Goal: Task Accomplishment & Management: Manage account settings

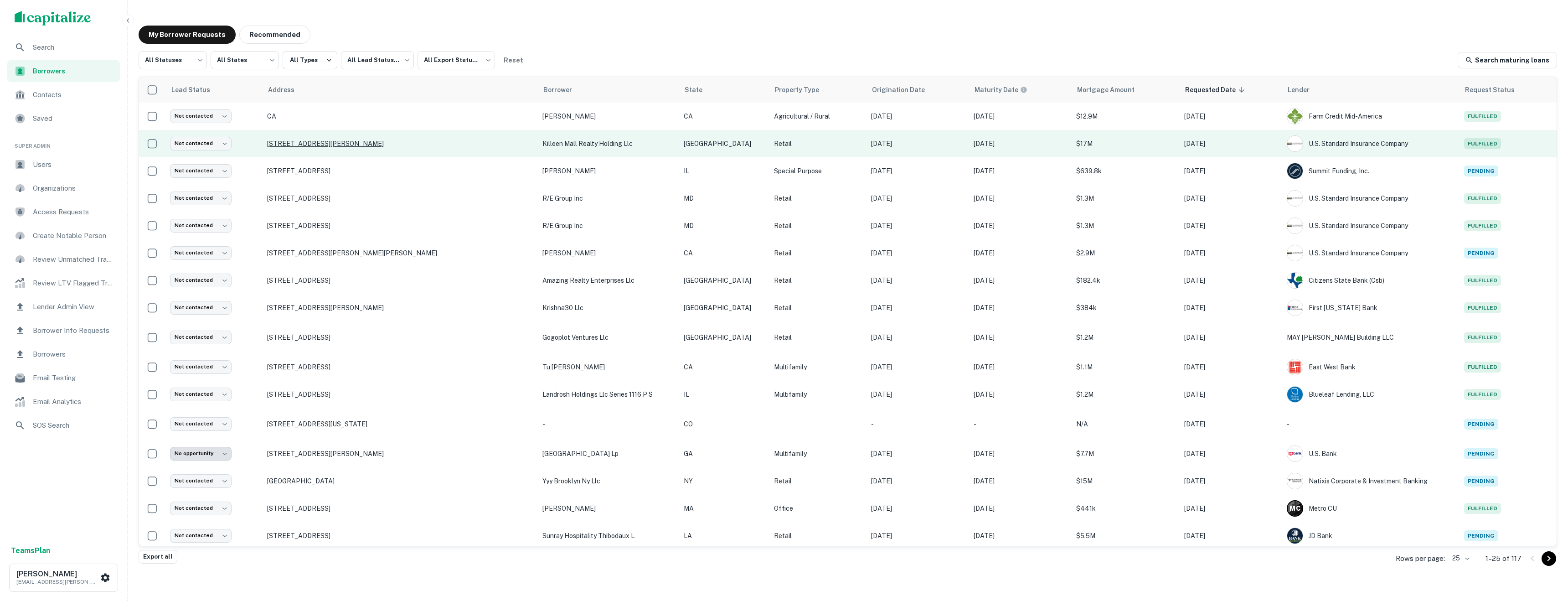
click at [365, 145] on p "2100 S W S Young Dr Killeen, TX76543" at bounding box center [400, 143] width 266 height 8
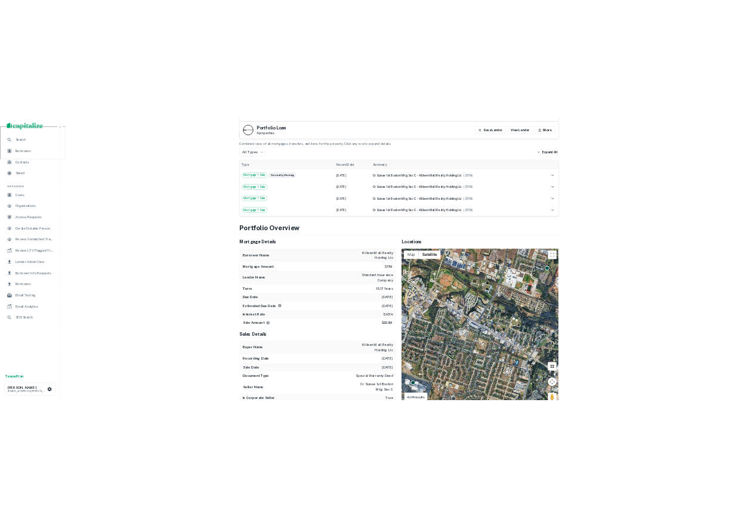
scroll to position [763, 0]
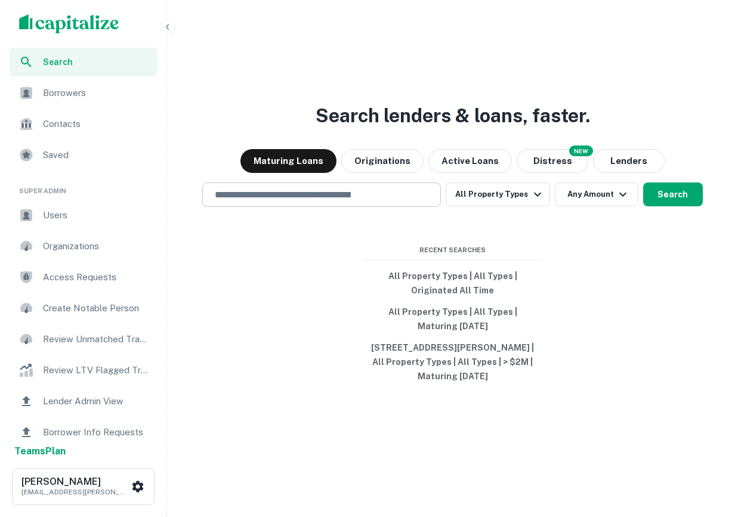
click at [343, 198] on input "text" at bounding box center [322, 195] width 228 height 14
click at [352, 218] on div at bounding box center [321, 237] width 239 height 60
click at [335, 199] on input "text" at bounding box center [322, 195] width 228 height 14
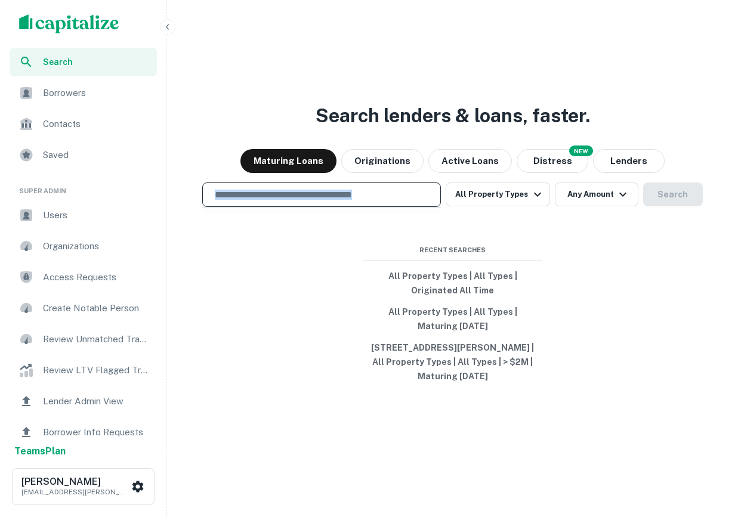
click at [320, 206] on div "​" at bounding box center [321, 194] width 239 height 24
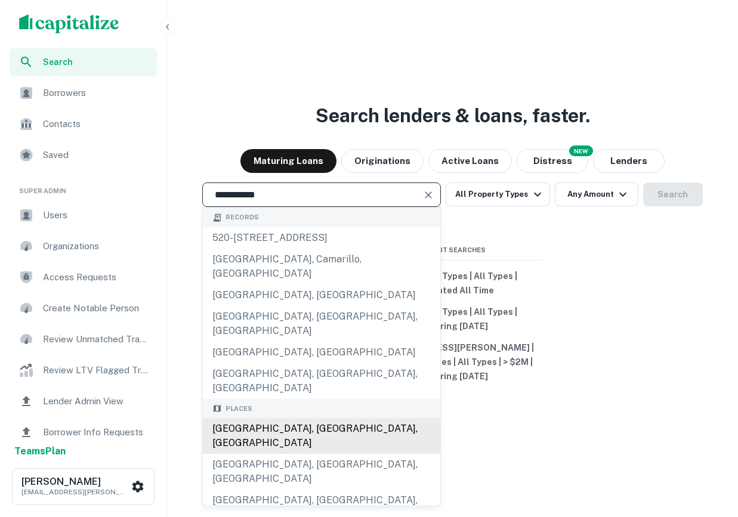
click at [293, 418] on div "Los Angeles, CA, USA" at bounding box center [321, 436] width 237 height 36
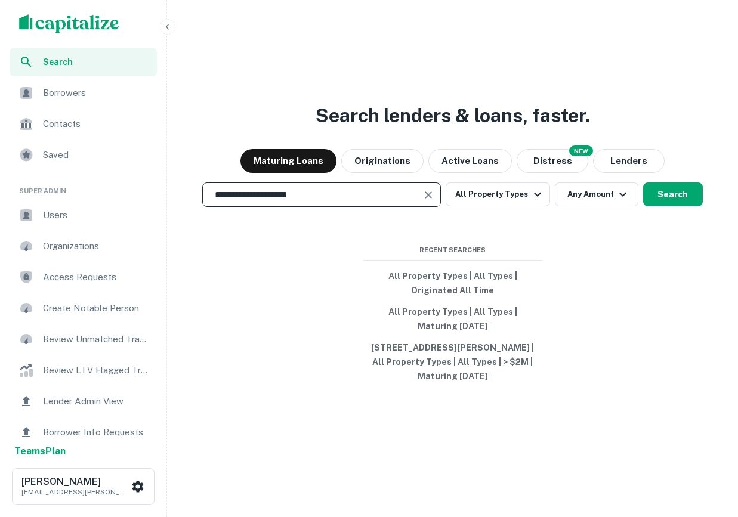
type input "**********"
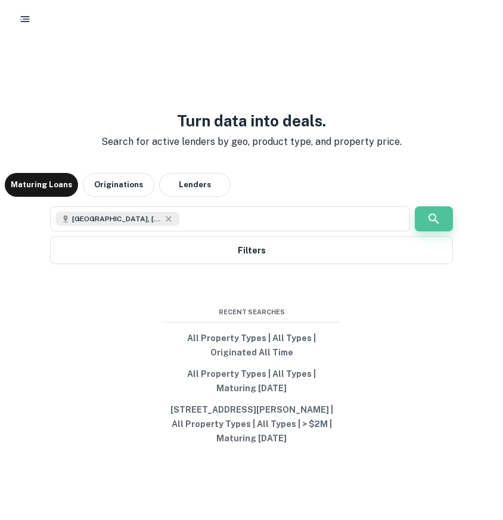
click at [434, 215] on icon "button" at bounding box center [434, 218] width 10 height 10
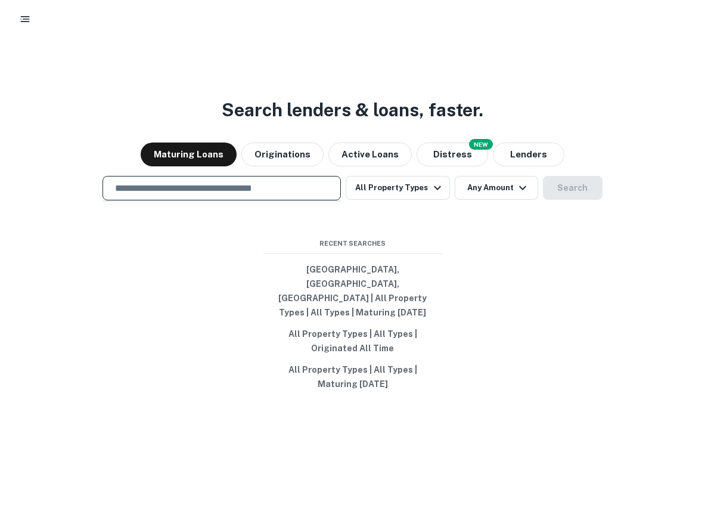
click at [257, 195] on input "text" at bounding box center [222, 188] width 228 height 14
type input "**********"
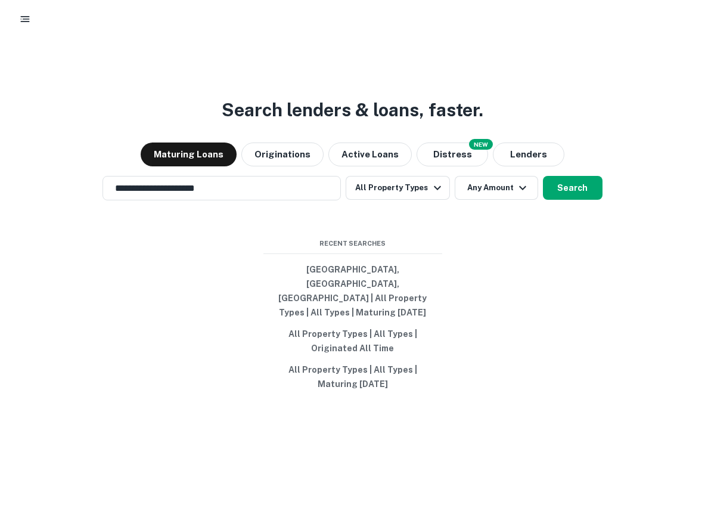
click at [550, 185] on div "**********" at bounding box center [353, 289] width 696 height 520
click at [573, 216] on div "**********" at bounding box center [353, 289] width 696 height 520
click at [568, 200] on button "Search" at bounding box center [573, 188] width 60 height 24
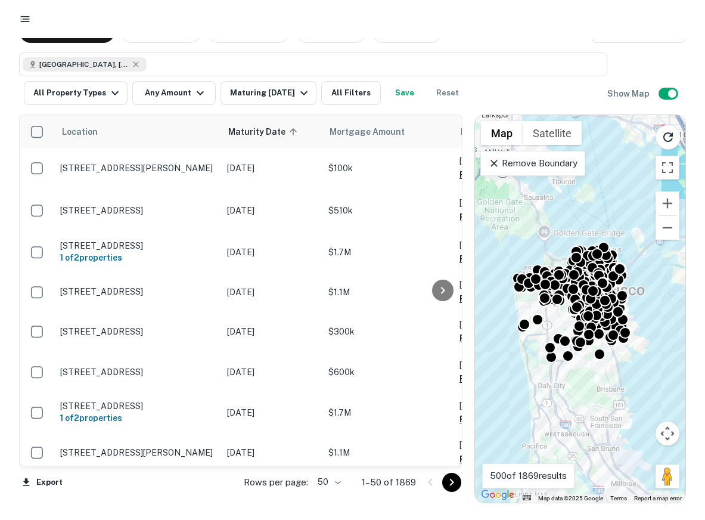
click at [20, 19] on icon "button" at bounding box center [25, 19] width 12 height 12
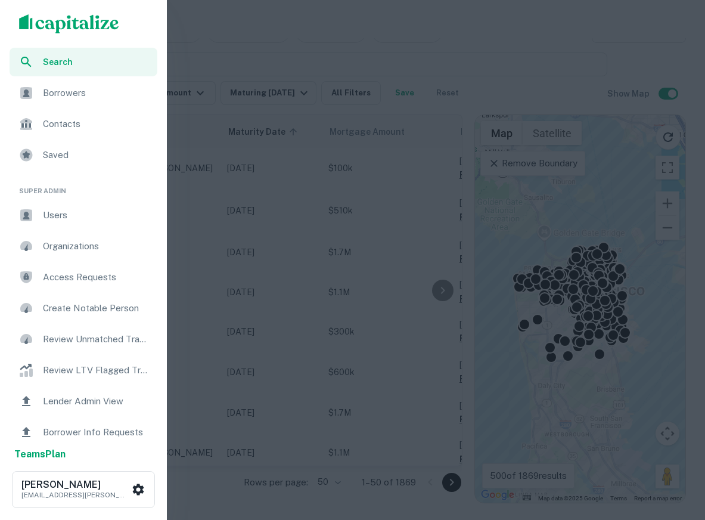
click at [61, 54] on div "Search" at bounding box center [84, 62] width 148 height 29
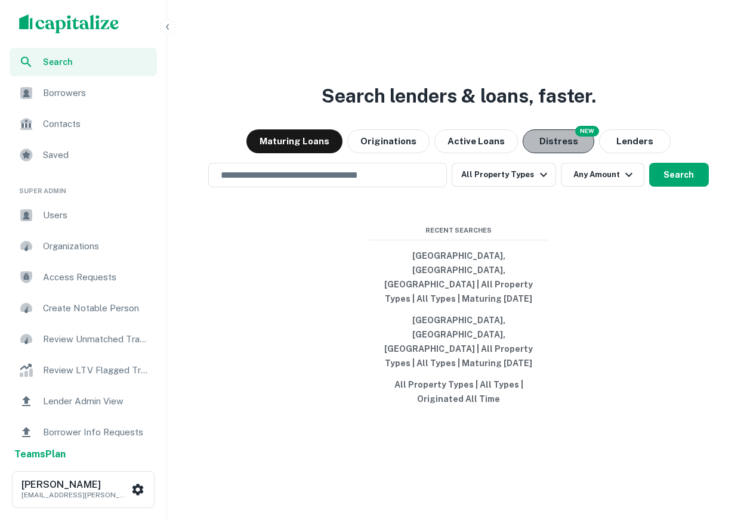
click at [571, 153] on button "Distress" at bounding box center [558, 141] width 72 height 24
click at [415, 182] on input "text" at bounding box center [327, 175] width 228 height 14
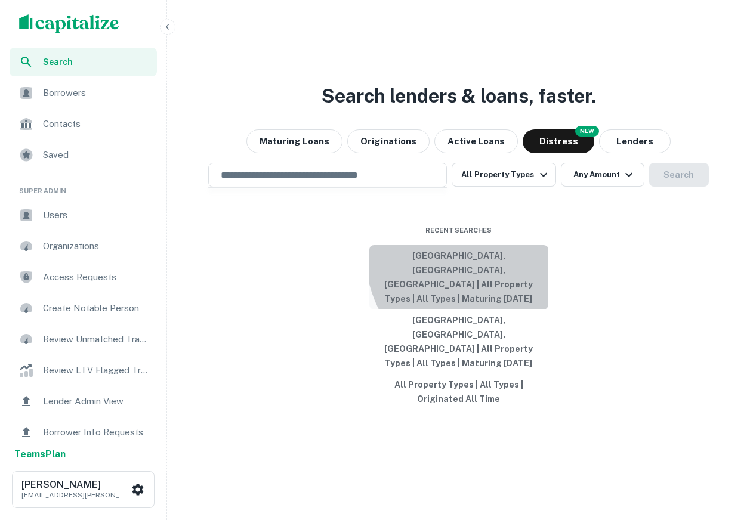
click at [491, 280] on button "[GEOGRAPHIC_DATA], [GEOGRAPHIC_DATA], [GEOGRAPHIC_DATA] | All Property Types | …" at bounding box center [458, 277] width 179 height 64
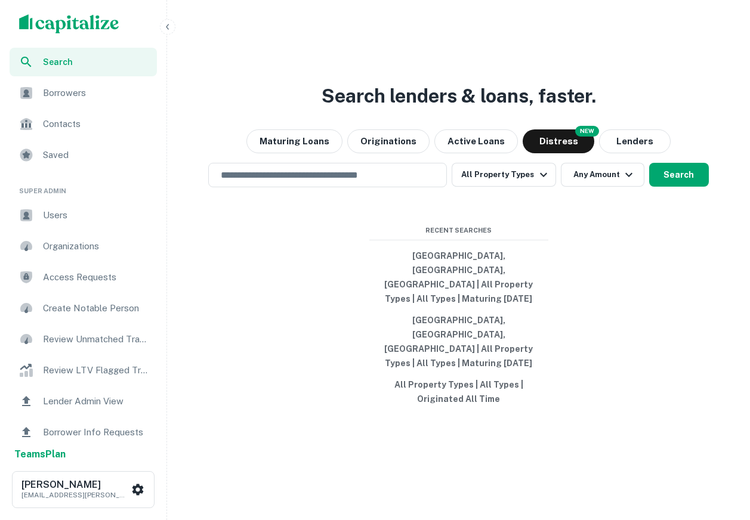
type input "**********"
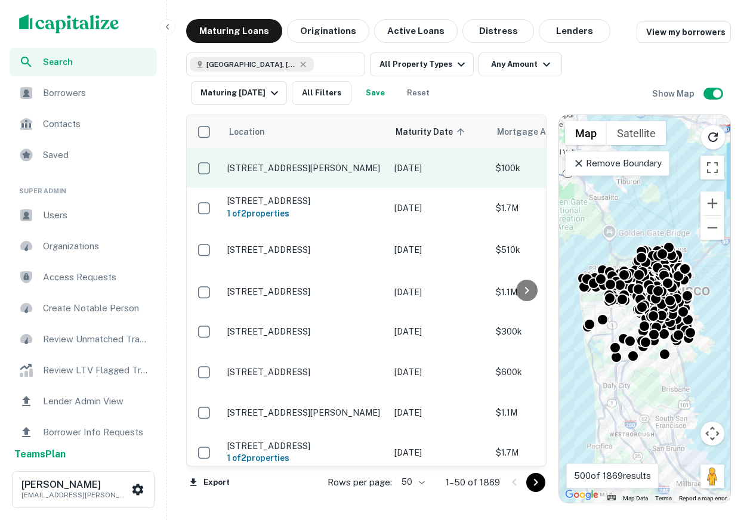
click at [268, 168] on p "59 Rodgers St San Francisco, CA94103" at bounding box center [304, 168] width 155 height 11
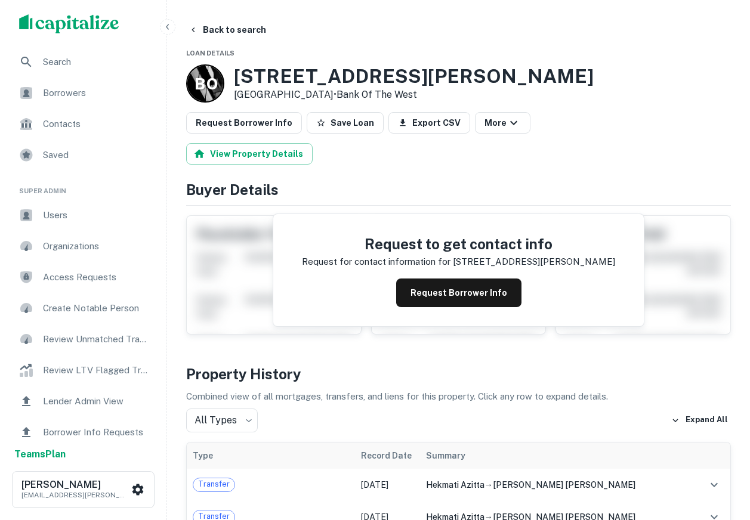
click at [45, 16] on img "scrollable content" at bounding box center [69, 23] width 100 height 19
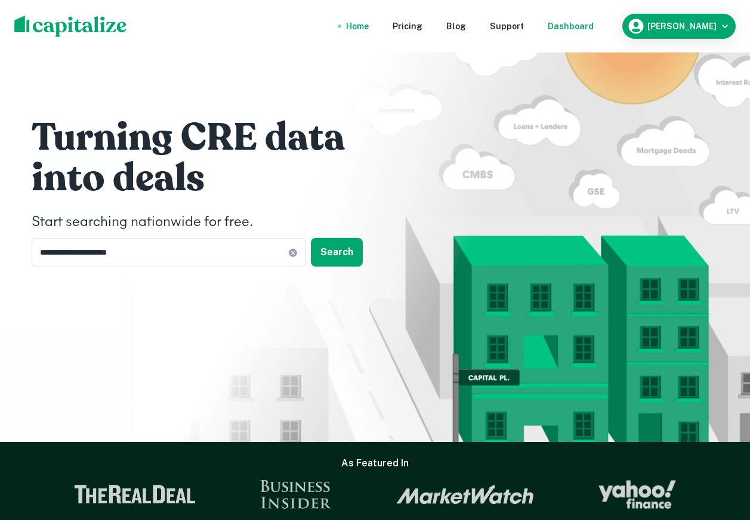
click at [593, 24] on div "Dashboard" at bounding box center [570, 26] width 46 height 13
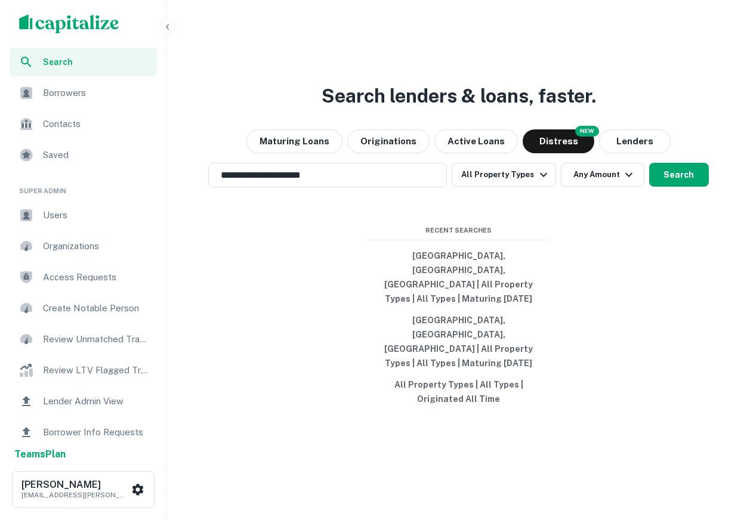
click at [582, 137] on div "NEW" at bounding box center [587, 131] width 24 height 11
click at [328, 153] on button "Maturing Loans" at bounding box center [294, 141] width 96 height 24
click at [92, 57] on span "Search" at bounding box center [96, 61] width 107 height 13
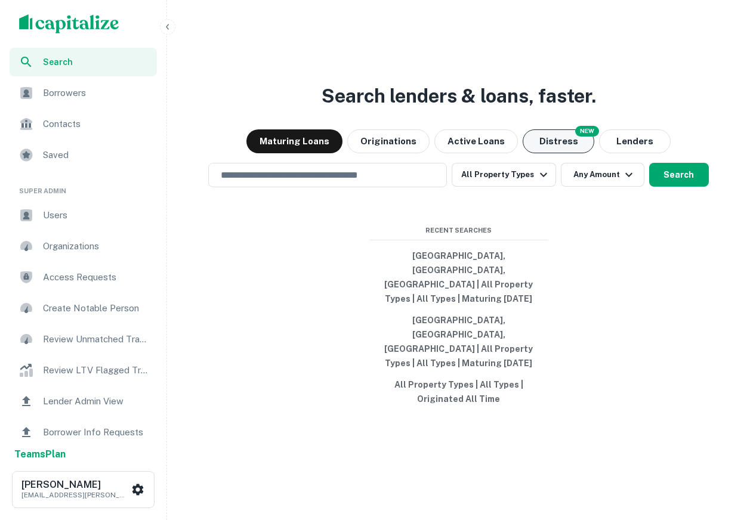
click at [579, 153] on button "Distress" at bounding box center [558, 141] width 72 height 24
click at [308, 153] on button "Maturing Loans" at bounding box center [294, 141] width 96 height 24
drag, startPoint x: 606, startPoint y: 137, endPoint x: 168, endPoint y: 153, distance: 438.6
click at [171, 153] on div "Search Borrowers Contacts Saved Super Admin Users Organizations Access Requests…" at bounding box center [375, 274] width 750 height 549
click at [281, 110] on div "Search lenders & loans, faster. Maturing Loans Originations Active Loans NEW Di…" at bounding box center [458, 289] width 573 height 520
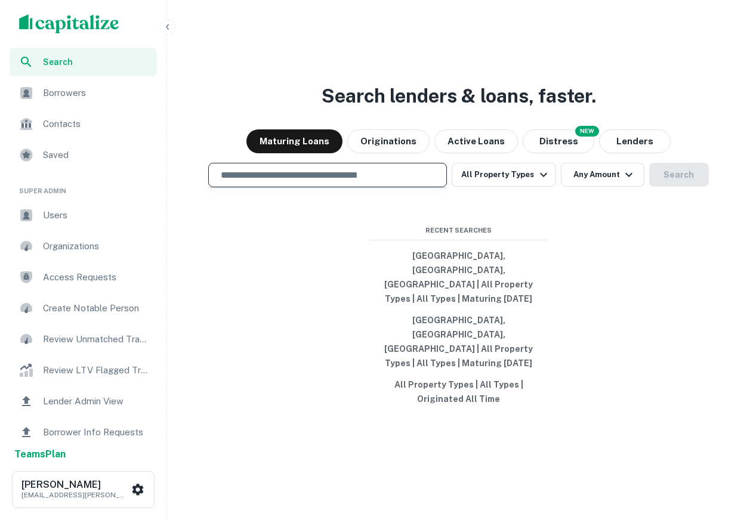
click at [304, 182] on input "text" at bounding box center [327, 175] width 228 height 14
click at [327, 281] on div "Search lenders & loans, faster. Maturing Loans Originations Active Loans NEW Di…" at bounding box center [458, 289] width 573 height 520
click at [309, 187] on div "​" at bounding box center [327, 175] width 239 height 24
click at [308, 182] on input "text" at bounding box center [327, 175] width 228 height 14
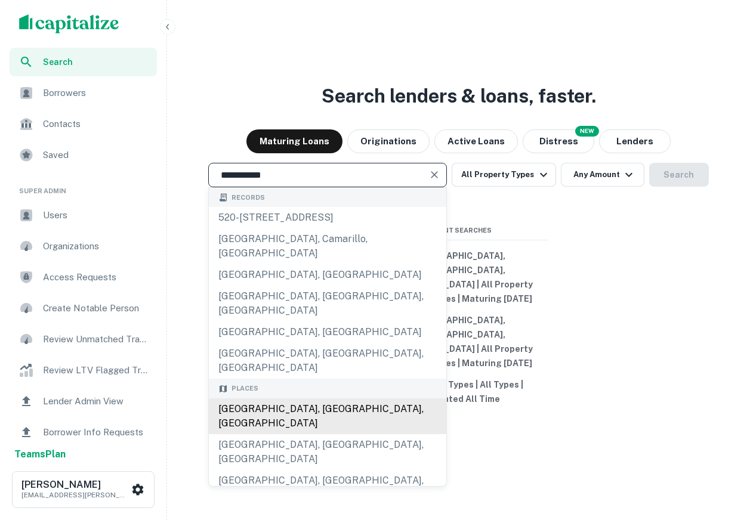
click at [325, 400] on div "Los Angeles, CA, USA" at bounding box center [327, 416] width 237 height 36
type input "**********"
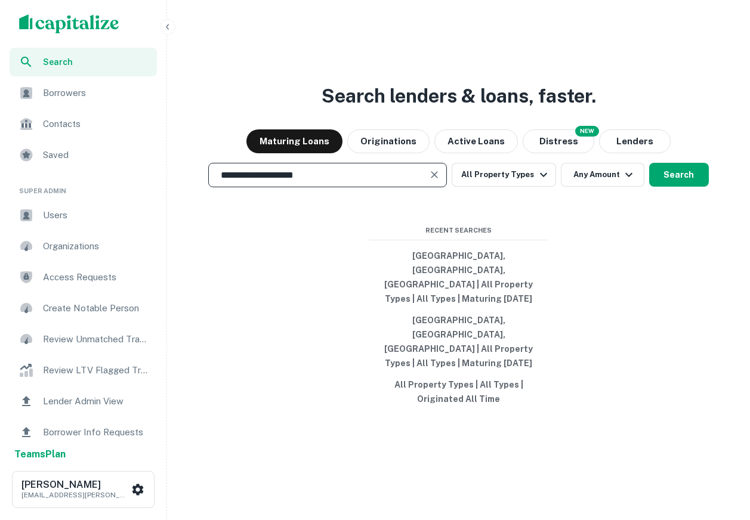
click at [579, 150] on div "**********" at bounding box center [458, 289] width 573 height 520
click at [567, 153] on button "Distress" at bounding box center [558, 141] width 72 height 24
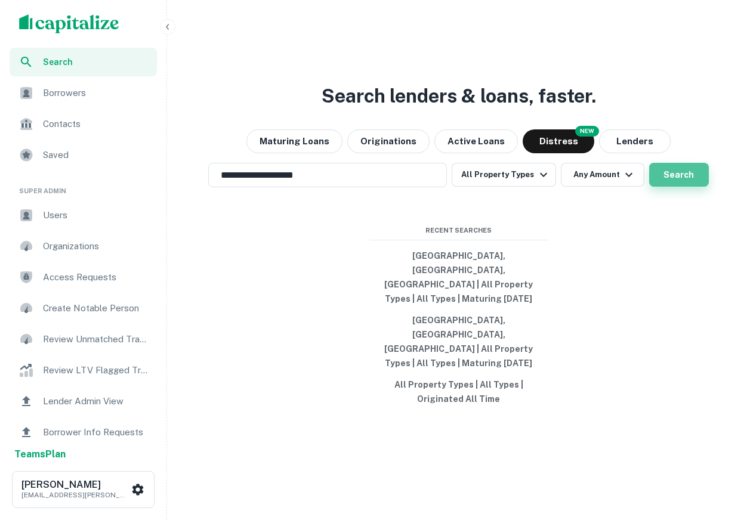
drag, startPoint x: 670, startPoint y: 203, endPoint x: 664, endPoint y: 200, distance: 7.0
click at [670, 187] on button "Search" at bounding box center [679, 175] width 60 height 24
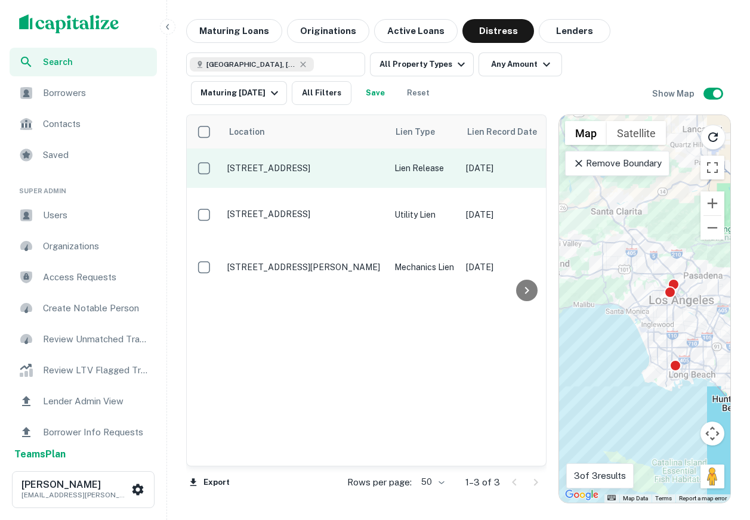
click at [315, 169] on p "1030 Foothill Blvd Oakland, CA94606" at bounding box center [304, 168] width 155 height 11
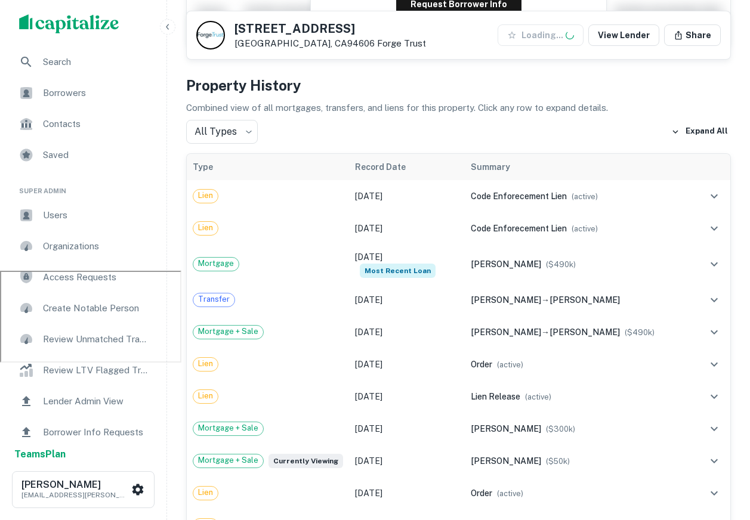
scroll to position [252, 0]
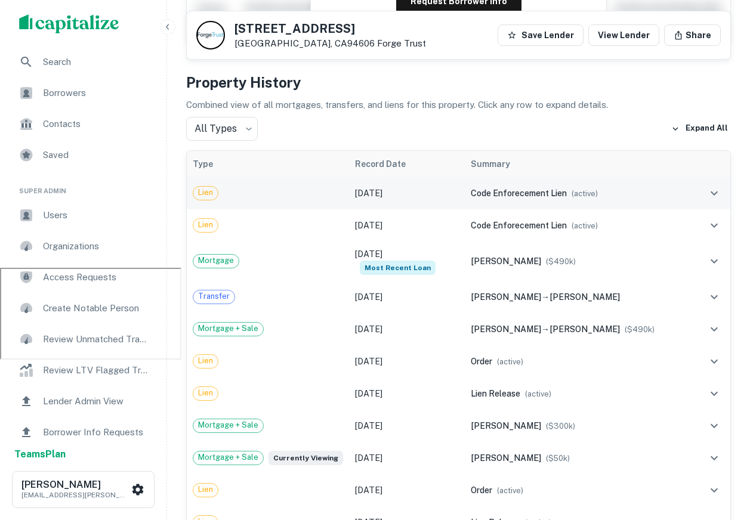
click at [318, 190] on div "Lien" at bounding box center [268, 193] width 150 height 14
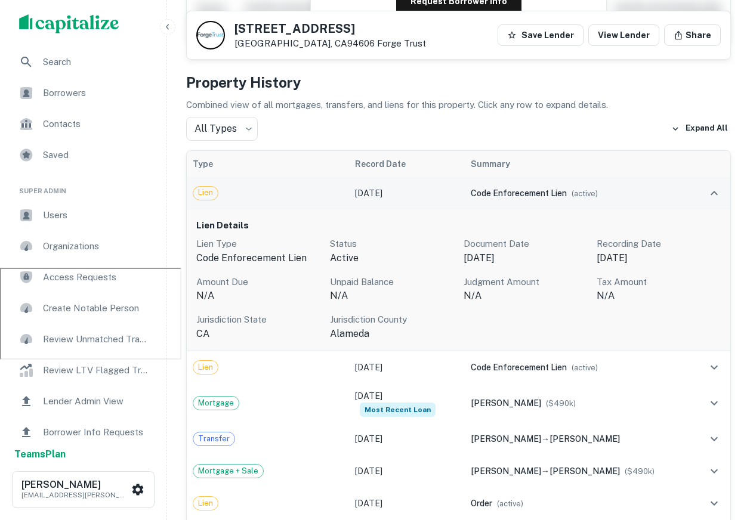
click at [318, 190] on div "Lien" at bounding box center [268, 193] width 150 height 14
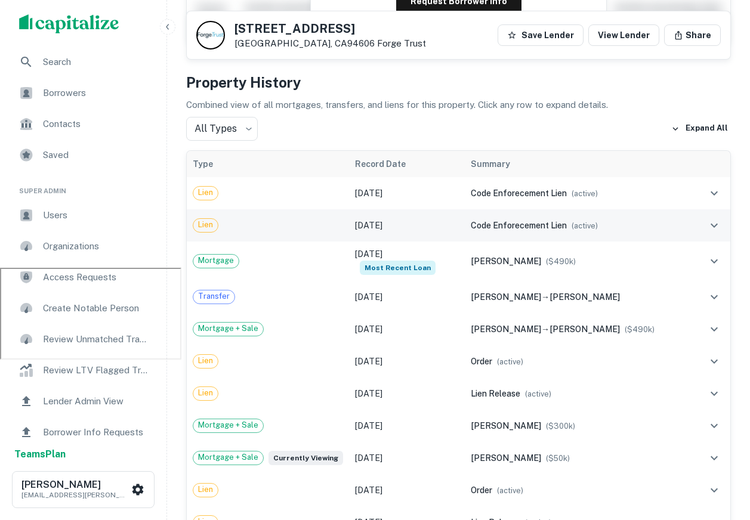
click at [311, 239] on td "Lien" at bounding box center [268, 225] width 162 height 32
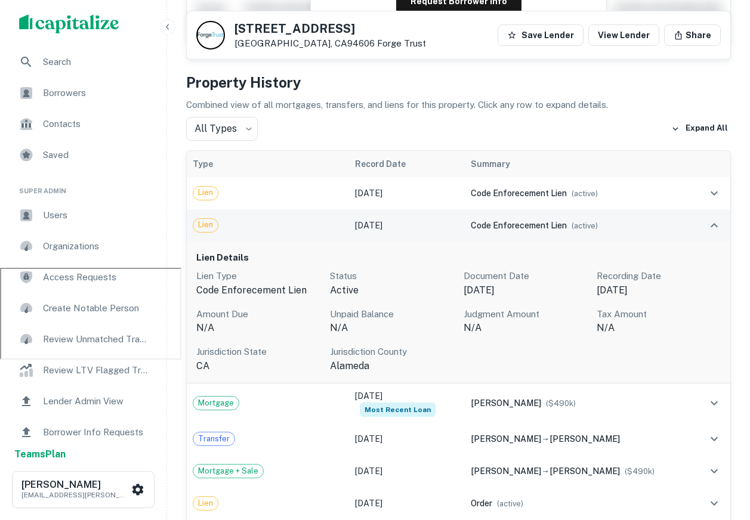
click at [311, 239] on td "Lien" at bounding box center [268, 225] width 162 height 32
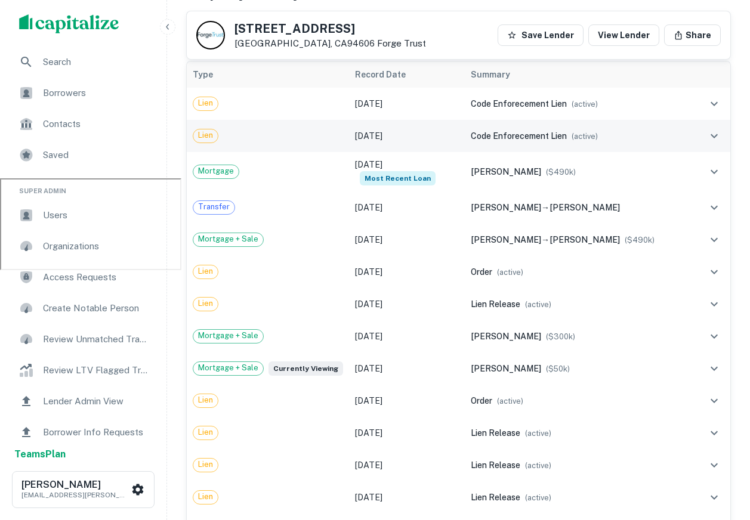
scroll to position [360, 0]
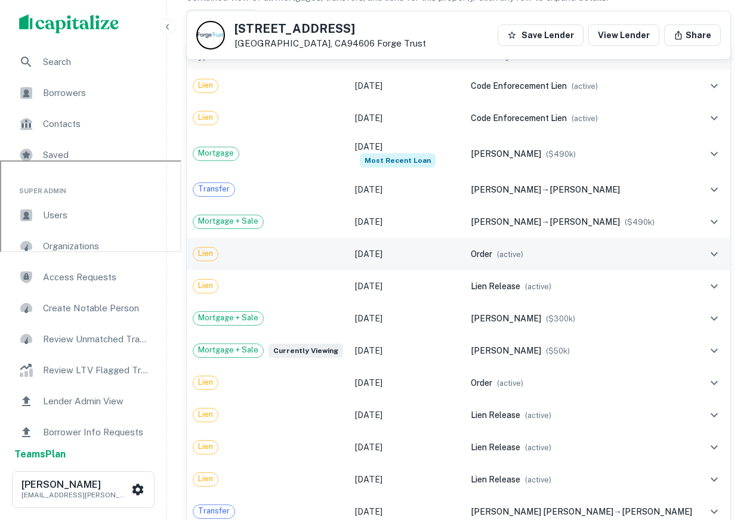
click at [304, 252] on div "Lien" at bounding box center [268, 254] width 150 height 14
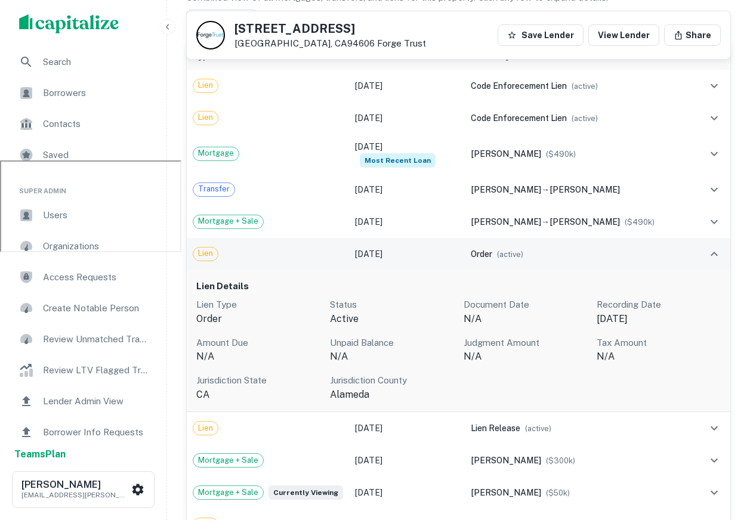
click at [304, 252] on div "Lien" at bounding box center [268, 254] width 150 height 14
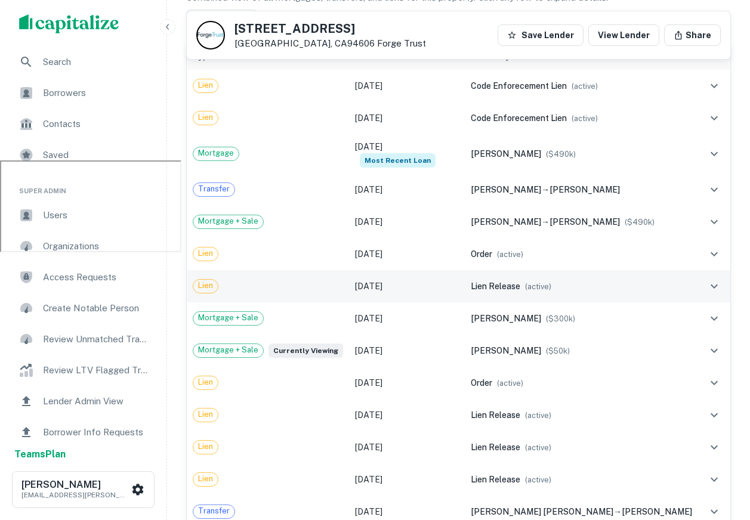
click at [288, 279] on div "Lien" at bounding box center [268, 286] width 150 height 14
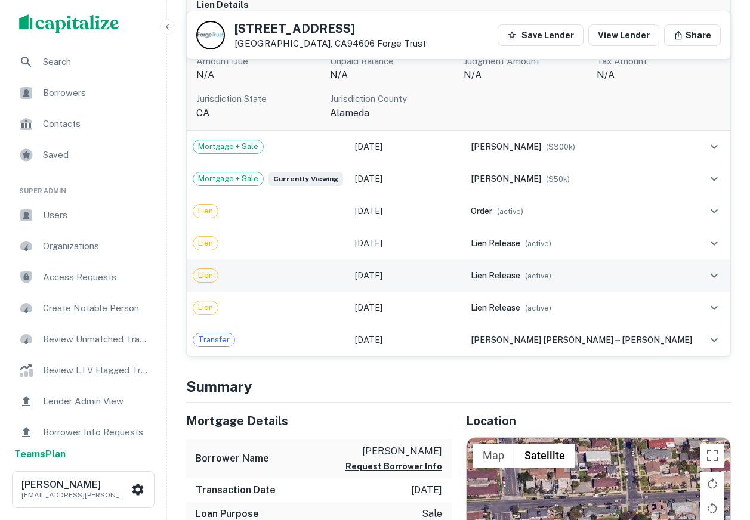
scroll to position [688, 0]
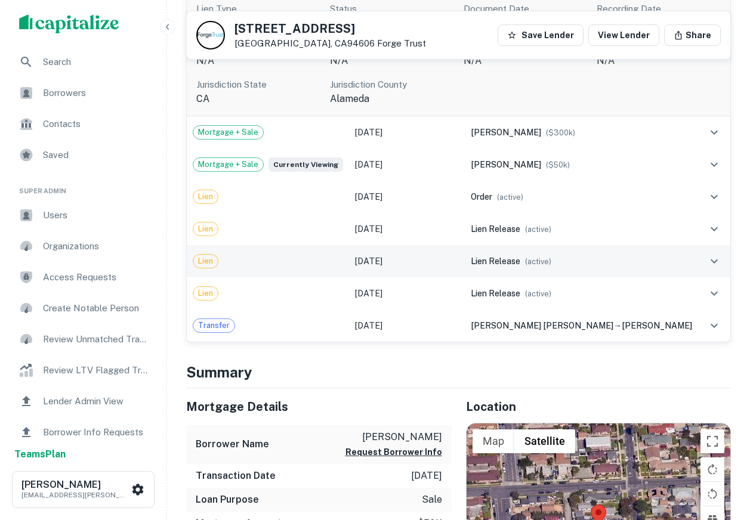
click at [283, 266] on td "Lien" at bounding box center [268, 261] width 162 height 32
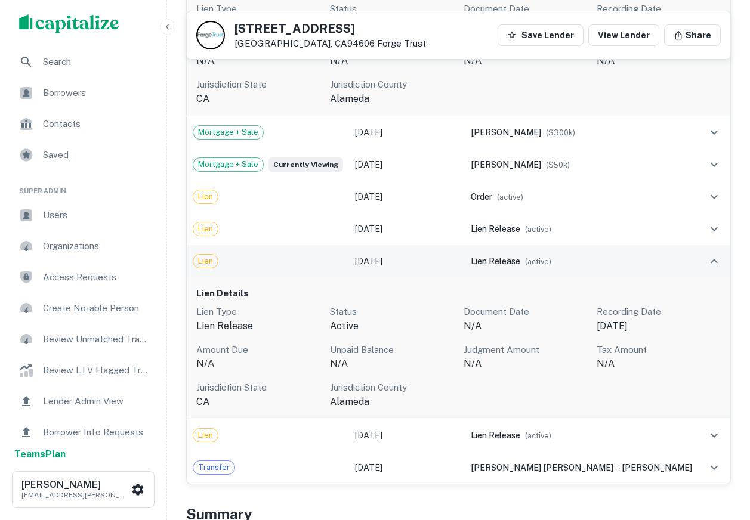
click at [283, 266] on td "Lien" at bounding box center [268, 261] width 162 height 32
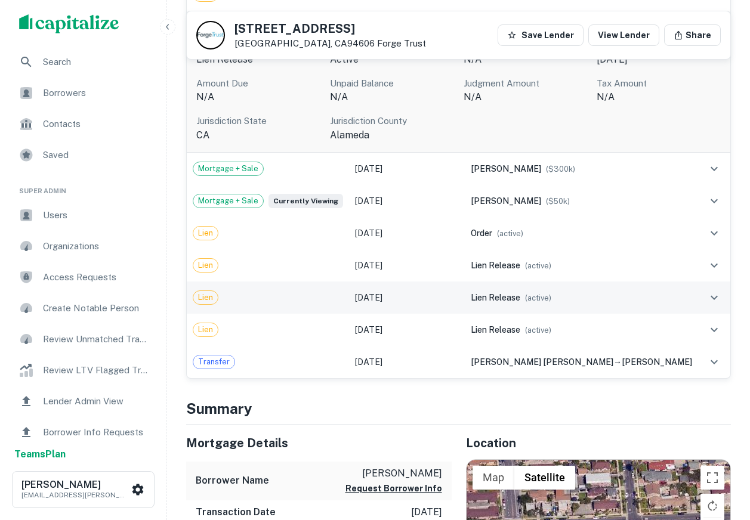
scroll to position [0, 0]
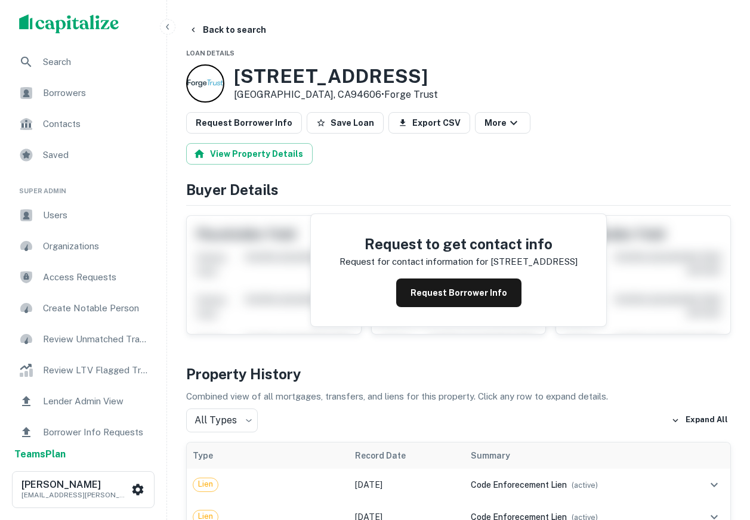
click at [62, 21] on img "scrollable content" at bounding box center [69, 23] width 100 height 19
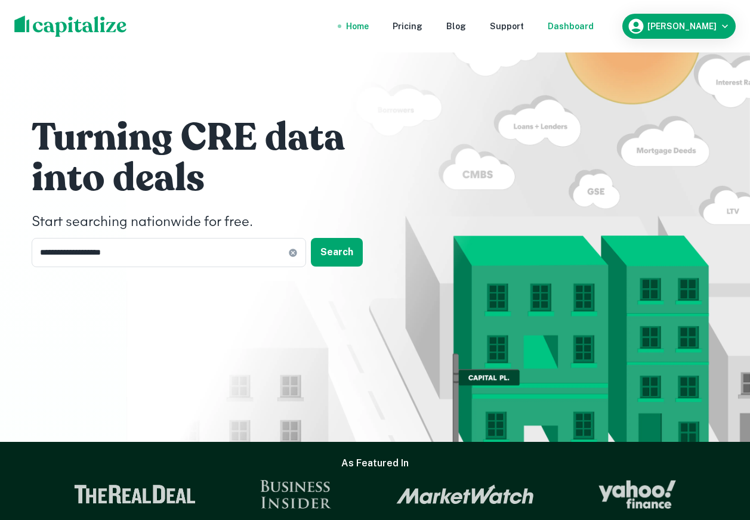
click at [588, 21] on div "Dashboard" at bounding box center [570, 26] width 46 height 13
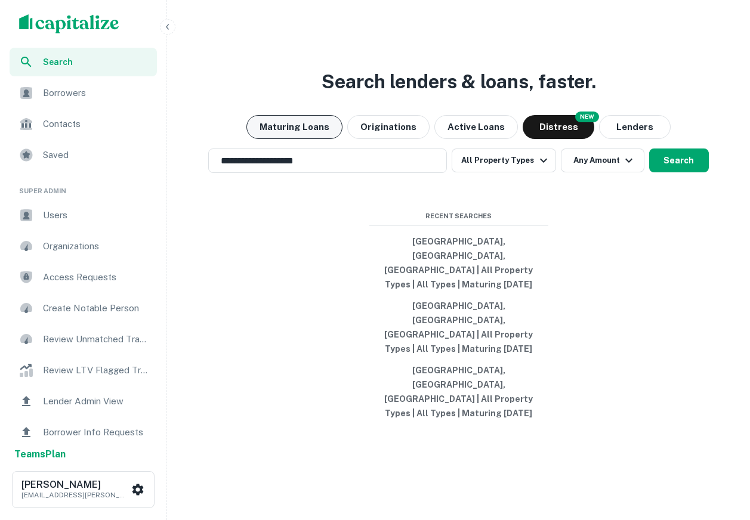
click at [286, 139] on button "Maturing Loans" at bounding box center [294, 127] width 96 height 24
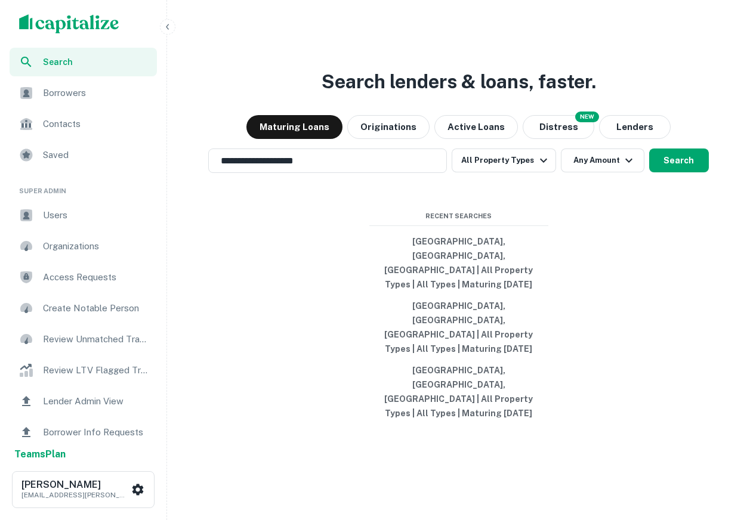
click at [104, 63] on span "Search" at bounding box center [96, 61] width 107 height 13
drag, startPoint x: 624, startPoint y: 129, endPoint x: 227, endPoint y: 123, distance: 397.2
click at [227, 123] on div "Search lenders & loans, faster. Maturing Loans Originations Active Loans NEW Di…" at bounding box center [458, 289] width 573 height 520
drag, startPoint x: 262, startPoint y: 114, endPoint x: 657, endPoint y: 115, distance: 394.8
click at [657, 115] on div "Search lenders & loans, faster. Maturing Loans Originations Active Loans NEW Di…" at bounding box center [458, 289] width 573 height 520
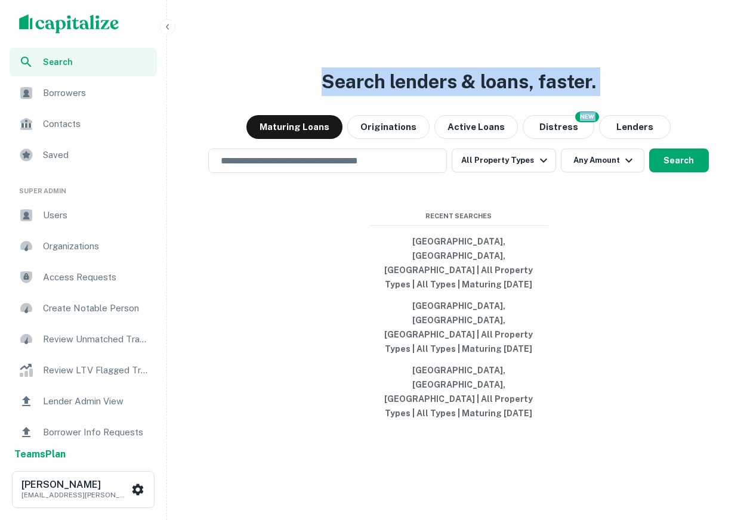
drag, startPoint x: 657, startPoint y: 115, endPoint x: 273, endPoint y: 114, distance: 384.0
click at [273, 114] on div "Search lenders & loans, faster. Maturing Loans Originations Active Loans NEW Di…" at bounding box center [458, 289] width 573 height 520
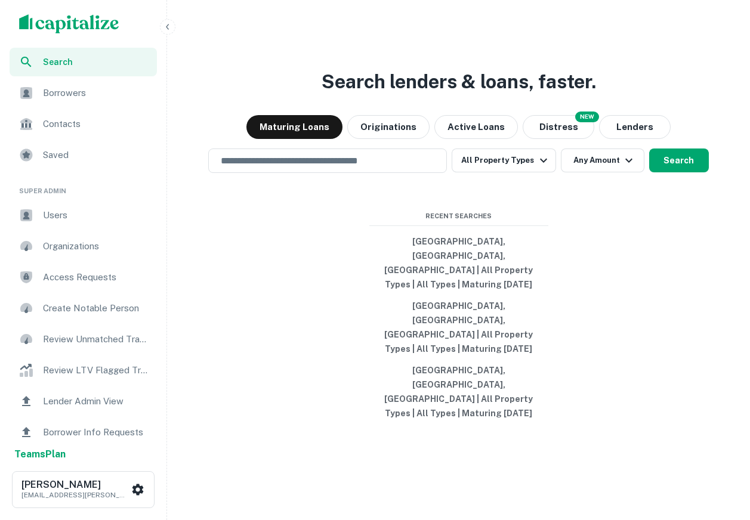
click at [324, 96] on h3 "Search lenders & loans, faster." at bounding box center [458, 81] width 274 height 29
drag, startPoint x: 570, startPoint y: 426, endPoint x: 282, endPoint y: 203, distance: 363.9
click at [282, 203] on div "Search lenders & loans, faster. Maturing Loans Originations Active Loans NEW Di…" at bounding box center [458, 289] width 573 height 520
click at [380, 96] on h3 "Search lenders & loans, faster." at bounding box center [458, 81] width 274 height 29
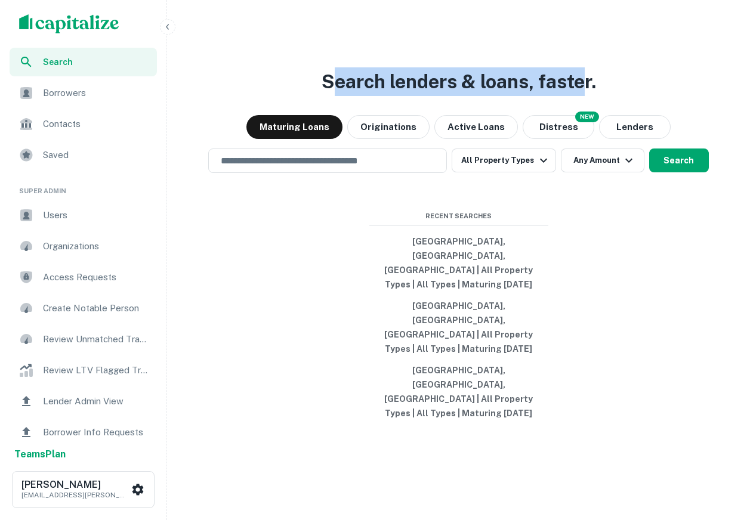
drag, startPoint x: 326, startPoint y: 116, endPoint x: 583, endPoint y: 120, distance: 257.1
click at [583, 96] on h3 "Search lenders & loans, faster." at bounding box center [458, 81] width 274 height 29
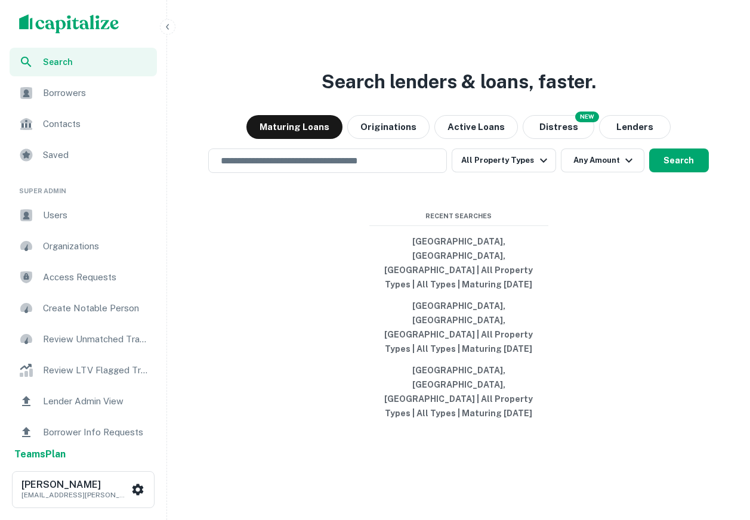
click at [382, 58] on div "Search lenders & loans, faster. Maturing Loans Originations Active Loans NEW Di…" at bounding box center [458, 289] width 573 height 520
click at [394, 173] on div "​" at bounding box center [327, 160] width 239 height 24
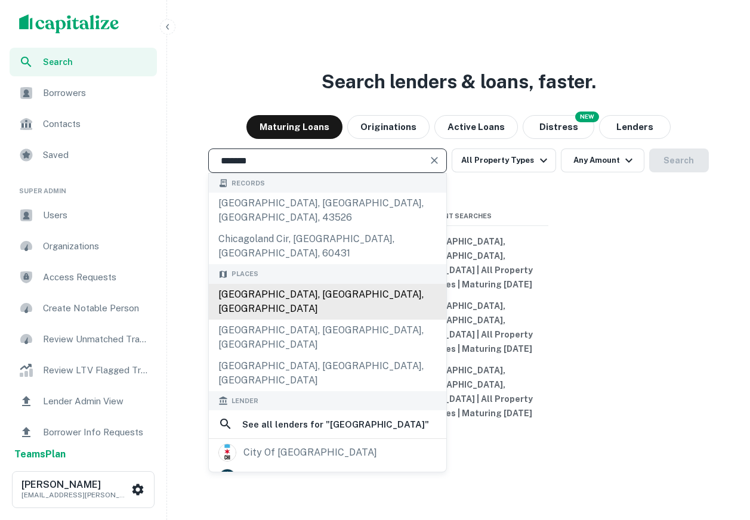
click at [304, 314] on div "[GEOGRAPHIC_DATA], [GEOGRAPHIC_DATA], [GEOGRAPHIC_DATA]" at bounding box center [327, 302] width 237 height 36
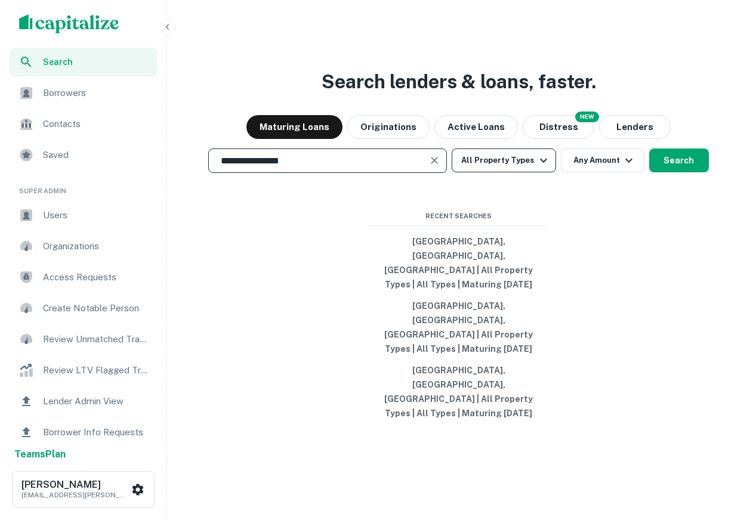
type input "**********"
click at [496, 172] on button "All Property Types" at bounding box center [503, 160] width 104 height 24
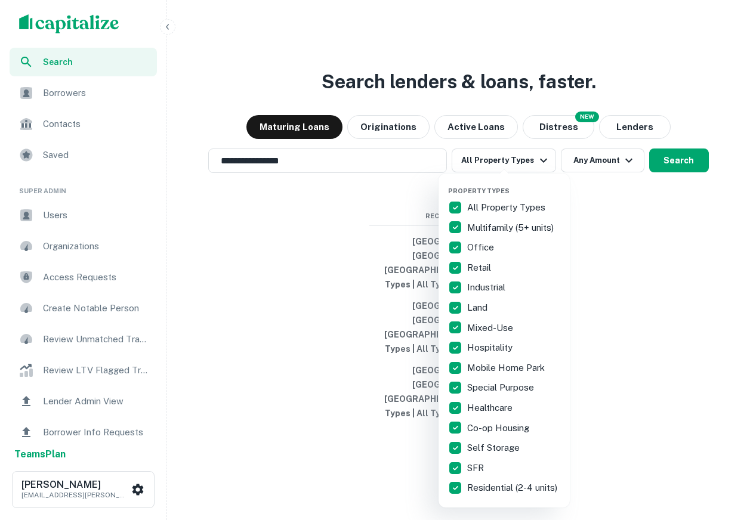
click at [629, 285] on div at bounding box center [375, 260] width 750 height 520
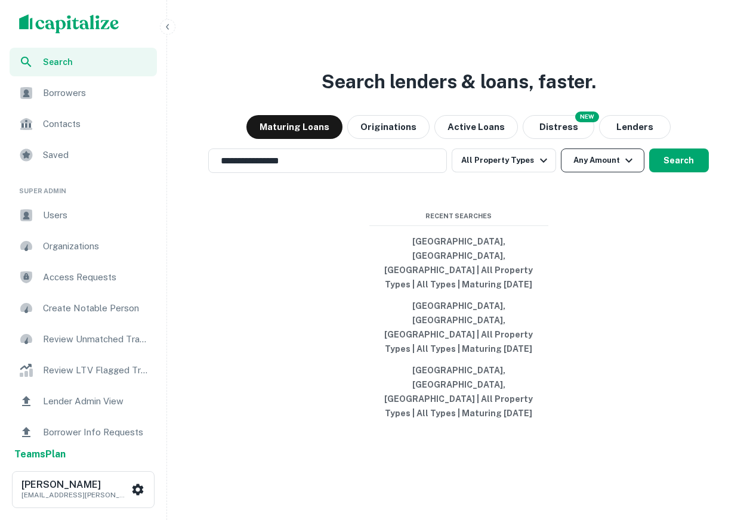
click at [603, 172] on button "Any Amount" at bounding box center [602, 160] width 83 height 24
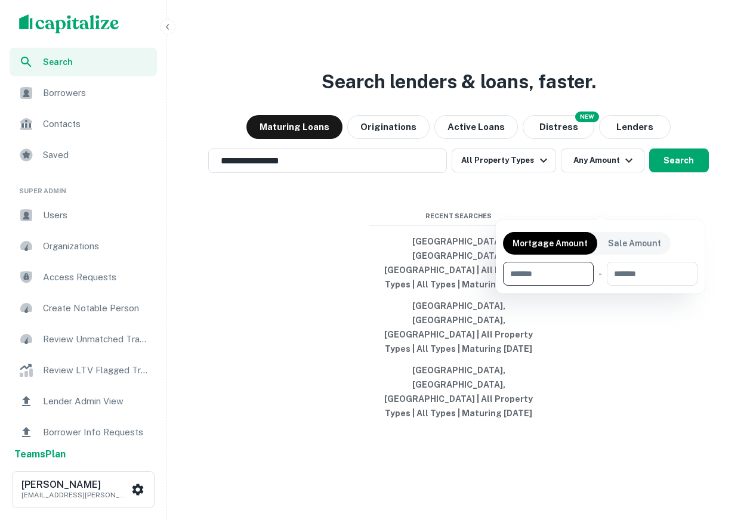
click at [529, 275] on input "number" at bounding box center [544, 274] width 82 height 24
type input "*******"
click at [679, 231] on div "Mortgage Amount Sale Amount ******* $5M ​ - ​" at bounding box center [600, 256] width 194 height 59
click at [676, 206] on div at bounding box center [375, 260] width 750 height 520
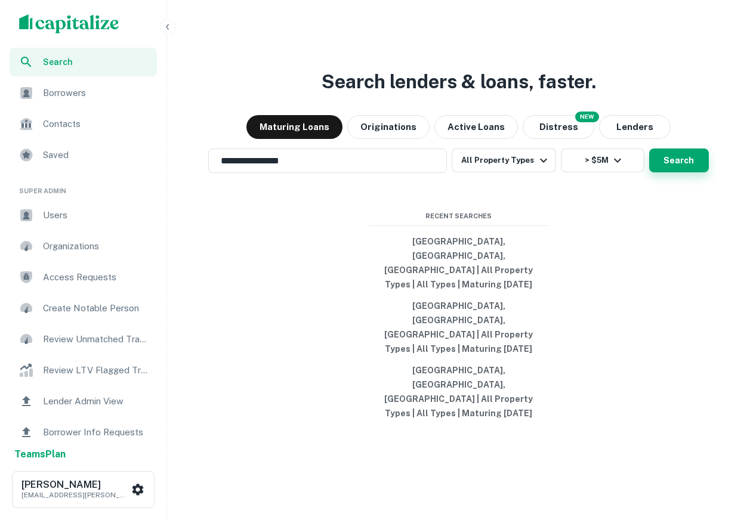
click at [689, 172] on button "Search" at bounding box center [679, 160] width 60 height 24
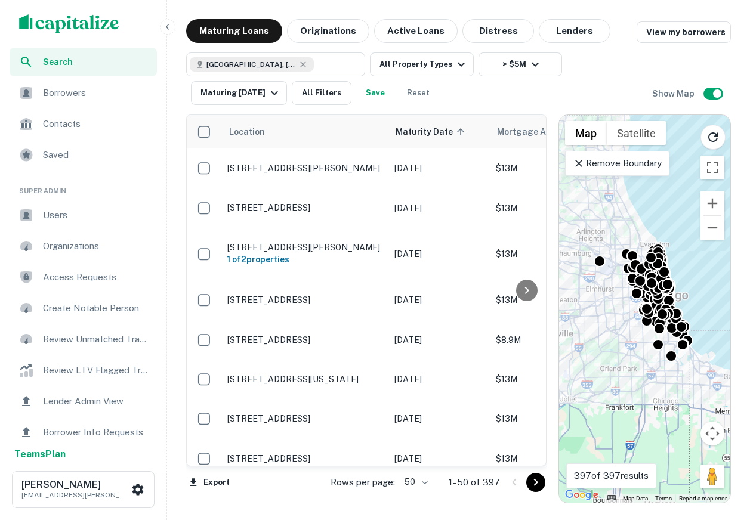
click at [609, 163] on p "Remove Boundary" at bounding box center [616, 163] width 89 height 14
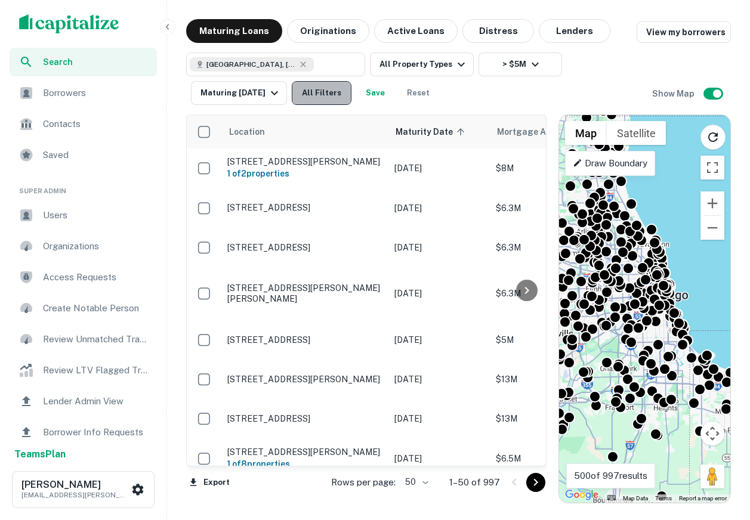
click at [330, 89] on button "All Filters" at bounding box center [322, 93] width 60 height 24
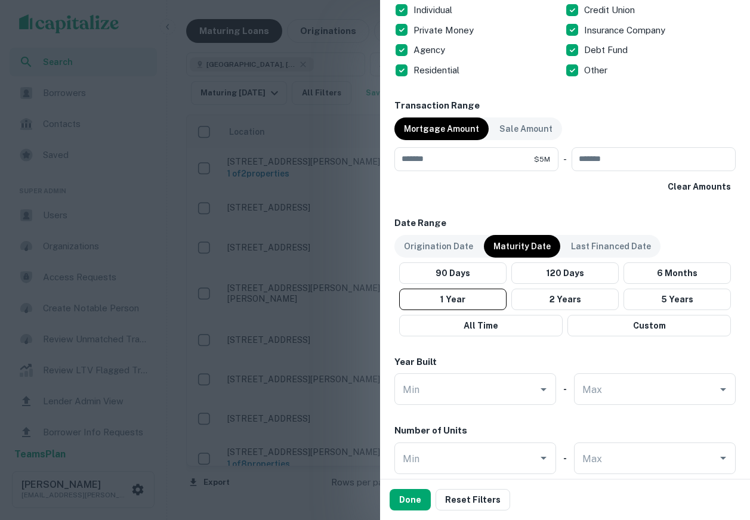
scroll to position [534, 0]
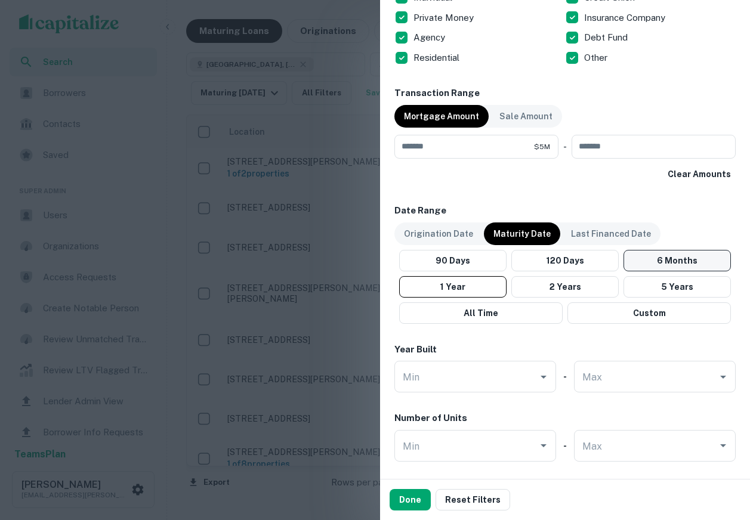
click at [661, 259] on button "6 Months" at bounding box center [676, 260] width 107 height 21
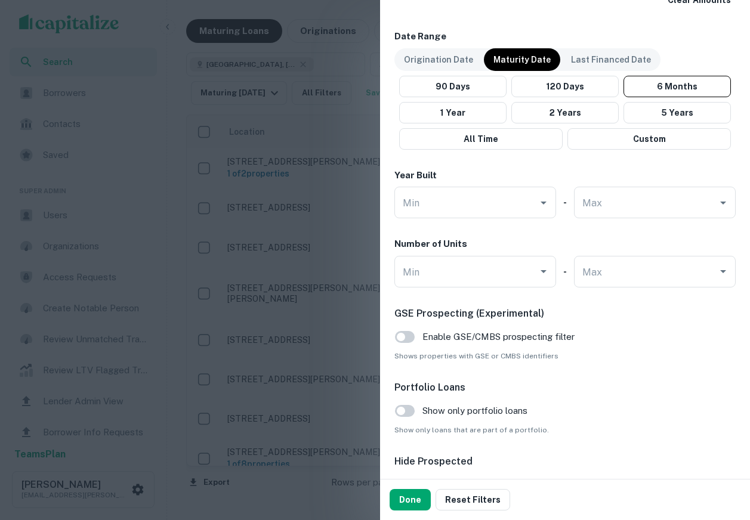
scroll to position [709, 0]
click at [411, 498] on button "Done" at bounding box center [409, 499] width 41 height 21
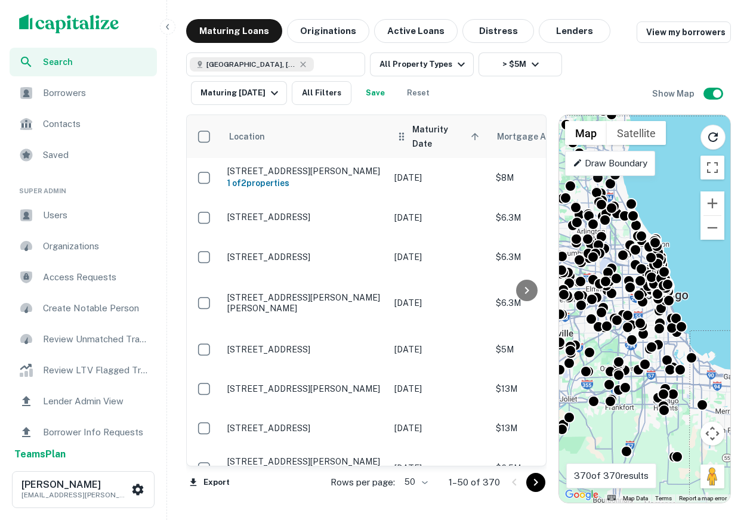
click at [444, 137] on span "Maturity Date sorted ascending" at bounding box center [447, 136] width 70 height 29
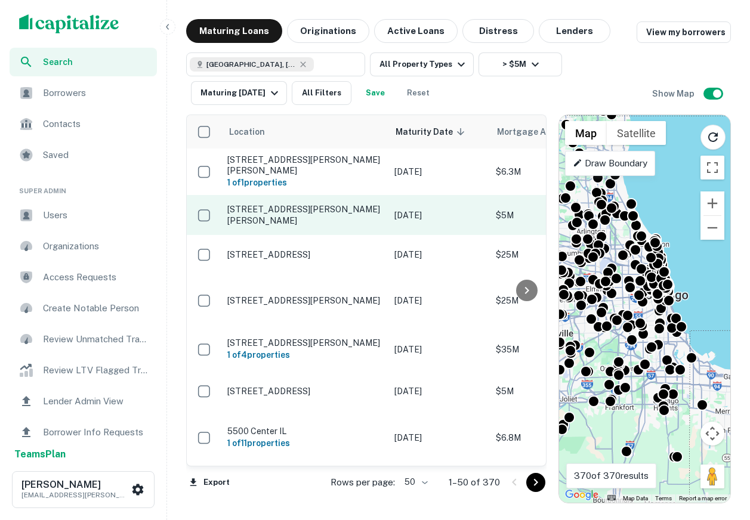
click at [276, 211] on p "W 159th St Homer Glen, IL60491" at bounding box center [304, 214] width 155 height 21
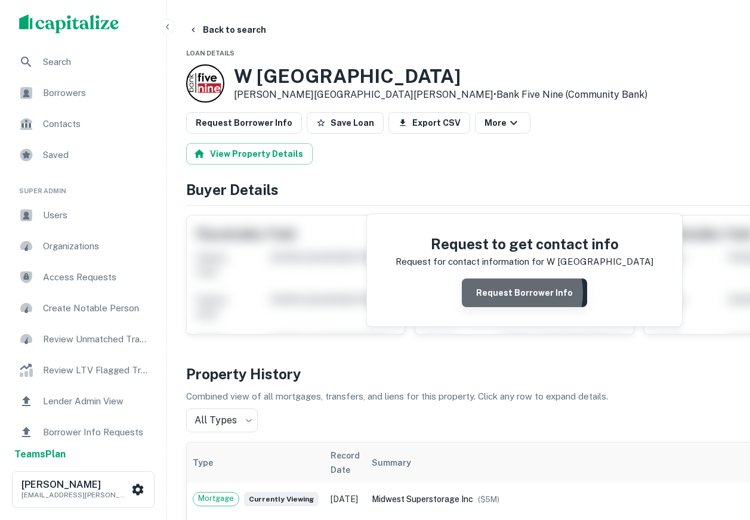
click at [462, 293] on button "Request Borrower Info" at bounding box center [524, 292] width 125 height 29
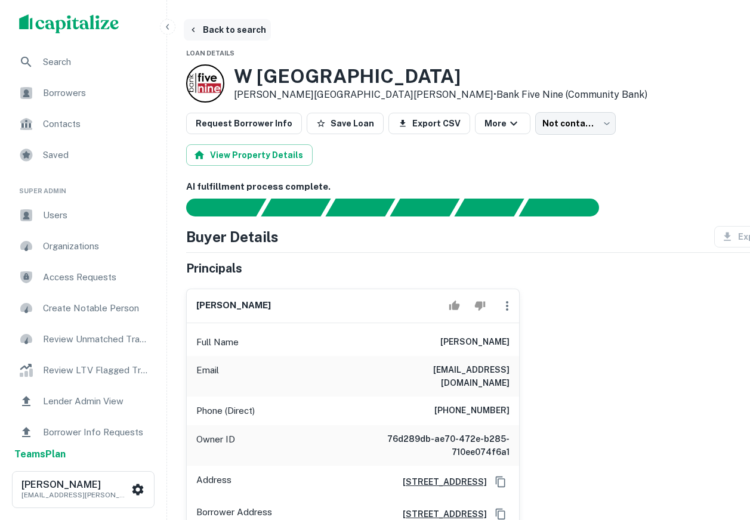
click at [249, 34] on button "Back to search" at bounding box center [227, 29] width 87 height 21
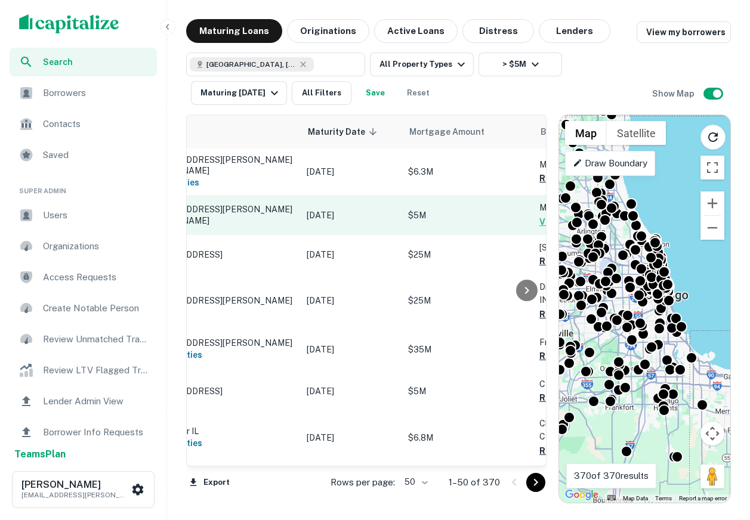
scroll to position [0, 8]
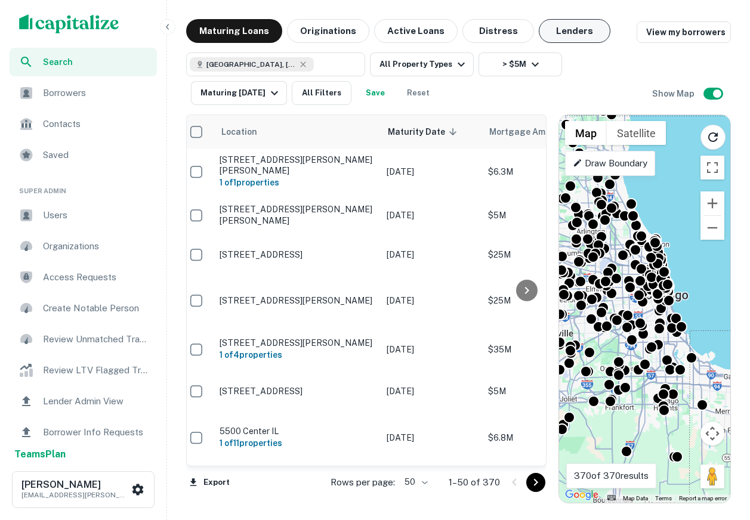
click at [567, 38] on button "Lenders" at bounding box center [574, 31] width 72 height 24
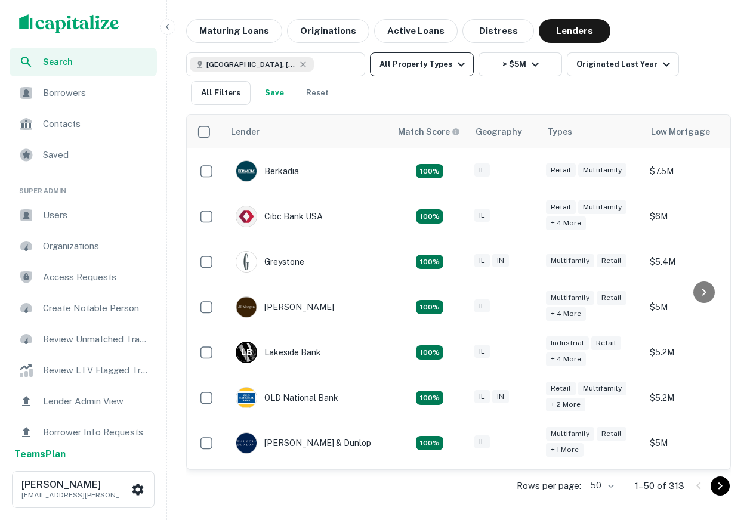
click at [413, 63] on button "All Property Types" at bounding box center [422, 64] width 104 height 24
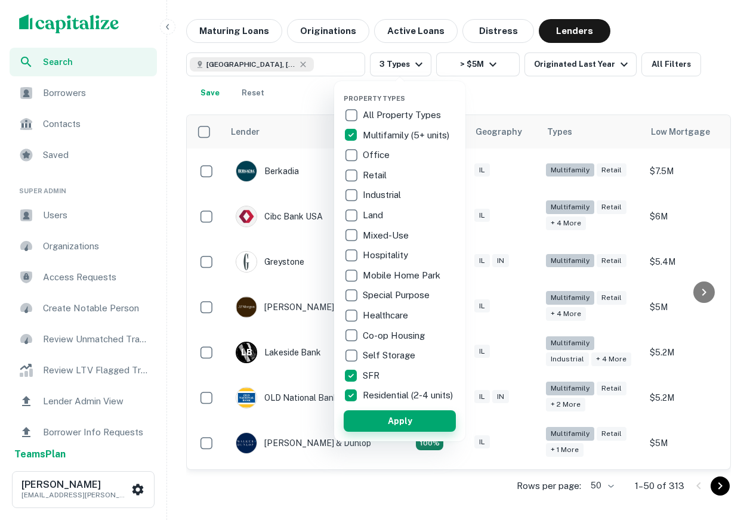
click at [372, 424] on button "Apply" at bounding box center [399, 420] width 112 height 21
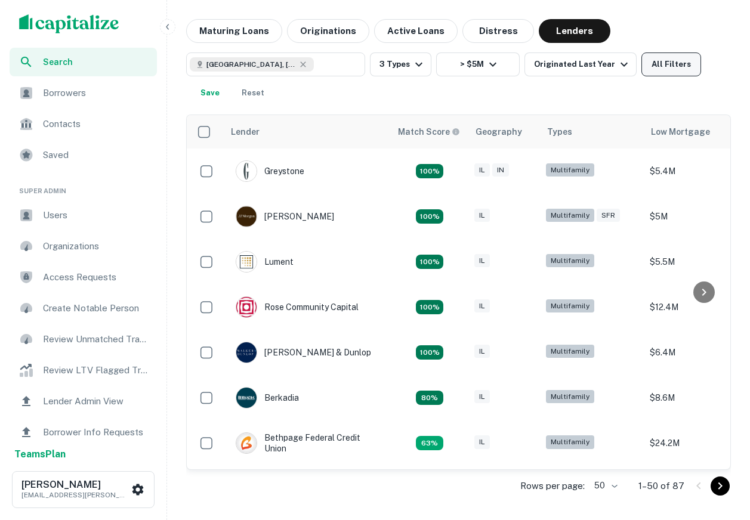
click at [659, 70] on button "All Filters" at bounding box center [671, 64] width 60 height 24
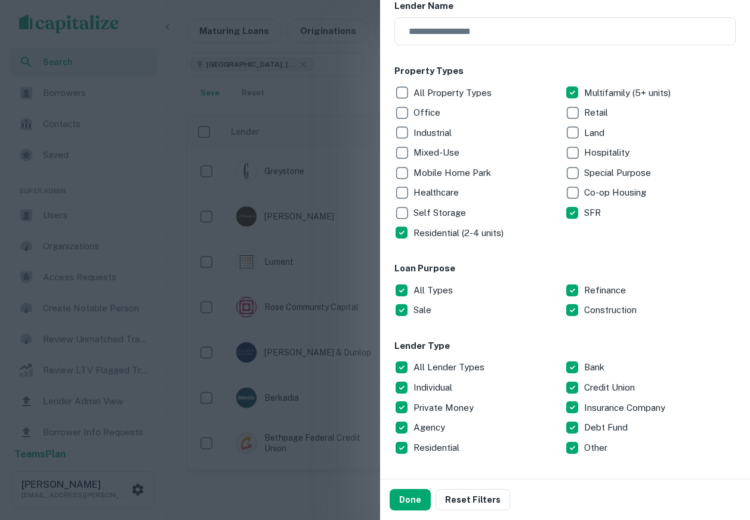
scroll to position [145, 0]
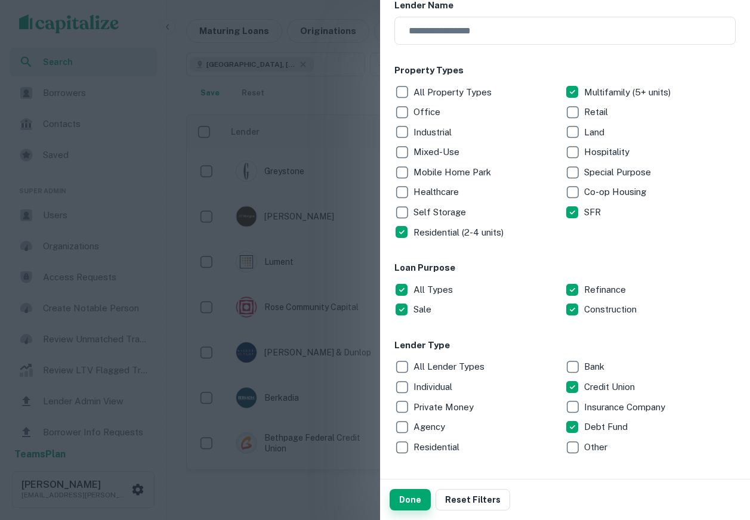
click at [411, 499] on button "Done" at bounding box center [409, 499] width 41 height 21
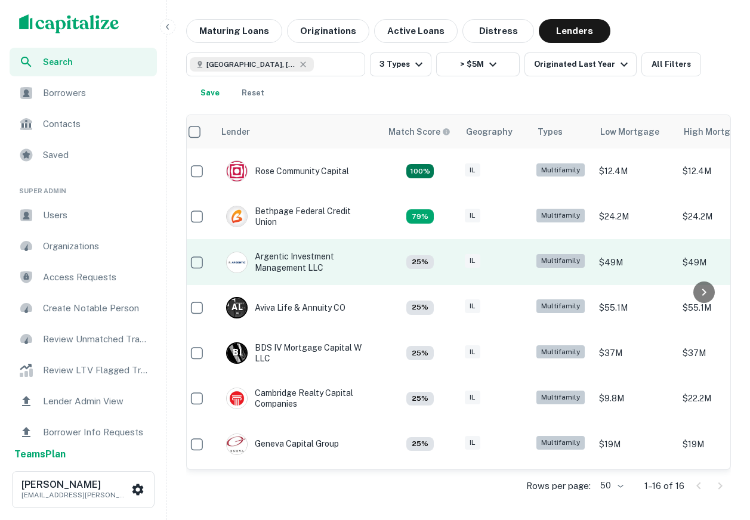
scroll to position [0, 13]
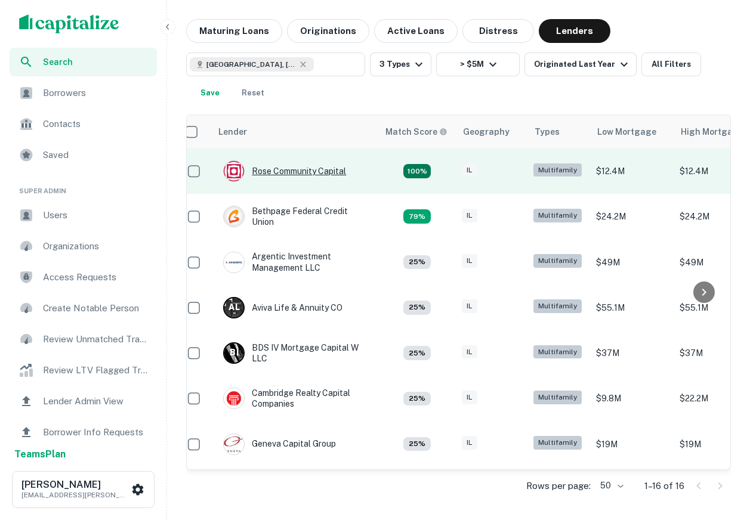
click at [288, 169] on div "Rose Community Capital" at bounding box center [284, 170] width 123 height 21
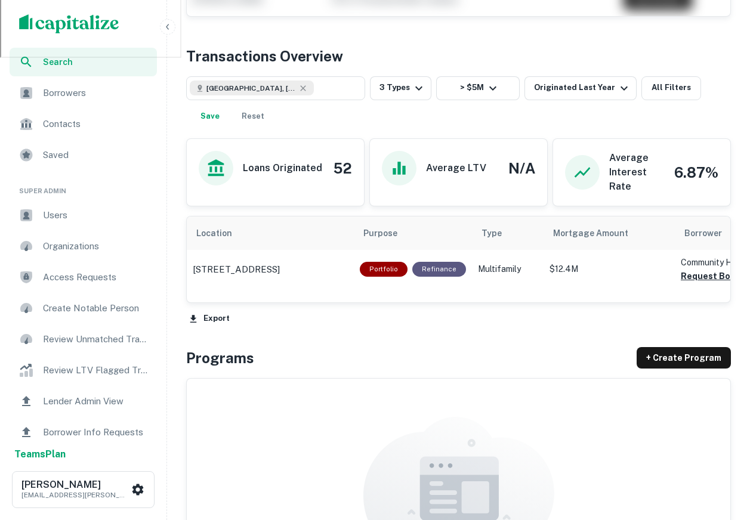
scroll to position [559, 0]
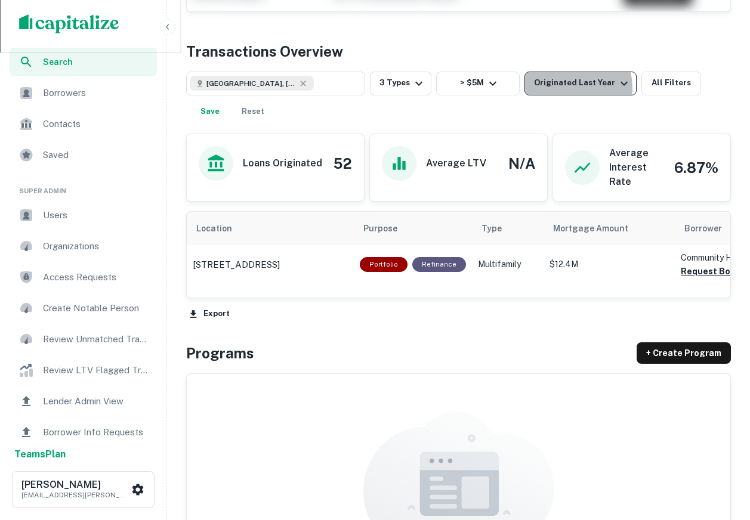
click at [547, 89] on div "Originated Last Year" at bounding box center [582, 83] width 97 height 14
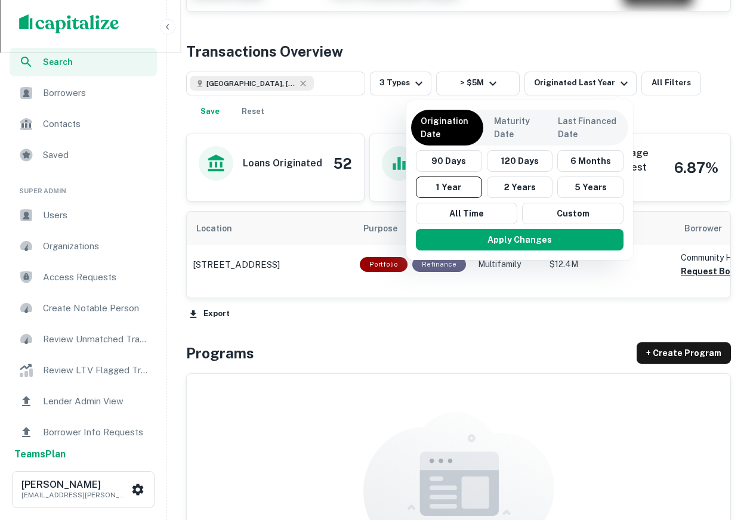
click at [346, 117] on div at bounding box center [375, 260] width 750 height 520
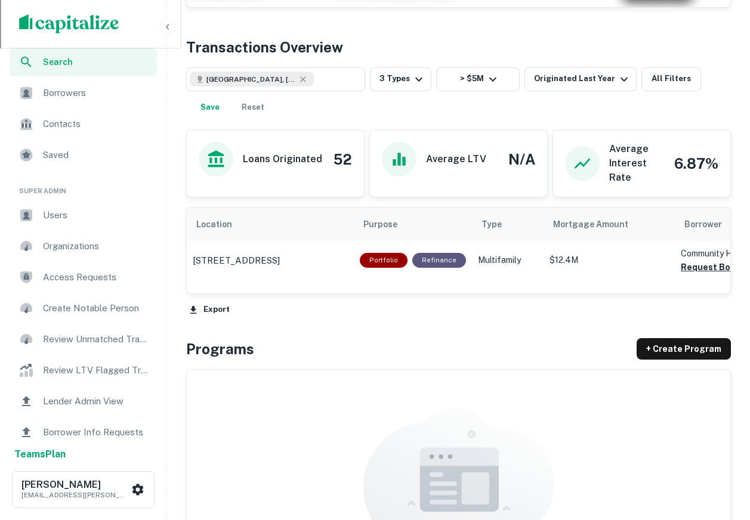
scroll to position [562, 0]
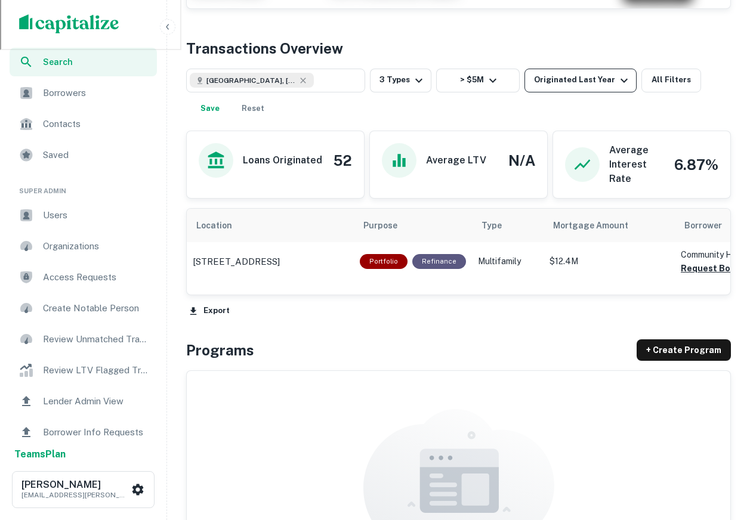
click at [565, 73] on div "Originated Last Year" at bounding box center [582, 80] width 97 height 14
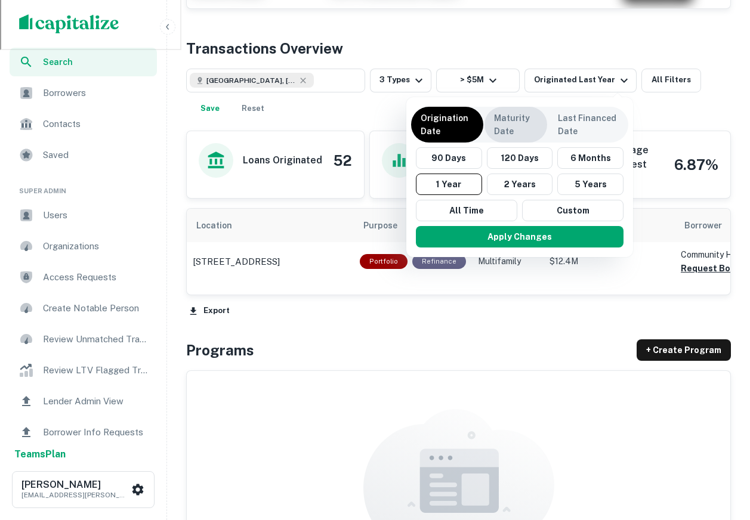
click at [533, 129] on p "Maturity Date" at bounding box center [516, 125] width 44 height 26
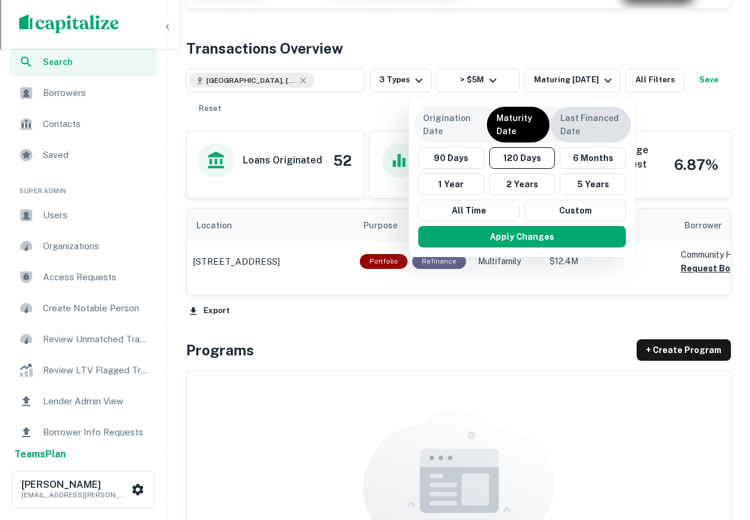
click at [578, 128] on p "Last Financed Date" at bounding box center [590, 125] width 61 height 26
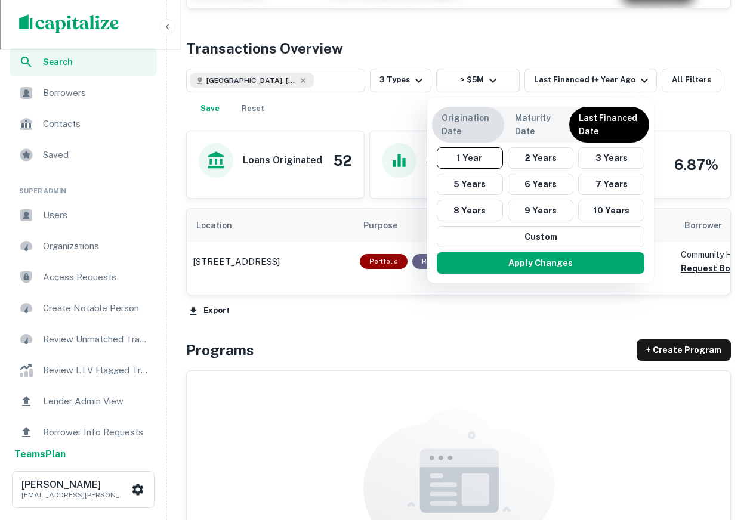
click at [481, 123] on p "Origination Date" at bounding box center [467, 125] width 53 height 26
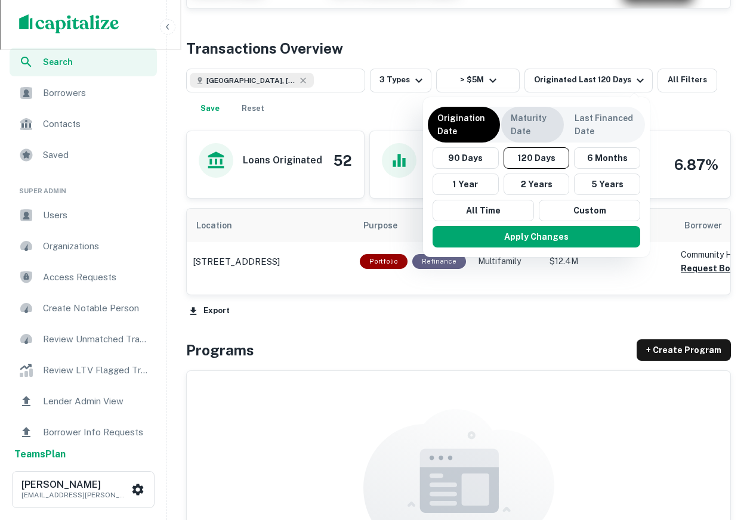
click at [513, 132] on p "Maturity Date" at bounding box center [532, 125] width 44 height 26
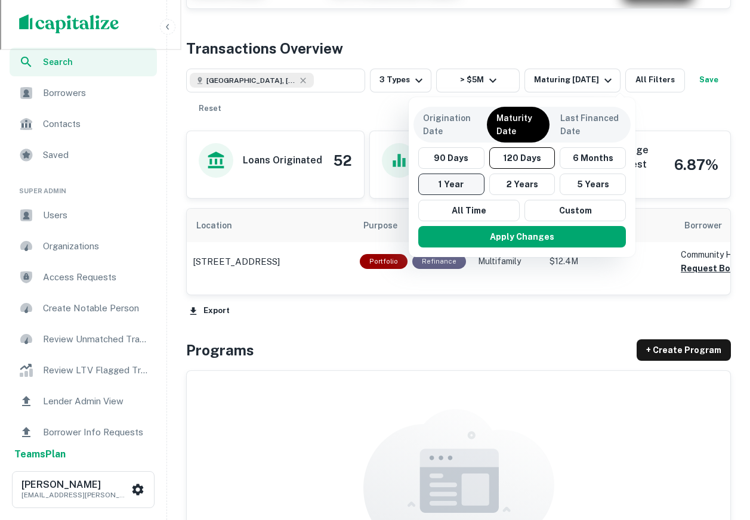
click at [454, 179] on button "1 Year" at bounding box center [451, 184] width 66 height 21
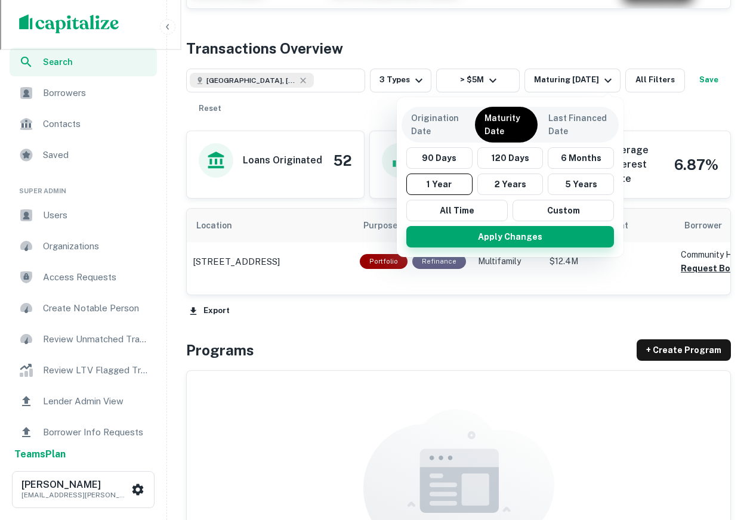
click at [491, 231] on button "Apply Changes" at bounding box center [510, 236] width 208 height 21
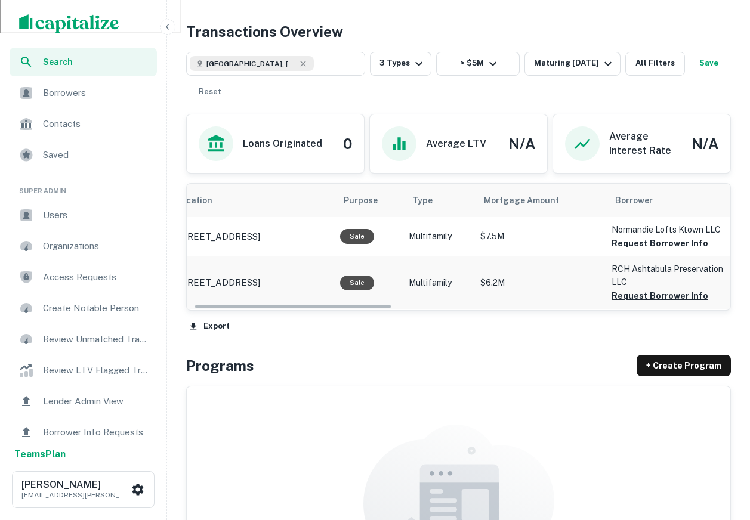
scroll to position [556, 0]
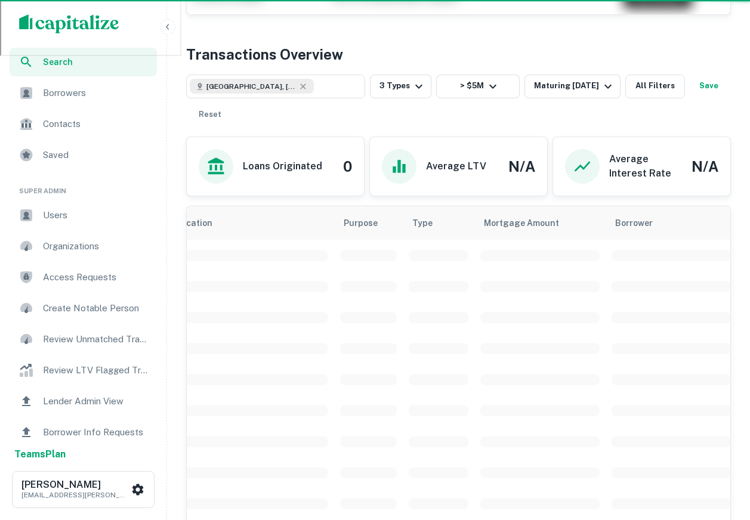
scroll to position [562, 0]
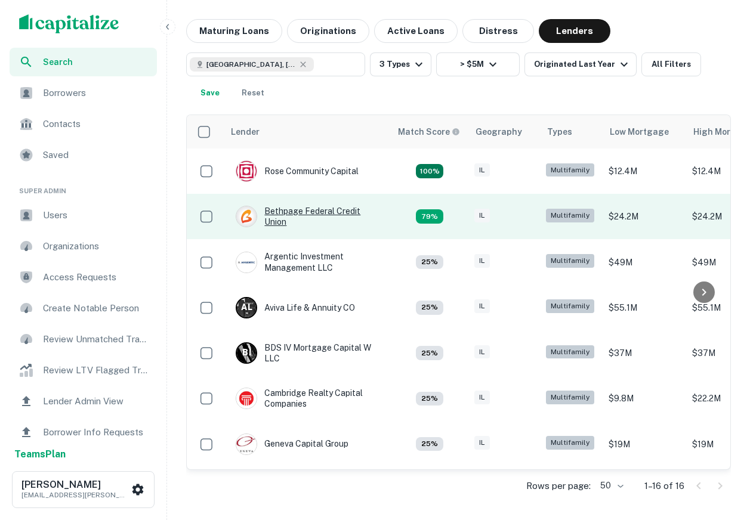
click at [293, 219] on div "Bethpage Federal Credit Union" at bounding box center [307, 216] width 143 height 21
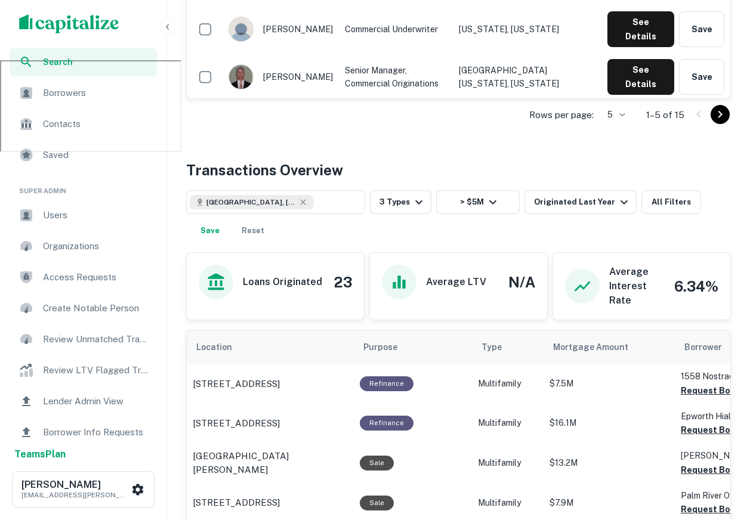
scroll to position [462, 0]
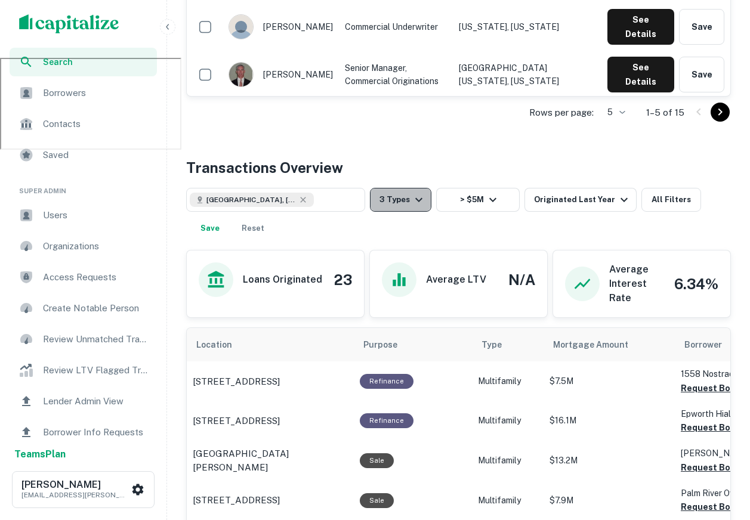
click at [404, 206] on button "3 Types" at bounding box center [400, 200] width 61 height 24
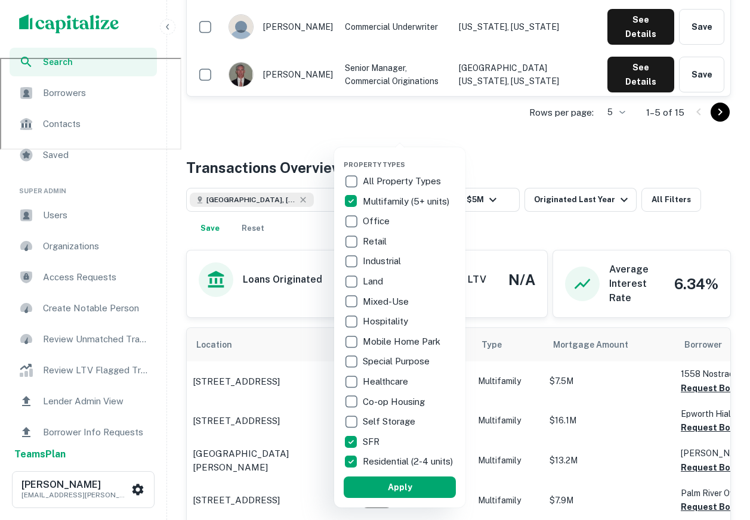
click at [422, 120] on div at bounding box center [375, 260] width 750 height 520
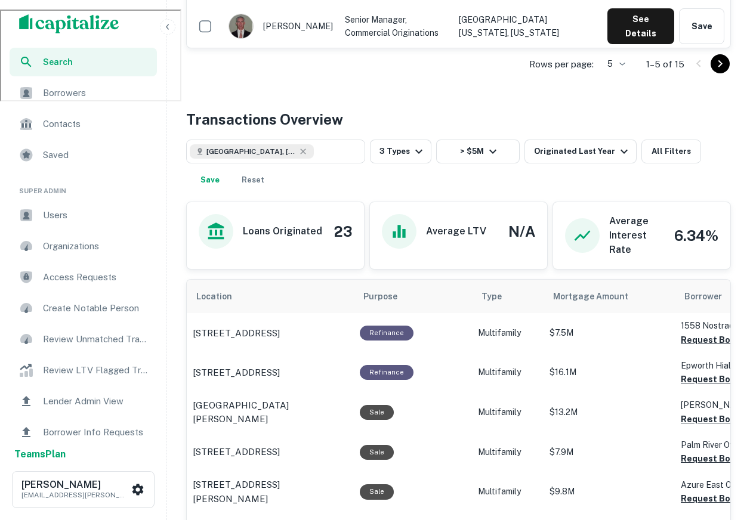
scroll to position [516, 0]
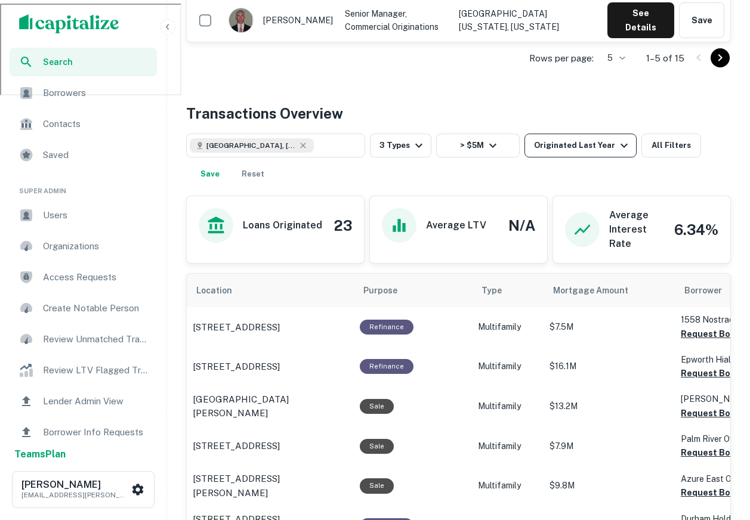
click at [546, 137] on button "Originated Last Year" at bounding box center [580, 146] width 112 height 24
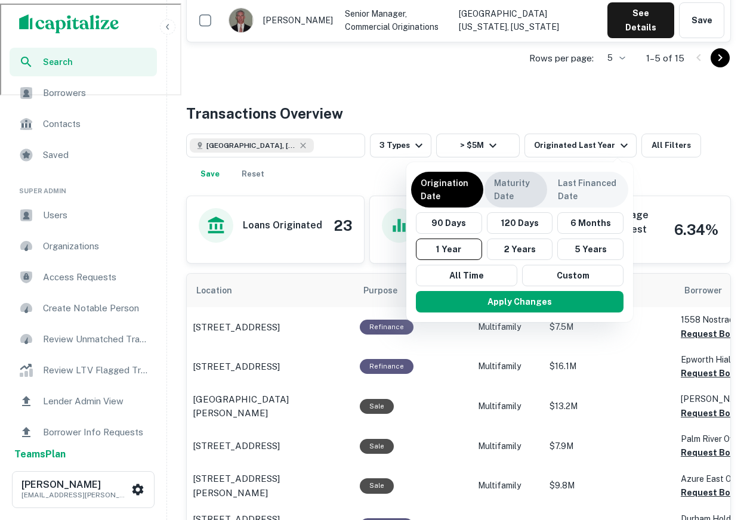
click at [503, 194] on p "Maturity Date" at bounding box center [516, 190] width 44 height 26
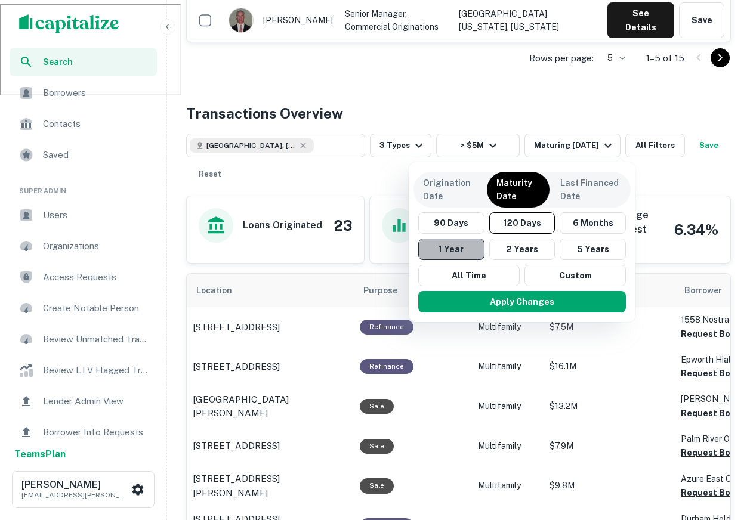
click at [459, 242] on button "1 Year" at bounding box center [451, 249] width 66 height 21
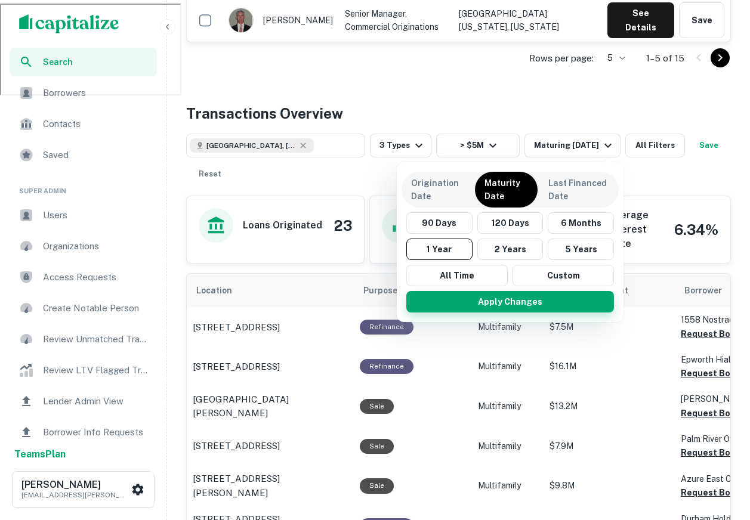
click at [493, 301] on button "Apply Changes" at bounding box center [510, 301] width 208 height 21
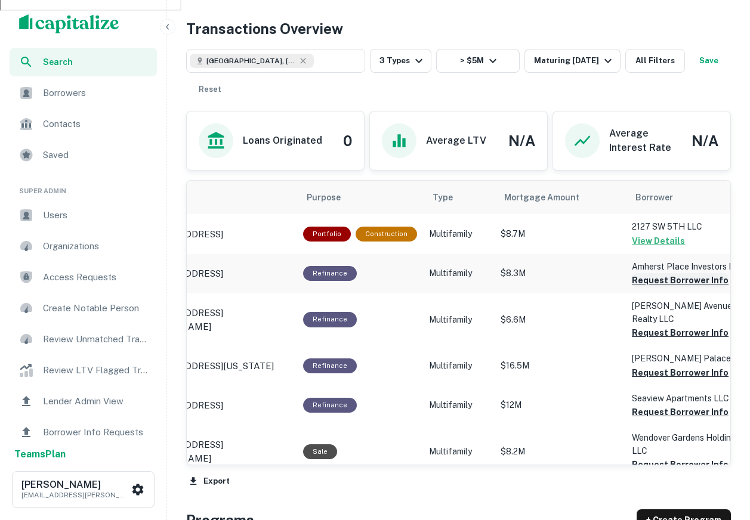
scroll to position [610, 0]
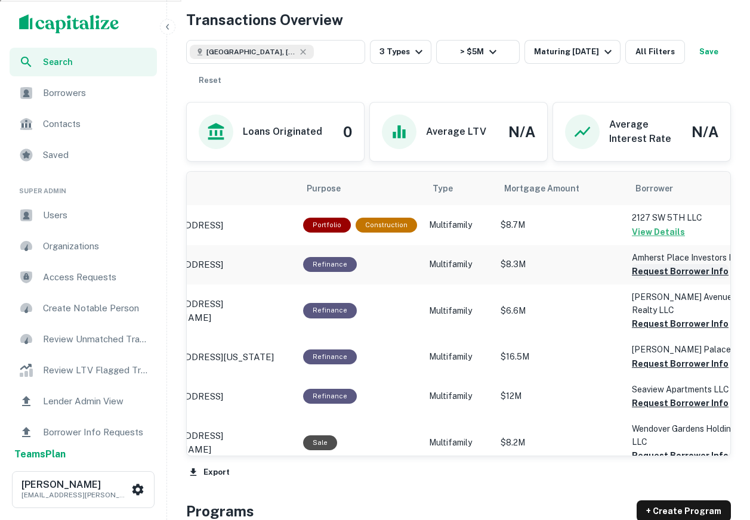
click at [677, 272] on button "Request Borrower Info" at bounding box center [680, 271] width 97 height 14
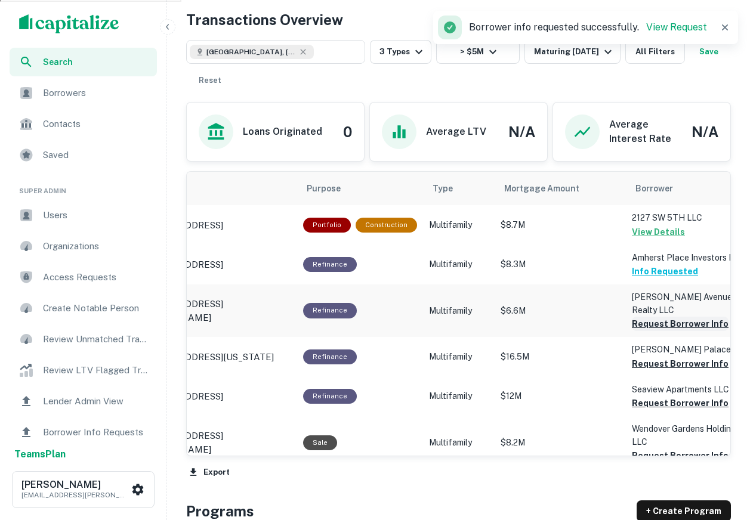
click at [671, 317] on button "Request Borrower Info" at bounding box center [680, 324] width 97 height 14
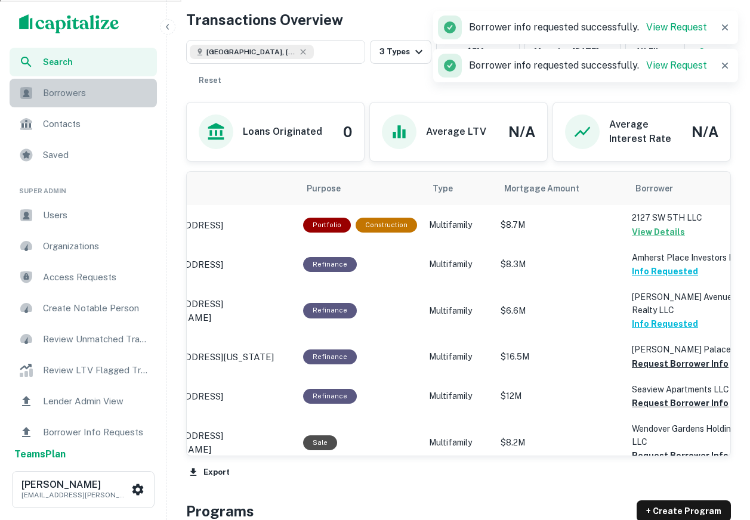
click at [117, 99] on span "Borrowers" at bounding box center [96, 93] width 107 height 14
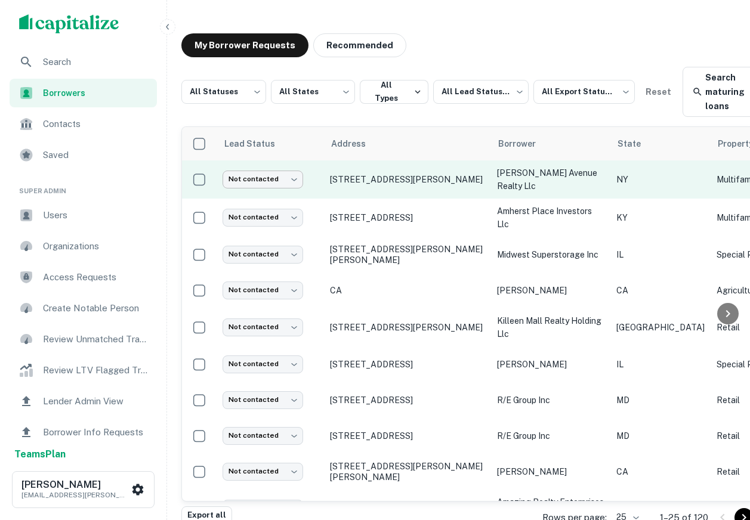
click at [271, 174] on body "Search Borrowers Contacts Saved Super Admin Users Organizations Access Requests…" at bounding box center [375, 260] width 750 height 520
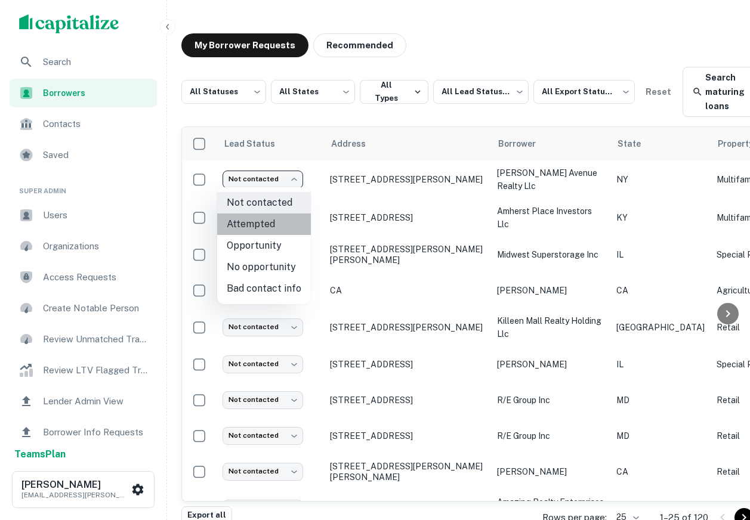
click at [270, 225] on li "Attempted" at bounding box center [264, 223] width 94 height 21
type input "*********"
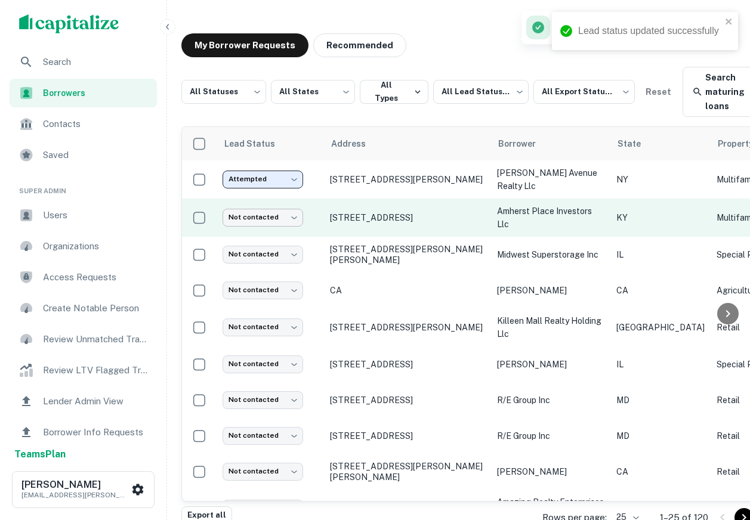
click at [274, 218] on body "Lead status updated successfully Search Borrowers Contacts Saved Super Admin Us…" at bounding box center [375, 260] width 750 height 520
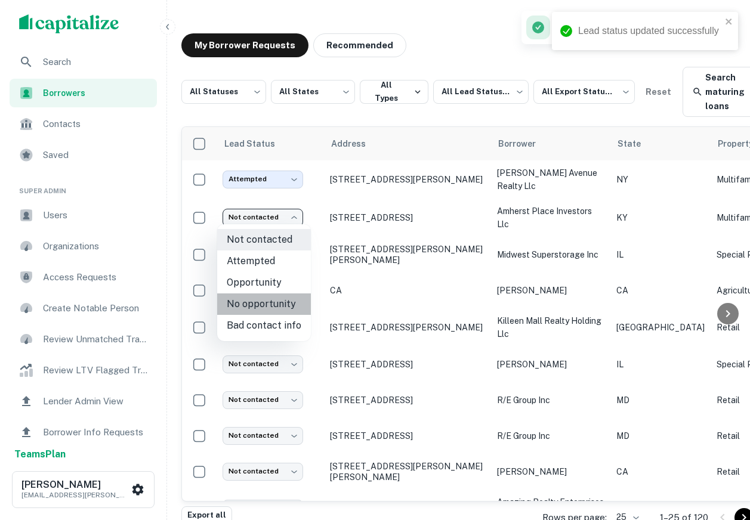
click at [271, 299] on li "No opportunity" at bounding box center [264, 303] width 94 height 21
type input "**********"
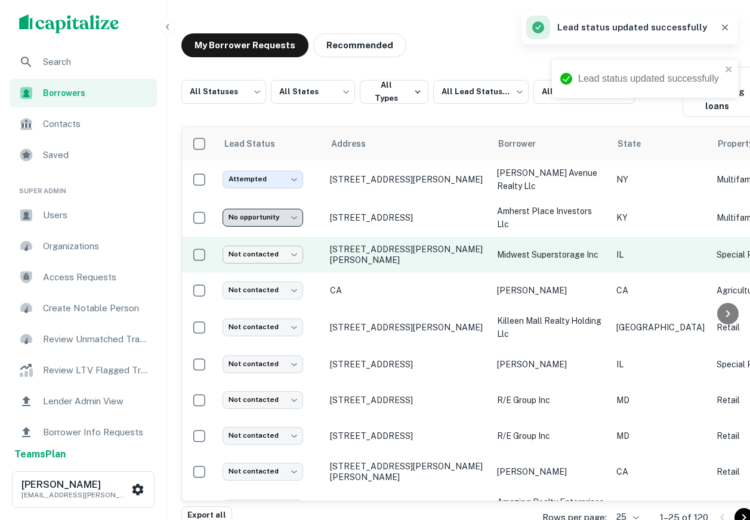
click at [271, 253] on body "Lead status updated successfully Lead status updated successfully Search Borrow…" at bounding box center [375, 260] width 750 height 520
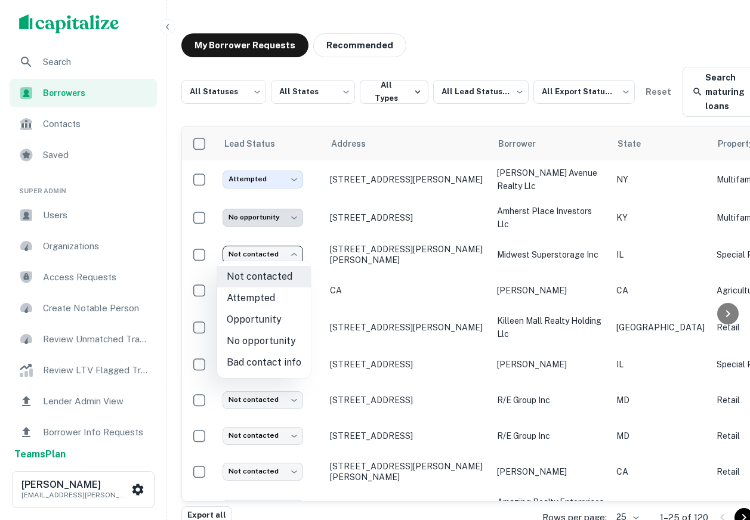
click at [368, 328] on div at bounding box center [375, 260] width 750 height 520
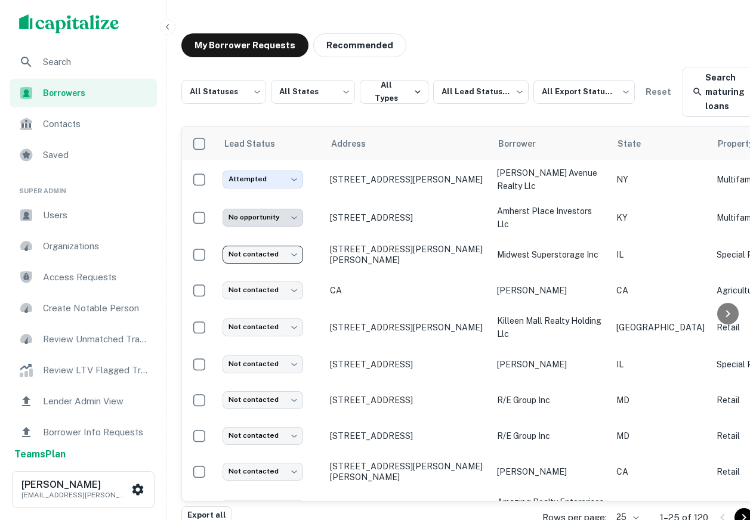
click at [69, 58] on span "Search" at bounding box center [96, 62] width 107 height 14
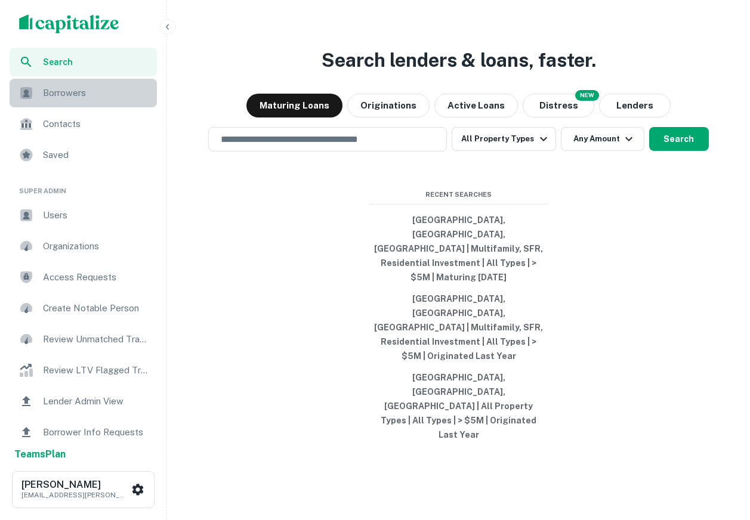
click at [74, 97] on span "Borrowers" at bounding box center [96, 93] width 107 height 14
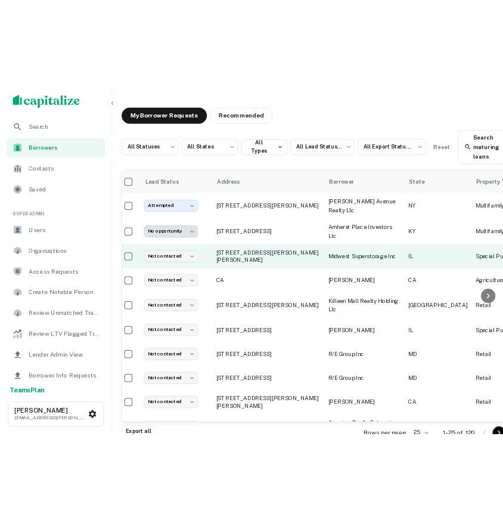
scroll to position [0, 11]
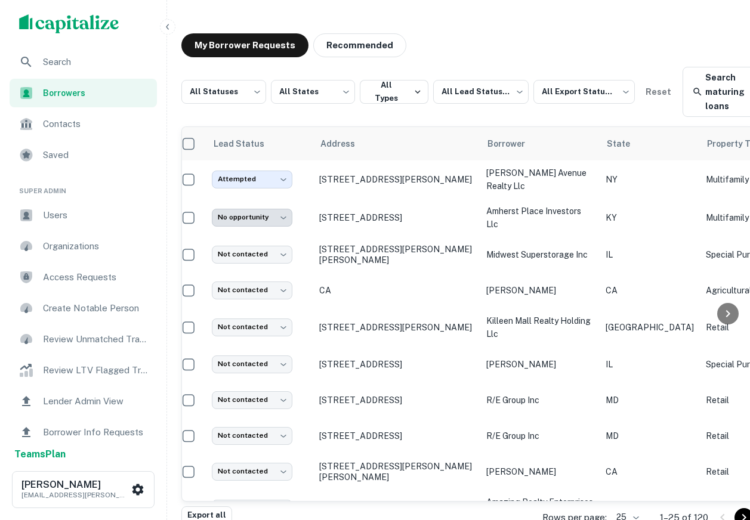
click at [165, 30] on icon "button" at bounding box center [168, 27] width 10 height 10
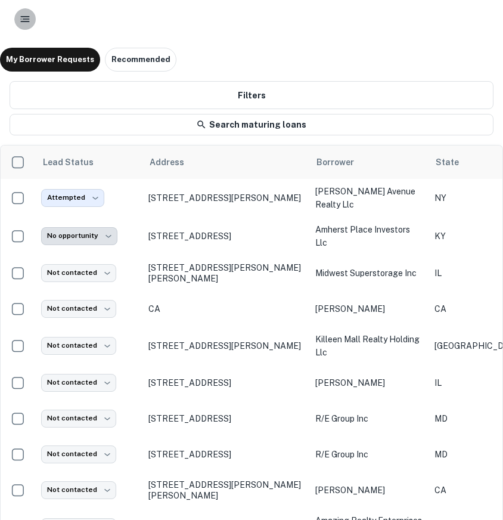
click at [27, 16] on icon "button" at bounding box center [25, 19] width 12 height 12
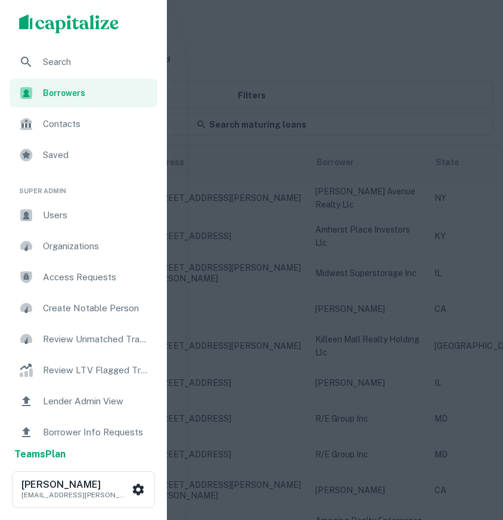
click at [63, 58] on span "Search" at bounding box center [96, 62] width 107 height 14
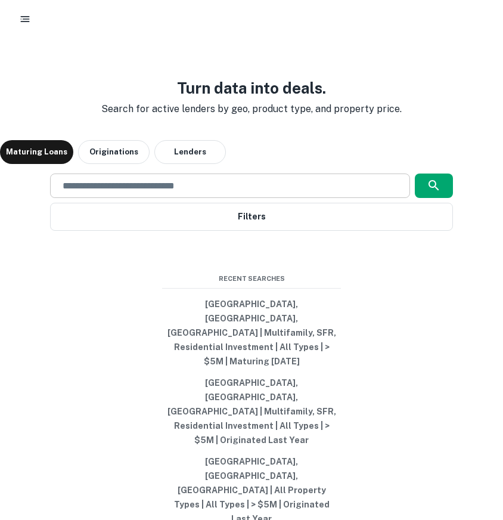
scroll to position [43, 0]
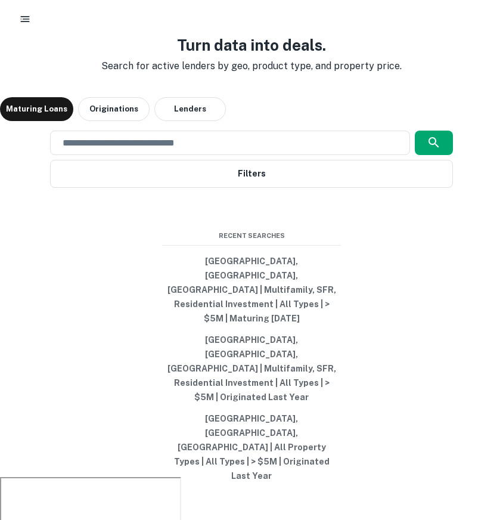
drag, startPoint x: 149, startPoint y: 292, endPoint x: 372, endPoint y: 357, distance: 232.3
click at [373, 358] on div "Turn data into deals. Search for active lenders by geo, product type, and prope…" at bounding box center [251, 260] width 503 height 520
drag, startPoint x: 379, startPoint y: 473, endPoint x: 199, endPoint y: 335, distance: 227.1
click at [199, 335] on div "Turn data into deals. Search for active lenders by geo, product type, and prope…" at bounding box center [251, 260] width 503 height 520
drag, startPoint x: 193, startPoint y: 266, endPoint x: 382, endPoint y: 315, distance: 194.7
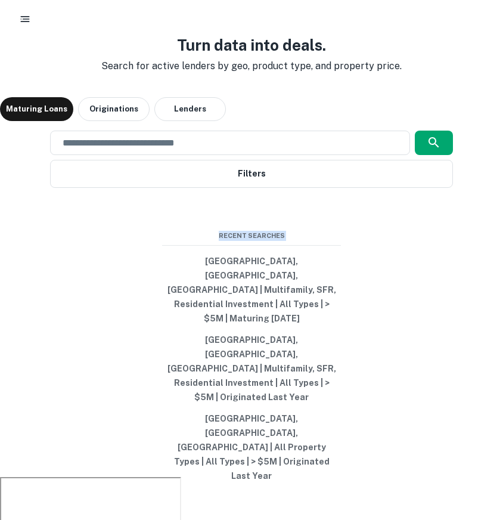
click at [382, 315] on div "Turn data into deals. Search for active lenders by geo, product type, and prope…" at bounding box center [251, 260] width 503 height 520
click at [288, 255] on div "Turn data into deals. Search for active lenders by geo, product type, and prope…" at bounding box center [251, 260] width 503 height 520
click at [191, 121] on button "Lenders" at bounding box center [190, 109] width 72 height 24
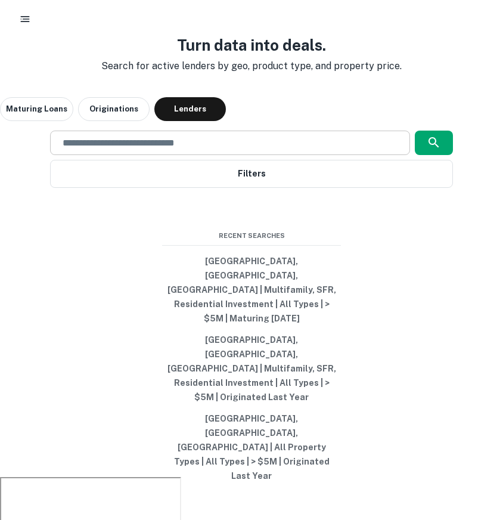
click at [150, 155] on div "​" at bounding box center [230, 143] width 360 height 24
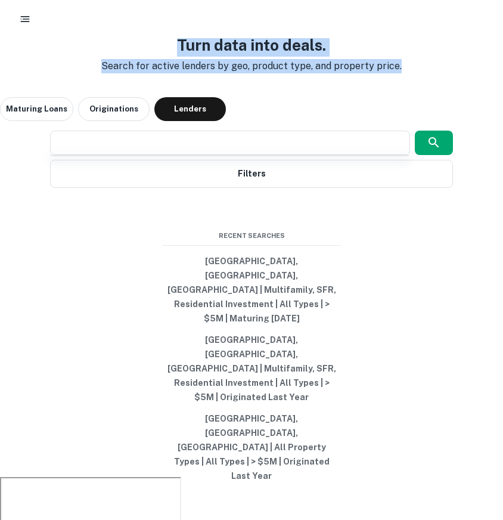
drag, startPoint x: 407, startPoint y: 121, endPoint x: 55, endPoint y: 56, distance: 357.2
click at [55, 57] on div "Turn data into deals. Search for active lenders by geo, product type, and prope…" at bounding box center [251, 260] width 503 height 520
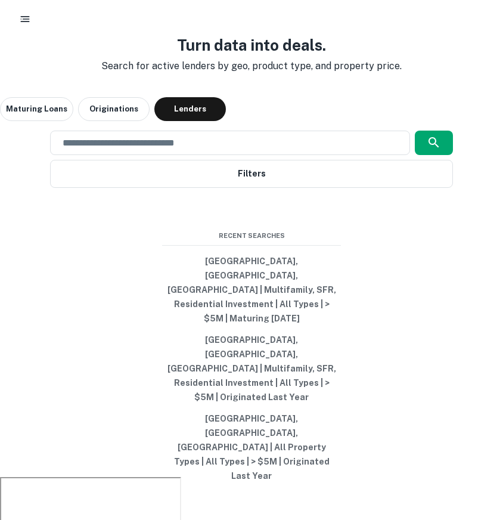
click at [142, 75] on div "Turn data into deals. Search for active lenders by geo, product type, and prope…" at bounding box center [251, 260] width 503 height 520
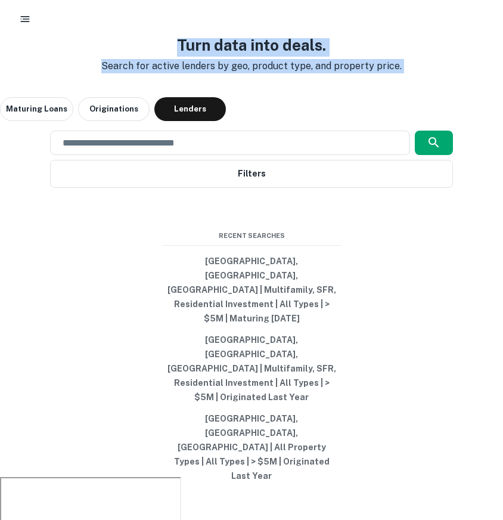
drag, startPoint x: 448, startPoint y: 143, endPoint x: 197, endPoint y: 81, distance: 258.7
click at [197, 81] on div "Turn data into deals. Search for active lenders by geo, product type, and prope…" at bounding box center [251, 260] width 503 height 520
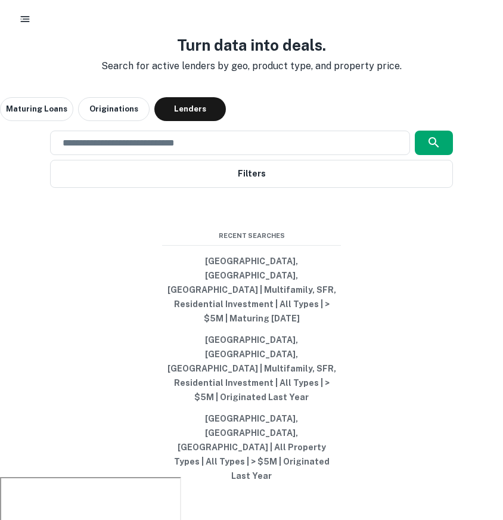
click at [125, 64] on div "Turn data into deals. Search for active lenders by geo, product type, and prope…" at bounding box center [251, 260] width 503 height 520
click at [221, 171] on div "Turn data into deals. Search for active lenders by geo, product type, and prope…" at bounding box center [251, 260] width 503 height 520
click button "Chicago, IL, USA | All Property Types | All Types | > $5M | Originated Last Year"
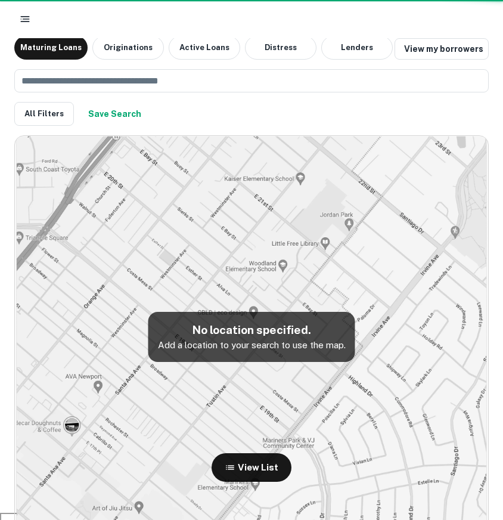
scroll to position [26, 0]
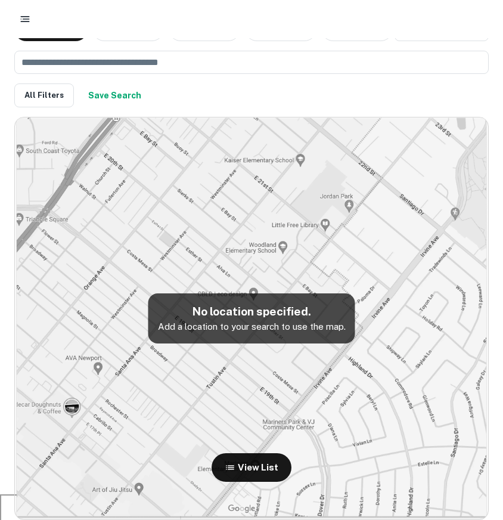
click rect "button"
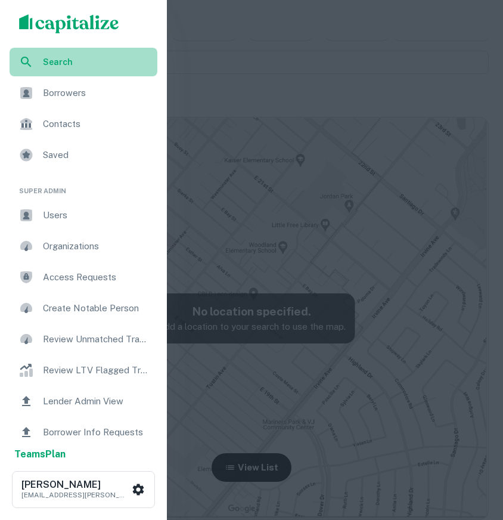
click div "Search"
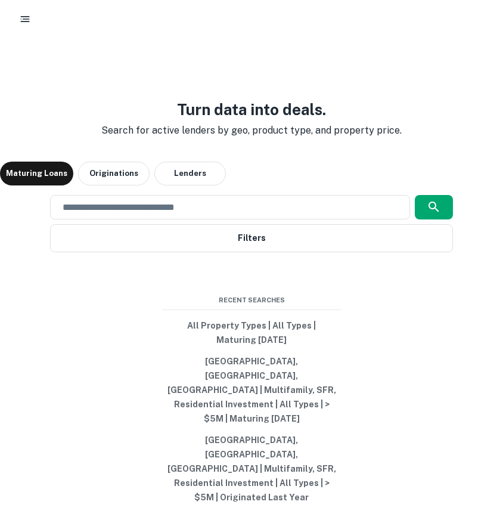
drag, startPoint x: 422, startPoint y: 154, endPoint x: -59, endPoint y: 94, distance: 484.3
click at [0, 94] on html "Turn data into deals. Search for active lenders by geo, product type, and prope…" at bounding box center [251, 260] width 503 height 520
drag, startPoint x: 298, startPoint y: 163, endPoint x: 325, endPoint y: 164, distance: 26.9
click at [324, 138] on p "Search for active lenders by geo, product type, and property price." at bounding box center [252, 130] width 320 height 14
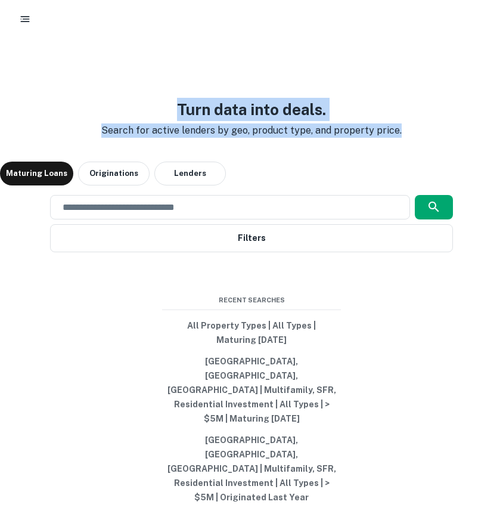
drag, startPoint x: 428, startPoint y: 166, endPoint x: 107, endPoint y: 83, distance: 331.5
click at [106, 83] on div "Turn data into deals. Search for active lenders by geo, product type, and prope…" at bounding box center [251, 303] width 503 height 520
click at [107, 83] on div "Turn data into deals. Search for active lenders by geo, product type, and prope…" at bounding box center [251, 303] width 503 height 520
drag, startPoint x: 141, startPoint y: 120, endPoint x: 422, endPoint y: 174, distance: 286.5
click at [422, 174] on div "Turn data into deals. Search for active lenders by geo, product type, and prope…" at bounding box center [251, 303] width 503 height 520
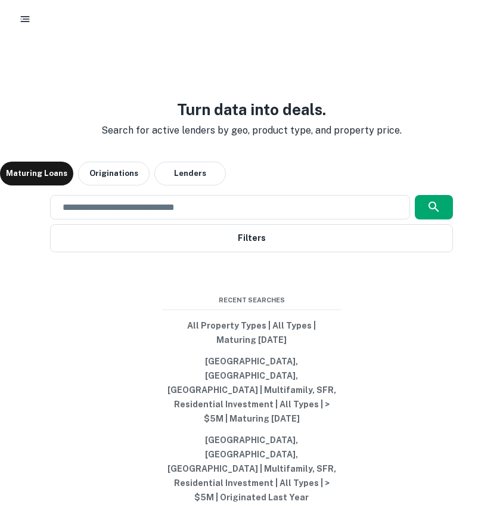
click at [424, 162] on div "Turn data into deals. Search for active lenders by geo, product type, and prope…" at bounding box center [251, 303] width 503 height 520
drag, startPoint x: 424, startPoint y: 162, endPoint x: 11, endPoint y: 100, distance: 417.4
click at [11, 100] on div "Turn data into deals. Search for active lenders by geo, product type, and prope…" at bounding box center [251, 303] width 503 height 520
click at [159, 121] on h3 "Turn data into deals." at bounding box center [252, 109] width 320 height 23
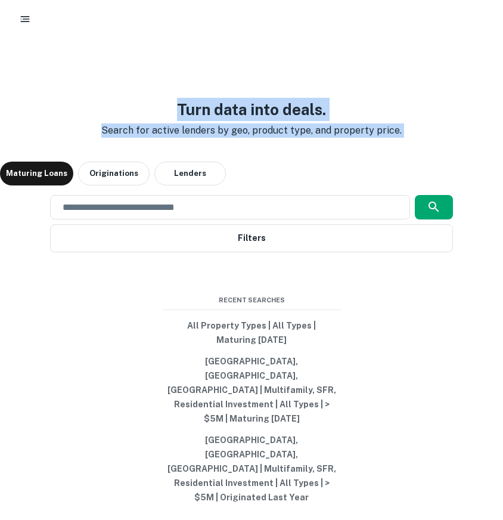
drag, startPoint x: 176, startPoint y: 130, endPoint x: 397, endPoint y: 154, distance: 222.5
click at [397, 138] on div "Turn data into deals. Search for active lenders by geo, product type, and prope…" at bounding box center [252, 118] width 320 height 40
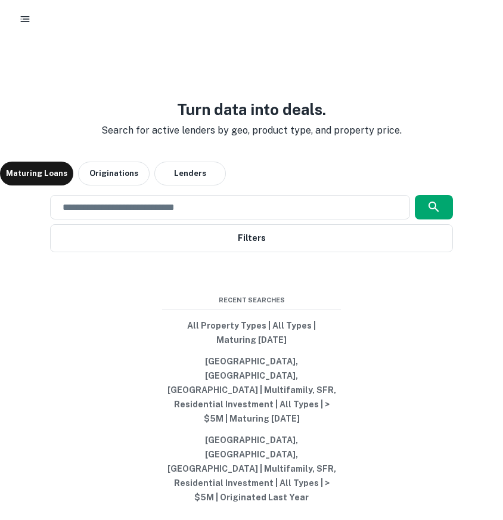
click at [408, 163] on div "Turn data into deals. Search for active lenders by geo, product type, and prope…" at bounding box center [251, 303] width 503 height 520
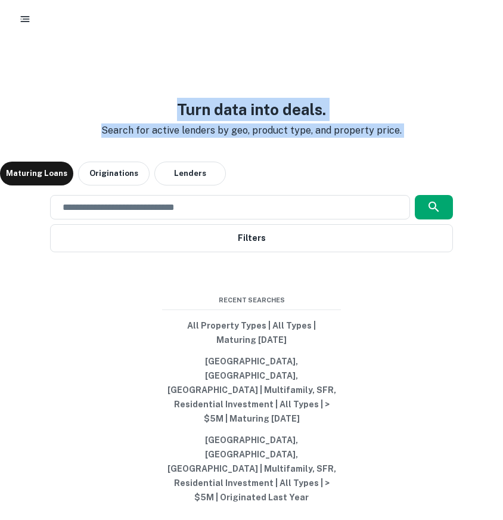
drag, startPoint x: 408, startPoint y: 163, endPoint x: 167, endPoint y: 104, distance: 248.0
click at [167, 104] on div "Turn data into deals. Search for active lenders by geo, product type, and prope…" at bounding box center [251, 303] width 503 height 520
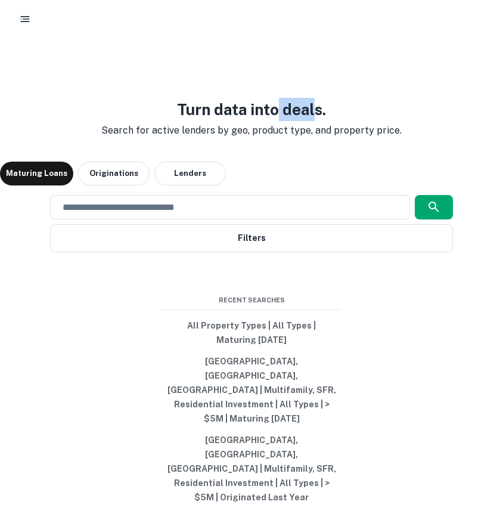
drag, startPoint x: 278, startPoint y: 149, endPoint x: 327, endPoint y: 151, distance: 49.5
click at [327, 138] on div "Turn data into deals. Search for active lenders by geo, product type, and prope…" at bounding box center [252, 118] width 320 height 40
click at [428, 158] on div "Turn data into deals. Search for active lenders by geo, product type, and prope…" at bounding box center [251, 303] width 503 height 520
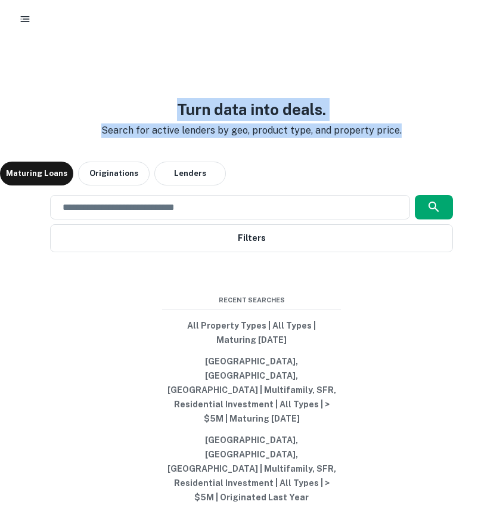
drag, startPoint x: 416, startPoint y: 159, endPoint x: 66, endPoint y: 82, distance: 359.0
click at [65, 82] on div "Turn data into deals. Search for active lenders by geo, product type, and prope…" at bounding box center [251, 303] width 503 height 520
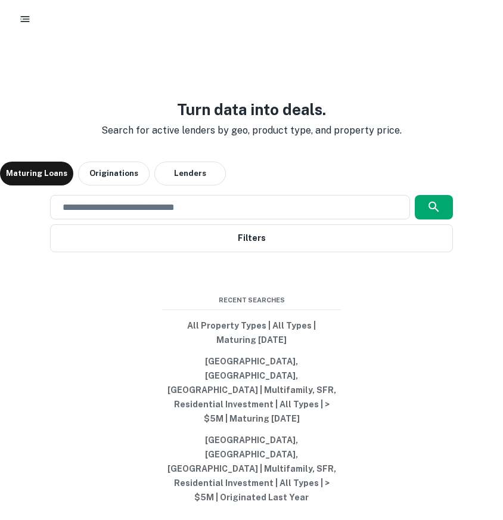
click at [132, 119] on div "Turn data into deals. Search for active lenders by geo, product type, and prope…" at bounding box center [251, 303] width 503 height 520
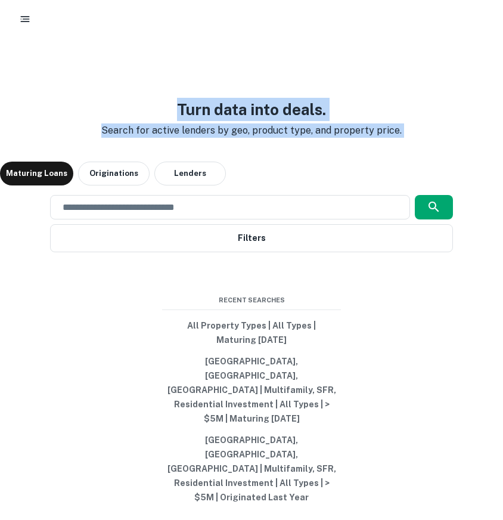
drag, startPoint x: 137, startPoint y: 119, endPoint x: 397, endPoint y: 184, distance: 267.9
click at [397, 184] on div "Turn data into deals. Search for active lenders by geo, product type, and prope…" at bounding box center [251, 303] width 503 height 520
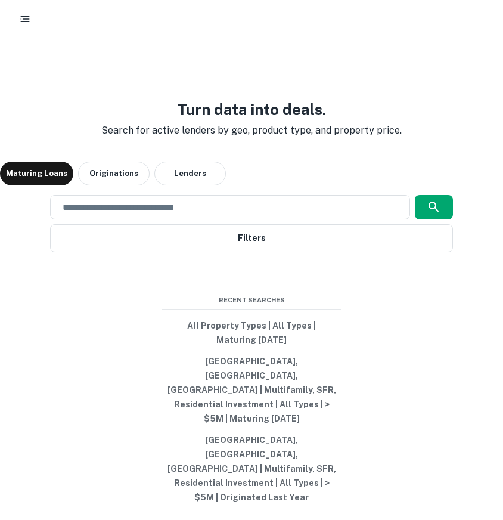
click at [402, 181] on div "Turn data into deals. Search for active lenders by geo, product type, and prope…" at bounding box center [251, 303] width 503 height 520
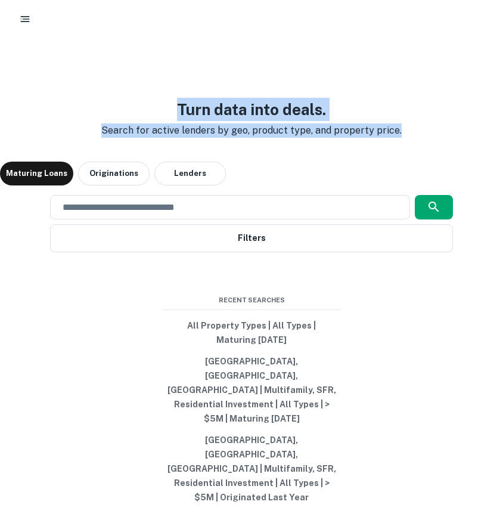
drag, startPoint x: 419, startPoint y: 171, endPoint x: 17, endPoint y: 77, distance: 412.7
click at [17, 77] on div "Turn data into deals. Search for active lenders by geo, product type, and prope…" at bounding box center [251, 303] width 503 height 520
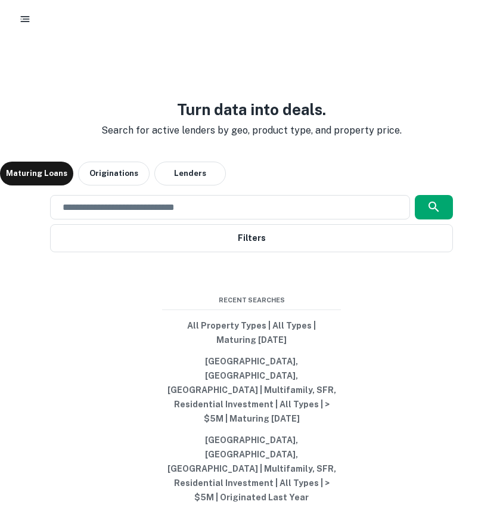
click at [117, 109] on div "Turn data into deals. Search for active lenders by geo, product type, and prope…" at bounding box center [251, 303] width 503 height 520
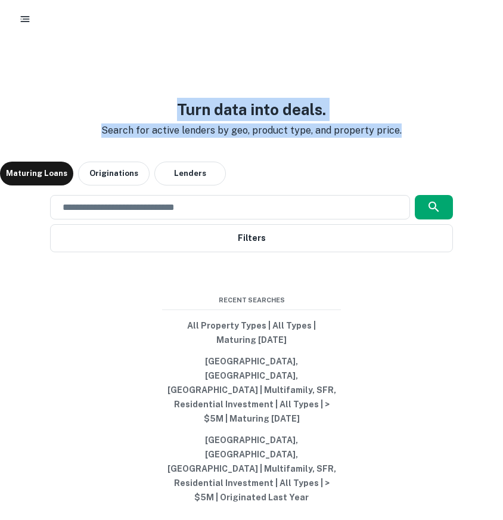
drag, startPoint x: 153, startPoint y: 116, endPoint x: 406, endPoint y: 159, distance: 255.9
click at [406, 159] on div "Turn data into deals. Search for active lenders by geo, product type, and prope…" at bounding box center [251, 303] width 503 height 520
click at [406, 138] on p "Search for active lenders by geo, product type, and property price." at bounding box center [252, 130] width 320 height 14
drag, startPoint x: 406, startPoint y: 159, endPoint x: 145, endPoint y: 120, distance: 263.5
click at [145, 120] on div "Turn data into deals. Search for active lenders by geo, product type, and prope…" at bounding box center [251, 303] width 503 height 520
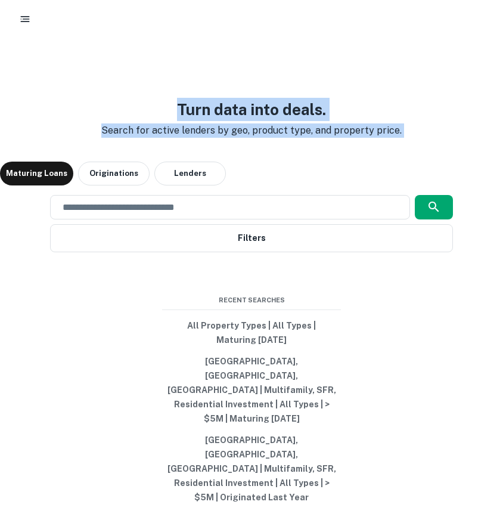
click at [206, 90] on div "Turn data into deals. Search for active lenders by geo, product type, and prope…" at bounding box center [251, 303] width 503 height 520
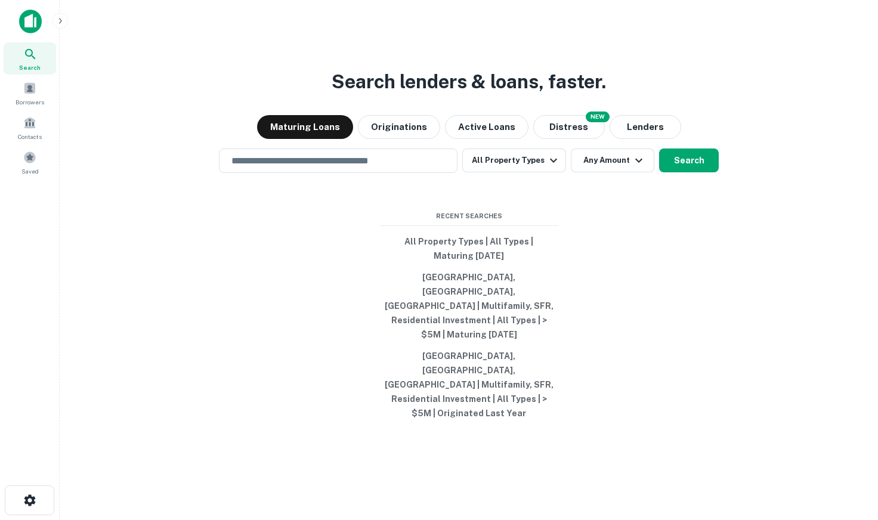
click at [63, 27] on button "button" at bounding box center [60, 21] width 16 height 16
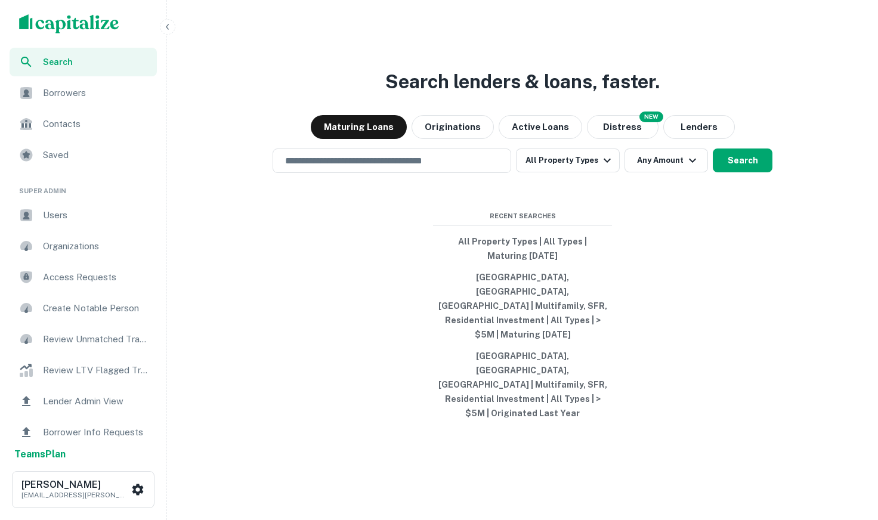
click at [61, 218] on span "Users" at bounding box center [96, 215] width 107 height 14
click at [166, 34] on nav "Search Borrowers Contacts Saved Super Admin Users Organizations Access Requests…" at bounding box center [88, 279] width 167 height 520
click at [166, 29] on icon "button" at bounding box center [168, 27] width 10 height 10
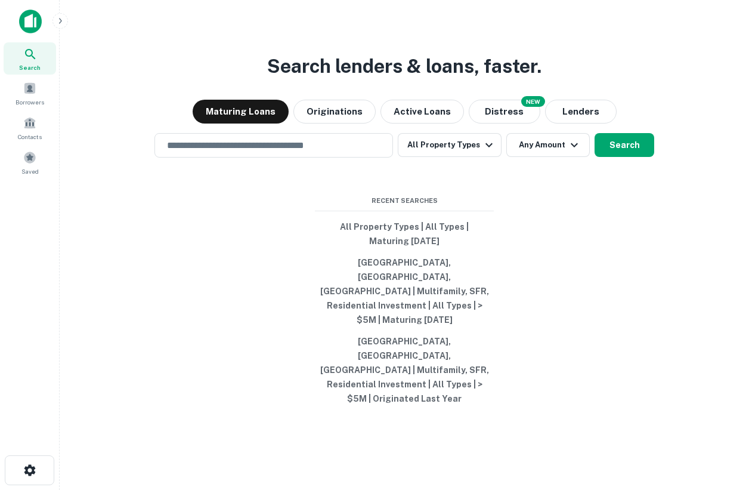
click at [38, 20] on img at bounding box center [30, 22] width 23 height 24
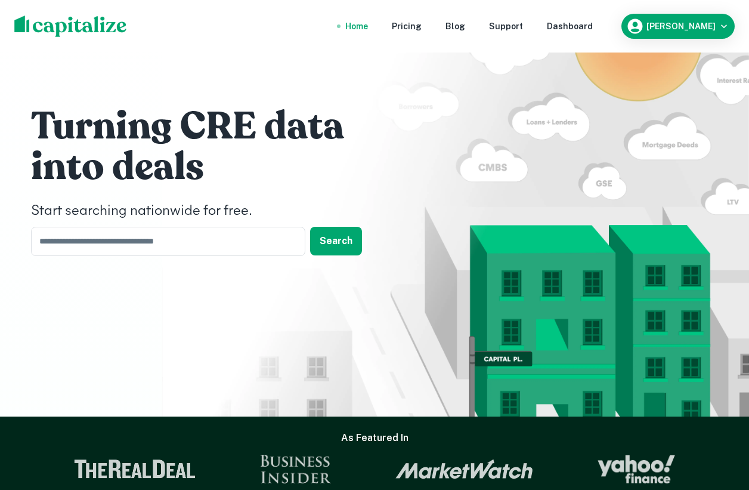
click at [574, 23] on nav "Home Pricing Blog Support Dashboard" at bounding box center [469, 26] width 286 height 26
click at [586, 24] on div "Dashboard" at bounding box center [570, 26] width 46 height 13
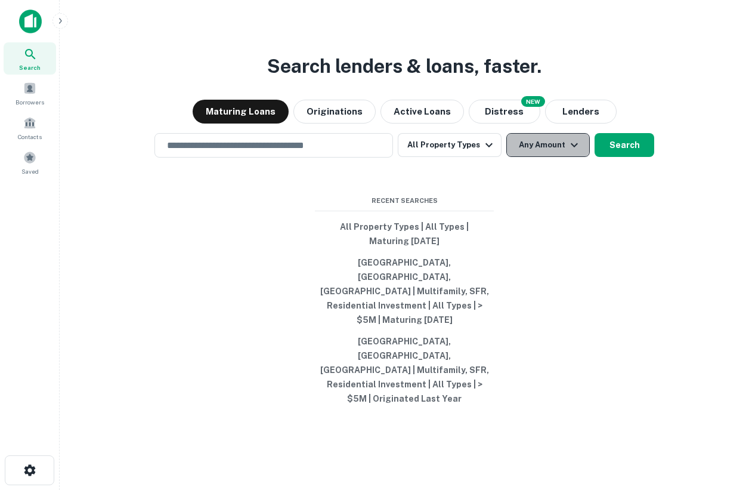
click at [534, 157] on button "Any Amount" at bounding box center [547, 145] width 83 height 24
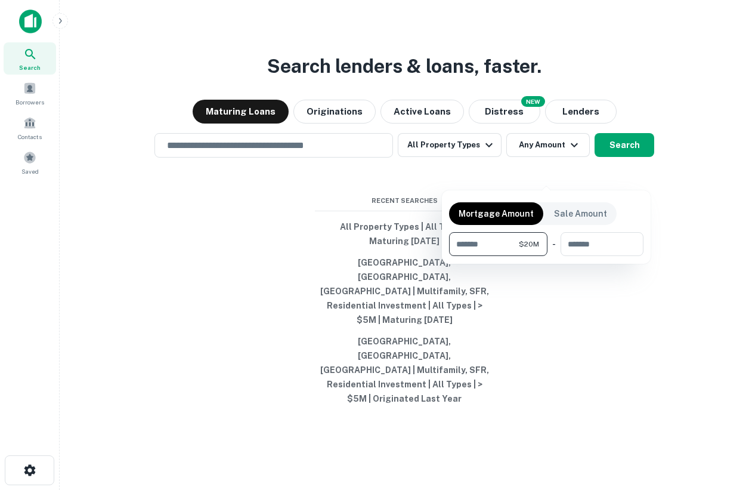
type input "********"
click at [398, 206] on div at bounding box center [374, 245] width 749 height 490
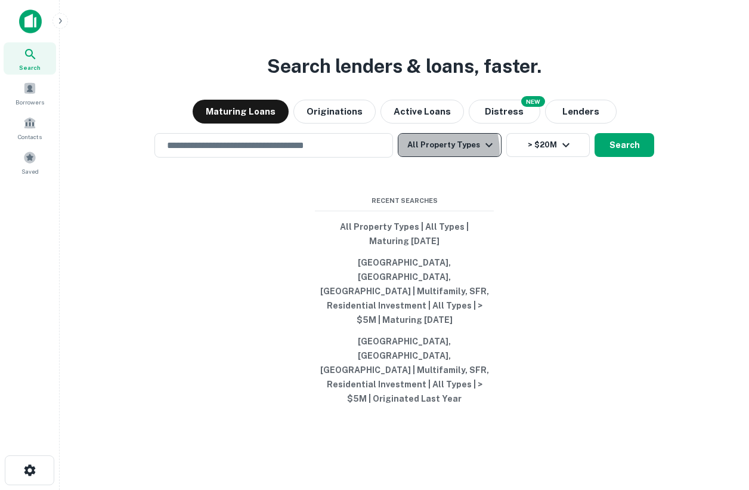
click at [426, 157] on button "All Property Types" at bounding box center [450, 145] width 104 height 24
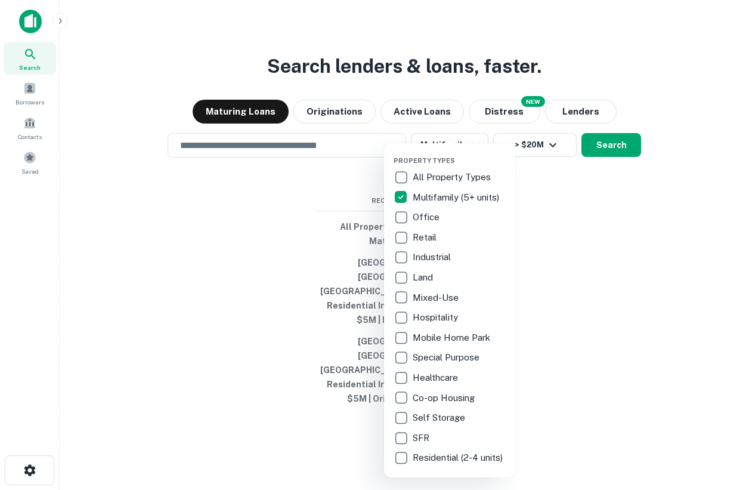
click at [544, 227] on div at bounding box center [374, 245] width 749 height 490
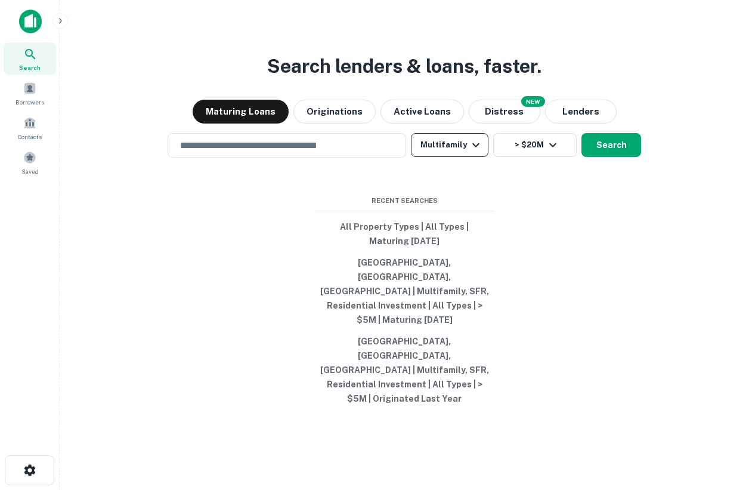
click at [452, 157] on button "Multifamily" at bounding box center [450, 145] width 78 height 24
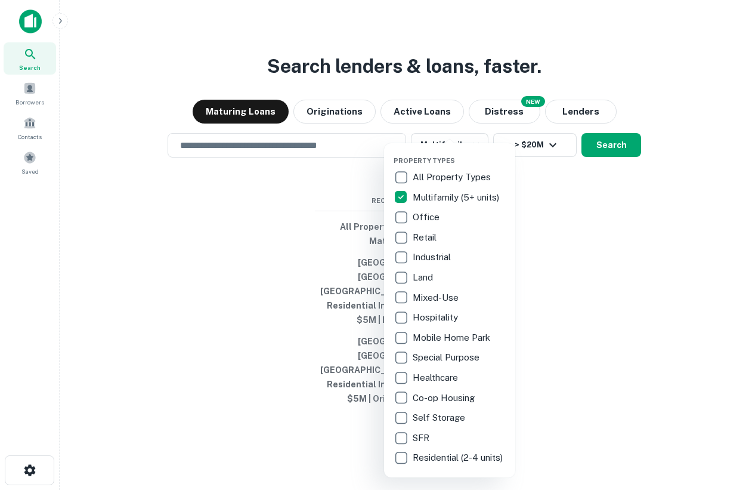
click at [608, 252] on div at bounding box center [374, 245] width 749 height 490
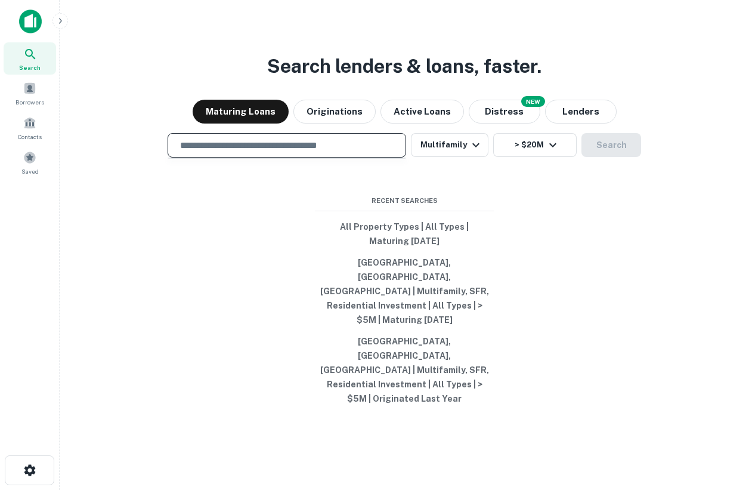
click at [299, 152] on input "text" at bounding box center [287, 145] width 228 height 14
click at [191, 152] on input "text" at bounding box center [287, 145] width 228 height 14
click at [208, 159] on div at bounding box center [287, 157] width 239 height 1
click at [205, 152] on input "text" at bounding box center [287, 145] width 228 height 14
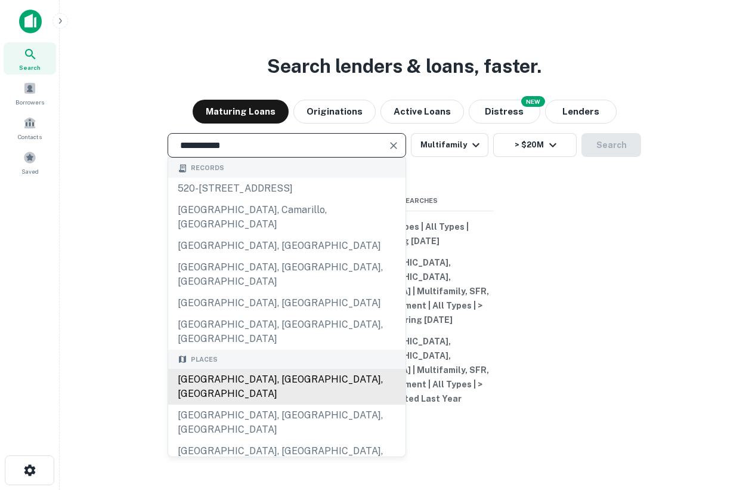
click at [262, 369] on div "[GEOGRAPHIC_DATA], [GEOGRAPHIC_DATA], [GEOGRAPHIC_DATA]" at bounding box center [286, 387] width 237 height 36
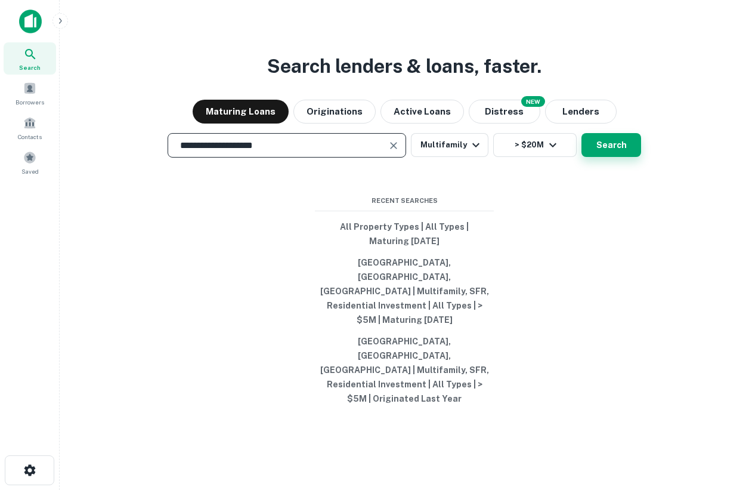
type input "**********"
click at [606, 157] on button "Search" at bounding box center [611, 145] width 60 height 24
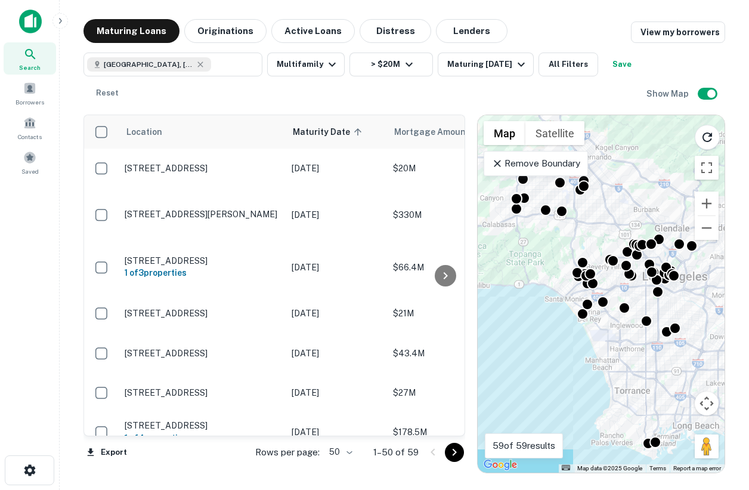
click at [569, 165] on p "Remove Boundary" at bounding box center [535, 163] width 89 height 14
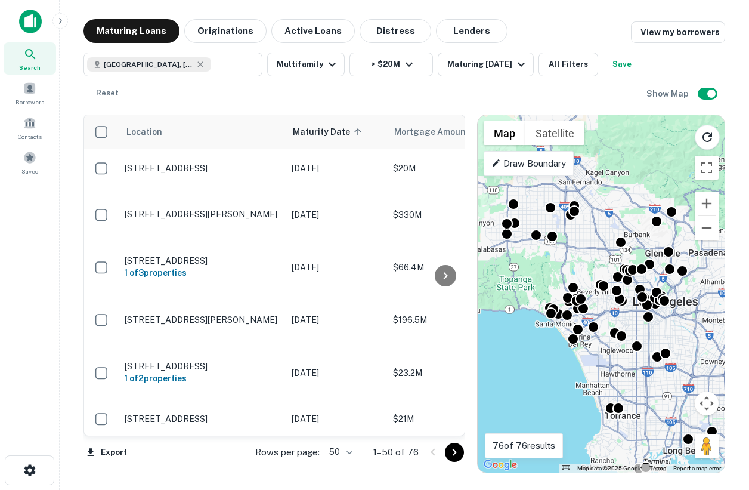
drag, startPoint x: 638, startPoint y: 201, endPoint x: 625, endPoint y: 225, distance: 27.7
click at [625, 225] on div "To activate drag with keyboard, press Alt + Enter. Once in keyboard drag state,…" at bounding box center [601, 293] width 247 height 357
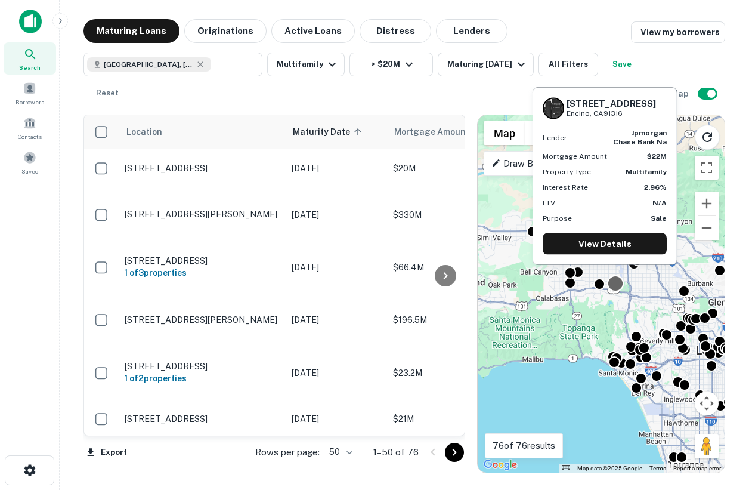
drag, startPoint x: 550, startPoint y: 223, endPoint x: 619, endPoint y: 278, distance: 88.2
click at [619, 278] on div "To activate drag with keyboard, press Alt + Enter. Once in keyboard drag state,…" at bounding box center [601, 293] width 247 height 357
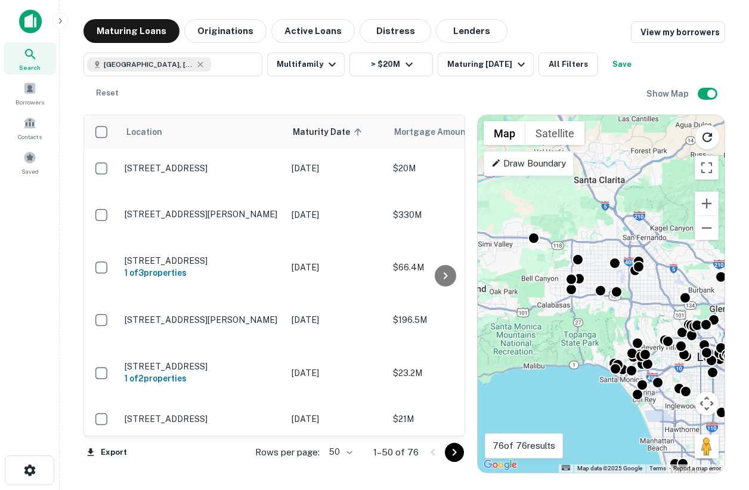
click at [654, 298] on div "To activate drag with keyboard, press Alt + Enter. Once in keyboard drag state,…" at bounding box center [601, 293] width 247 height 357
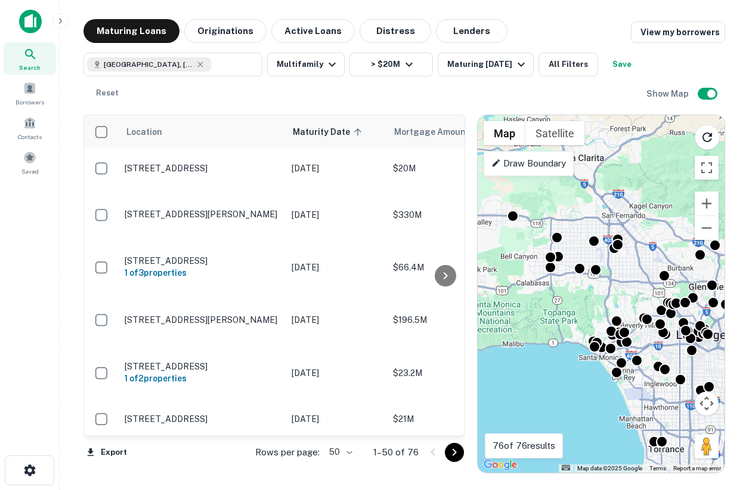
drag, startPoint x: 604, startPoint y: 249, endPoint x: 579, endPoint y: 224, distance: 35.4
click at [579, 224] on div "To activate drag with keyboard, press Alt + Enter. Once in keyboard drag state,…" at bounding box center [601, 293] width 247 height 357
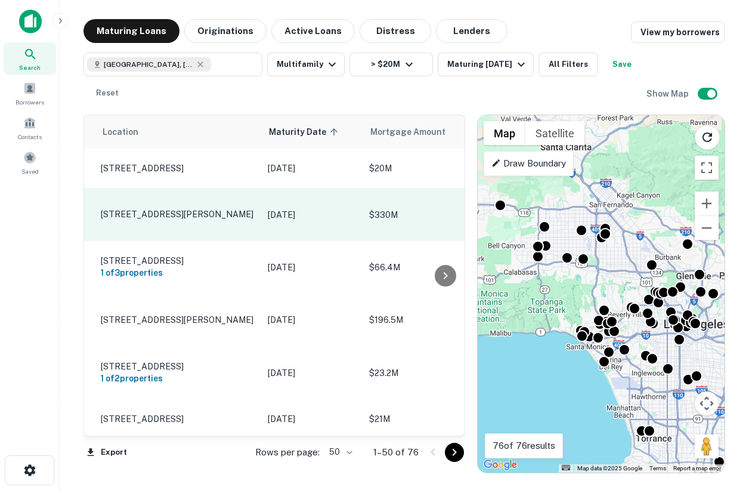
scroll to position [0, 24]
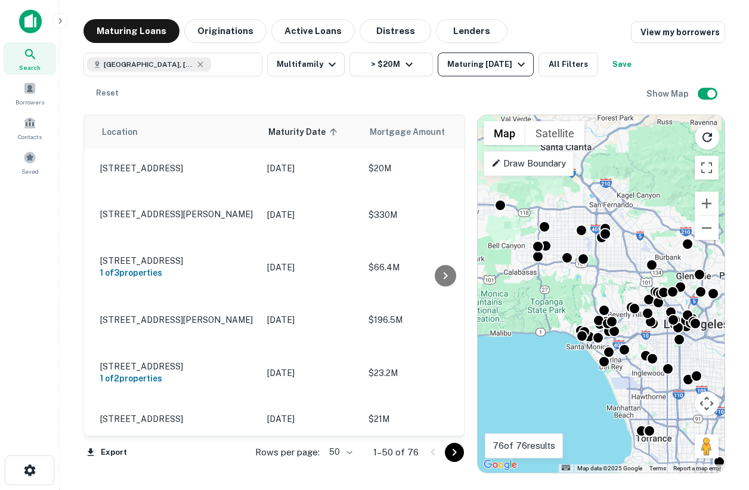
click at [483, 64] on div "Maturing In 1 Year" at bounding box center [487, 64] width 81 height 14
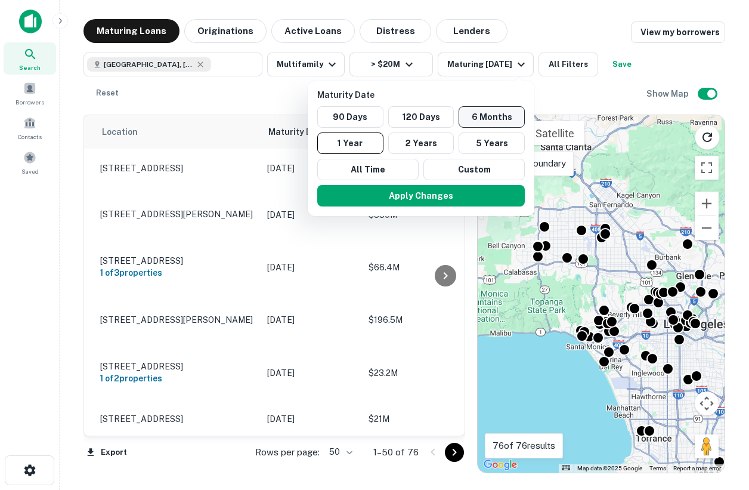
click at [483, 120] on button "6 Months" at bounding box center [492, 116] width 66 height 21
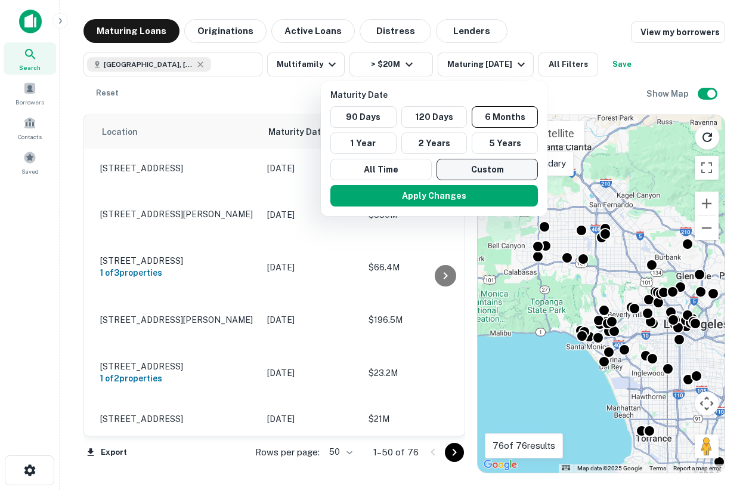
click at [454, 173] on button "Custom" at bounding box center [487, 169] width 101 height 21
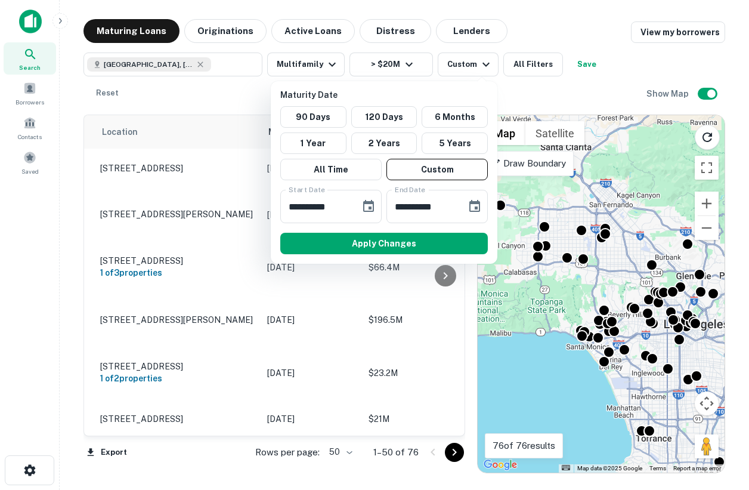
click at [530, 67] on div at bounding box center [374, 245] width 749 height 490
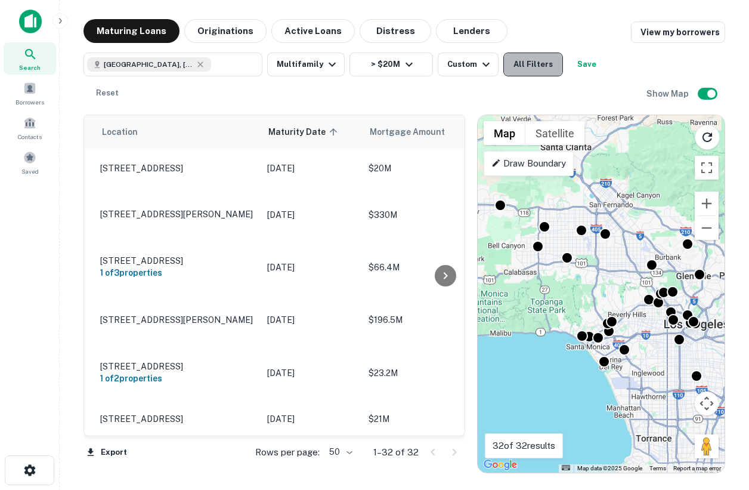
click at [518, 58] on button "All Filters" at bounding box center [533, 64] width 60 height 24
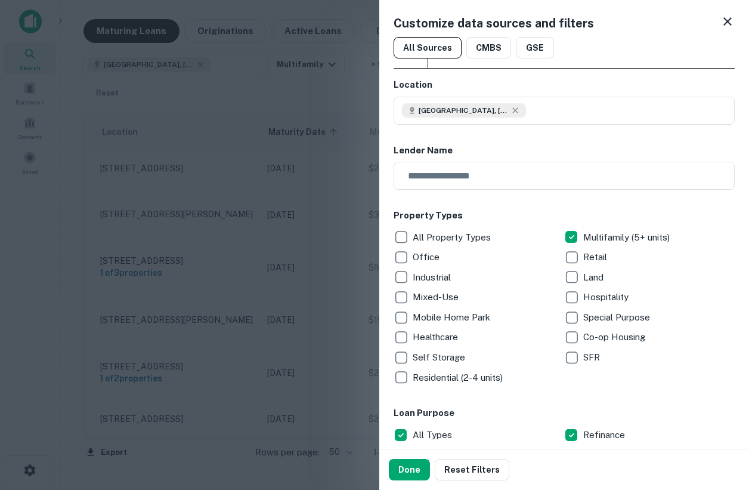
click at [725, 22] on icon at bounding box center [727, 21] width 14 height 14
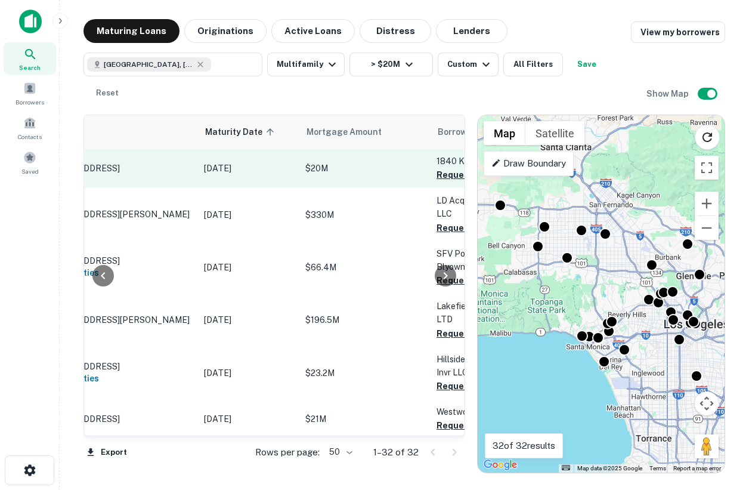
scroll to position [0, 104]
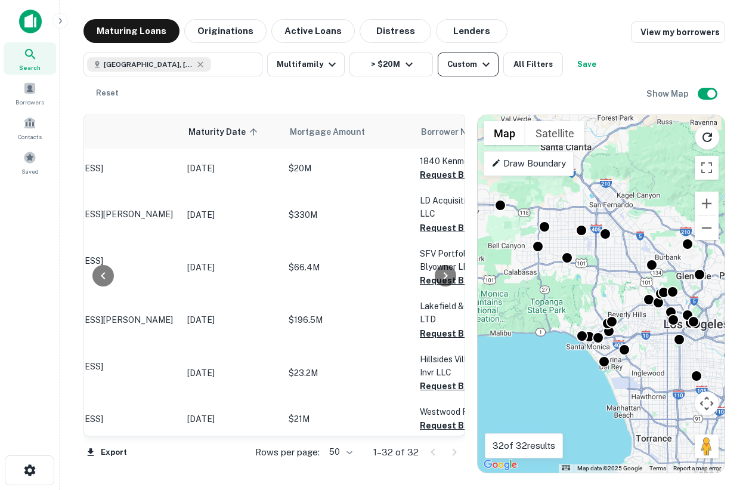
click at [479, 60] on icon "button" at bounding box center [486, 64] width 14 height 14
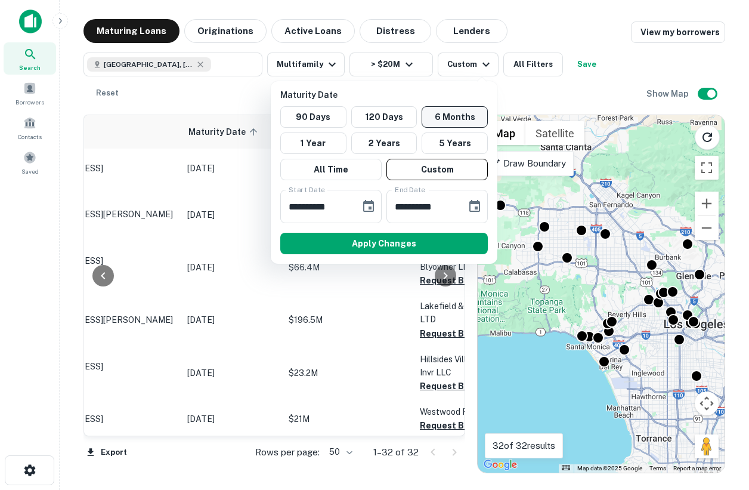
click at [447, 117] on button "6 Months" at bounding box center [455, 116] width 66 height 21
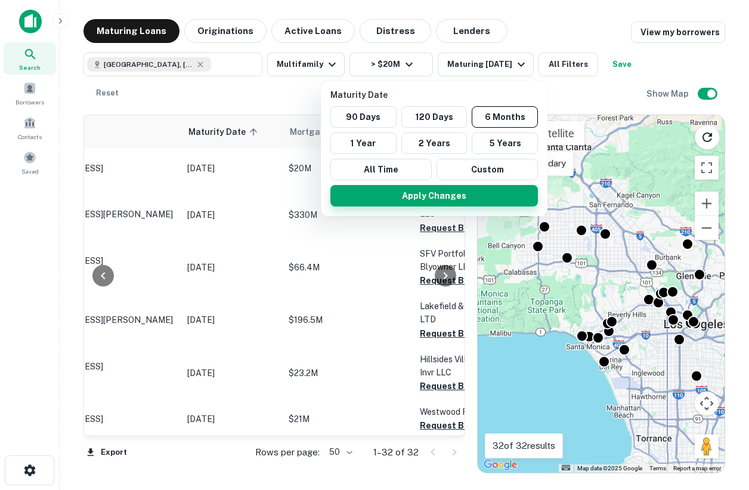
click at [469, 194] on button "Apply Changes" at bounding box center [434, 195] width 208 height 21
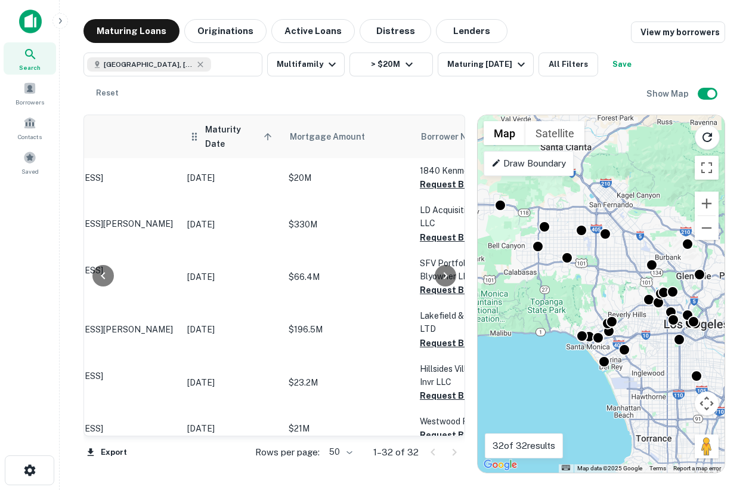
click at [242, 133] on span "Maturity Date sorted ascending" at bounding box center [240, 136] width 70 height 29
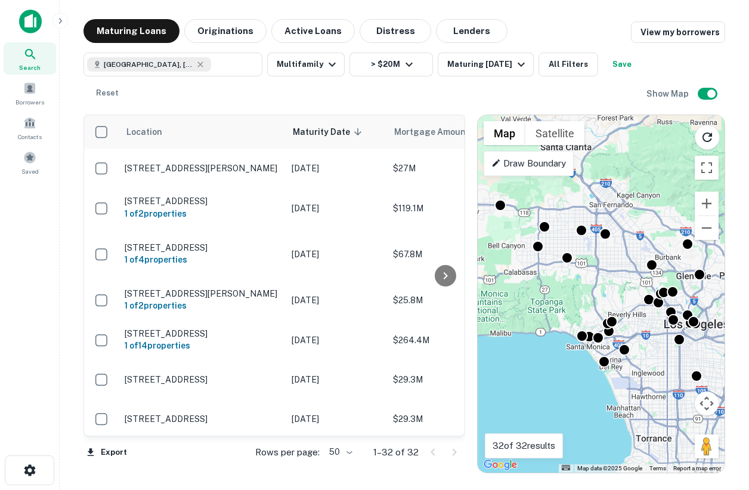
click at [603, 76] on button "Save" at bounding box center [622, 64] width 38 height 24
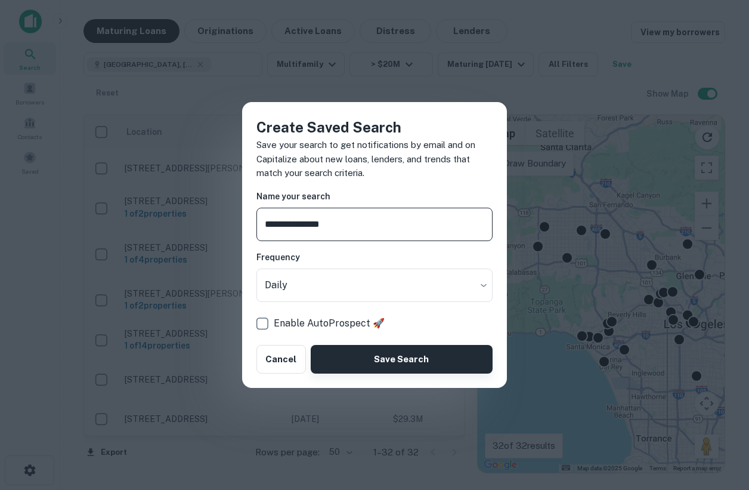
type input "**********"
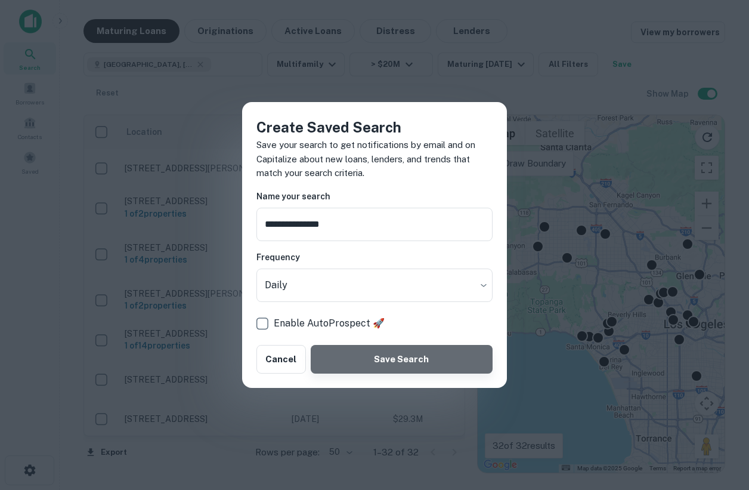
click at [428, 358] on button "Save Search" at bounding box center [402, 359] width 182 height 29
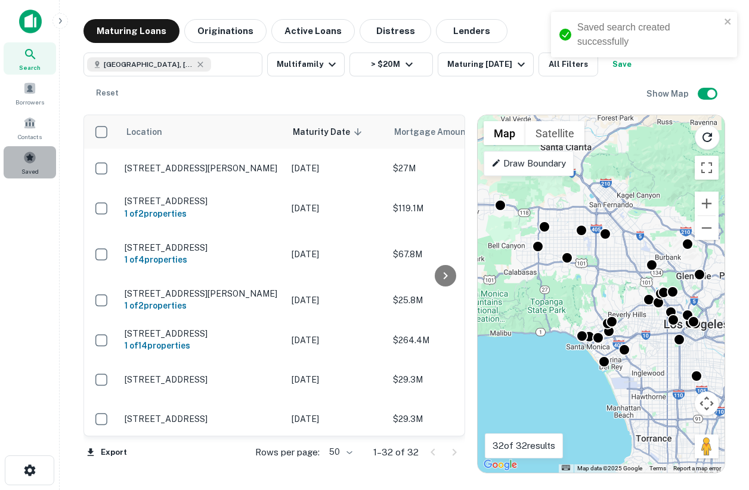
click at [39, 156] on div "Saved" at bounding box center [30, 162] width 52 height 32
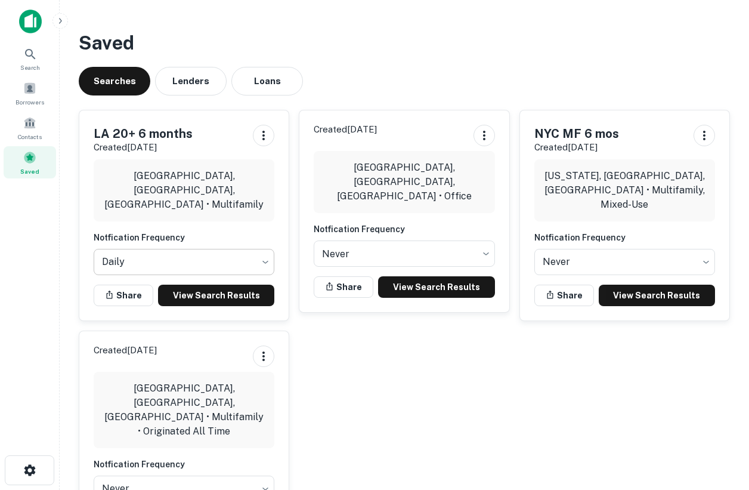
click at [252, 263] on body "Search Borrowers Contacts Saved Saved Searches Lenders Loans LA 20+ 6 months Cr…" at bounding box center [374, 245] width 749 height 490
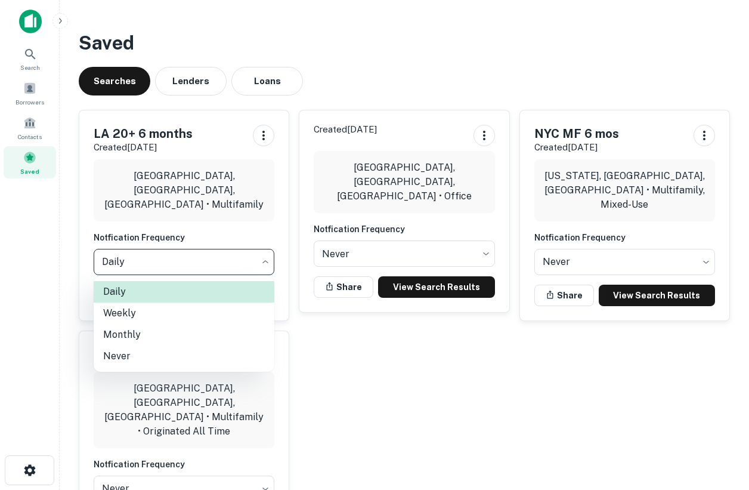
click at [98, 216] on div at bounding box center [374, 245] width 749 height 490
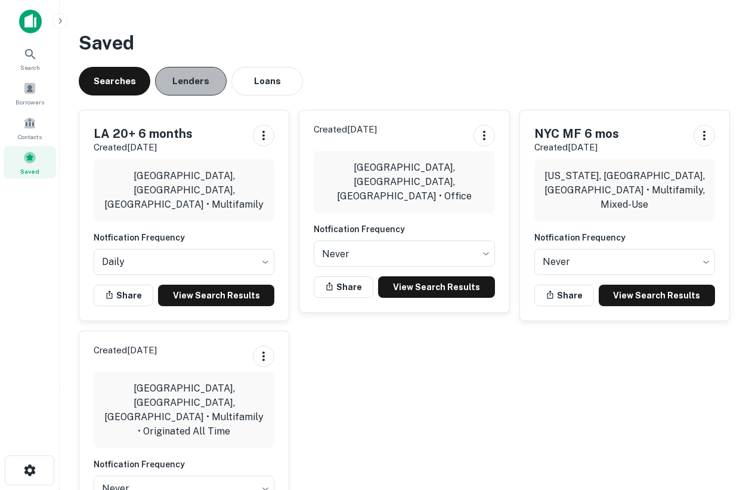
click at [169, 78] on button "Lenders" at bounding box center [191, 81] width 72 height 29
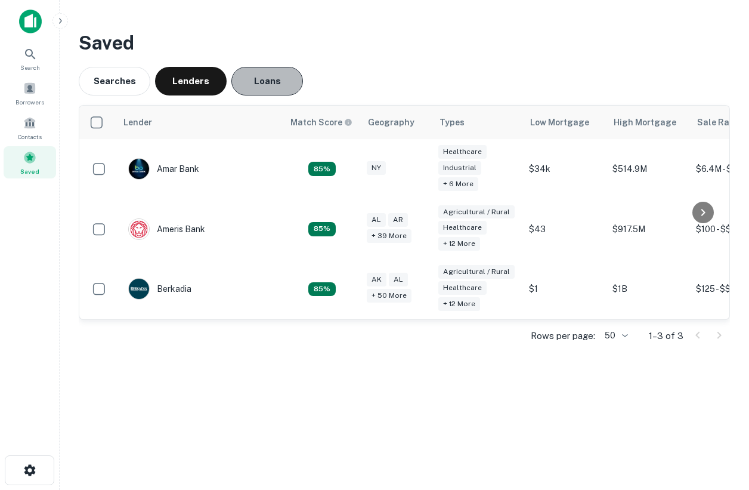
click at [253, 75] on button "Loans" at bounding box center [267, 81] width 72 height 29
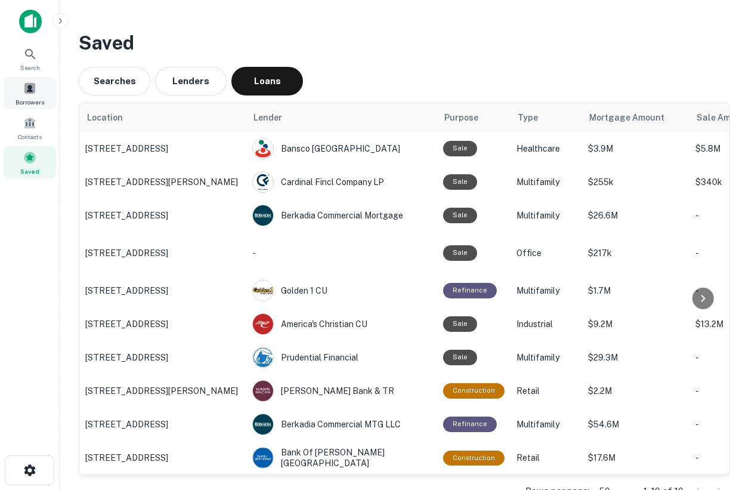
click at [35, 93] on span at bounding box center [29, 88] width 13 height 13
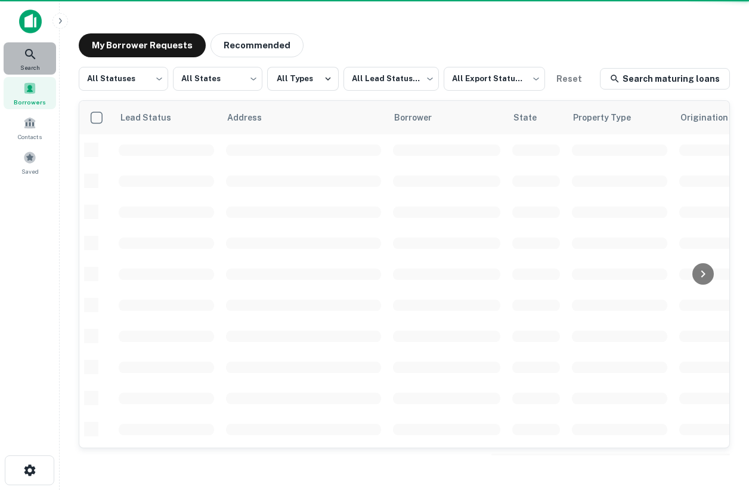
click at [36, 64] on span "Search" at bounding box center [30, 68] width 20 height 10
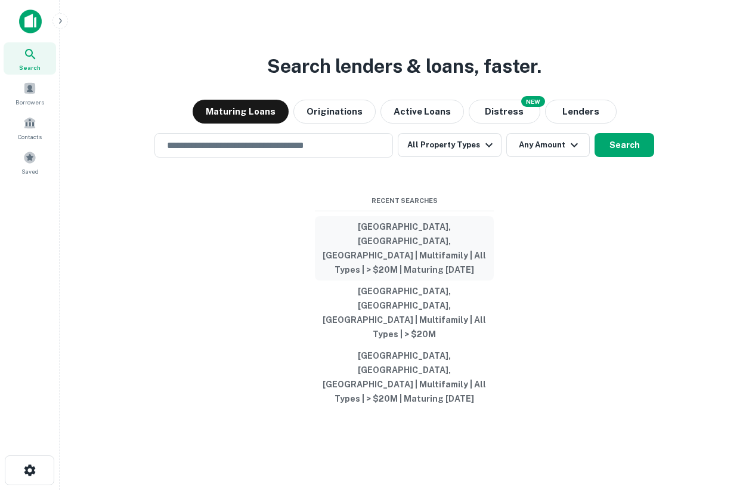
click at [408, 280] on button "[GEOGRAPHIC_DATA], [GEOGRAPHIC_DATA], [GEOGRAPHIC_DATA] | Multifamily | All Typ…" at bounding box center [404, 248] width 179 height 64
type input "**********"
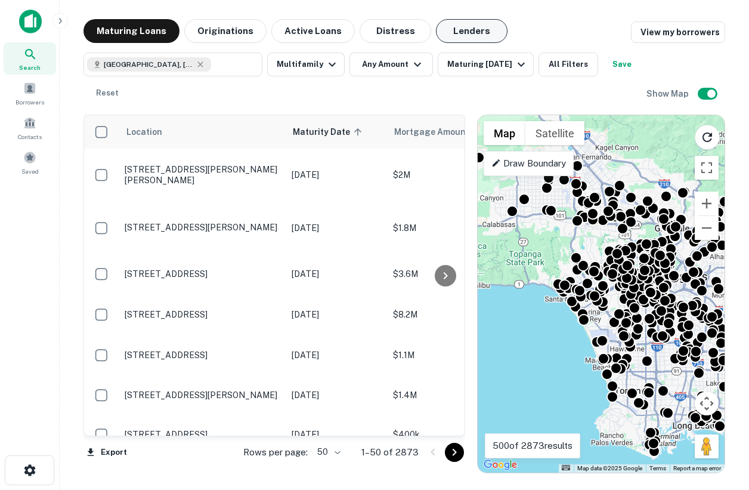
click at [456, 35] on button "Lenders" at bounding box center [472, 31] width 72 height 24
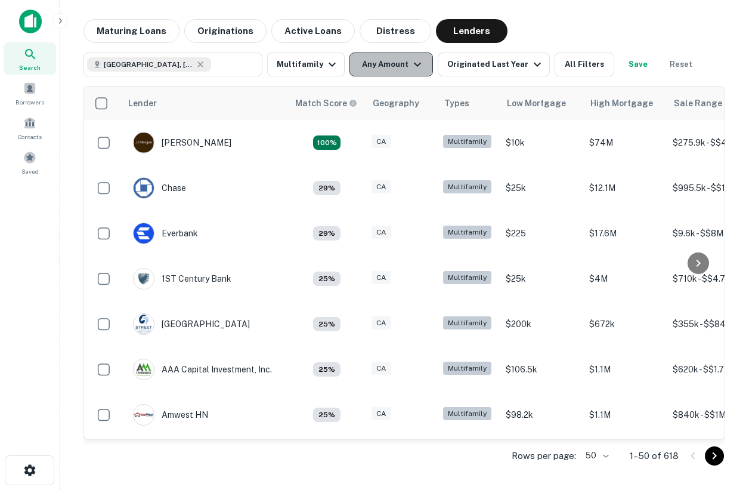
click at [373, 64] on button "Any Amount" at bounding box center [390, 64] width 83 height 24
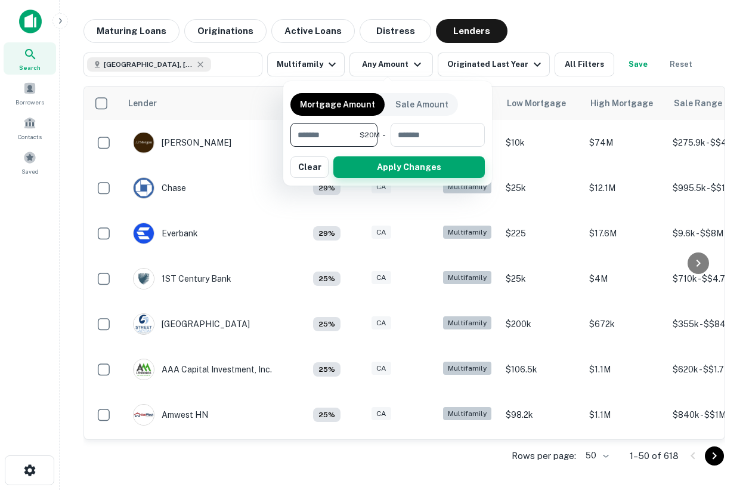
type input "********"
click at [409, 169] on button "Apply Changes" at bounding box center [408, 166] width 151 height 21
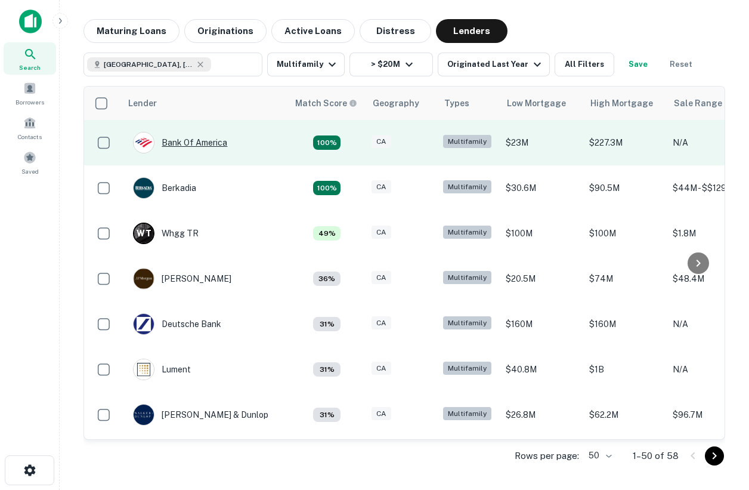
click at [195, 147] on div "Bank Of America" at bounding box center [180, 142] width 94 height 21
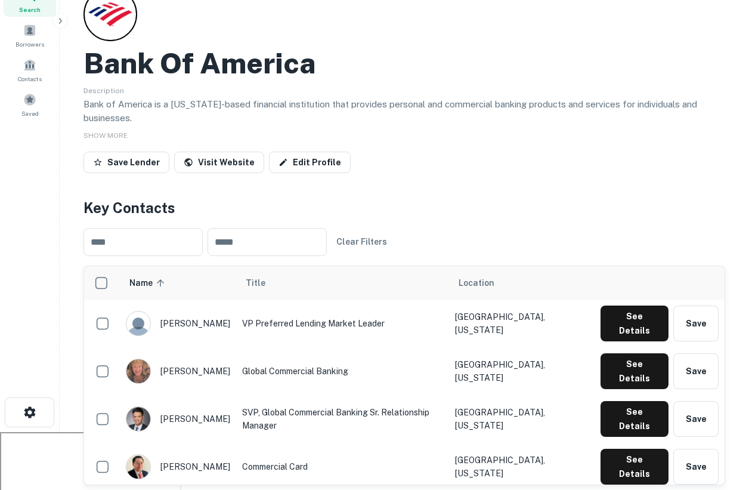
scroll to position [104, 0]
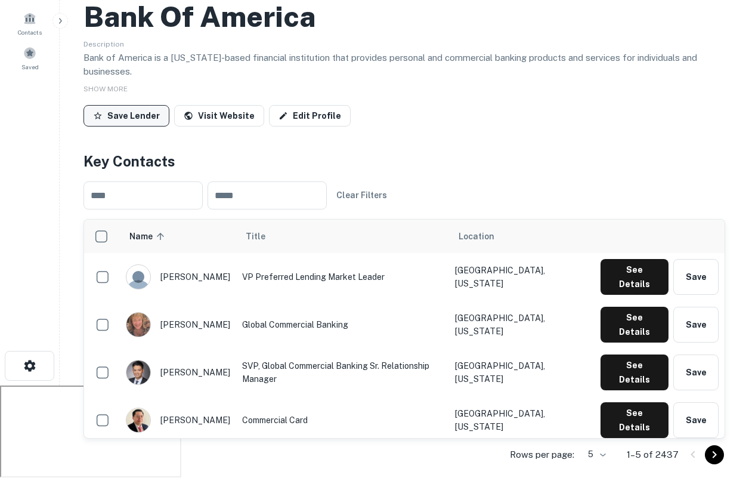
click at [140, 109] on button "Save Lender" at bounding box center [126, 115] width 86 height 21
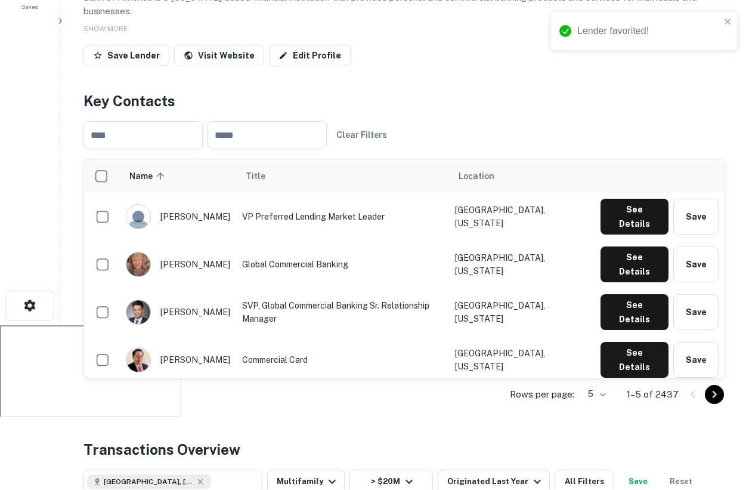
scroll to position [168, 0]
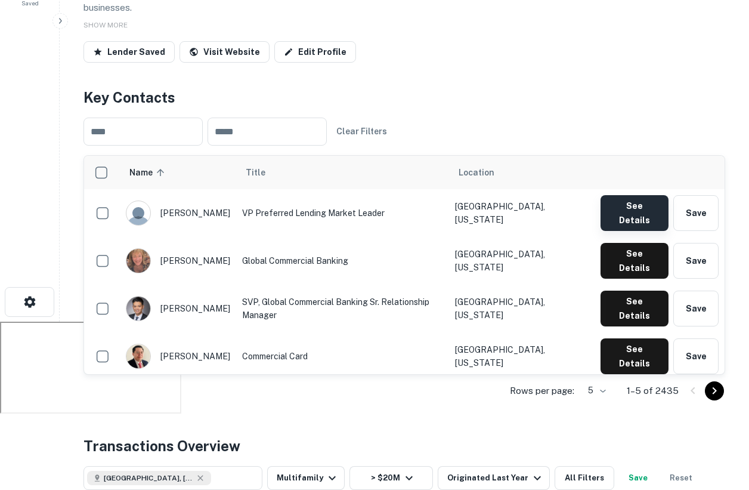
click at [649, 205] on button "See Details" at bounding box center [635, 213] width 68 height 36
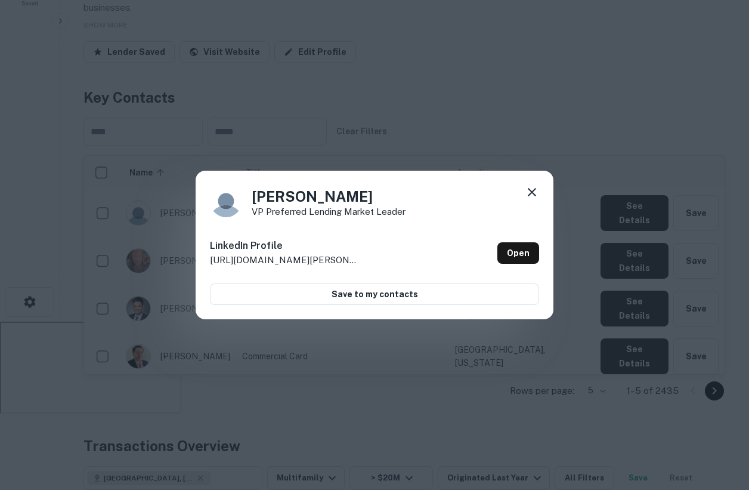
click at [530, 195] on icon at bounding box center [532, 192] width 14 height 14
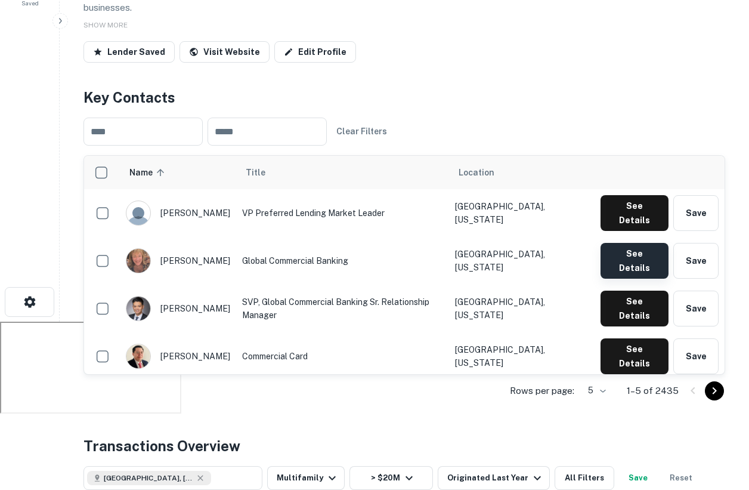
click at [637, 250] on button "See Details" at bounding box center [635, 261] width 68 height 36
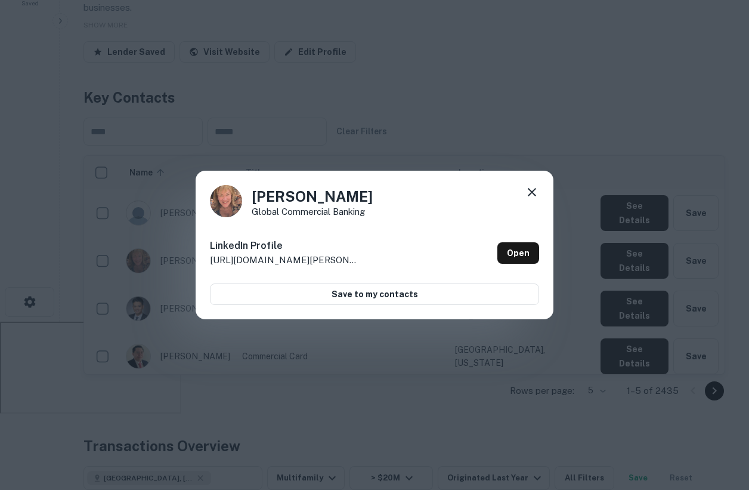
click at [536, 189] on icon at bounding box center [532, 192] width 14 height 14
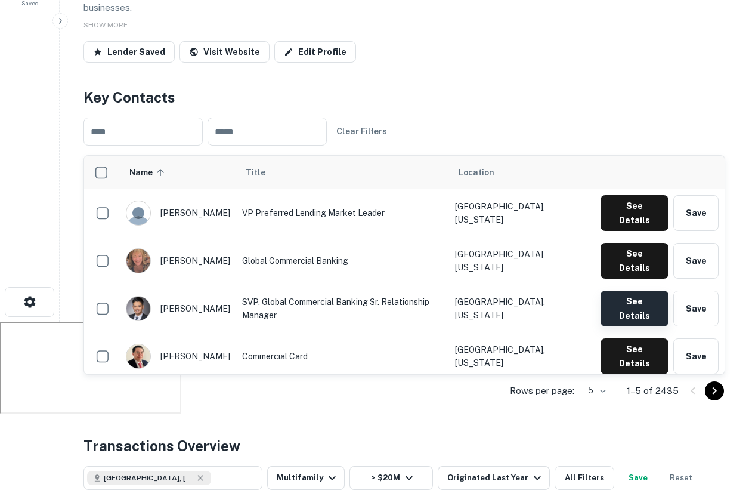
click at [630, 290] on button "See Details" at bounding box center [635, 308] width 68 height 36
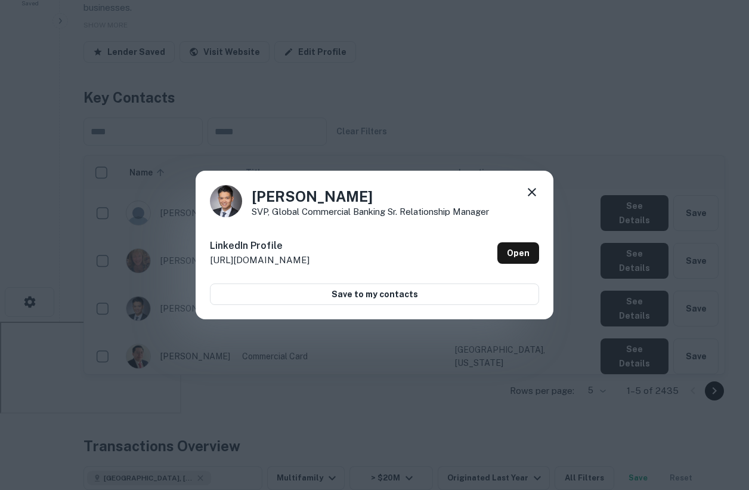
click at [540, 188] on div "Christopher Mak SVP, Global Commercial Banking Sr. Relationship Manager LinkedI…" at bounding box center [375, 245] width 358 height 149
click at [530, 185] on icon at bounding box center [532, 192] width 14 height 14
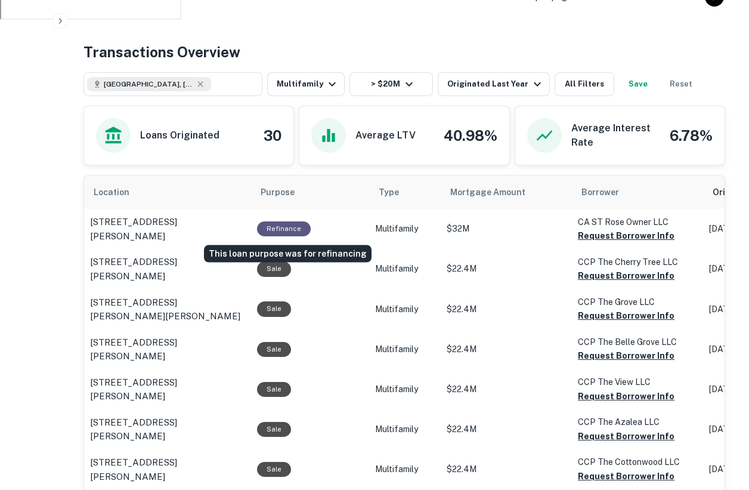
scroll to position [502, 0]
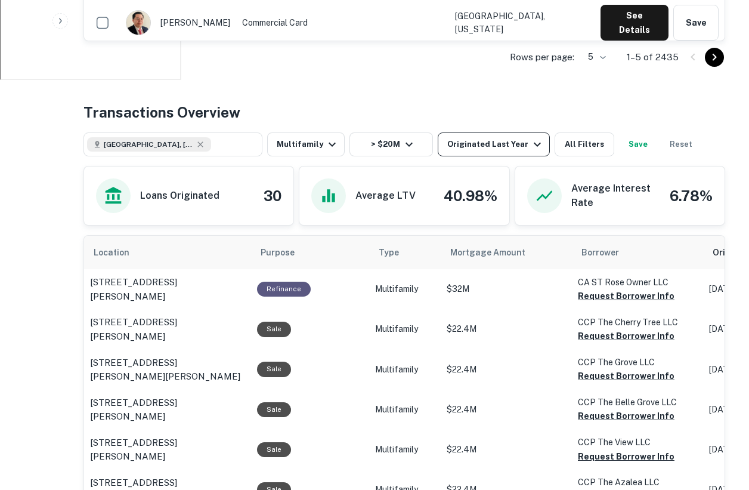
click at [466, 138] on div "Originated Last Year" at bounding box center [495, 144] width 97 height 14
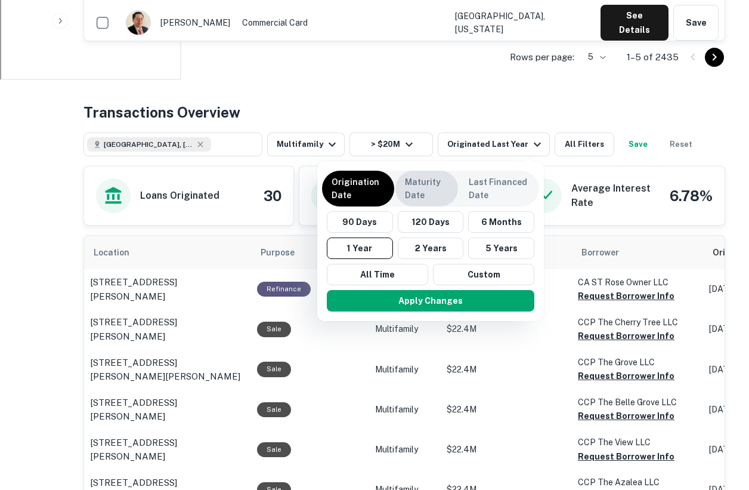
click at [422, 193] on p "Maturity Date" at bounding box center [427, 188] width 44 height 26
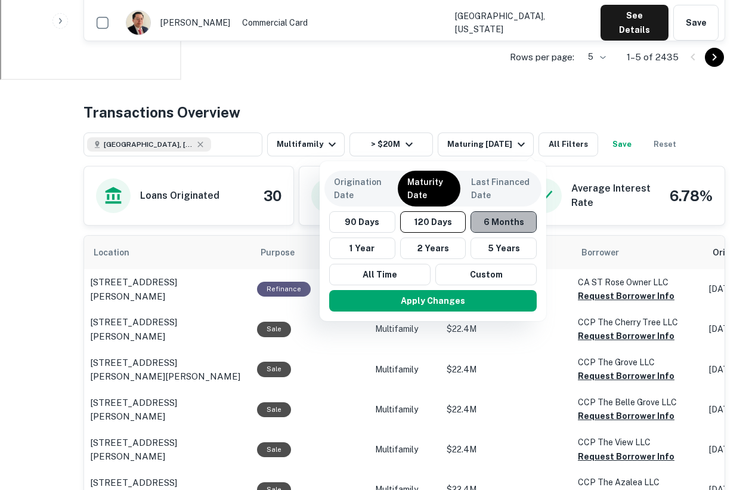
click at [488, 215] on button "6 Months" at bounding box center [504, 221] width 66 height 21
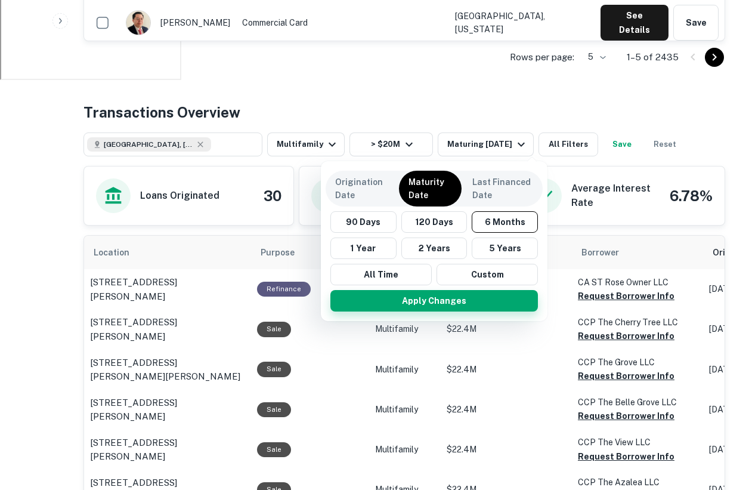
click at [447, 300] on button "Apply Changes" at bounding box center [434, 300] width 208 height 21
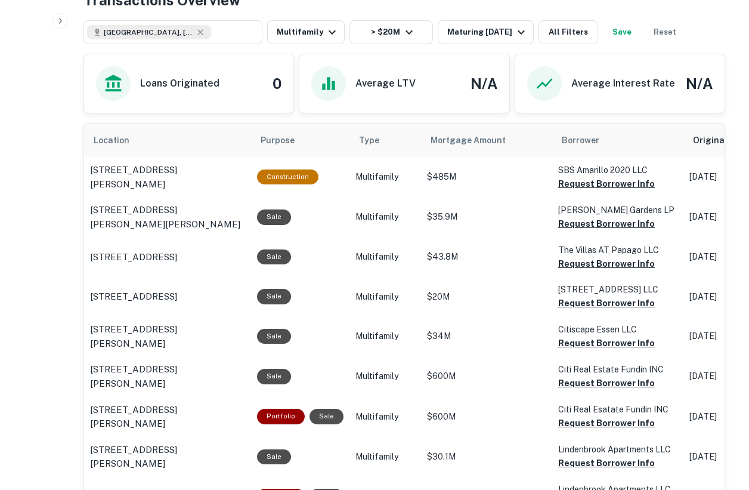
scroll to position [0, 40]
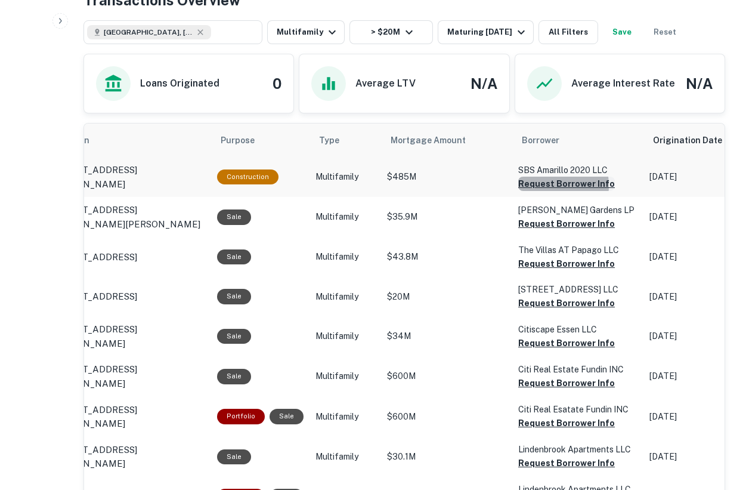
click at [539, 185] on button "Request Borrower Info" at bounding box center [566, 184] width 97 height 14
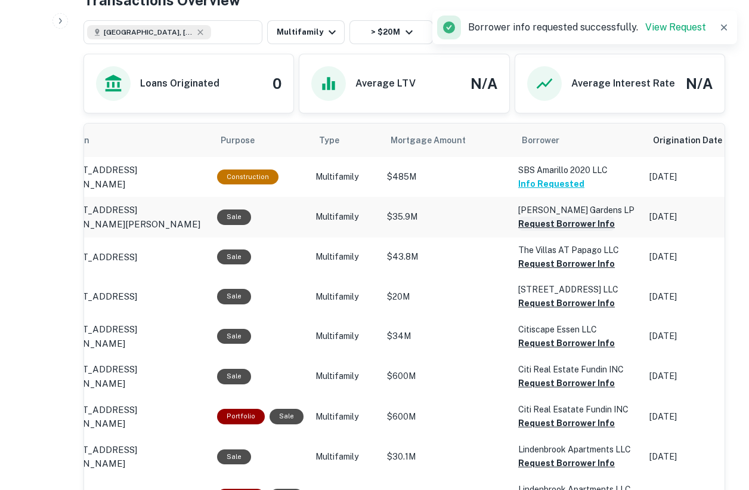
click at [552, 224] on button "Request Borrower Info" at bounding box center [566, 223] width 97 height 14
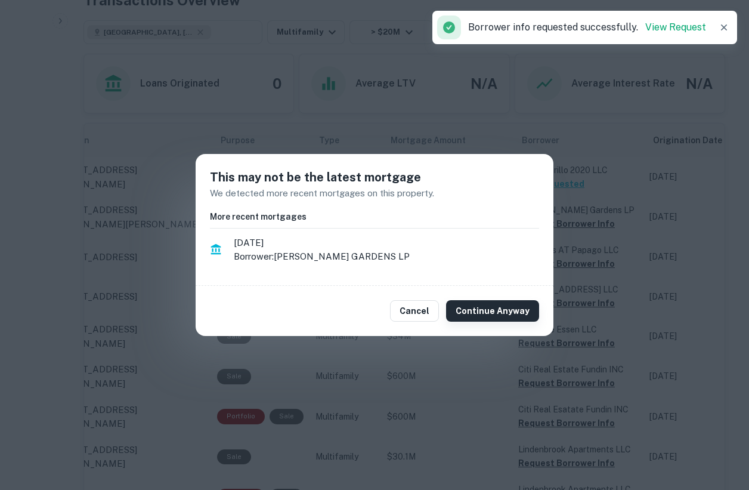
click at [513, 303] on button "Continue Anyway" at bounding box center [492, 310] width 93 height 21
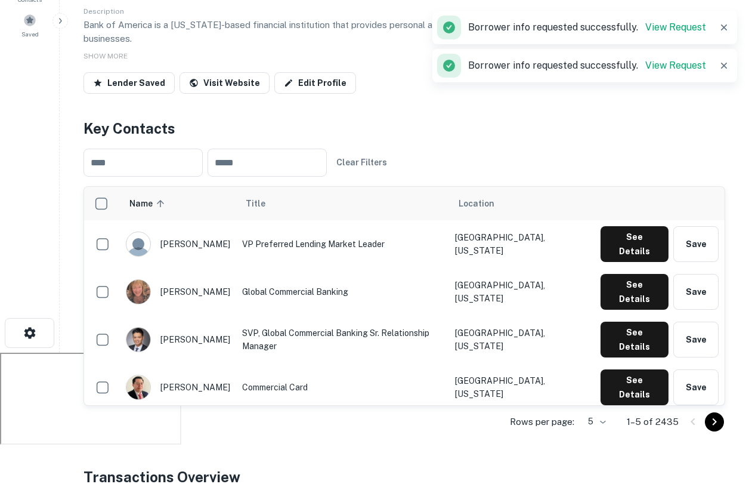
scroll to position [0, 0]
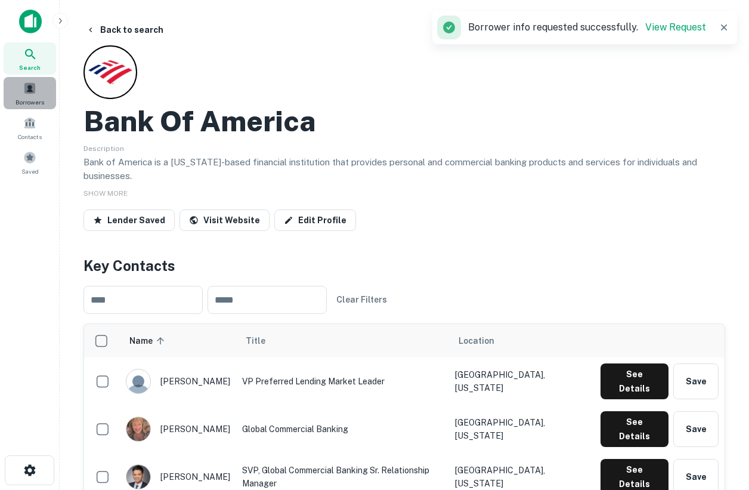
click at [37, 90] on div "Borrowers" at bounding box center [30, 93] width 52 height 32
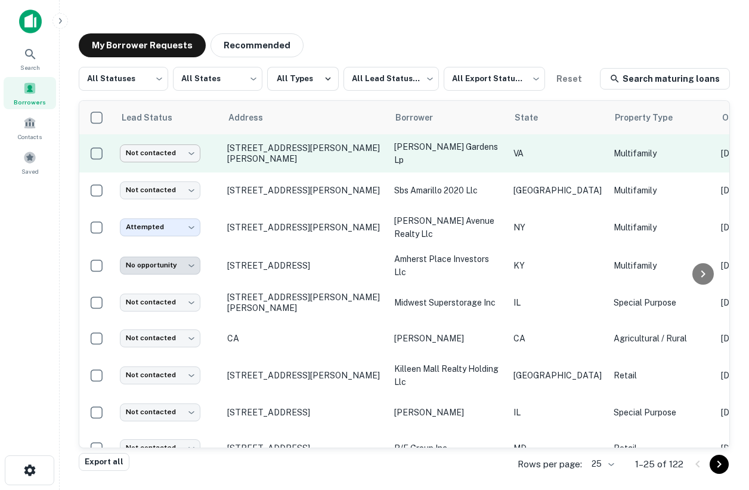
click at [194, 149] on body "**********" at bounding box center [374, 245] width 749 height 490
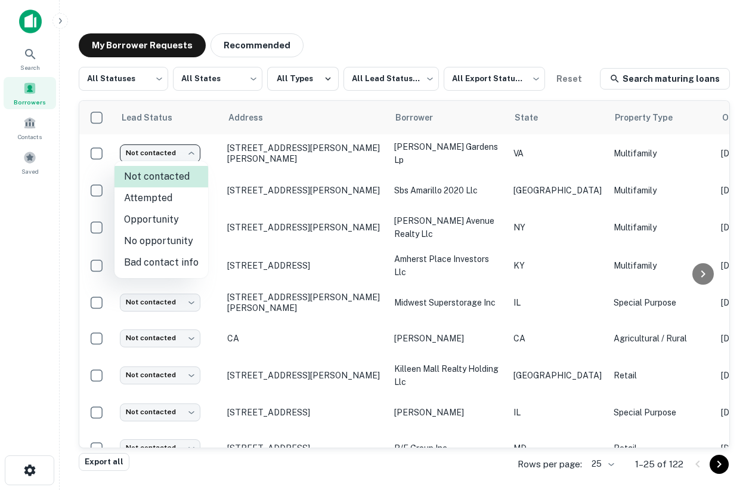
click at [167, 200] on li "Attempted" at bounding box center [161, 197] width 94 height 21
type input "*********"
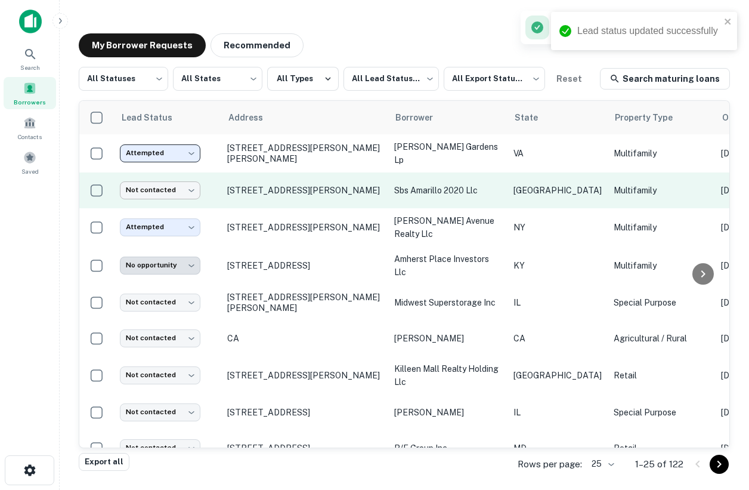
click at [162, 188] on body "**********" at bounding box center [374, 245] width 749 height 490
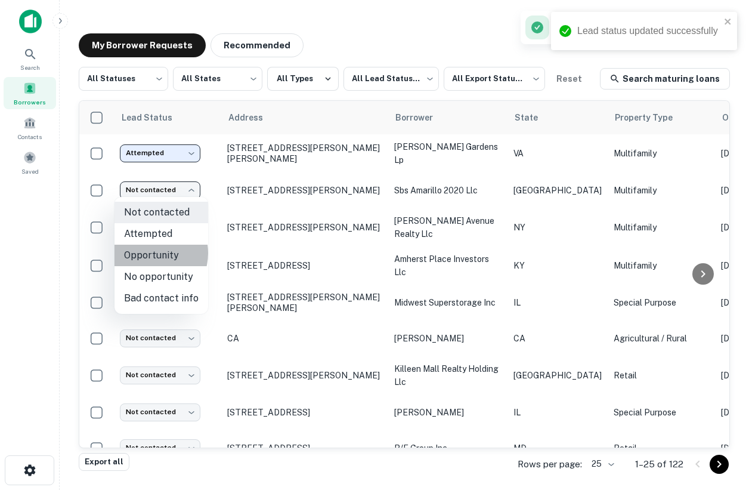
click at [150, 253] on li "Opportunity" at bounding box center [161, 254] width 94 height 21
type input "**********"
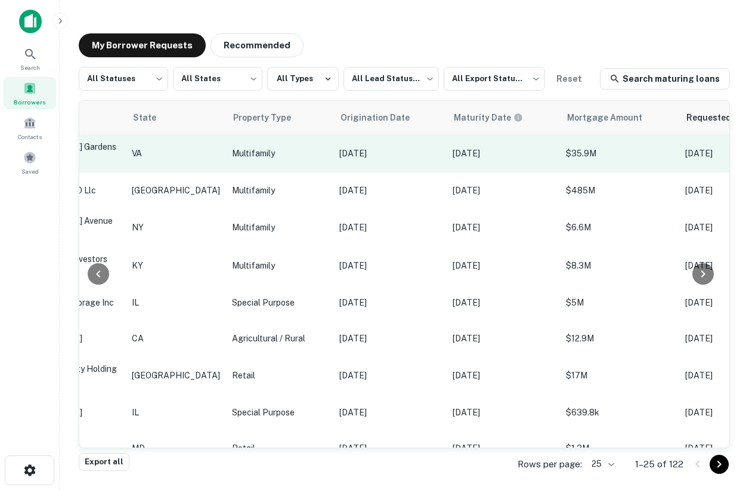
scroll to position [0, 376]
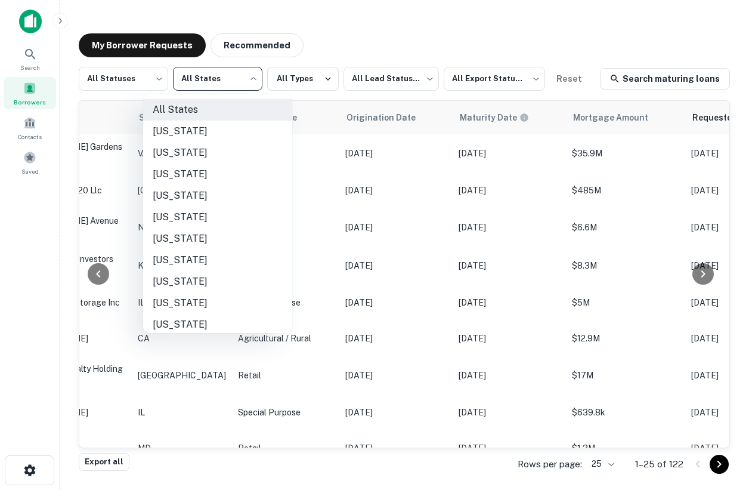
click at [208, 79] on body "**********" at bounding box center [374, 245] width 749 height 490
click at [180, 213] on li "California" at bounding box center [217, 216] width 149 height 21
type input "**"
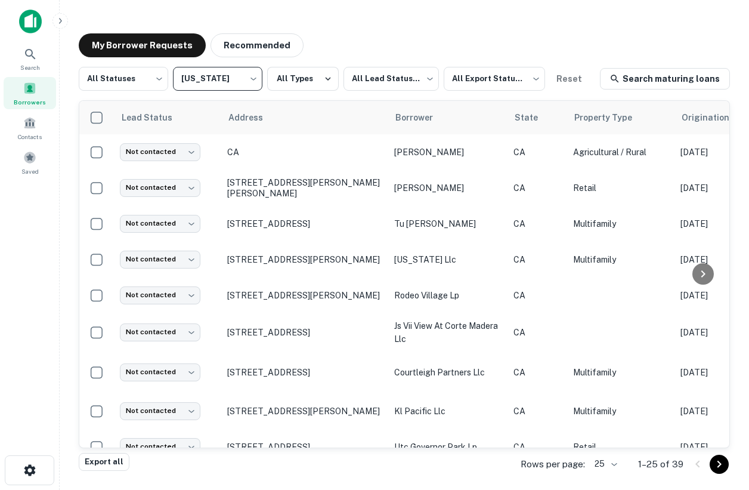
click at [239, 88] on body "Search Borrowers Contacts Saved My Borrower Requests Recommended All Statuses *…" at bounding box center [374, 245] width 749 height 490
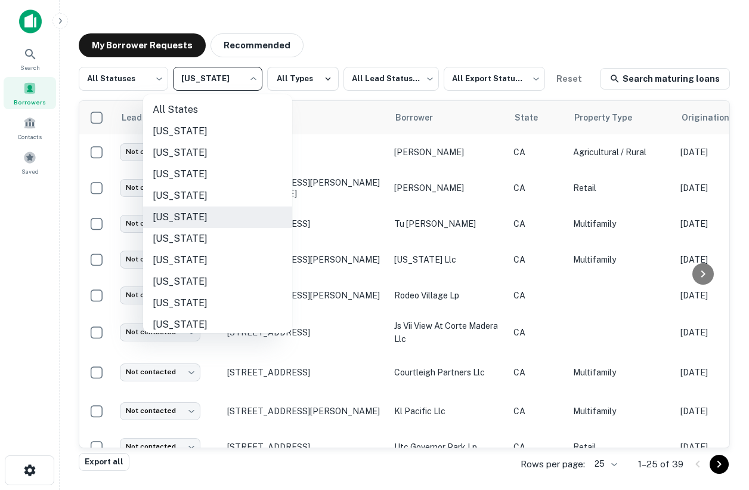
click at [305, 75] on div at bounding box center [374, 245] width 749 height 490
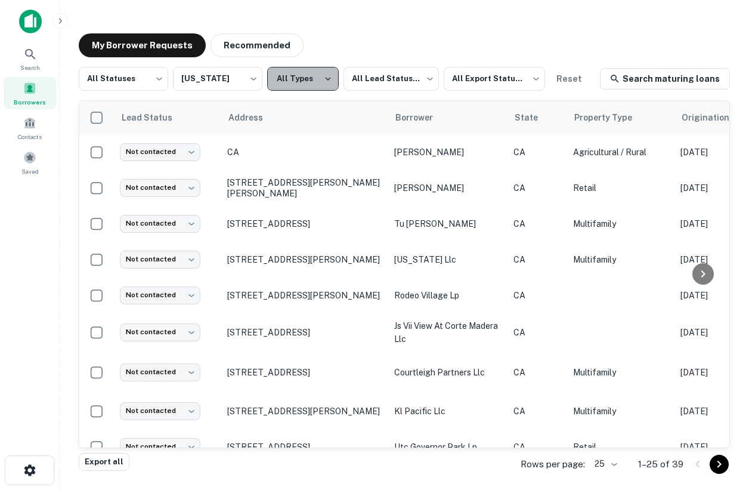
click at [307, 76] on button "All Types" at bounding box center [303, 79] width 72 height 24
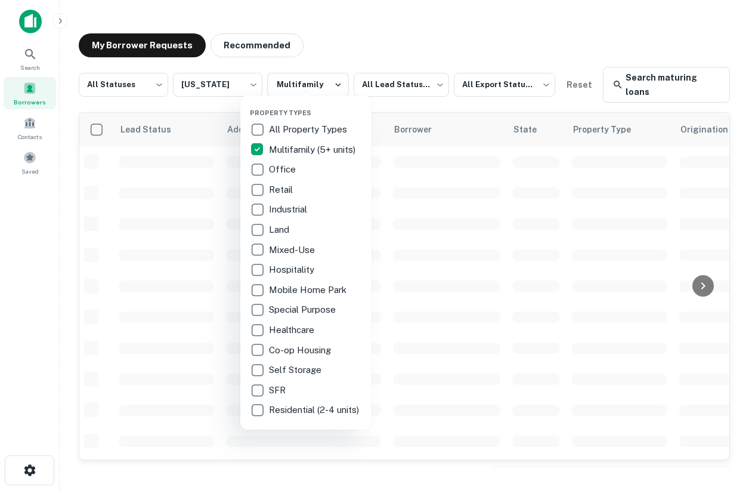
click at [408, 29] on div at bounding box center [374, 245] width 749 height 490
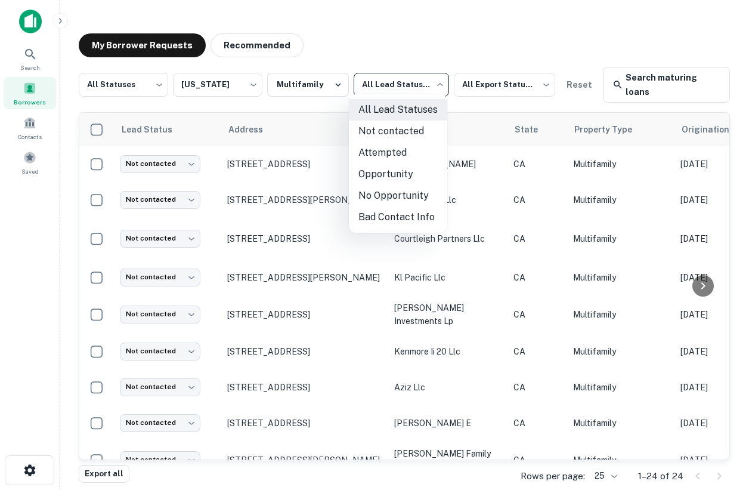
click at [401, 89] on body "Search Borrowers Contacts Saved My Borrower Requests Recommended All Statuses *…" at bounding box center [374, 245] width 749 height 490
click at [387, 162] on li "Attempted" at bounding box center [398, 152] width 98 height 21
type input "*********"
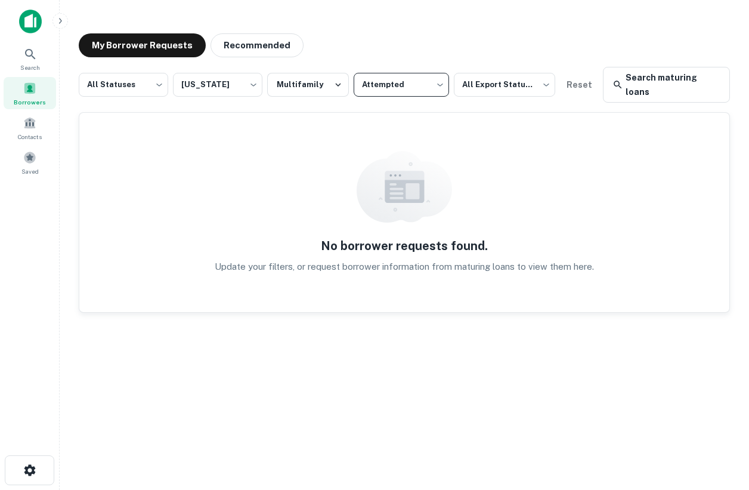
click at [25, 91] on span at bounding box center [29, 88] width 13 height 13
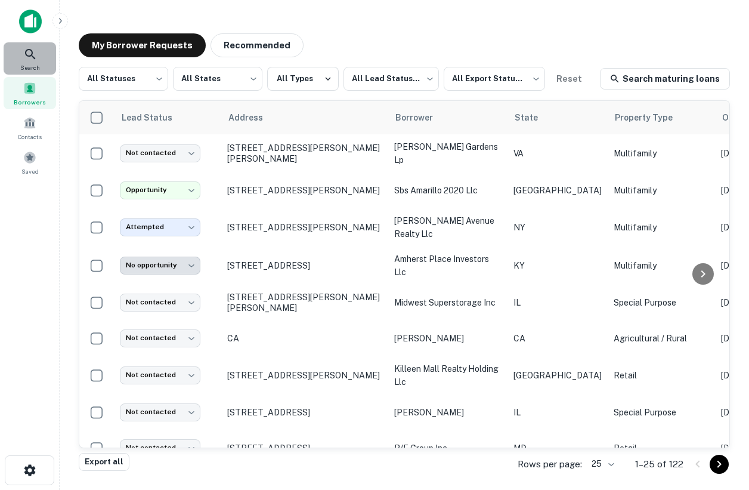
click at [26, 58] on icon at bounding box center [30, 54] width 14 height 14
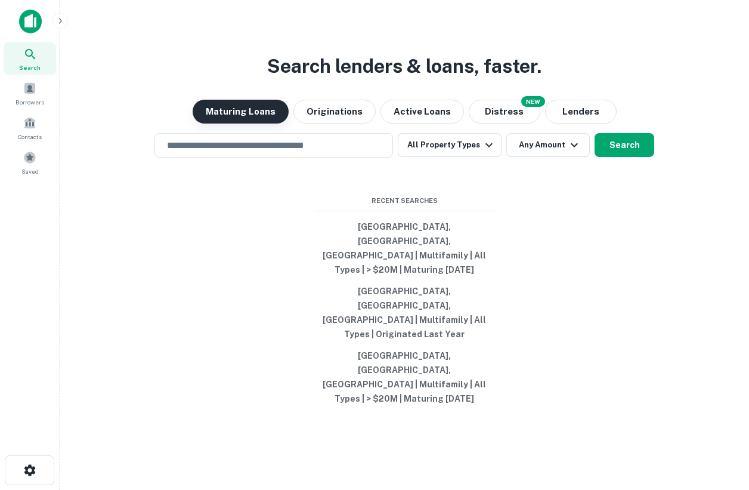
click at [267, 123] on button "Maturing Loans" at bounding box center [241, 112] width 96 height 24
click at [396, 270] on button "[GEOGRAPHIC_DATA], [GEOGRAPHIC_DATA], [GEOGRAPHIC_DATA] | Multifamily | All Typ…" at bounding box center [404, 248] width 179 height 64
type input "**********"
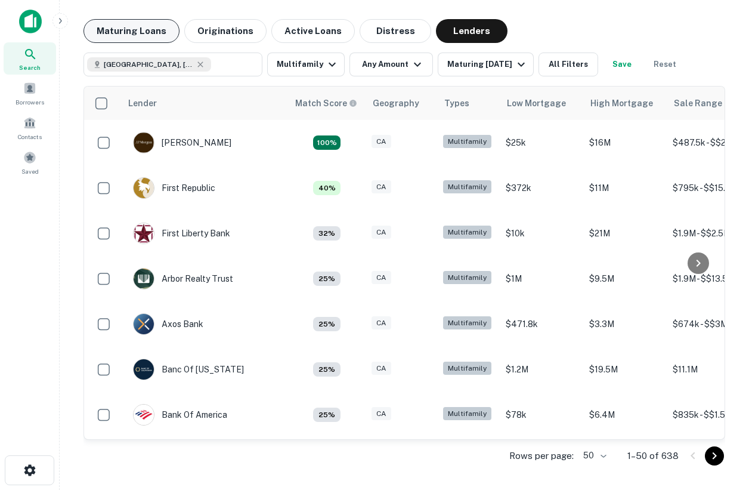
click at [126, 38] on button "Maturing Loans" at bounding box center [131, 31] width 96 height 24
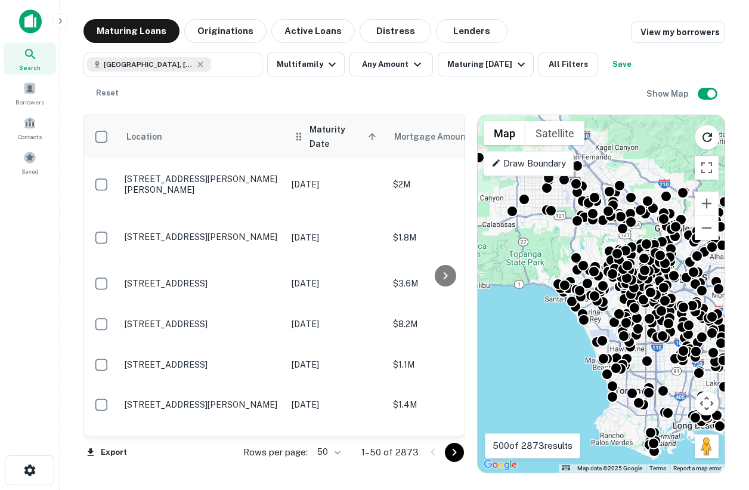
click at [333, 137] on span "Maturity Date sorted ascending" at bounding box center [344, 136] width 70 height 29
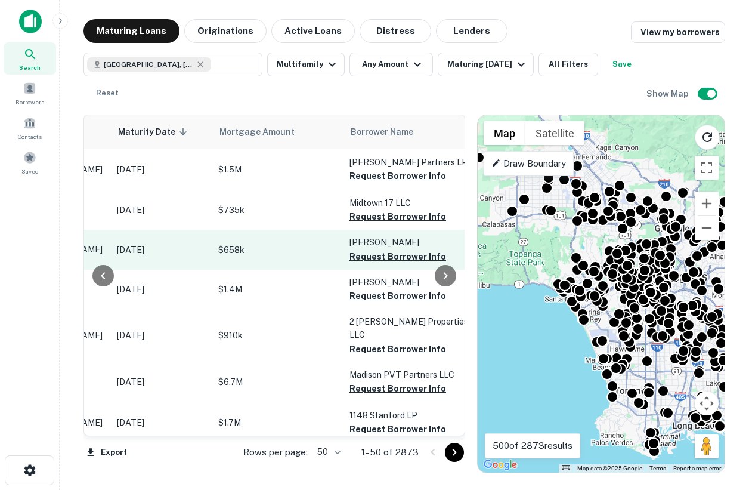
scroll to position [49, 175]
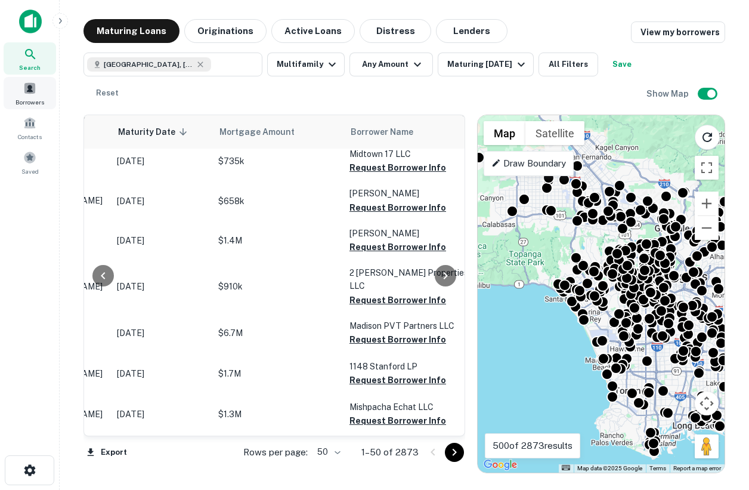
click at [29, 92] on span at bounding box center [29, 88] width 13 height 13
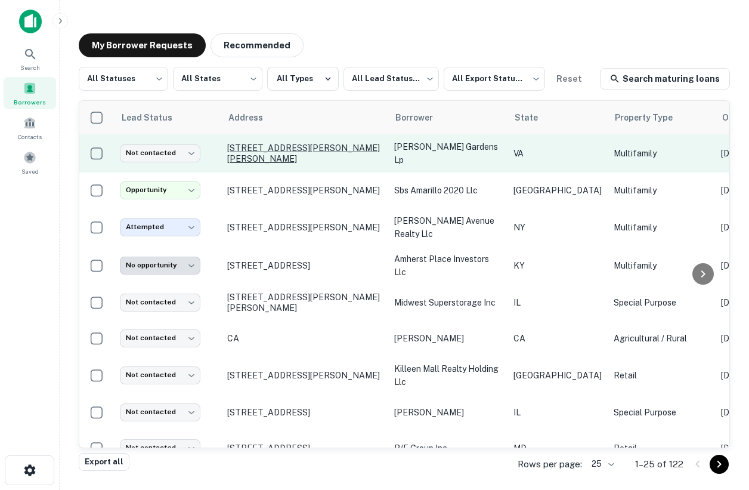
click at [329, 151] on p "[STREET_ADDRESS][PERSON_NAME][PERSON_NAME]" at bounding box center [304, 153] width 155 height 21
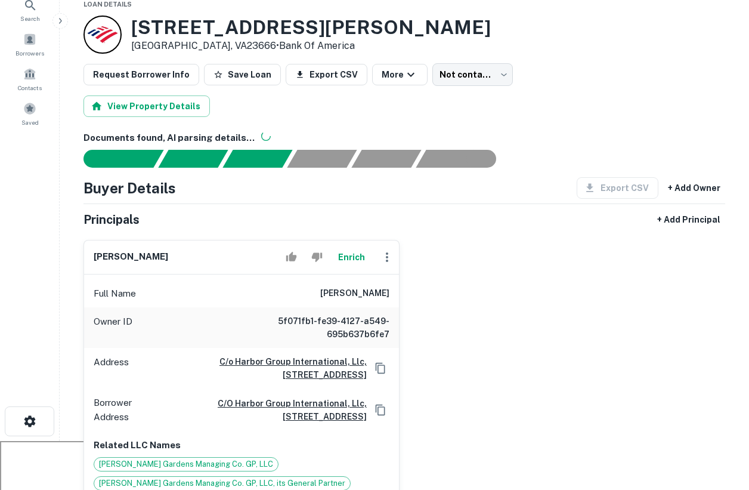
scroll to position [48, 0]
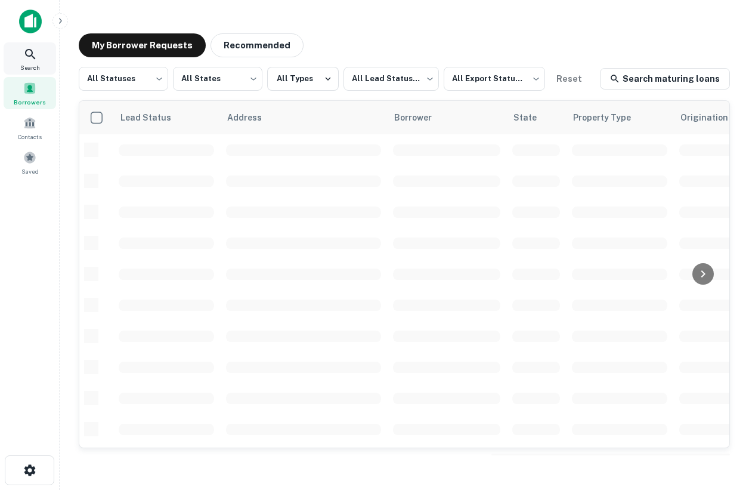
click at [29, 55] on icon at bounding box center [30, 54] width 14 height 14
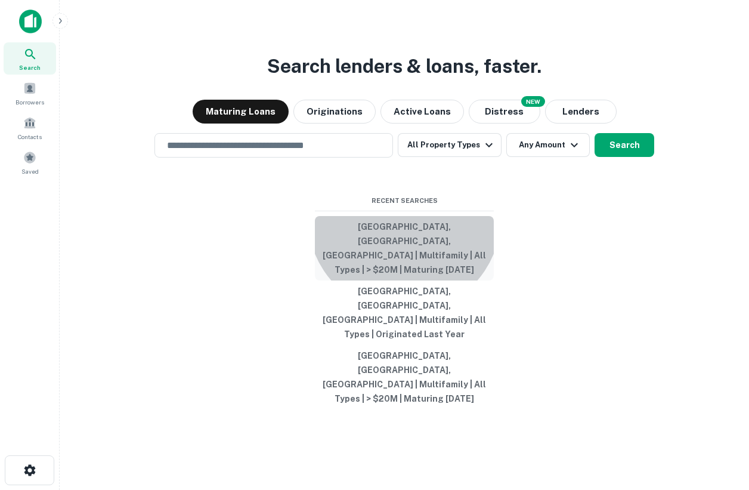
click at [404, 260] on button "[GEOGRAPHIC_DATA], [GEOGRAPHIC_DATA], [GEOGRAPHIC_DATA] | Multifamily | All Typ…" at bounding box center [404, 248] width 179 height 64
type input "**********"
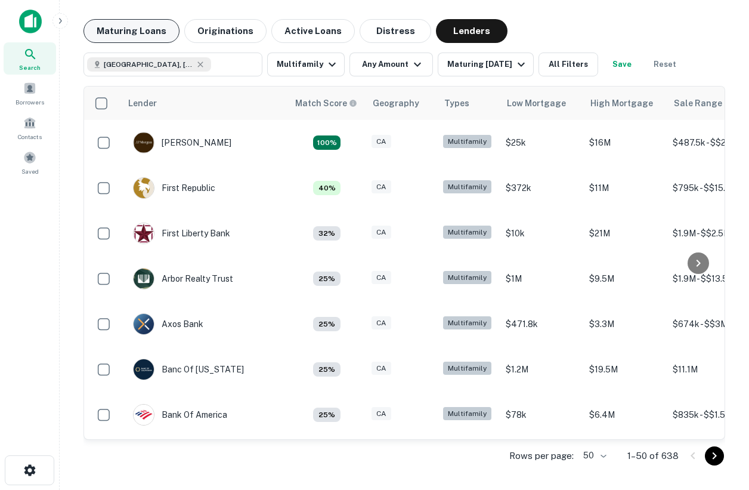
click at [159, 30] on button "Maturing Loans" at bounding box center [131, 31] width 96 height 24
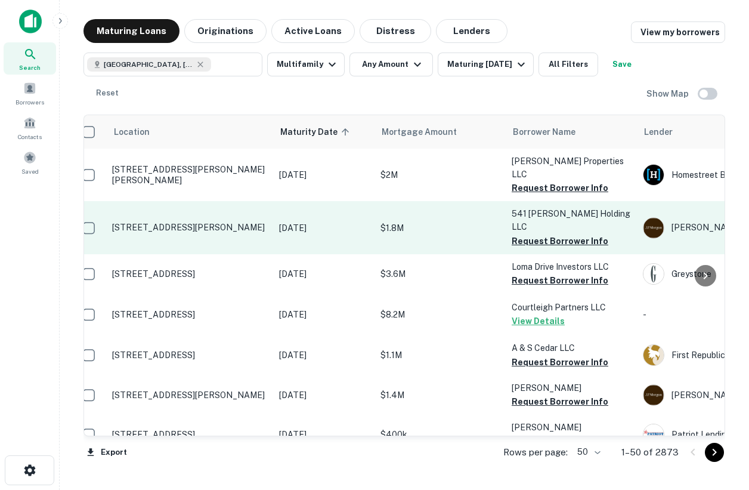
scroll to position [0, 1]
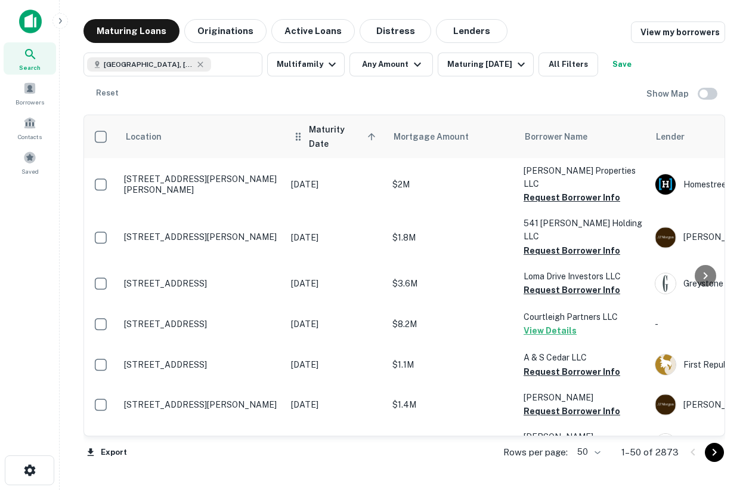
click at [312, 142] on th "Maturity Date sorted ascending" at bounding box center [335, 136] width 101 height 43
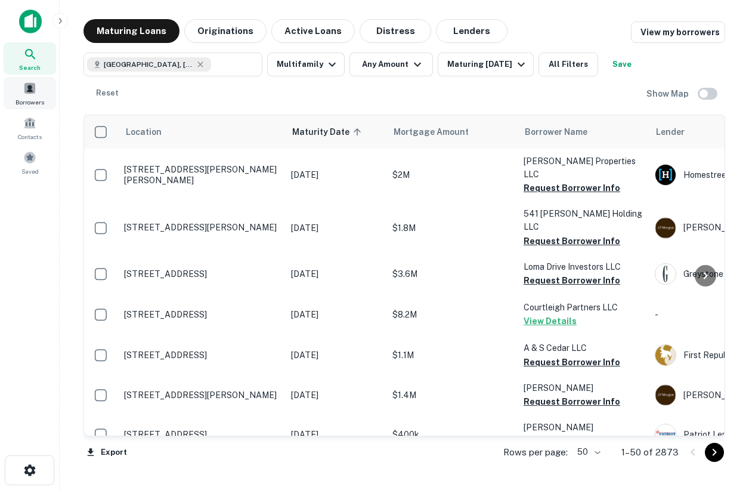
click at [29, 89] on span at bounding box center [29, 88] width 13 height 13
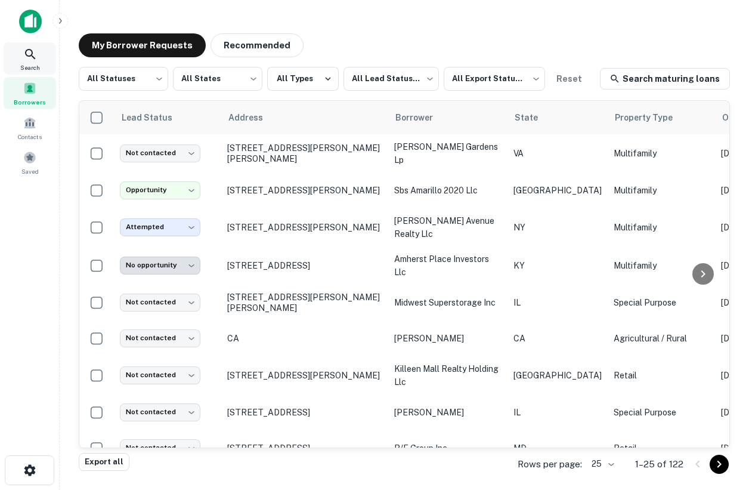
click at [39, 60] on div "Search" at bounding box center [30, 58] width 52 height 32
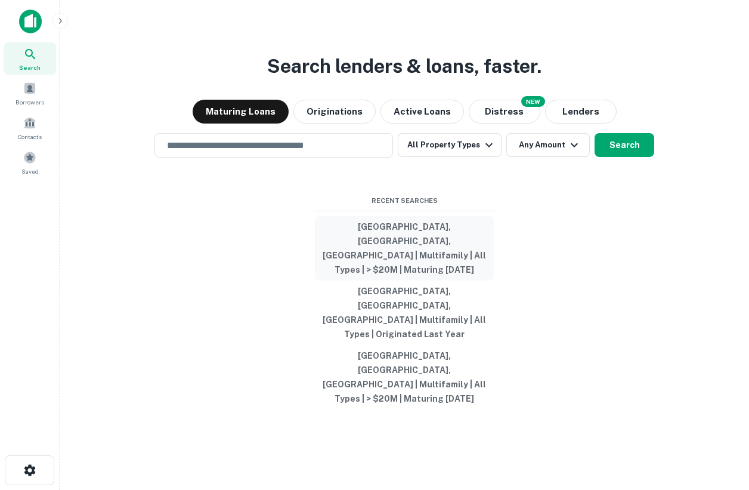
click at [412, 271] on button "[GEOGRAPHIC_DATA], [GEOGRAPHIC_DATA], [GEOGRAPHIC_DATA] | Multifamily | All Typ…" at bounding box center [404, 248] width 179 height 64
type input "**********"
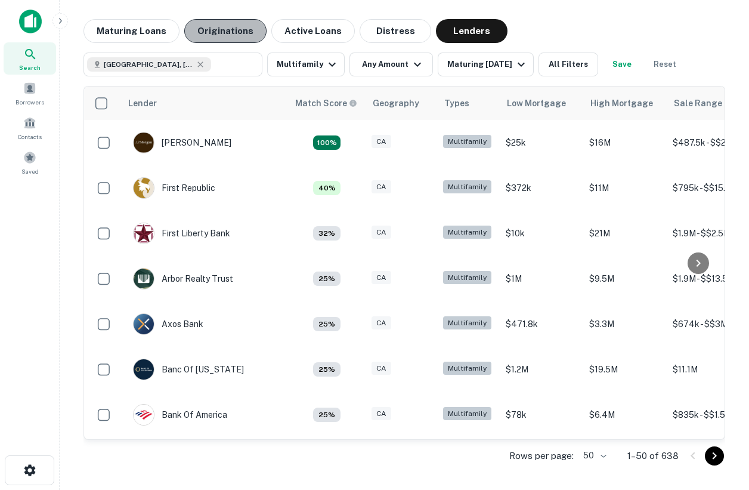
click at [227, 27] on button "Originations" at bounding box center [225, 31] width 82 height 24
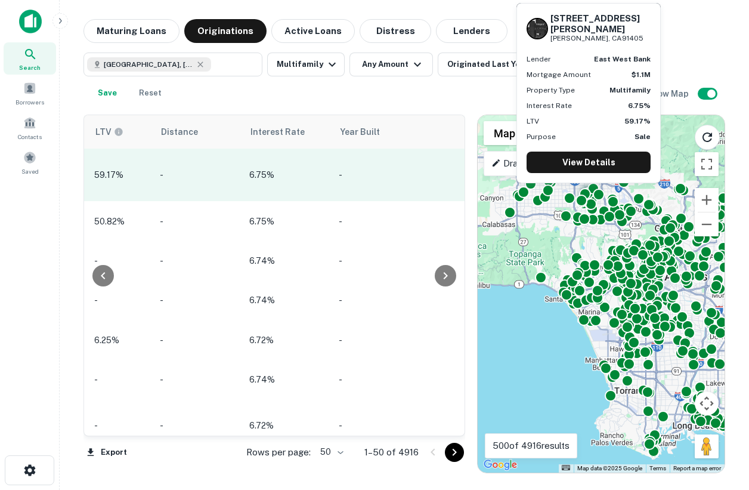
scroll to position [0, 1311]
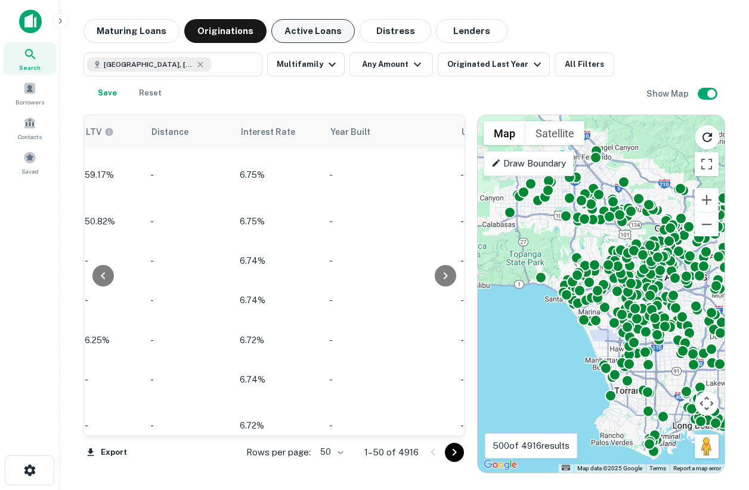
click at [299, 31] on button "Active Loans" at bounding box center [312, 31] width 83 height 24
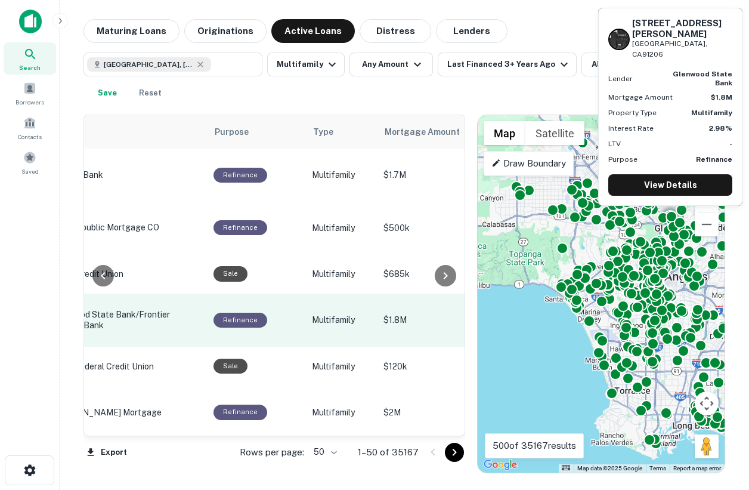
scroll to position [0, 272]
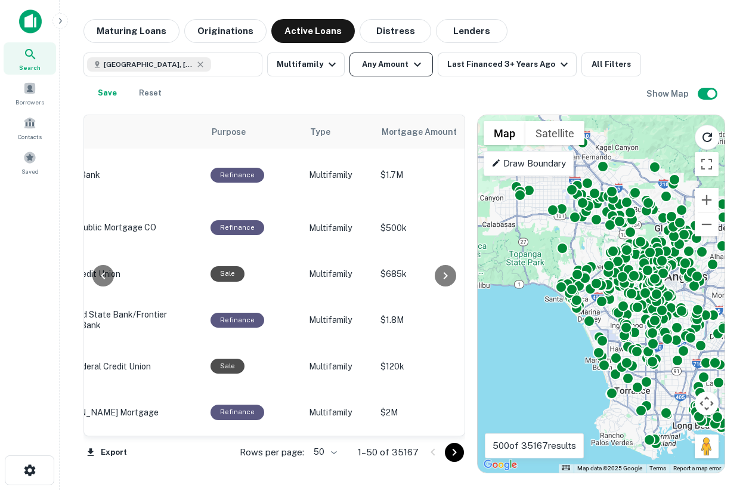
click at [378, 62] on button "Any Amount" at bounding box center [390, 64] width 83 height 24
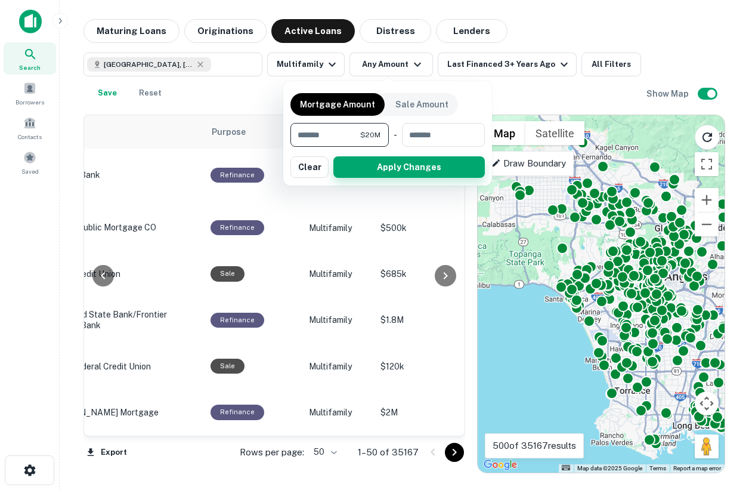
type input "********"
click at [441, 165] on button "Apply Changes" at bounding box center [408, 166] width 151 height 21
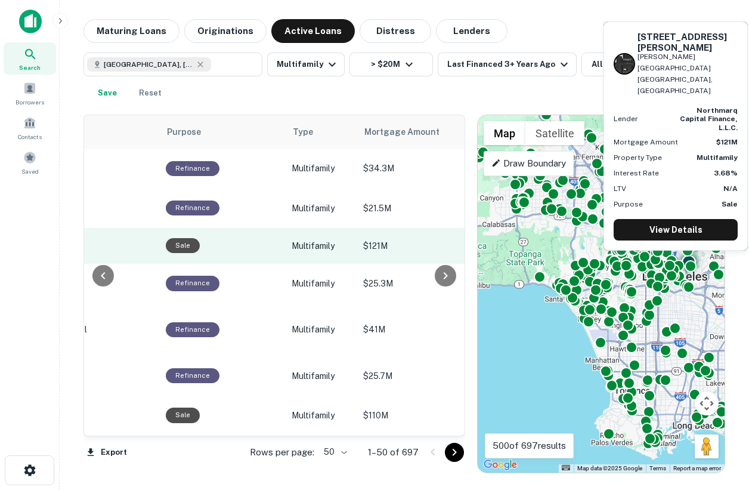
scroll to position [0, 320]
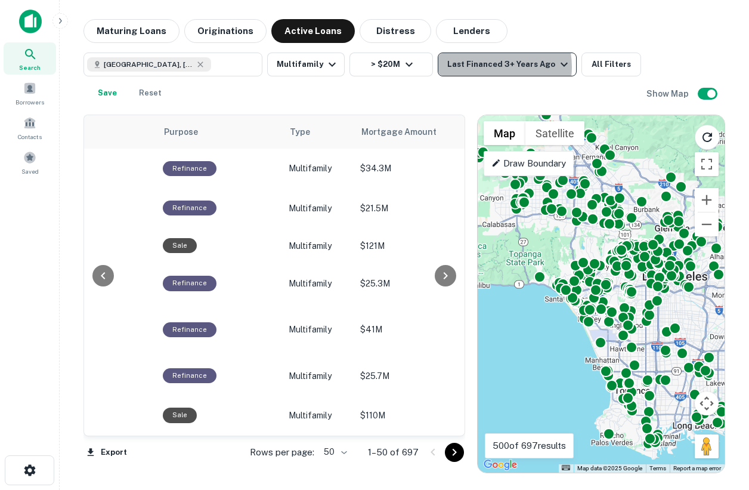
click at [481, 67] on div "Last Financed 3+ Years Ago" at bounding box center [509, 64] width 124 height 14
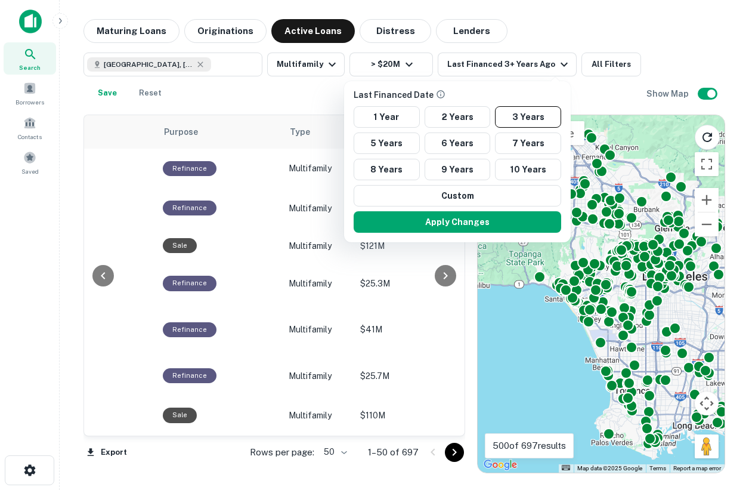
click at [667, 45] on div at bounding box center [374, 245] width 749 height 490
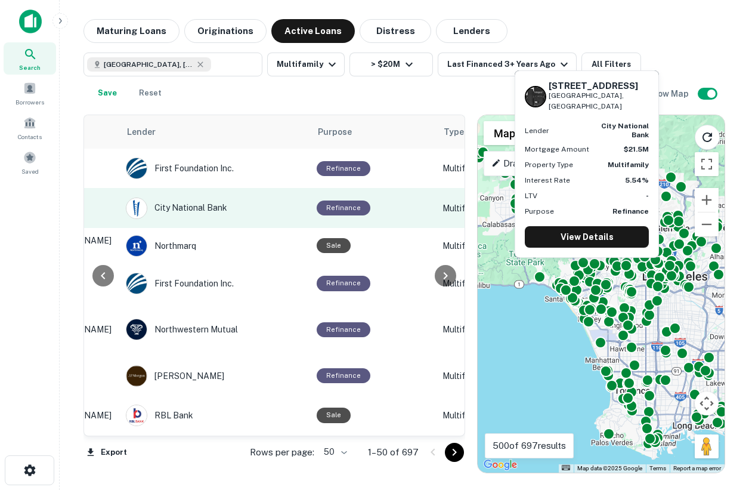
scroll to position [0, 0]
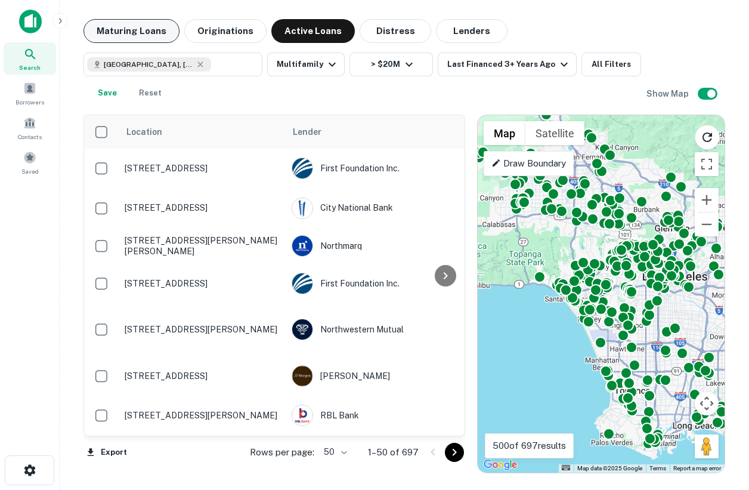
click at [128, 29] on button "Maturing Loans" at bounding box center [131, 31] width 96 height 24
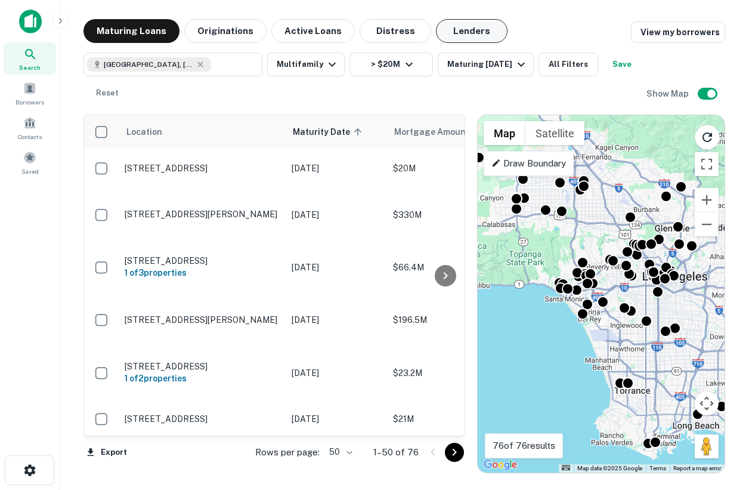
click at [462, 31] on button "Lenders" at bounding box center [472, 31] width 72 height 24
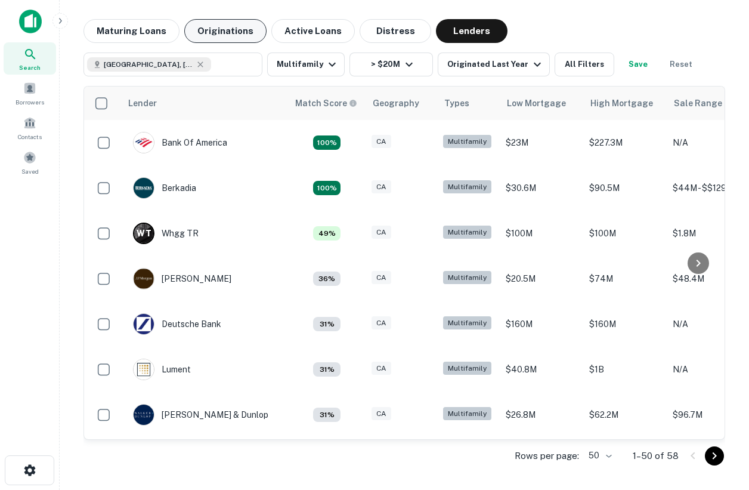
click at [216, 32] on button "Originations" at bounding box center [225, 31] width 82 height 24
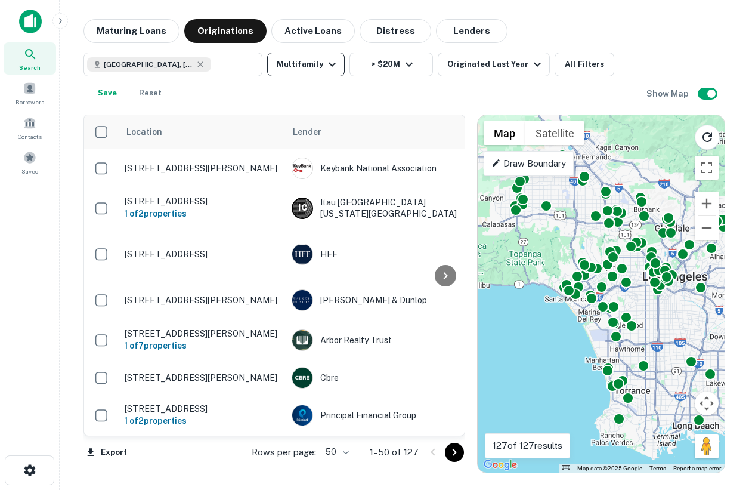
click at [331, 64] on icon "button" at bounding box center [332, 64] width 14 height 14
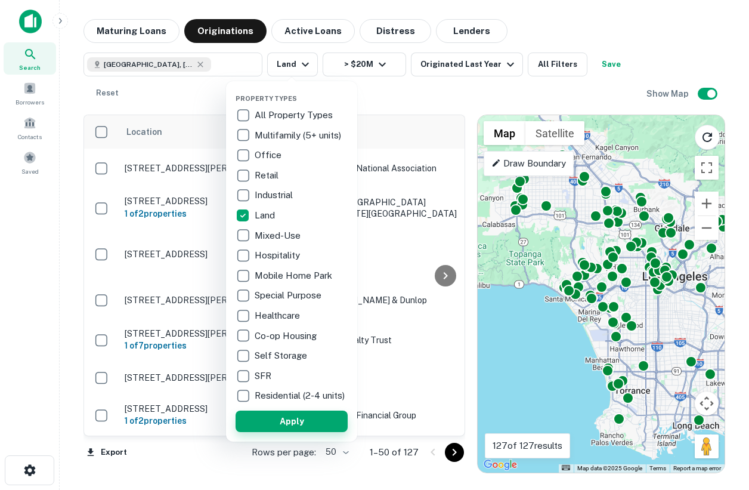
click at [279, 432] on button "Apply" at bounding box center [292, 420] width 112 height 21
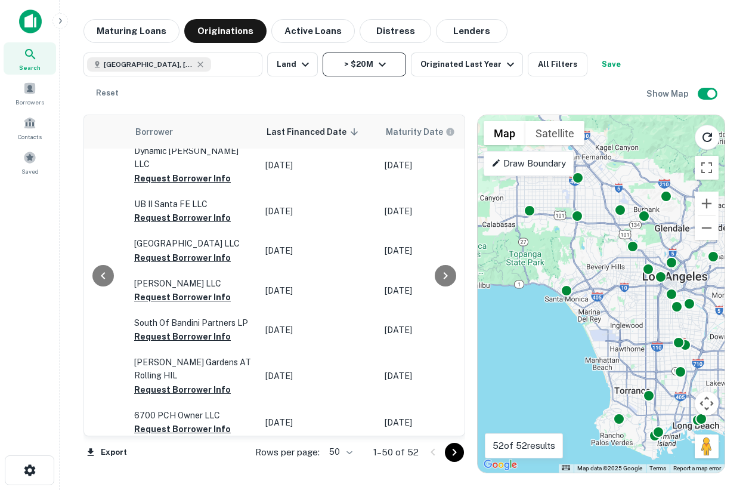
scroll to position [63, 677]
click at [366, 65] on button "> $20M" at bounding box center [364, 64] width 83 height 24
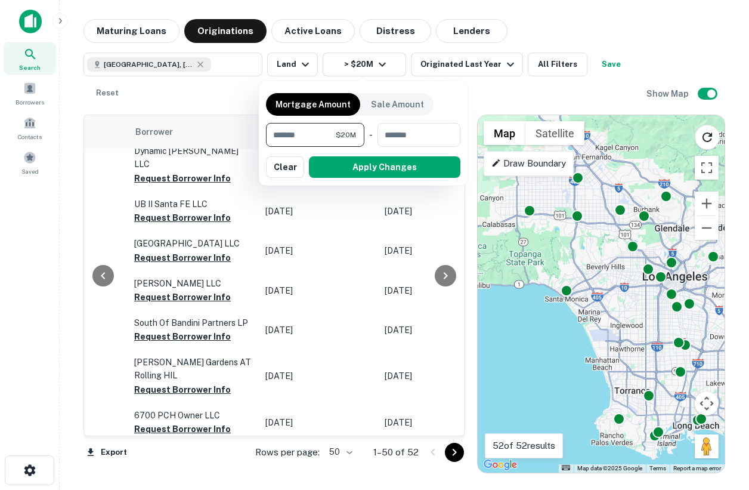
click at [315, 137] on input "********" at bounding box center [301, 135] width 70 height 24
type input "*"
type input "********"
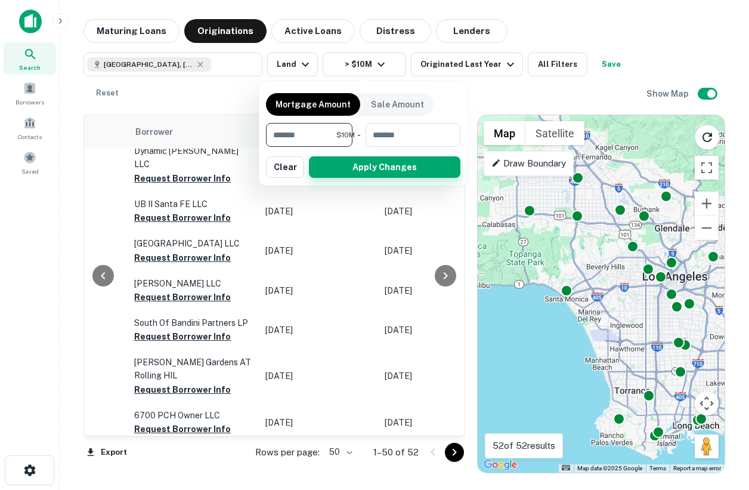
click at [398, 171] on button "Apply Changes" at bounding box center [384, 166] width 151 height 21
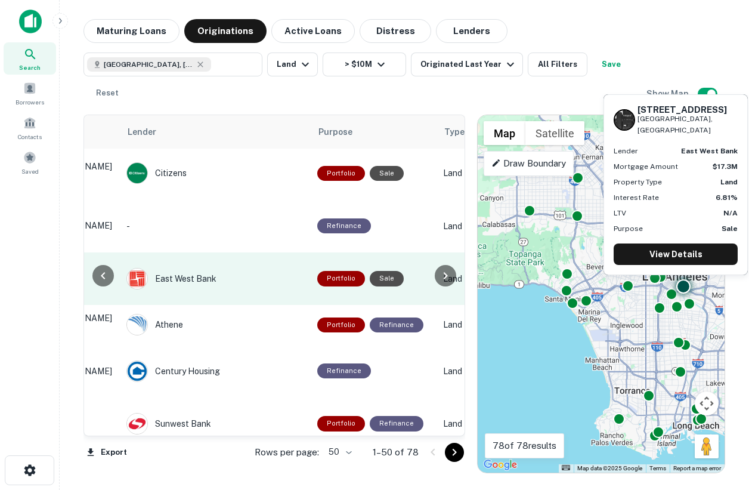
scroll to position [2, 39]
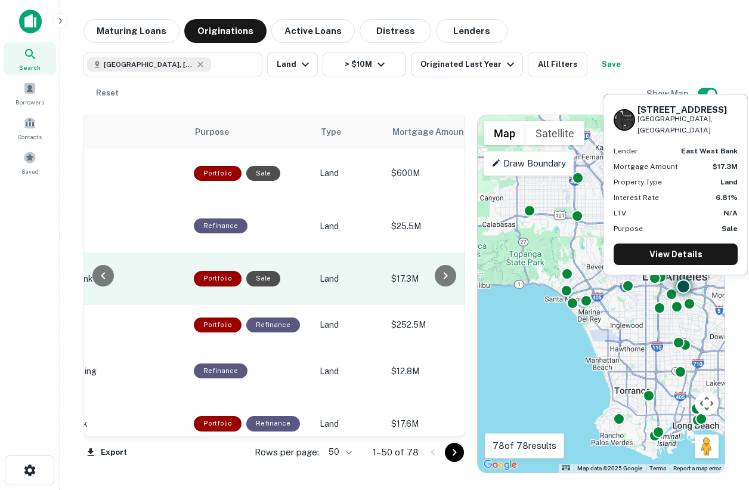
scroll to position [2, 299]
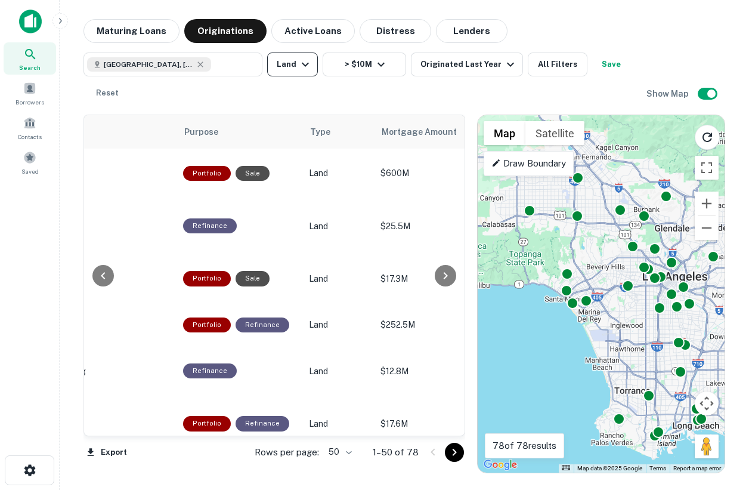
click at [295, 57] on button "Land" at bounding box center [292, 64] width 51 height 24
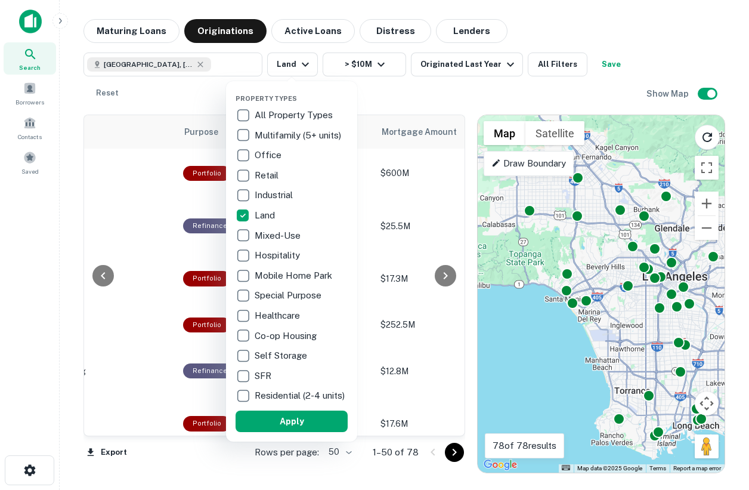
click at [465, 112] on div at bounding box center [374, 245] width 749 height 490
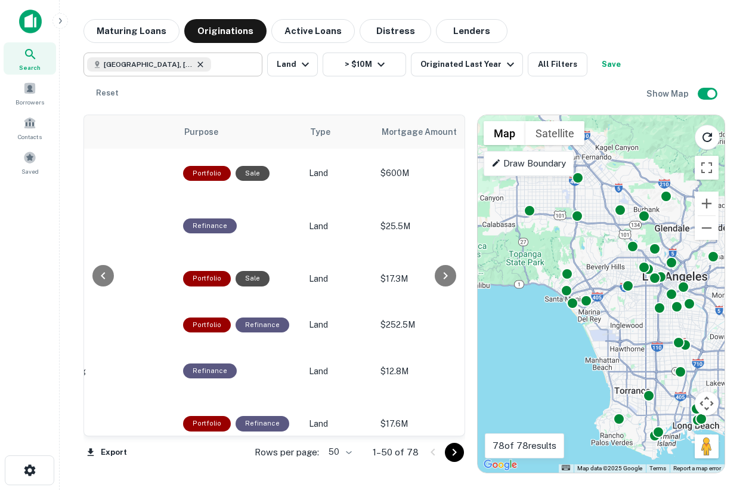
click at [196, 67] on icon at bounding box center [201, 65] width 10 height 10
type input "**********"
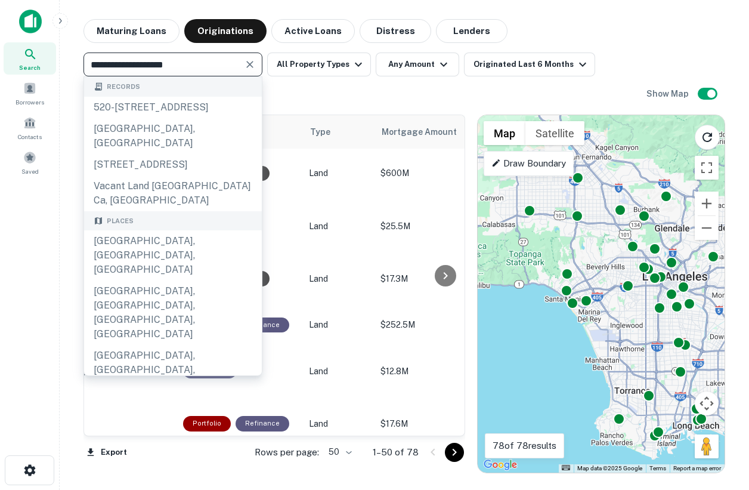
drag, startPoint x: 209, startPoint y: 67, endPoint x: -4, endPoint y: 67, distance: 212.9
click at [0, 67] on html "**********" at bounding box center [374, 245] width 749 height 490
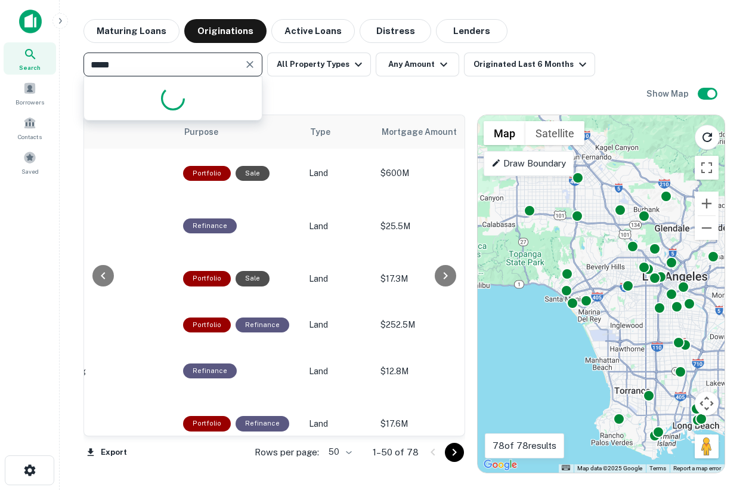
type input "******"
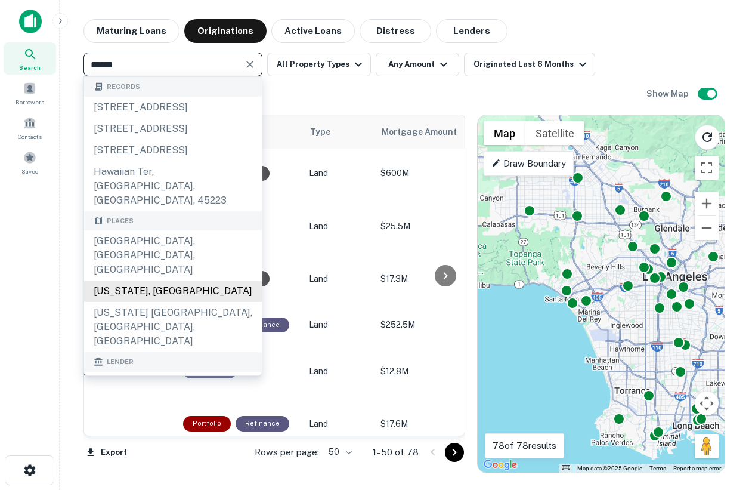
click at [163, 280] on div "Hawaii, USA" at bounding box center [173, 290] width 178 height 21
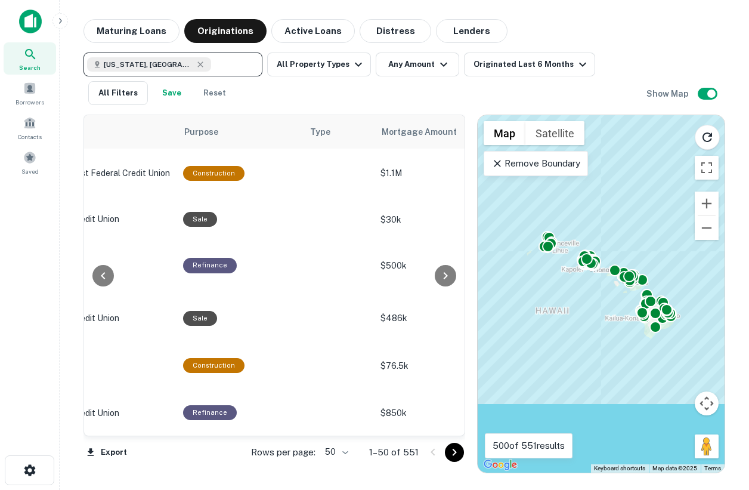
click at [649, 333] on div "To activate drag with keyboard, press Alt + Enter. Once in keyboard drag state,…" at bounding box center [601, 293] width 247 height 357
click at [196, 61] on icon at bounding box center [201, 65] width 10 height 10
type input "**********"
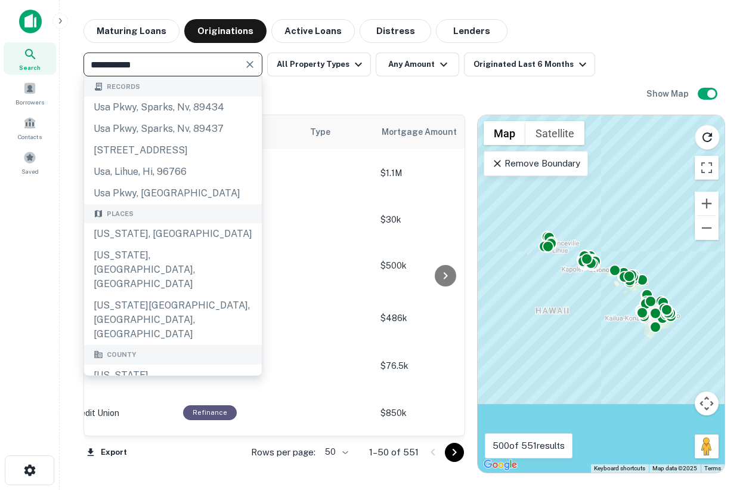
drag, startPoint x: 158, startPoint y: 63, endPoint x: 23, endPoint y: 62, distance: 135.4
click at [23, 62] on div "**********" at bounding box center [374, 245] width 749 height 490
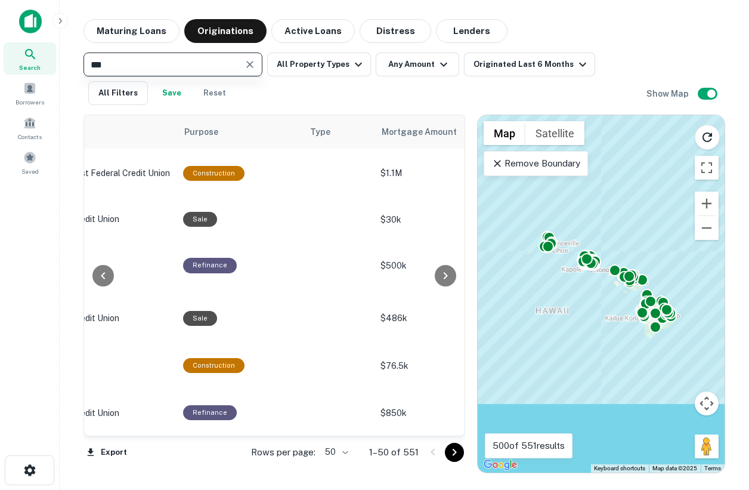
type input "****"
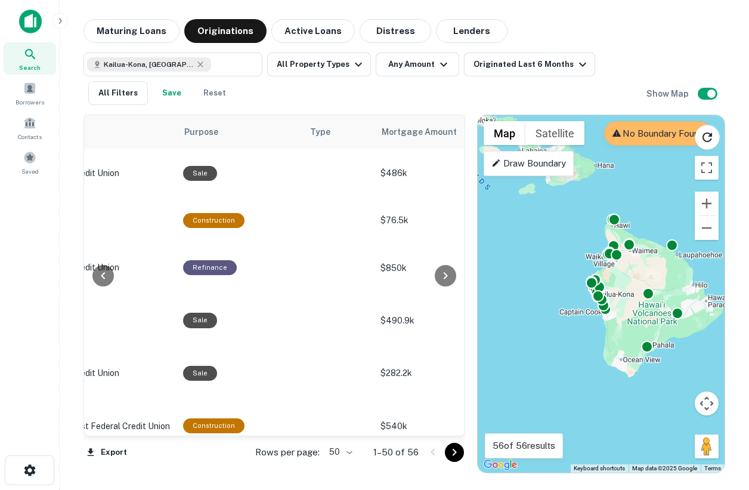
drag, startPoint x: 648, startPoint y: 173, endPoint x: 639, endPoint y: 174, distance: 8.4
click at [639, 174] on div "To activate drag with keyboard, press Alt + Enter. Once in keyboard drag state,…" at bounding box center [601, 293] width 247 height 357
click at [550, 170] on p "Draw Boundary" at bounding box center [528, 163] width 75 height 14
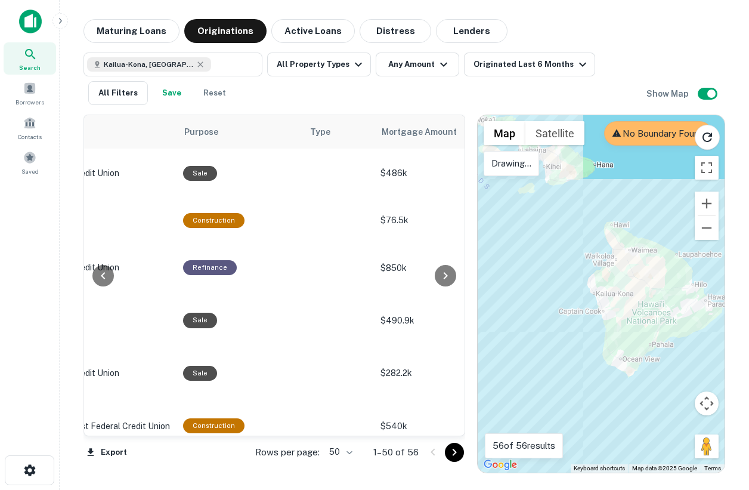
click at [596, 227] on div at bounding box center [601, 293] width 247 height 357
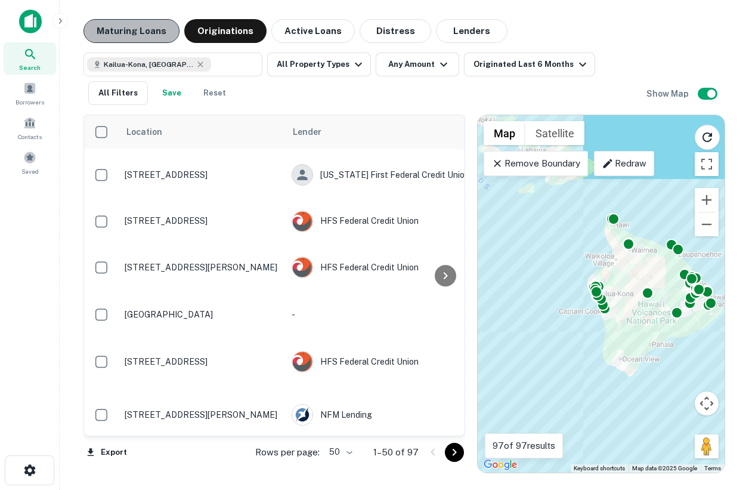
click at [160, 30] on button "Maturing Loans" at bounding box center [131, 31] width 96 height 24
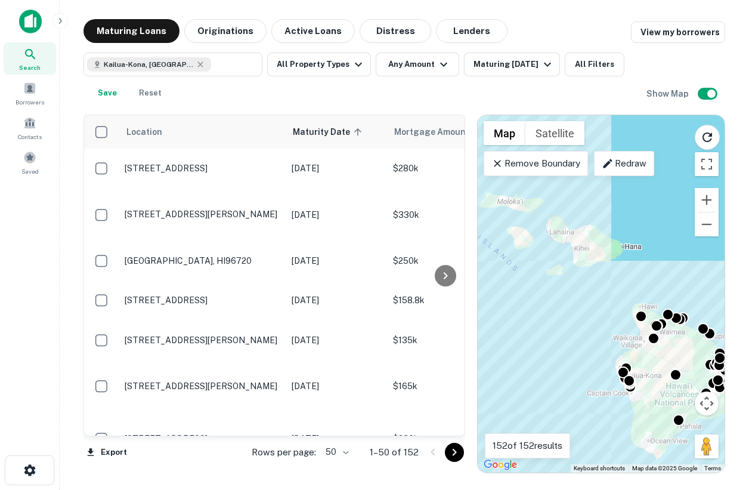
drag, startPoint x: 559, startPoint y: 195, endPoint x: 589, endPoint y: 276, distance: 86.2
click at [590, 278] on div "To activate drag with keyboard, press Alt + Enter. Once in keyboard drag state,…" at bounding box center [601, 293] width 247 height 357
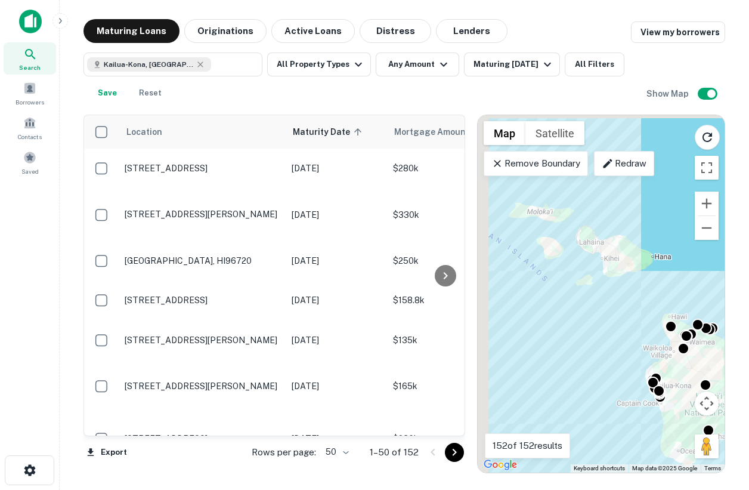
drag, startPoint x: 631, startPoint y: 300, endPoint x: 670, endPoint y: 313, distance: 40.9
click at [670, 313] on div "To activate drag with keyboard, press Alt + Enter. Once in keyboard drag state,…" at bounding box center [601, 293] width 247 height 357
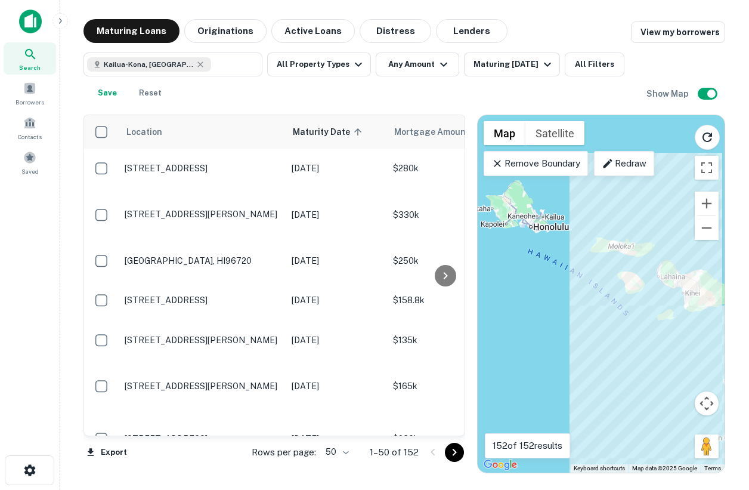
drag, startPoint x: 536, startPoint y: 230, endPoint x: 609, endPoint y: 261, distance: 79.9
click at [609, 261] on div "To activate drag with keyboard, press Alt + Enter. Once in keyboard drag state,…" at bounding box center [601, 293] width 247 height 357
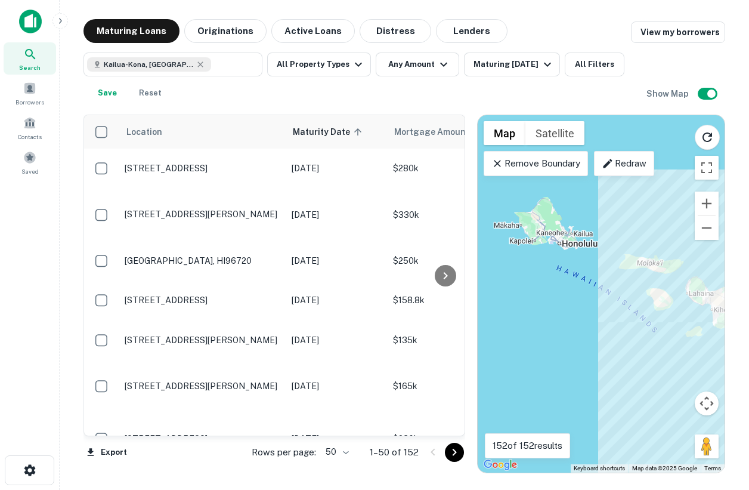
drag, startPoint x: 633, startPoint y: 273, endPoint x: 664, endPoint y: 290, distance: 35.5
click at [664, 290] on div "To activate drag with keyboard, press Alt + Enter. Once in keyboard drag state,…" at bounding box center [601, 293] width 247 height 357
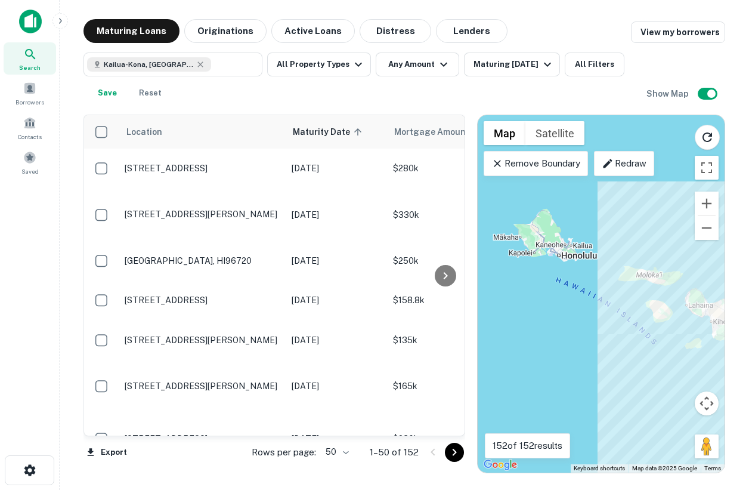
drag, startPoint x: 664, startPoint y: 290, endPoint x: 681, endPoint y: 303, distance: 21.7
click at [681, 303] on div "To activate drag with keyboard, press Alt + Enter. Once in keyboard drag state,…" at bounding box center [601, 293] width 247 height 357
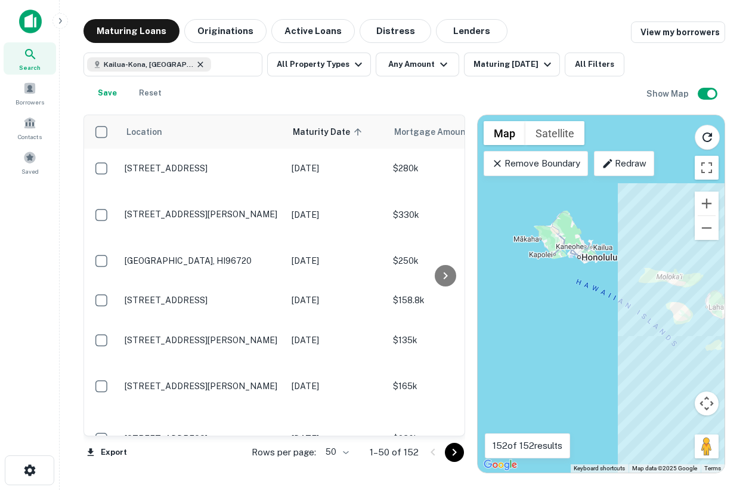
click at [196, 64] on icon at bounding box center [201, 65] width 10 height 10
type input "**********"
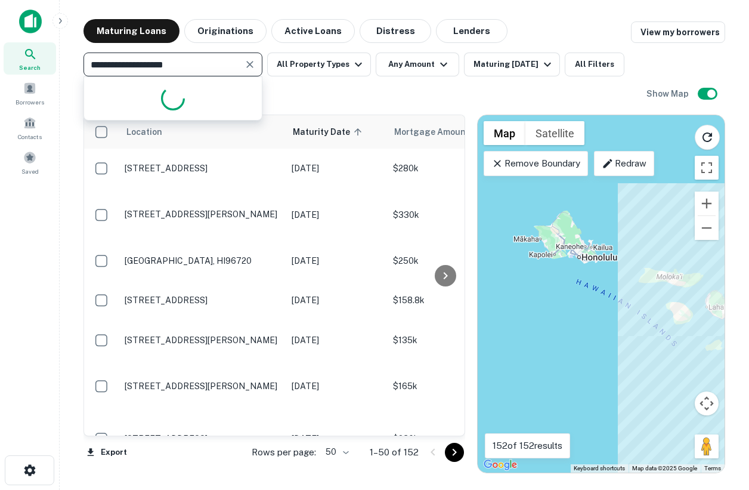
drag, startPoint x: 222, startPoint y: 65, endPoint x: -4, endPoint y: 62, distance: 225.4
click at [0, 62] on html "**********" at bounding box center [374, 245] width 749 height 490
type input "****"
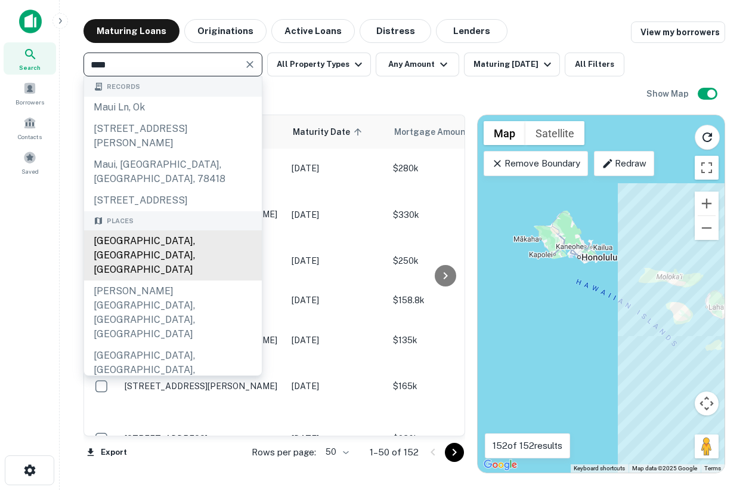
click at [157, 241] on div "Maui County, HI, USA" at bounding box center [173, 255] width 178 height 50
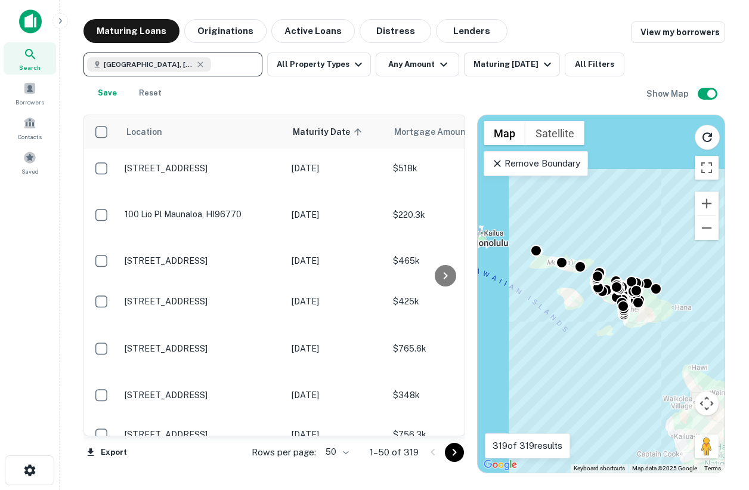
click at [663, 346] on div "To activate drag with keyboard, press Alt + Enter. Once in keyboard drag state,…" at bounding box center [601, 293] width 247 height 357
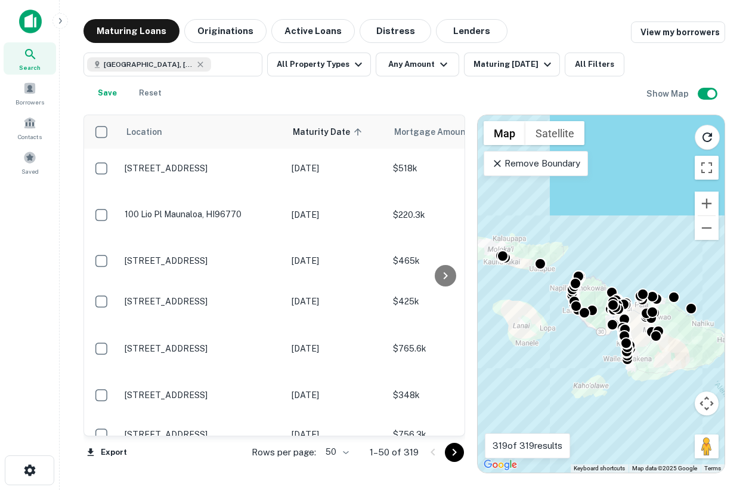
drag, startPoint x: 636, startPoint y: 321, endPoint x: 679, endPoint y: 395, distance: 85.8
click at [679, 395] on div "To activate drag with keyboard, press Alt + Enter. Once in keyboard drag state,…" at bounding box center [601, 293] width 247 height 357
click at [661, 358] on div "To activate drag with keyboard, press Alt + Enter. Once in keyboard drag state,…" at bounding box center [601, 293] width 247 height 357
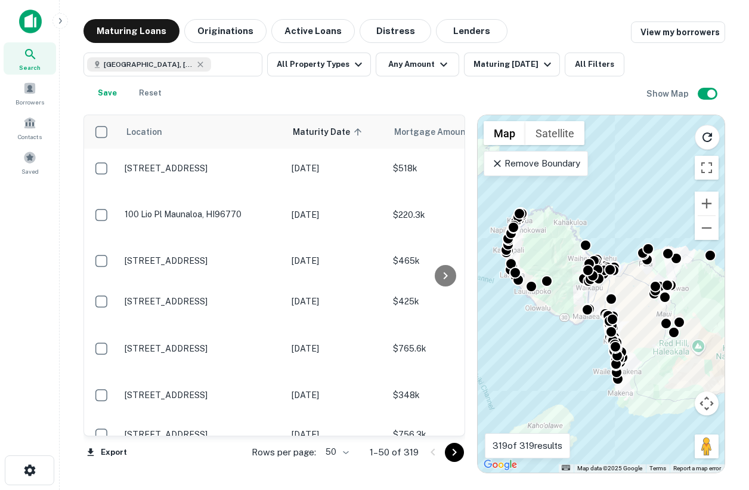
drag, startPoint x: 625, startPoint y: 321, endPoint x: 649, endPoint y: 335, distance: 27.5
click at [649, 335] on div "To activate drag with keyboard, press Alt + Enter. Once in keyboard drag state,…" at bounding box center [601, 293] width 247 height 357
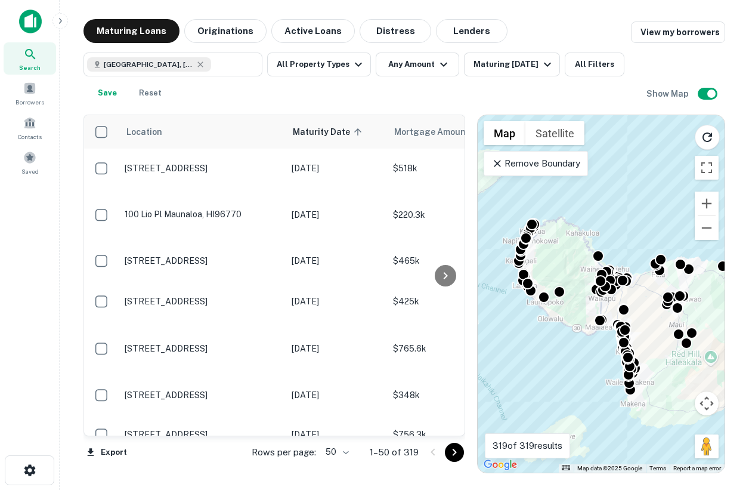
drag, startPoint x: 557, startPoint y: 228, endPoint x: 571, endPoint y: 239, distance: 17.9
click at [571, 239] on div "To activate drag with keyboard, press Alt + Enter. Once in keyboard drag state,…" at bounding box center [601, 293] width 247 height 357
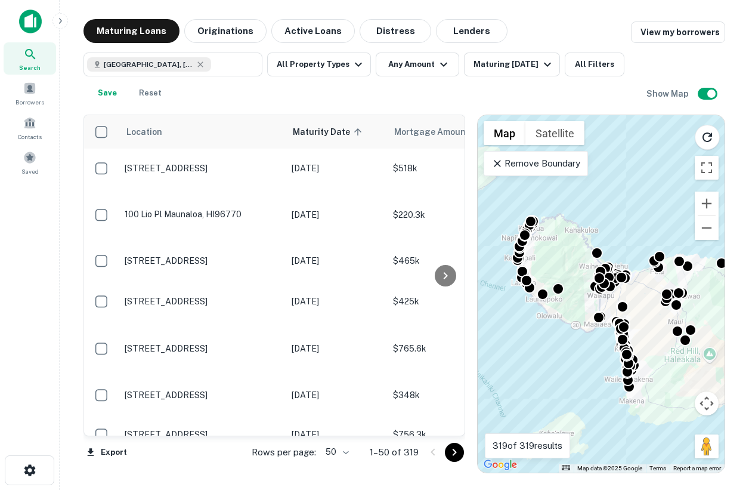
drag, startPoint x: 611, startPoint y: 310, endPoint x: 606, endPoint y: 303, distance: 8.9
click at [606, 303] on div "To activate drag with keyboard, press Alt + Enter. Once in keyboard drag state,…" at bounding box center [601, 293] width 247 height 357
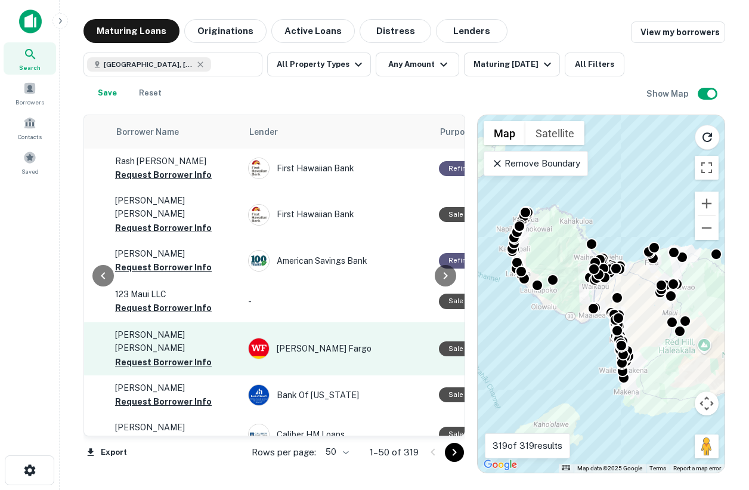
scroll to position [0, 416]
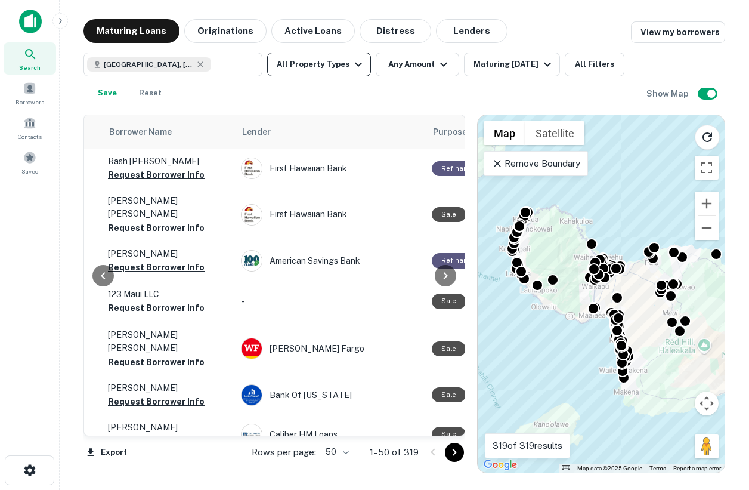
click at [329, 66] on button "All Property Types" at bounding box center [319, 64] width 104 height 24
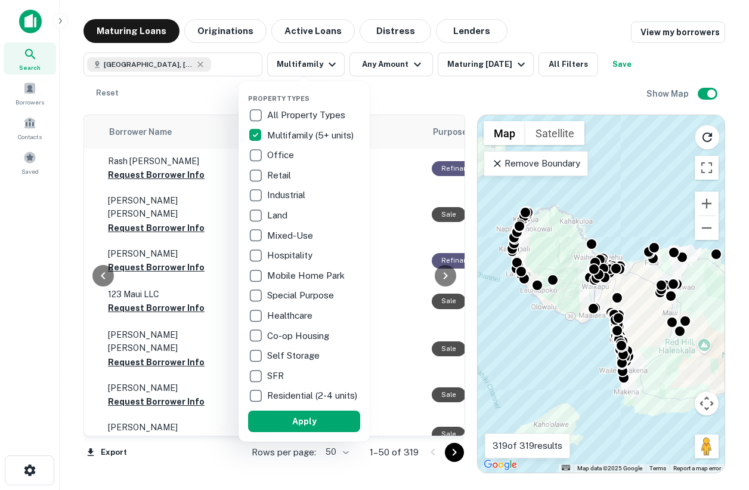
drag, startPoint x: 284, startPoint y: 429, endPoint x: 325, endPoint y: 352, distance: 87.0
click at [284, 428] on button "Apply" at bounding box center [304, 420] width 112 height 21
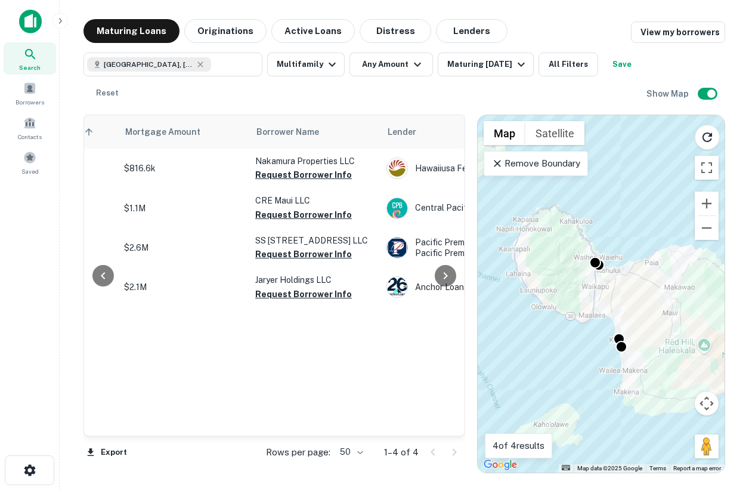
scroll to position [0, 264]
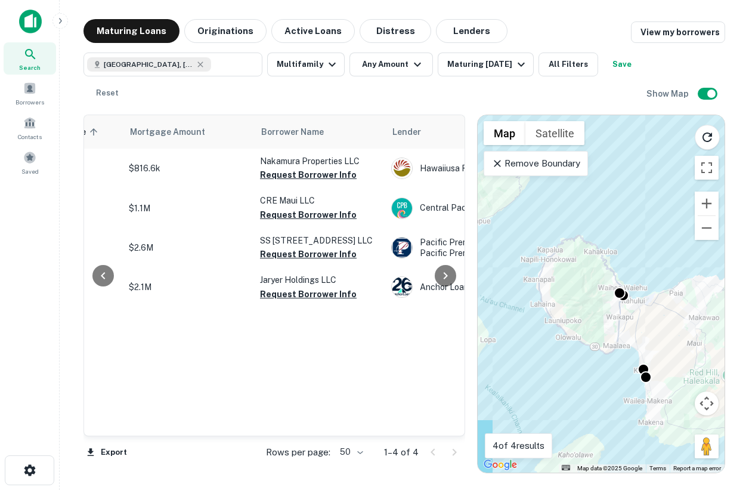
drag, startPoint x: 601, startPoint y: 270, endPoint x: 627, endPoint y: 301, distance: 40.6
click at [627, 301] on div "To navigate, press the arrow keys. To activate drag with keyboard, press Alt + …" at bounding box center [601, 293] width 247 height 357
click at [544, 166] on p "Remove Boundary" at bounding box center [535, 163] width 89 height 14
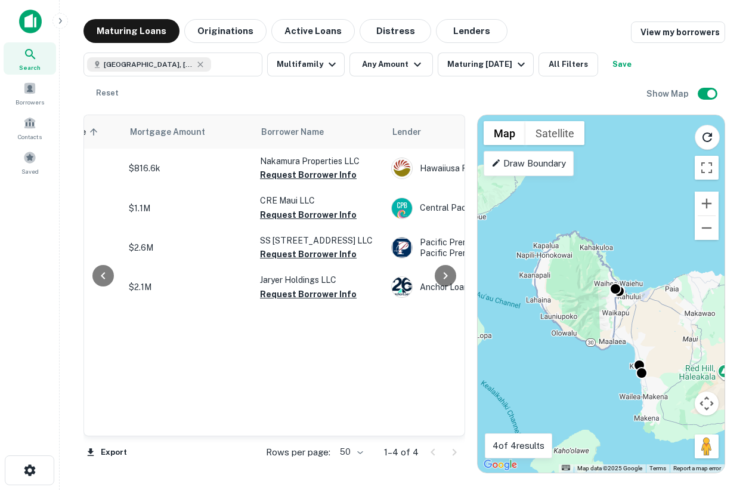
drag, startPoint x: 655, startPoint y: 319, endPoint x: 649, endPoint y: 314, distance: 8.0
click at [649, 314] on div "To activate drag with keyboard, press Alt + Enter. Once in keyboard drag state,…" at bounding box center [601, 293] width 247 height 357
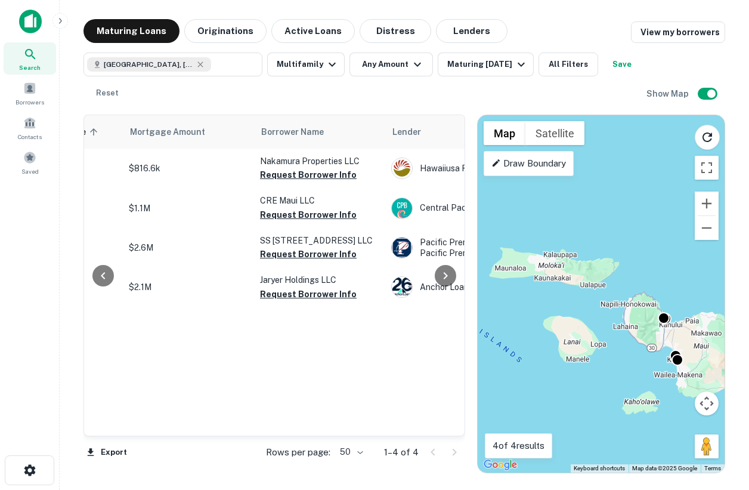
drag, startPoint x: 618, startPoint y: 257, endPoint x: 650, endPoint y: 276, distance: 36.9
click at [651, 277] on div "To activate drag with keyboard, press Alt + Enter. Once in keyboard drag state,…" at bounding box center [601, 293] width 247 height 357
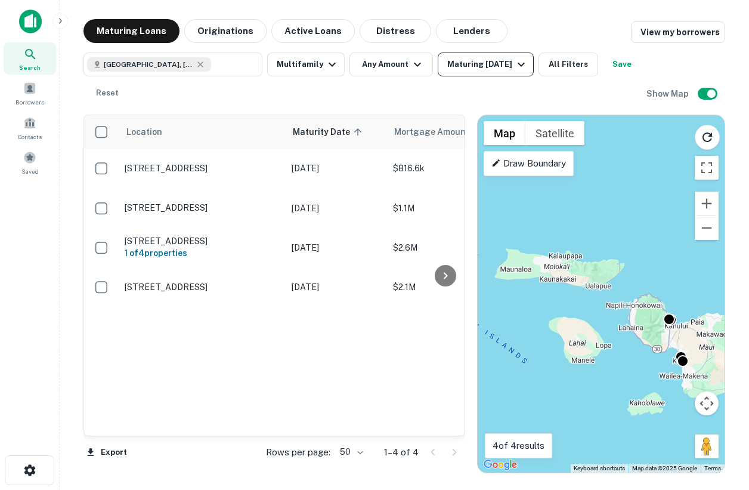
click at [509, 64] on div "Maturing [DATE]" at bounding box center [487, 64] width 81 height 14
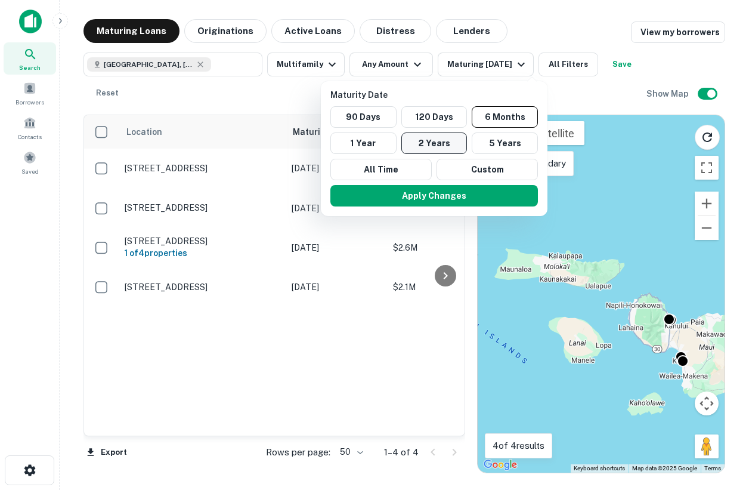
click at [407, 141] on button "2 Years" at bounding box center [434, 142] width 66 height 21
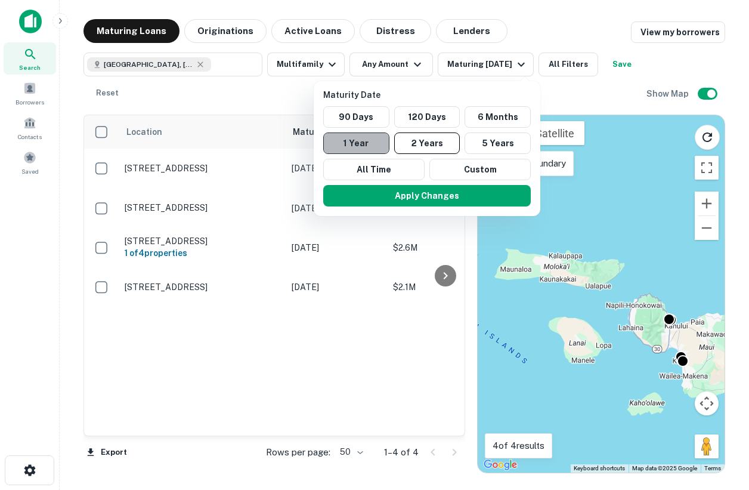
click at [355, 147] on button "1 Year" at bounding box center [356, 142] width 66 height 21
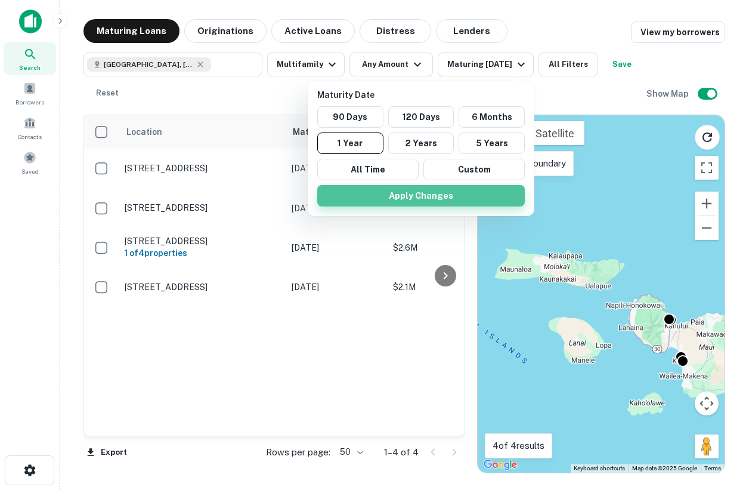
click at [400, 188] on button "Apply Changes" at bounding box center [421, 195] width 208 height 21
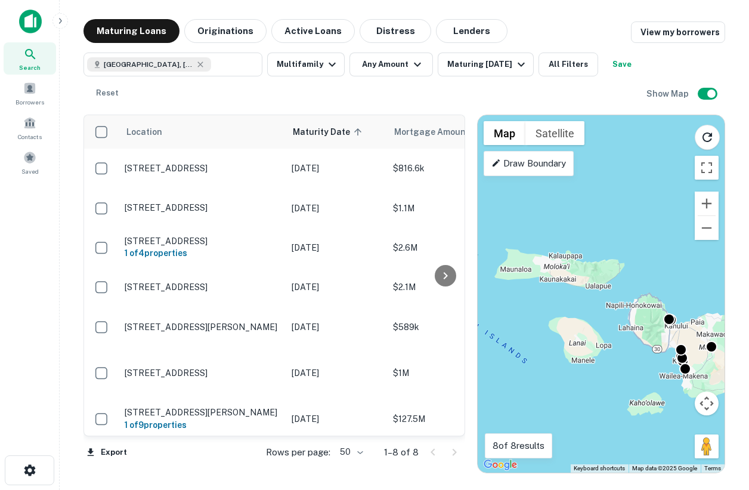
drag, startPoint x: 649, startPoint y: 361, endPoint x: 573, endPoint y: 324, distance: 84.5
click at [573, 324] on div "To activate drag with keyboard, press Alt + Enter. Once in keyboard drag state,…" at bounding box center [601, 293] width 247 height 357
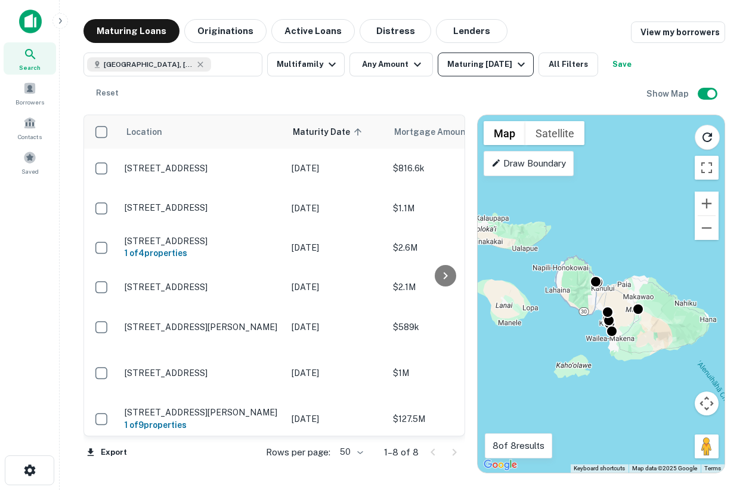
click at [474, 52] on button "Maturing In 1 Year" at bounding box center [486, 64] width 96 height 24
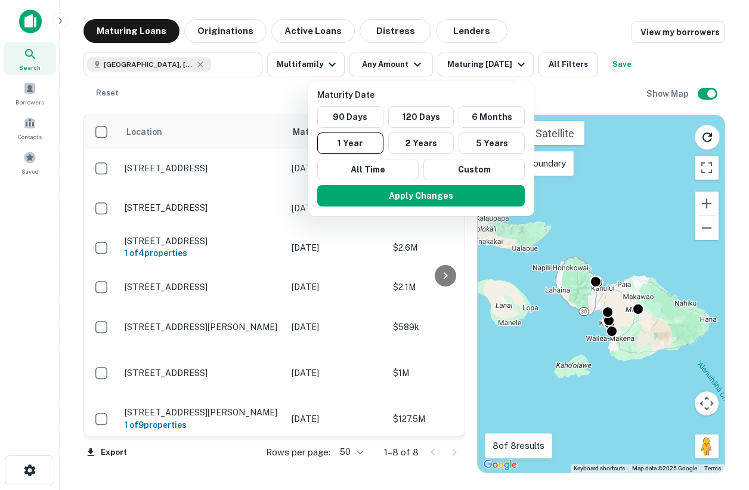
click at [329, 59] on div at bounding box center [374, 245] width 749 height 490
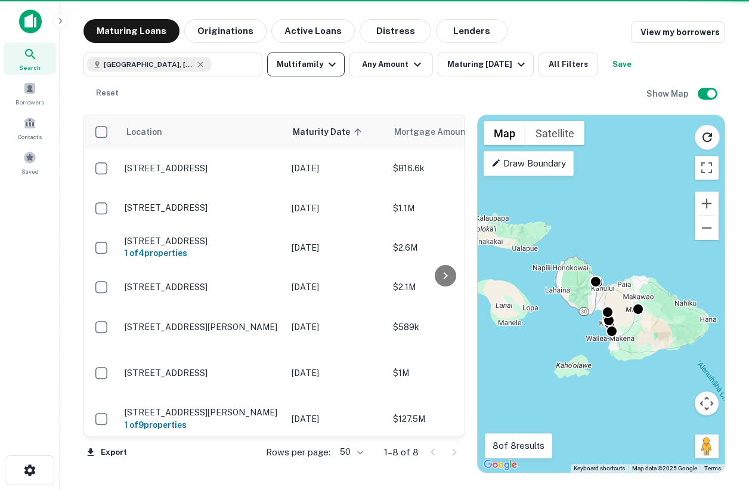
click at [302, 64] on button "Multifamily" at bounding box center [306, 64] width 78 height 24
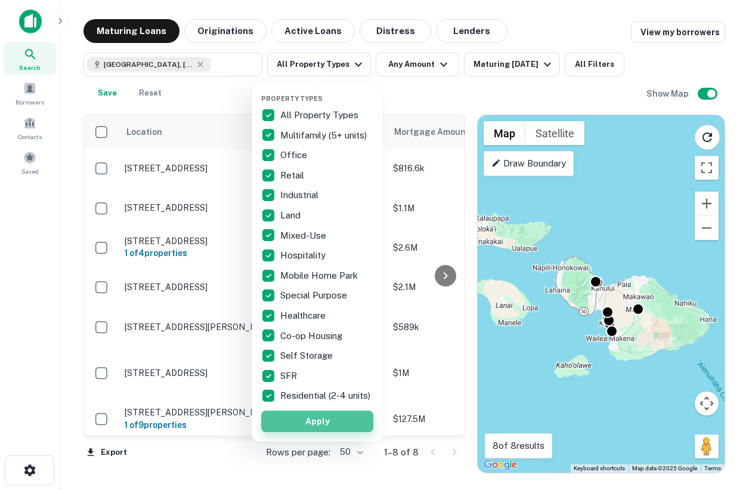
click at [315, 424] on button "Apply" at bounding box center [317, 420] width 112 height 21
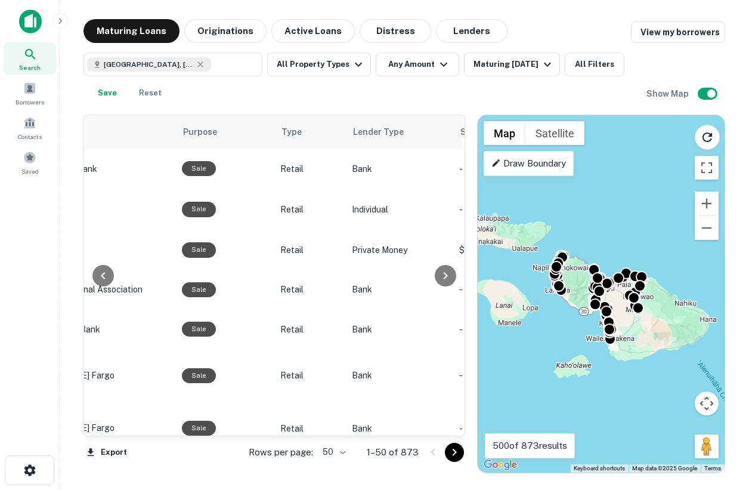
scroll to position [1740, 666]
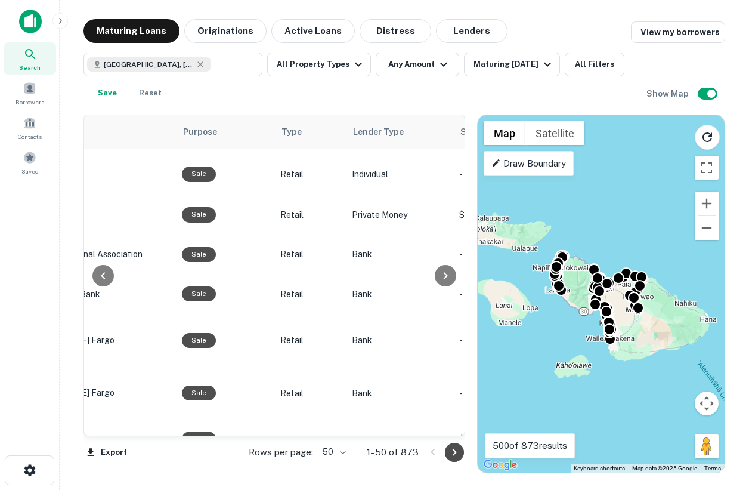
click at [454, 451] on icon "Go to next page" at bounding box center [454, 452] width 14 height 14
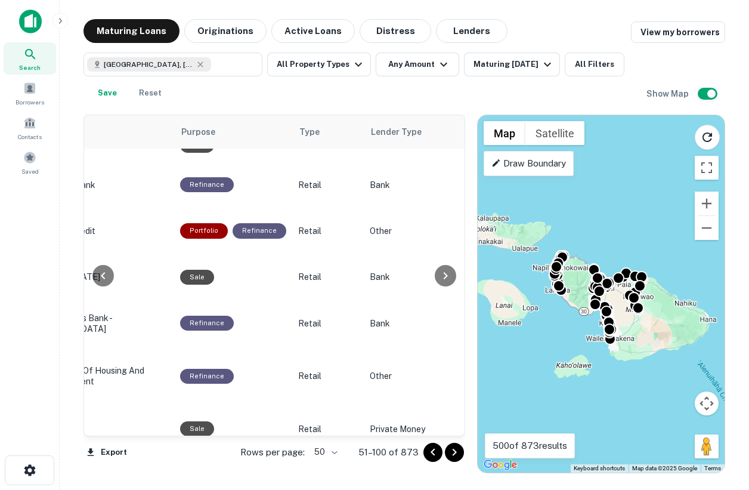
scroll to position [530, 666]
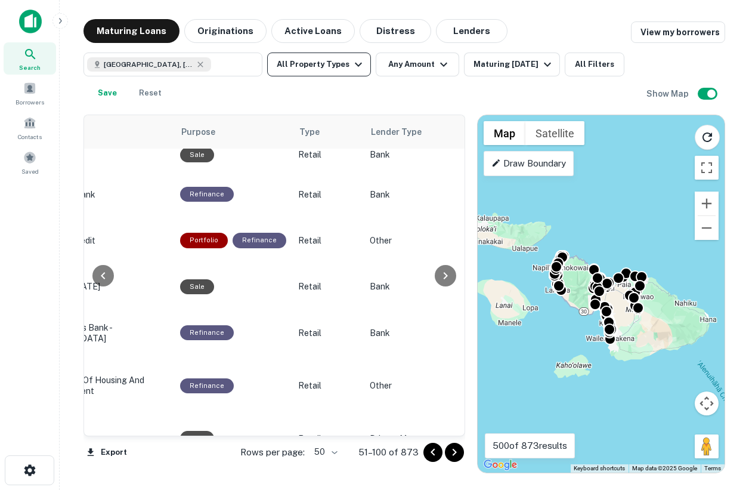
click at [312, 55] on button "All Property Types" at bounding box center [319, 64] width 104 height 24
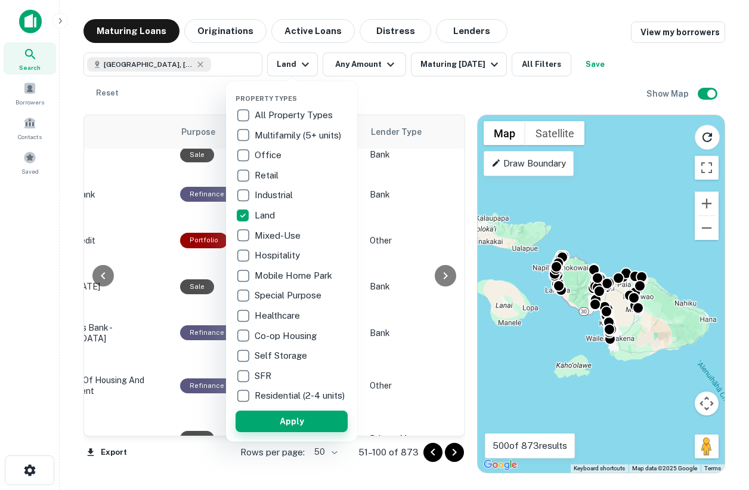
click at [292, 431] on button "Apply" at bounding box center [292, 420] width 112 height 21
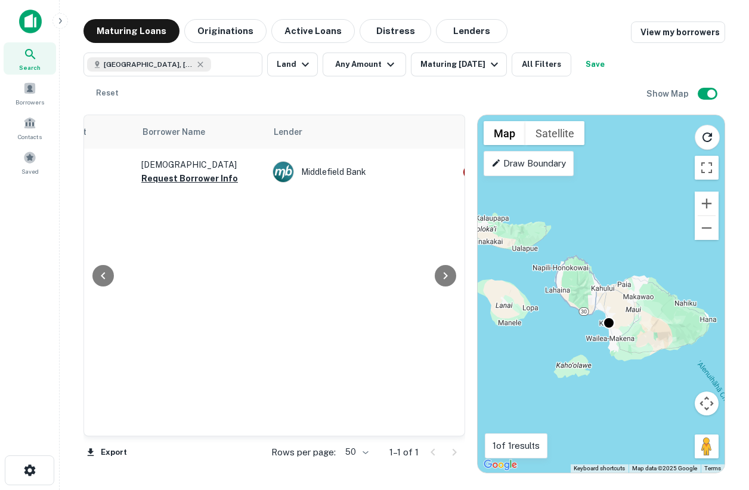
scroll to position [0, 403]
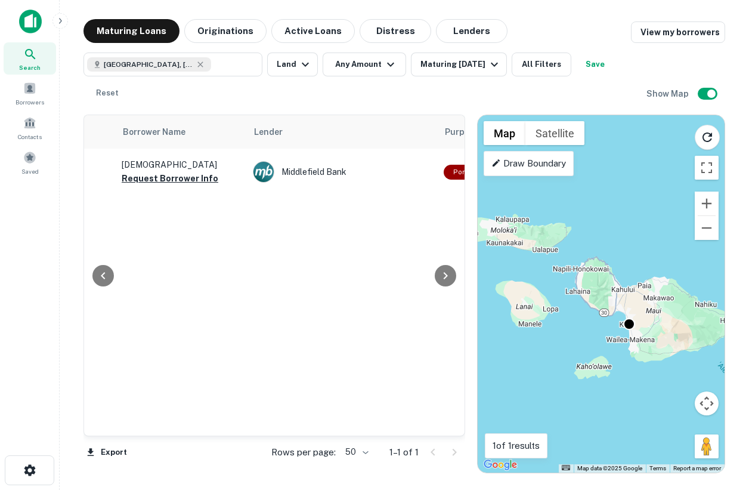
drag, startPoint x: 580, startPoint y: 259, endPoint x: 601, endPoint y: 259, distance: 21.5
click at [601, 259] on div "To activate drag with keyboard, press Alt + Enter. Once in keyboard drag state,…" at bounding box center [601, 293] width 247 height 357
click at [486, 34] on button "Lenders" at bounding box center [472, 31] width 72 height 24
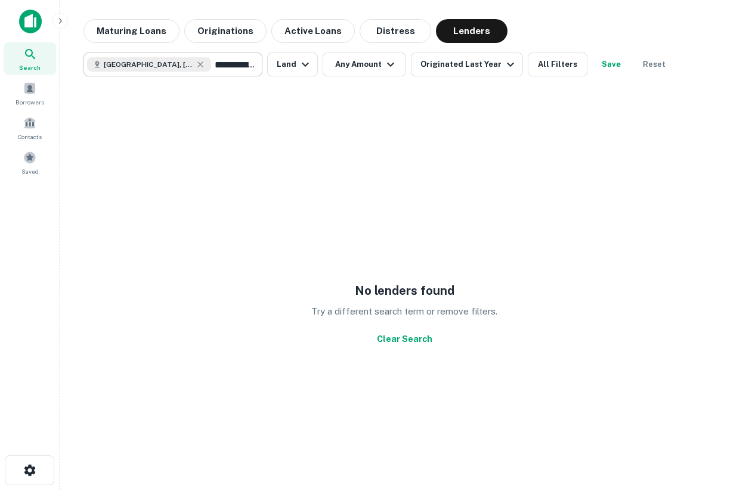
click at [211, 62] on input "**********" at bounding box center [234, 64] width 46 height 17
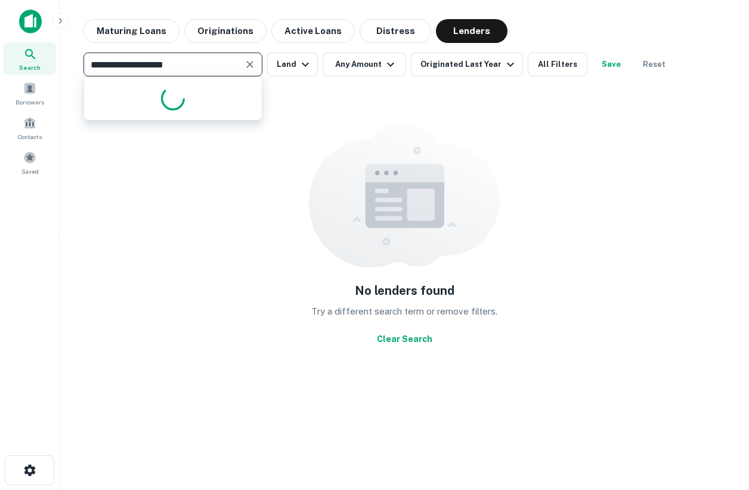
click at [210, 62] on input "**********" at bounding box center [163, 64] width 152 height 17
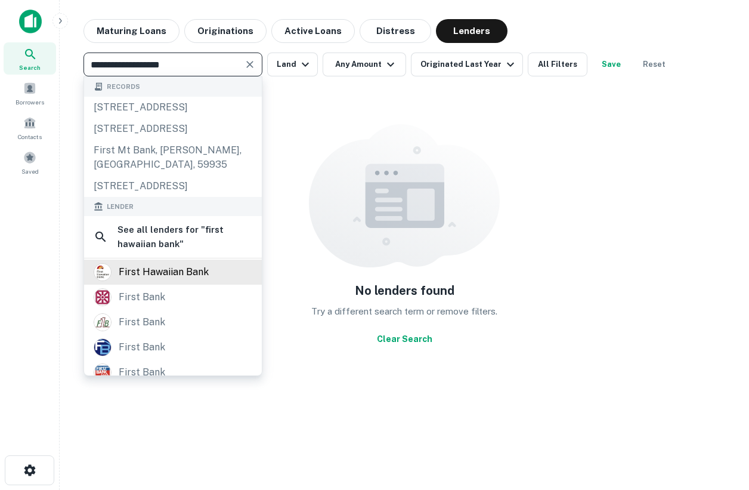
type input "**********"
click at [181, 281] on div "first hawaiian bank" at bounding box center [164, 272] width 90 height 18
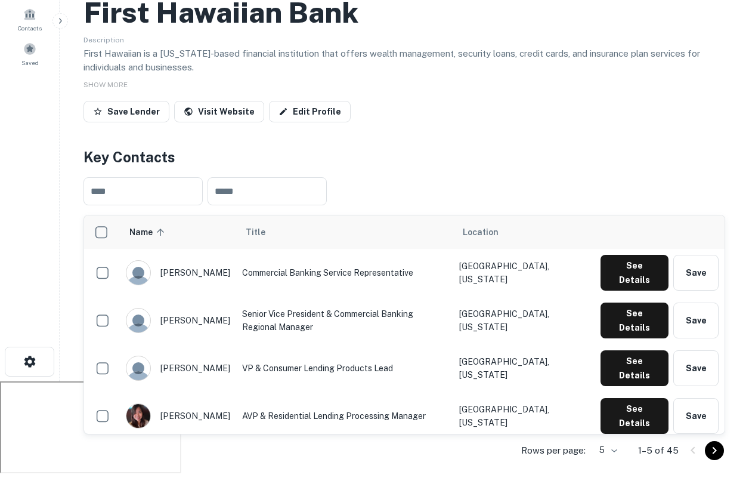
scroll to position [110, 0]
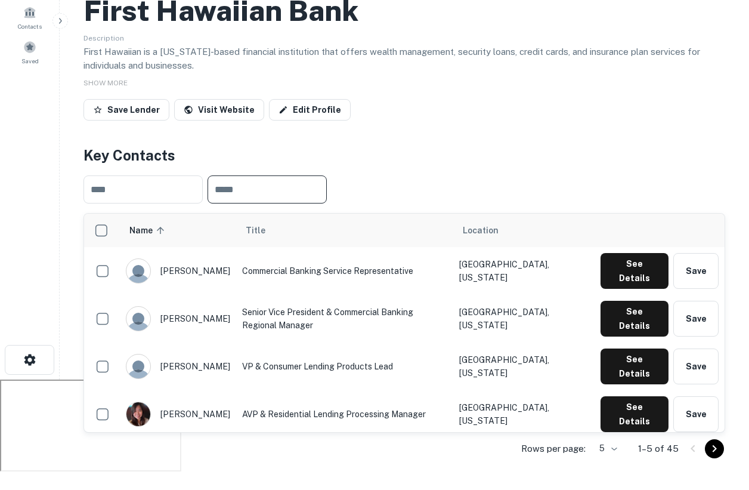
click at [262, 188] on input "text" at bounding box center [267, 189] width 119 height 28
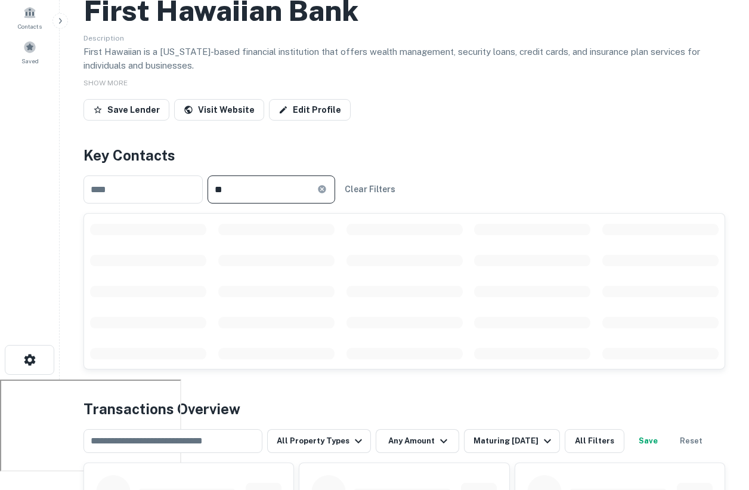
type input "*"
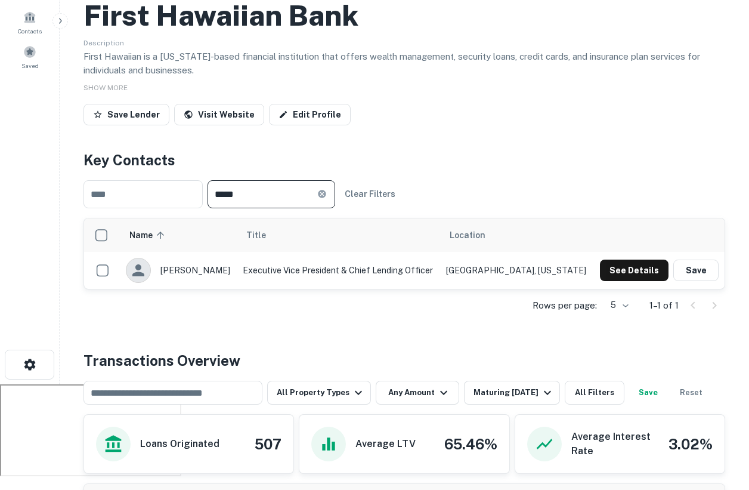
scroll to position [120, 0]
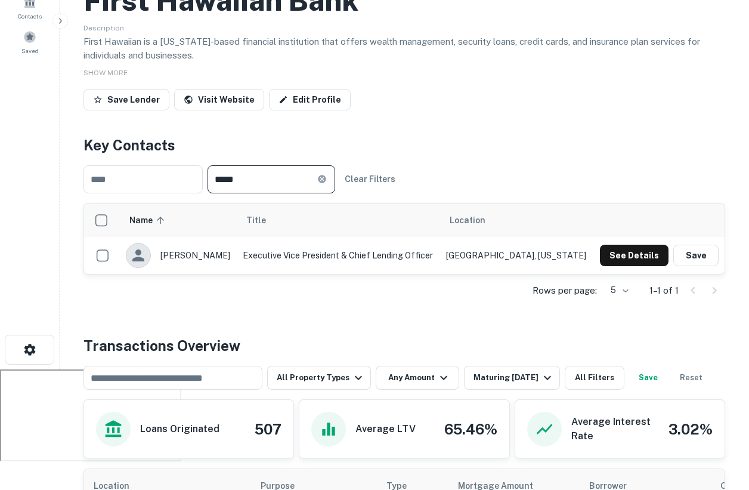
type input "*****"
click at [327, 181] on icon at bounding box center [322, 179] width 10 height 10
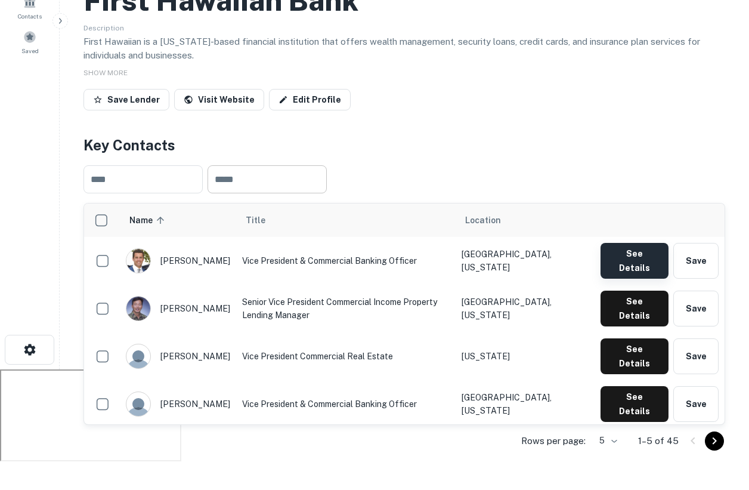
click at [630, 249] on button "See Details" at bounding box center [635, 261] width 68 height 36
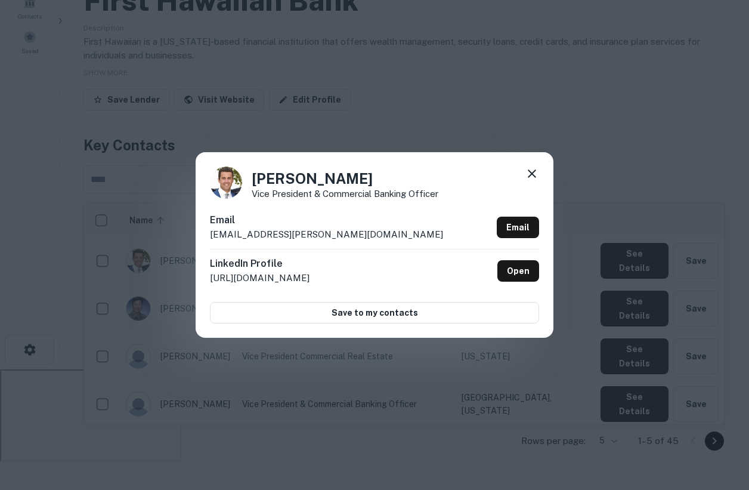
click at [536, 172] on icon at bounding box center [532, 173] width 14 height 14
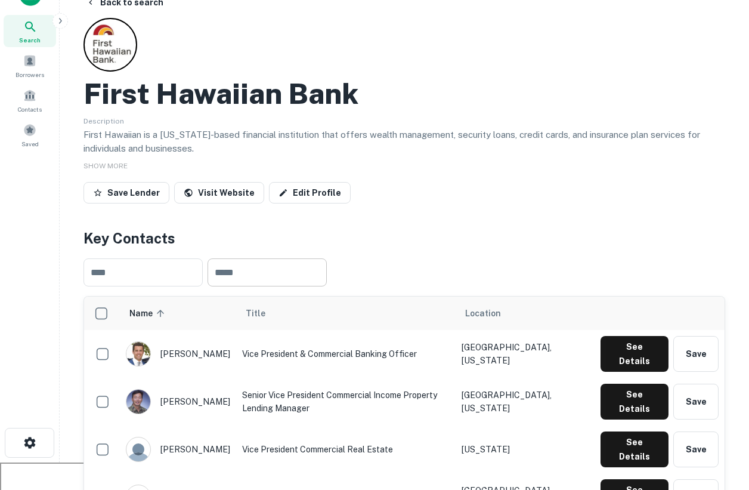
scroll to position [0, 0]
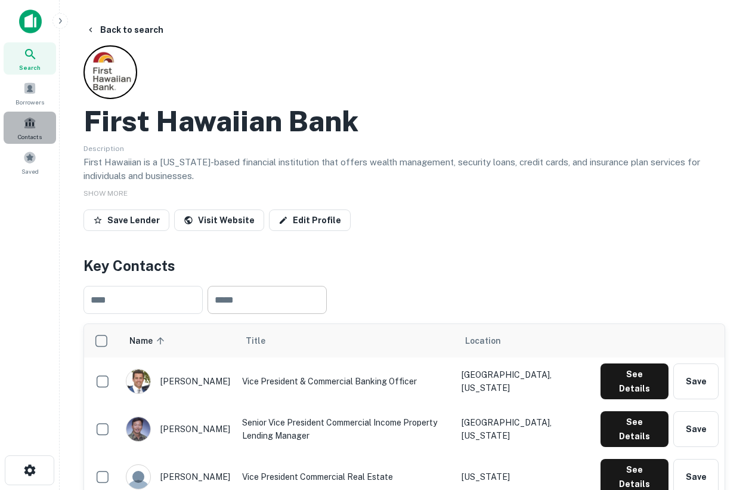
click at [24, 125] on span at bounding box center [29, 122] width 13 height 13
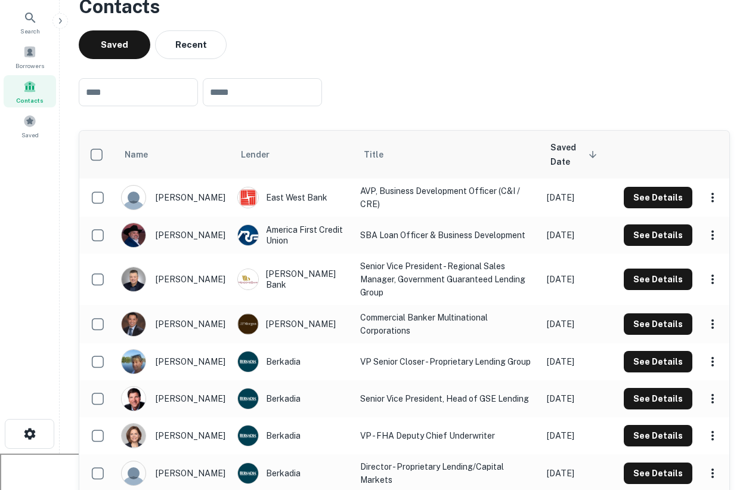
scroll to position [11, 0]
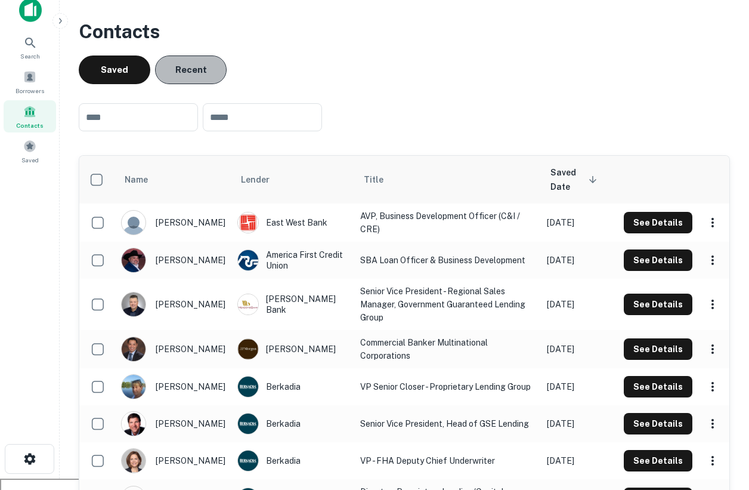
click at [192, 67] on button "Recent" at bounding box center [191, 69] width 72 height 29
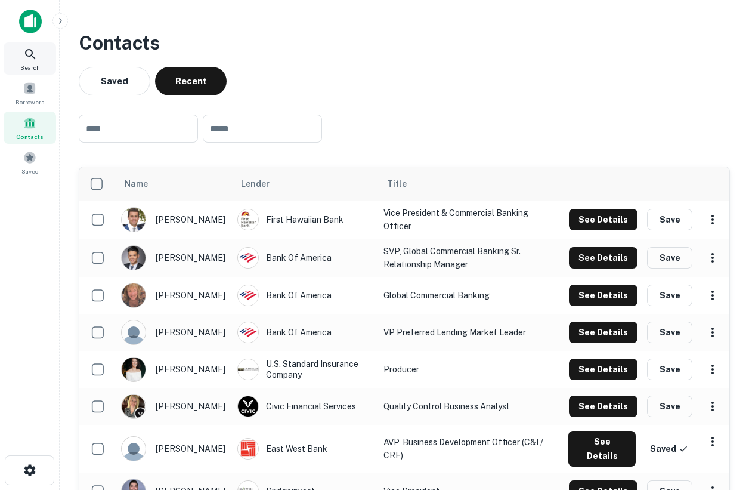
click at [34, 54] on icon at bounding box center [30, 54] width 14 height 14
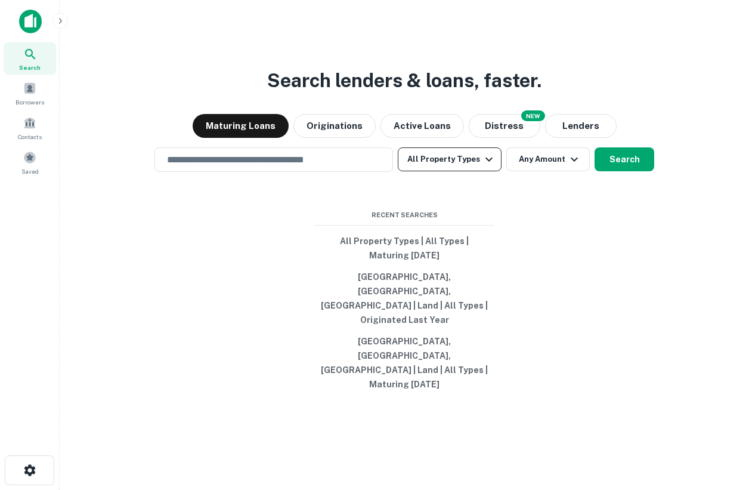
click at [475, 171] on button "All Property Types" at bounding box center [450, 159] width 104 height 24
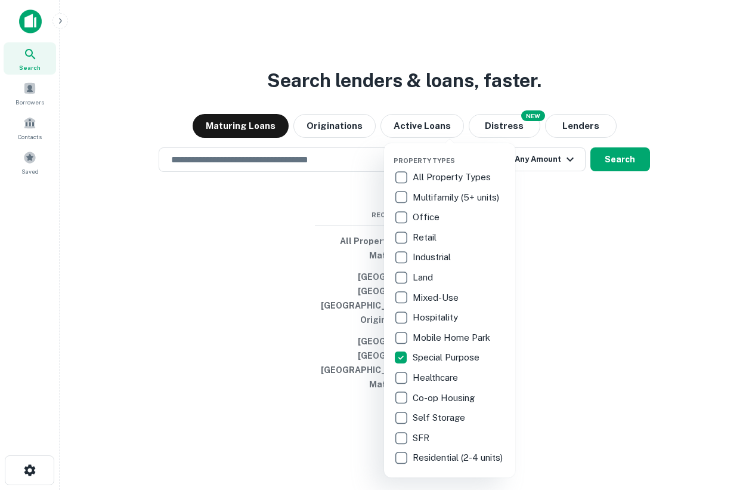
click at [302, 248] on div at bounding box center [374, 245] width 749 height 490
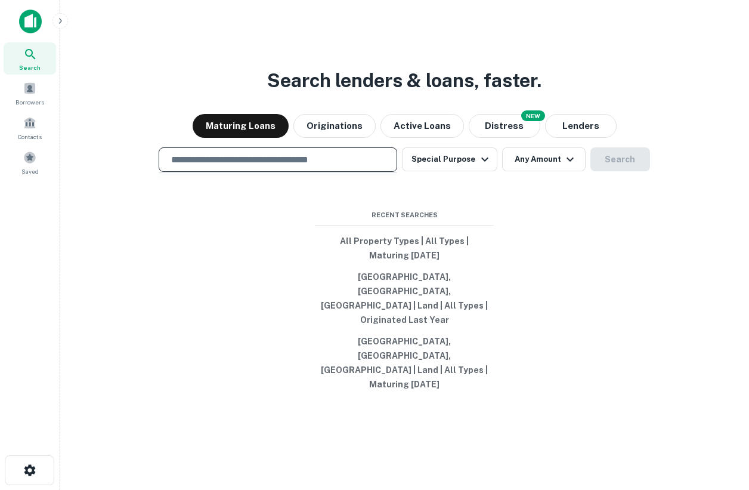
click at [329, 166] on input "text" at bounding box center [278, 160] width 228 height 14
type input "**********"
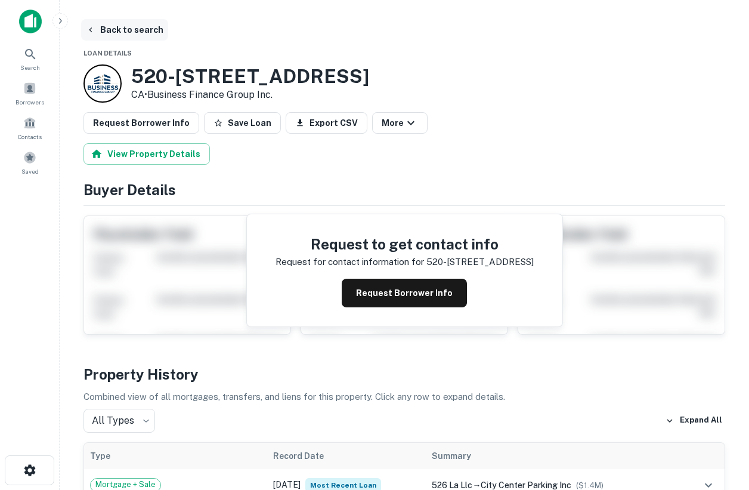
click at [108, 31] on button "Back to search" at bounding box center [124, 29] width 87 height 21
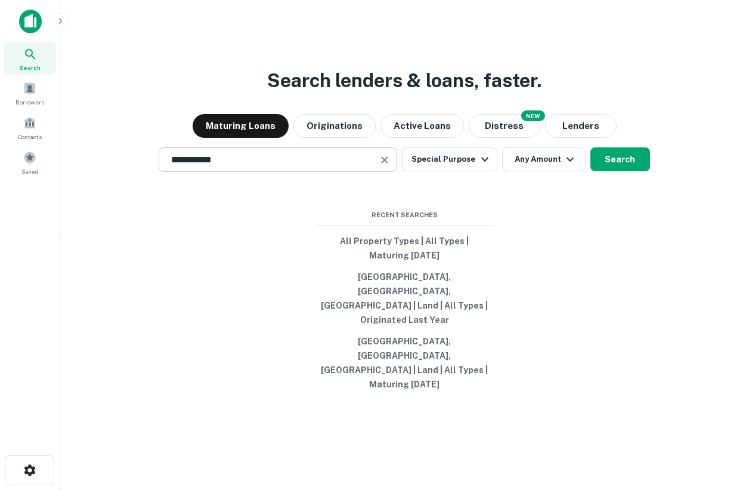
click at [269, 166] on input "**********" at bounding box center [269, 160] width 210 height 14
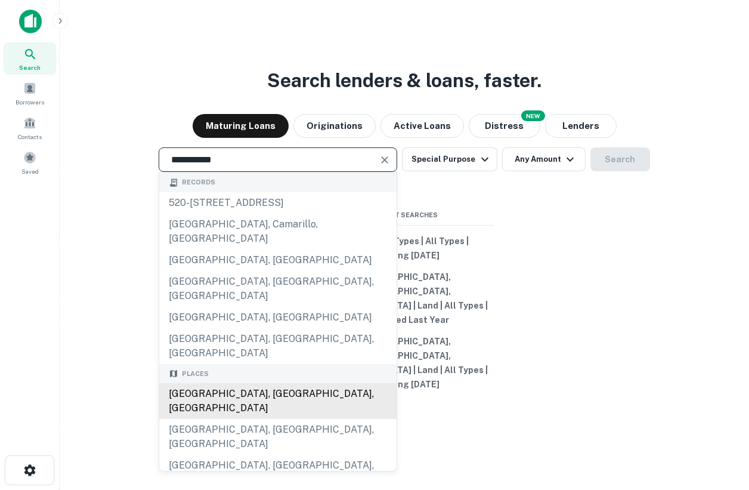
click at [252, 383] on div "[GEOGRAPHIC_DATA], [GEOGRAPHIC_DATA], [GEOGRAPHIC_DATA]" at bounding box center [277, 401] width 237 height 36
type input "**********"
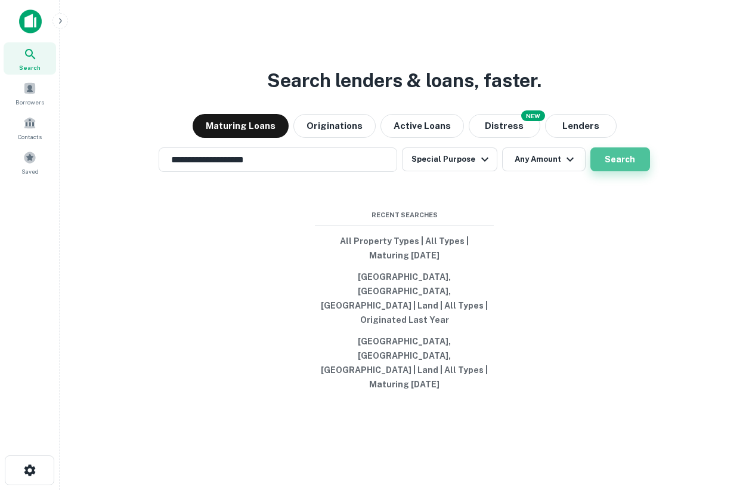
click at [629, 171] on button "Search" at bounding box center [620, 159] width 60 height 24
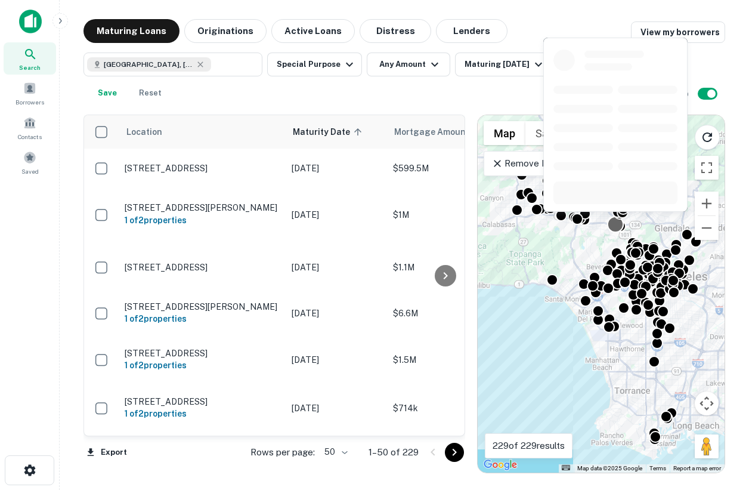
click at [611, 222] on div at bounding box center [615, 223] width 17 height 17
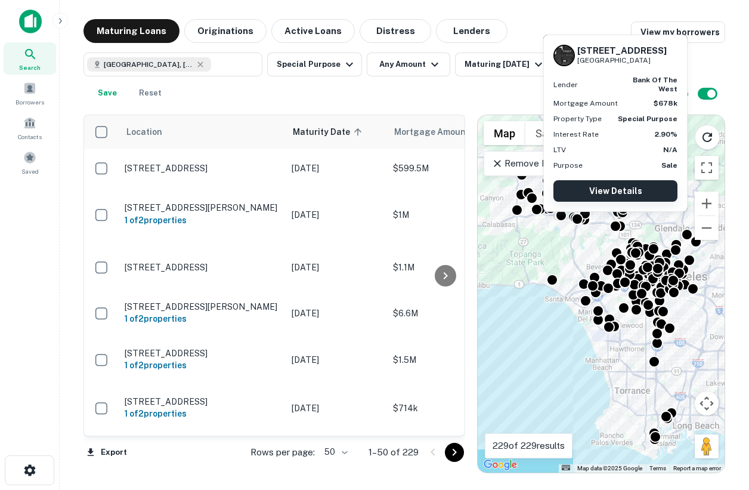
click at [611, 188] on link "View Details" at bounding box center [615, 190] width 124 height 21
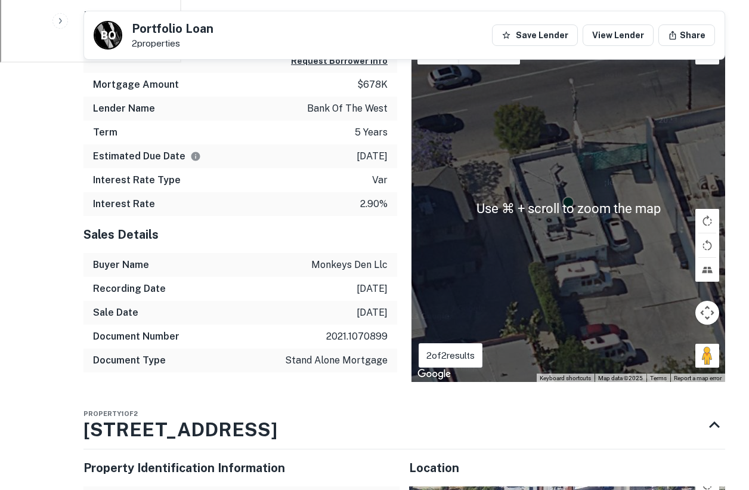
scroll to position [529, 0]
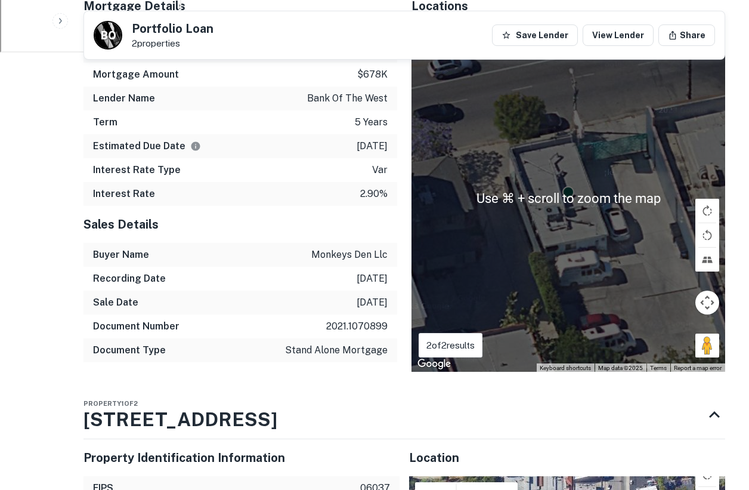
click at [596, 259] on div "To activate drag with keyboard, press Alt + Enter. Once in keyboard drag state,…" at bounding box center [568, 198] width 314 height 348
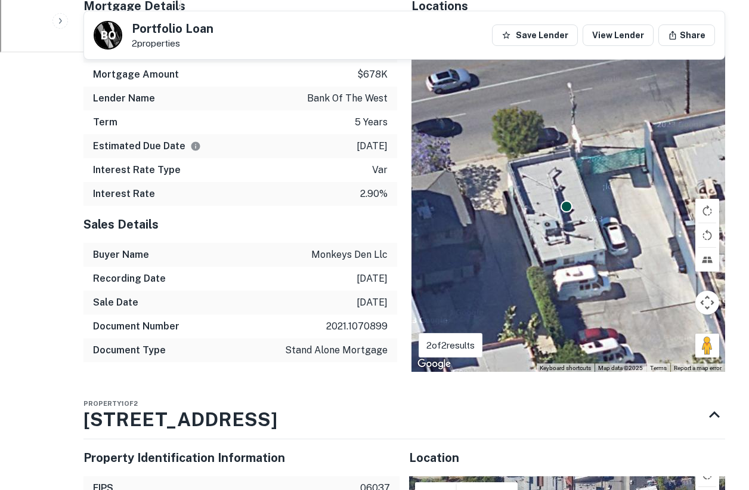
drag, startPoint x: 585, startPoint y: 217, endPoint x: 581, endPoint y: 230, distance: 13.6
click at [581, 230] on div "To activate drag with keyboard, press Alt + Enter. Once in keyboard drag state,…" at bounding box center [568, 198] width 314 height 348
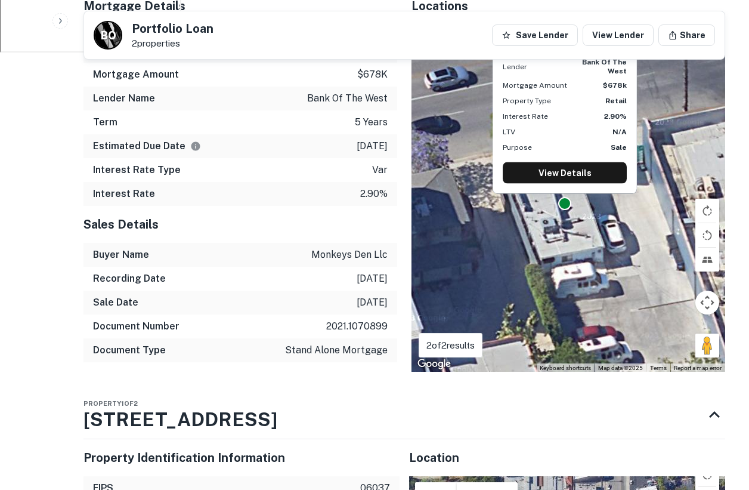
click at [565, 206] on div at bounding box center [564, 203] width 13 height 13
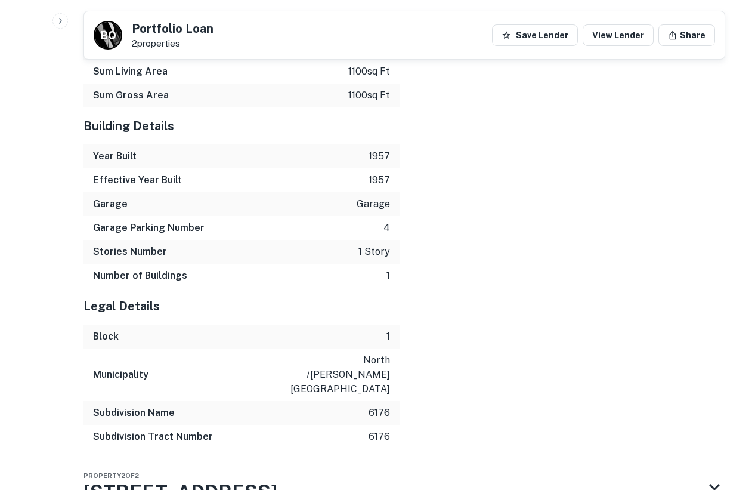
scroll to position [1420, 0]
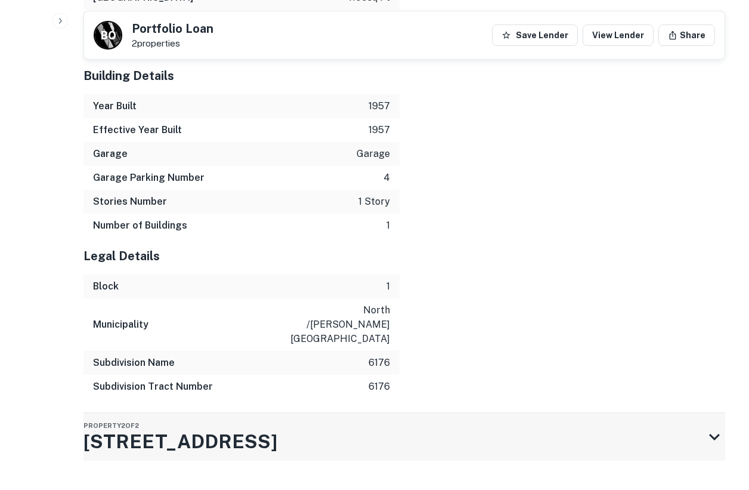
click at [326, 421] on div "Property 2 of 2 [STREET_ADDRESS]" at bounding box center [393, 437] width 620 height 48
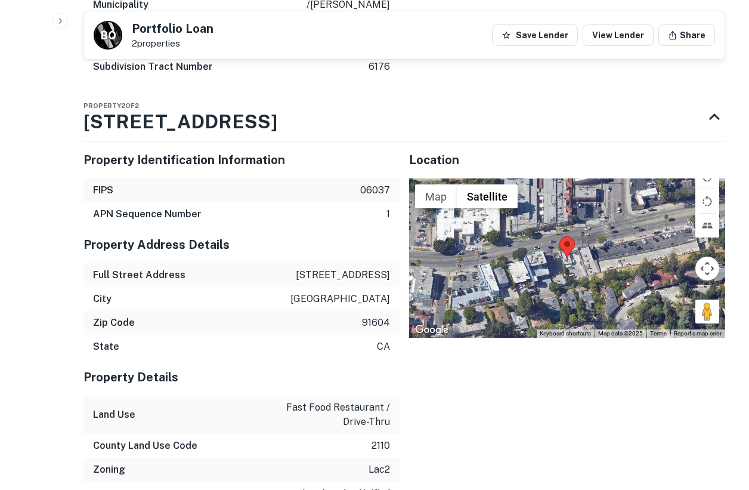
scroll to position [1741, 0]
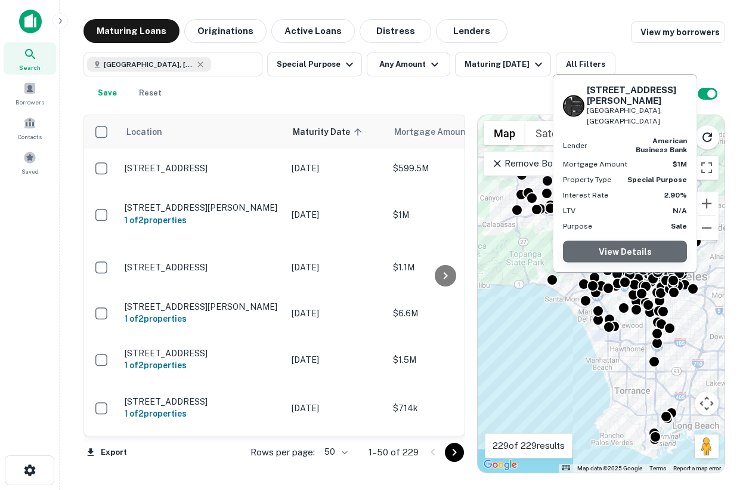
click at [629, 257] on link "View Details" at bounding box center [625, 251] width 124 height 21
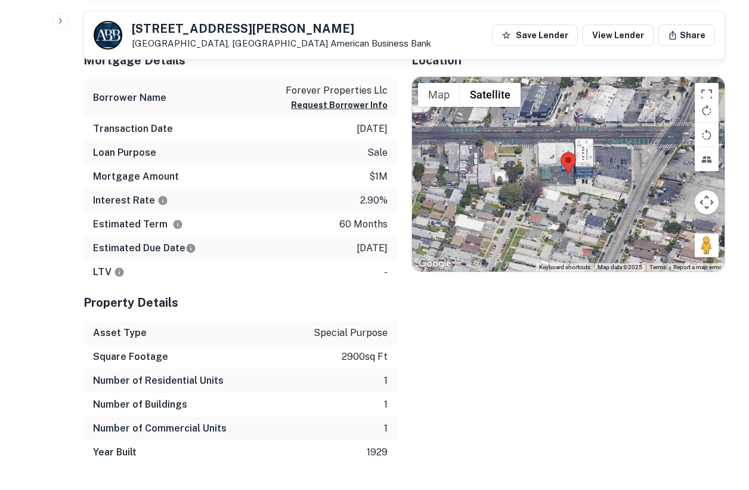
scroll to position [678, 0]
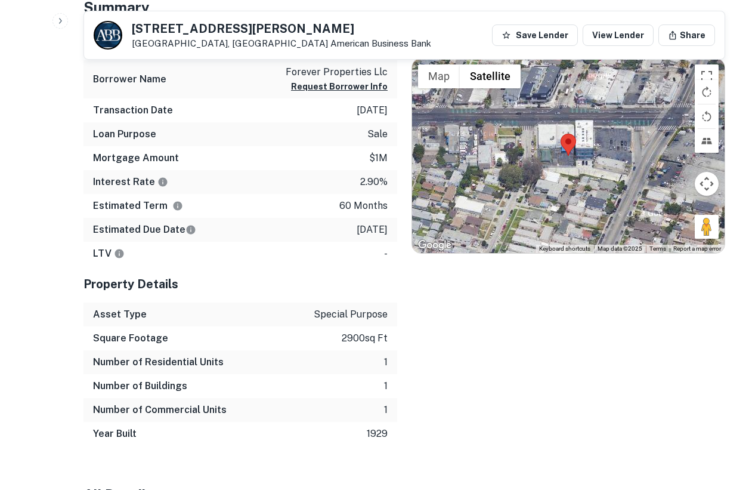
click at [552, 157] on div at bounding box center [568, 155] width 312 height 194
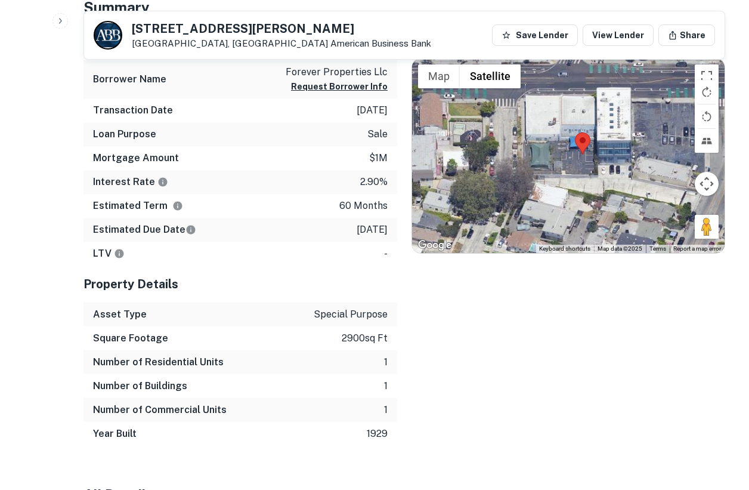
click at [568, 167] on div at bounding box center [568, 155] width 312 height 194
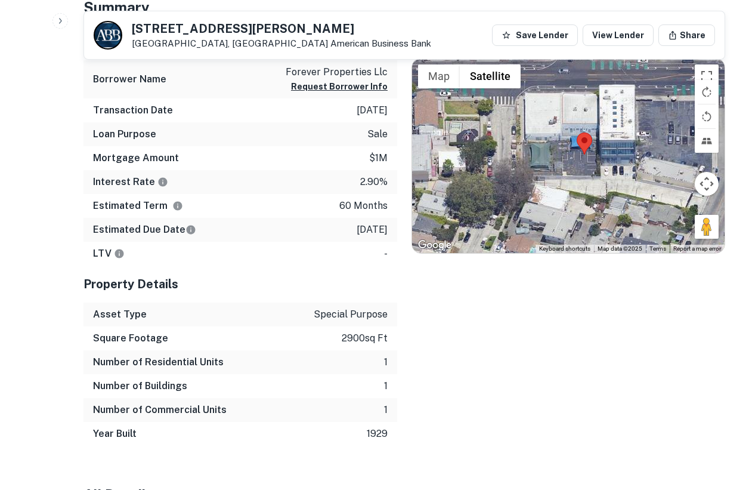
click at [568, 167] on div at bounding box center [568, 155] width 312 height 194
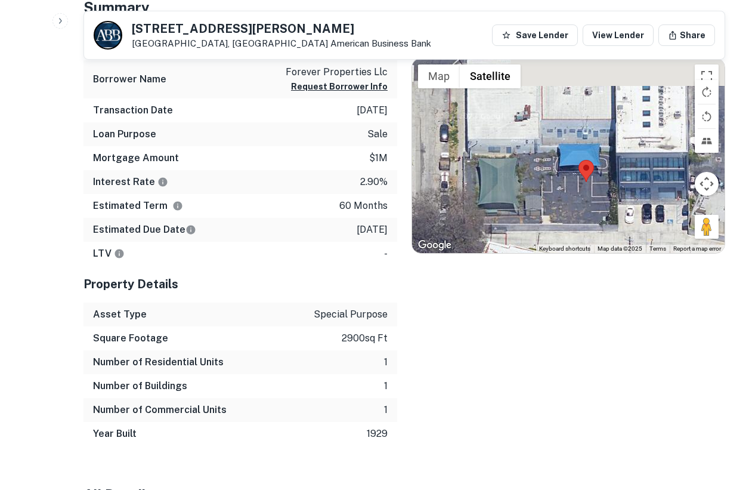
drag, startPoint x: 582, startPoint y: 161, endPoint x: 565, endPoint y: 206, distance: 48.3
click at [566, 208] on div at bounding box center [568, 155] width 312 height 194
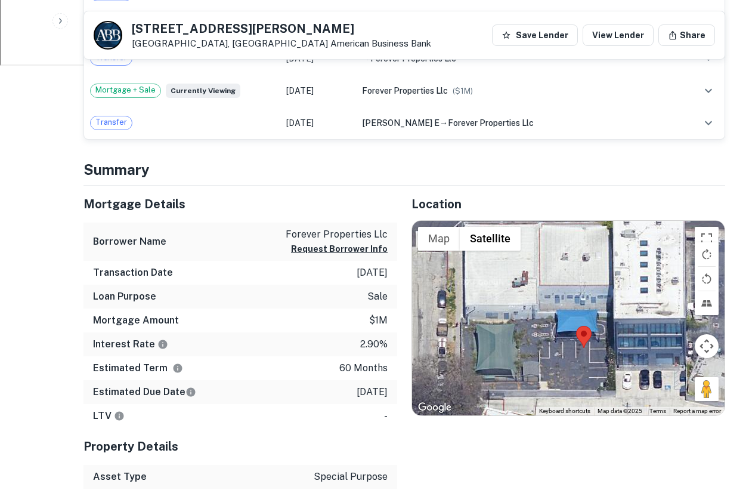
scroll to position [526, 0]
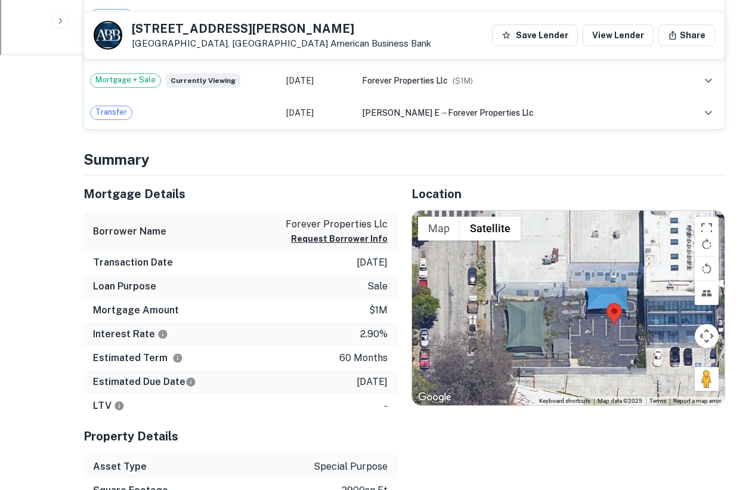
drag, startPoint x: 587, startPoint y: 358, endPoint x: 617, endPoint y: 345, distance: 32.3
click at [617, 345] on div at bounding box center [568, 308] width 312 height 194
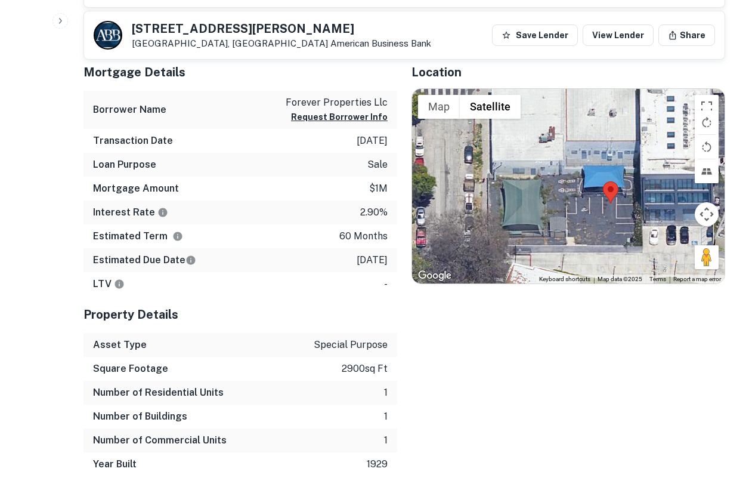
scroll to position [691, 0]
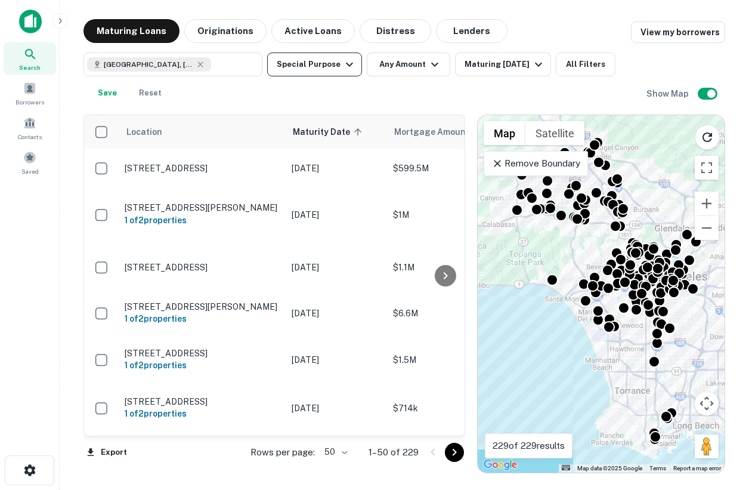
click at [307, 70] on button "Special Purpose" at bounding box center [314, 64] width 95 height 24
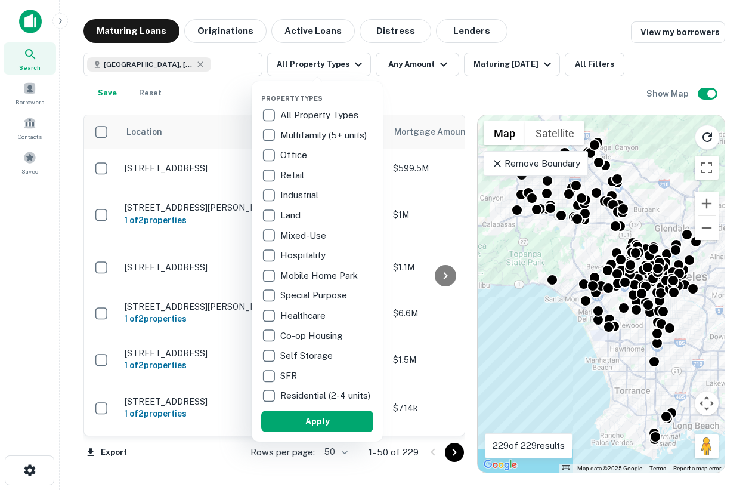
click at [55, 230] on div at bounding box center [374, 245] width 749 height 490
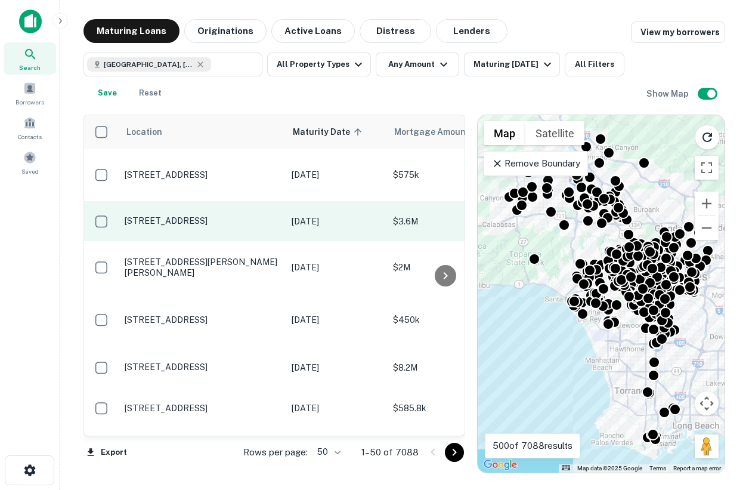
scroll to position [0, 36]
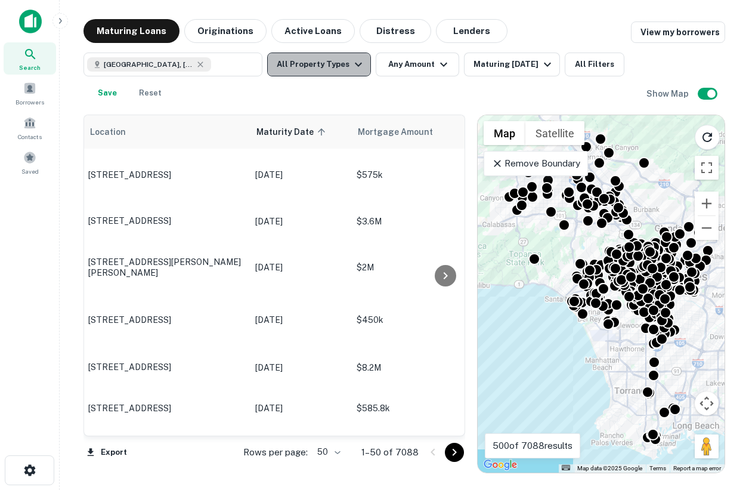
click at [359, 64] on icon "button" at bounding box center [358, 64] width 14 height 14
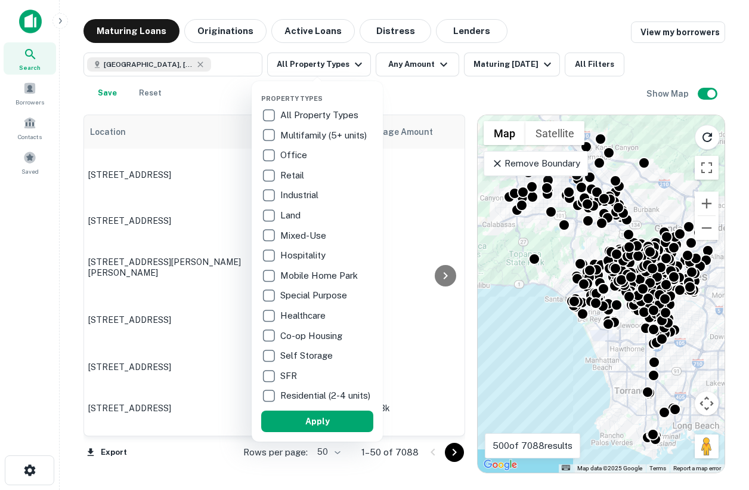
click at [307, 298] on p "Special Purpose" at bounding box center [314, 295] width 69 height 14
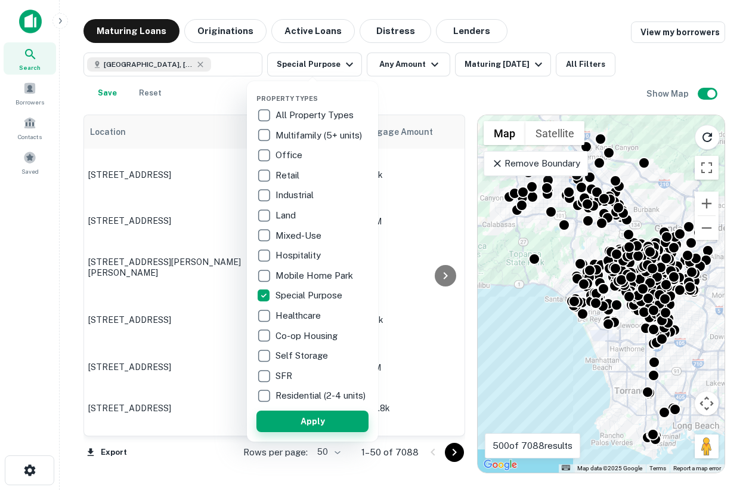
click at [304, 428] on button "Apply" at bounding box center [312, 420] width 112 height 21
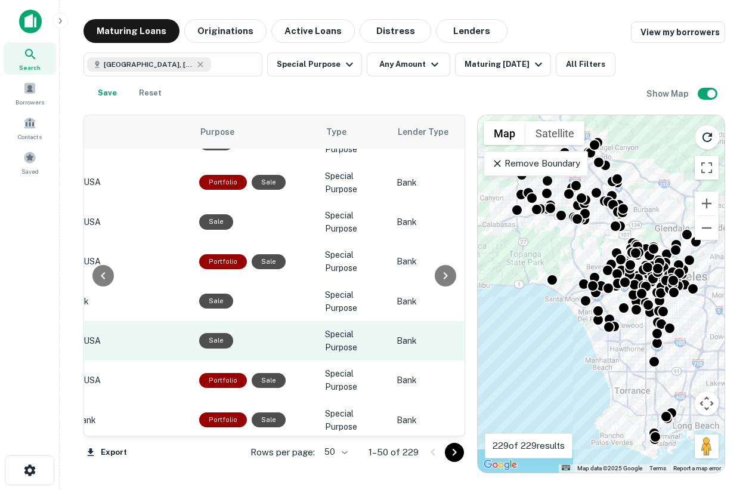
scroll to position [479, 648]
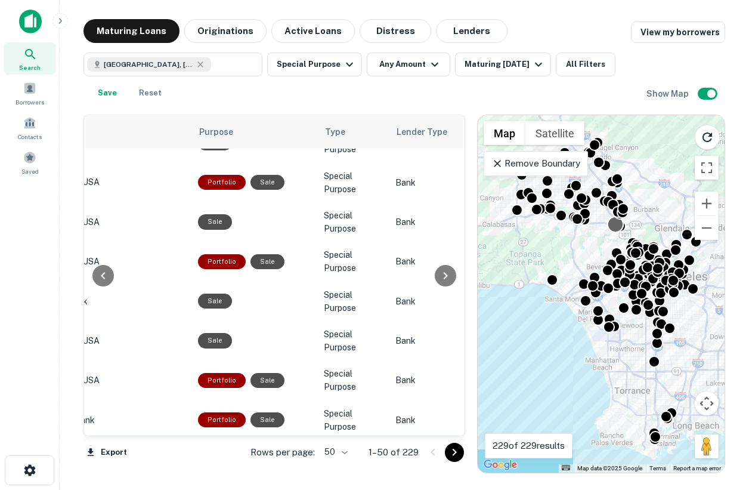
click at [614, 224] on div at bounding box center [615, 223] width 17 height 17
click at [550, 230] on div "To navigate, press the arrow keys. To activate drag with keyboard, press Alt + …" at bounding box center [601, 293] width 247 height 357
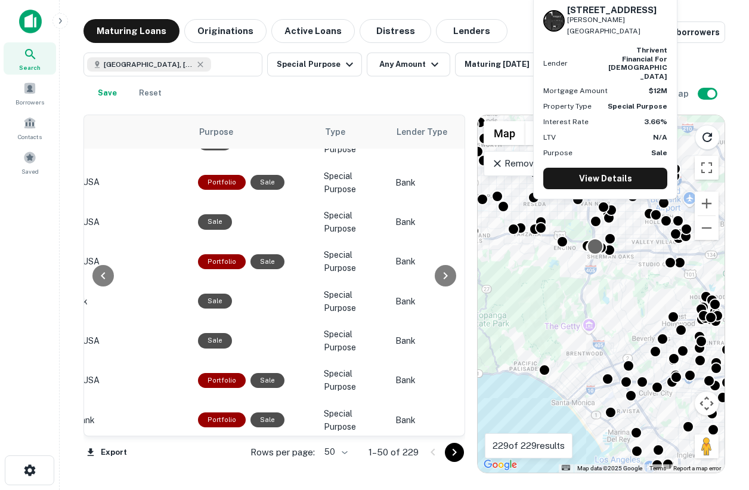
drag, startPoint x: 606, startPoint y: 215, endPoint x: 592, endPoint y: 243, distance: 31.5
click at [592, 243] on div at bounding box center [595, 245] width 17 height 17
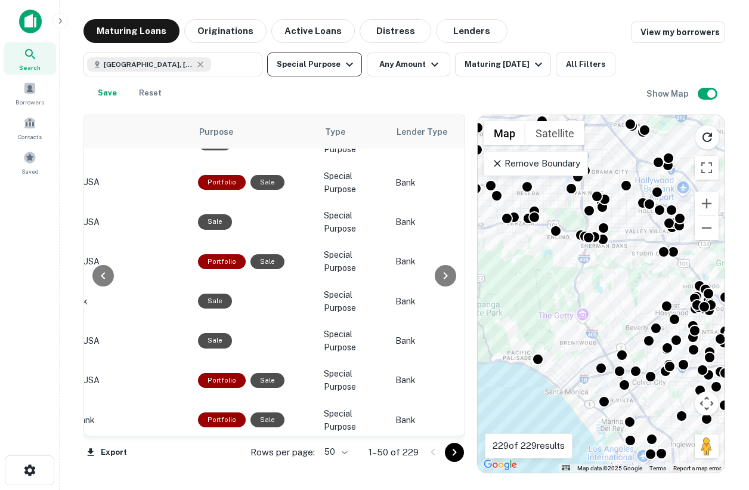
click at [328, 72] on button "Special Purpose" at bounding box center [314, 64] width 95 height 24
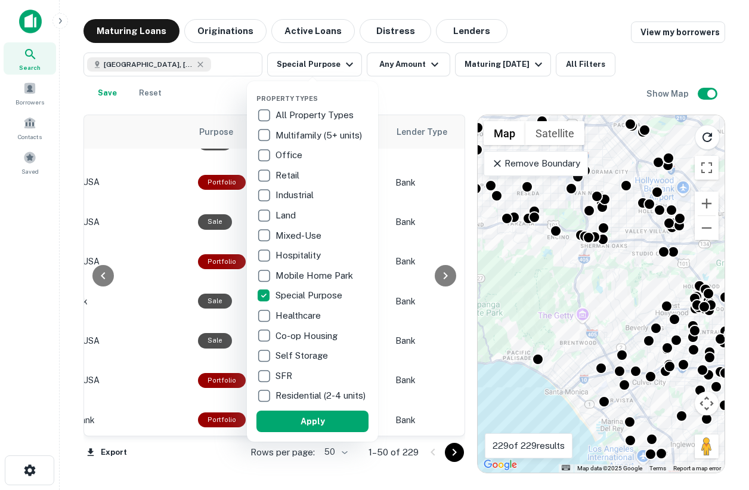
click at [491, 83] on div at bounding box center [374, 245] width 749 height 490
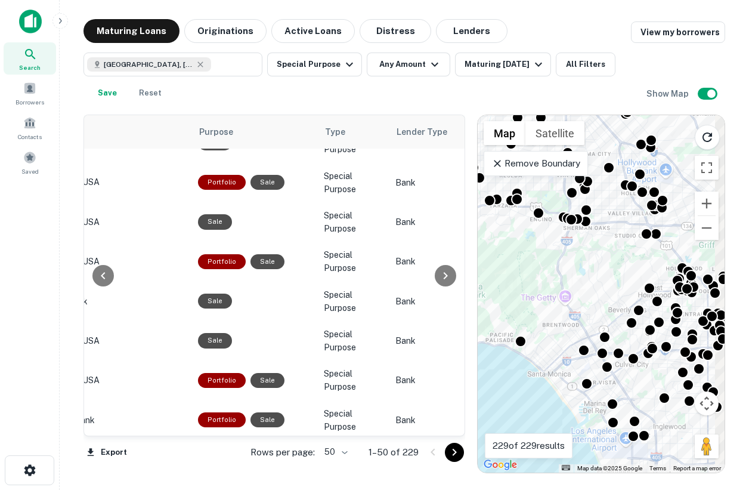
drag, startPoint x: 626, startPoint y: 333, endPoint x: 585, endPoint y: 290, distance: 59.0
click at [584, 290] on div "To activate drag with keyboard, press Alt + Enter. Once in keyboard drag state,…" at bounding box center [601, 293] width 247 height 357
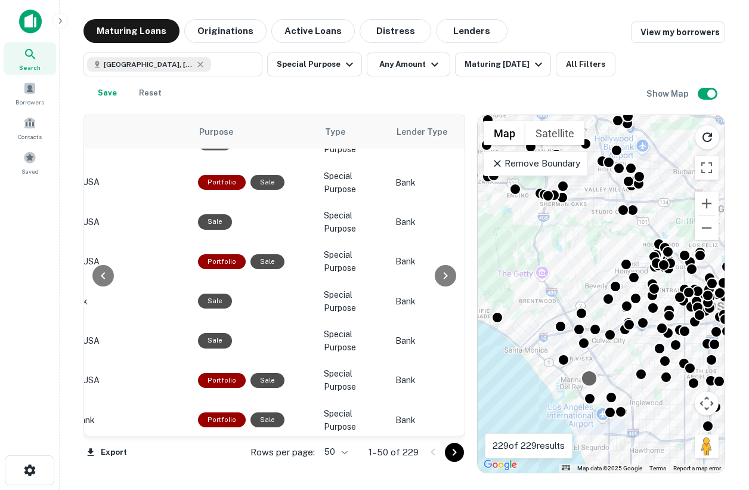
click at [588, 374] on div at bounding box center [589, 377] width 17 height 17
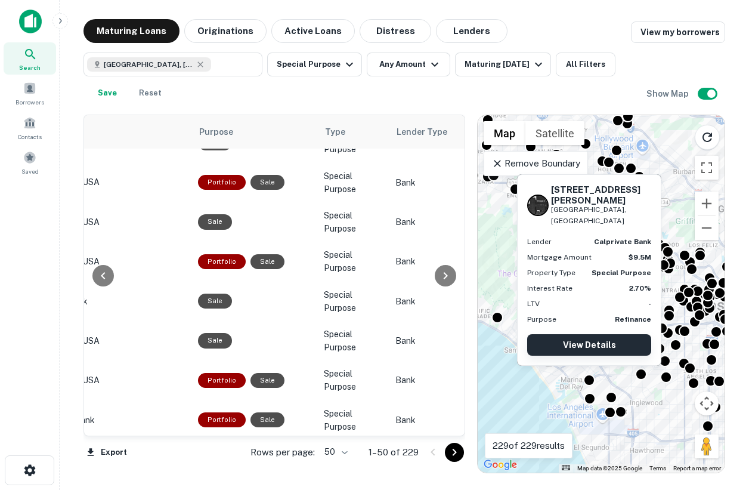
click at [585, 338] on link "View Details" at bounding box center [589, 344] width 124 height 21
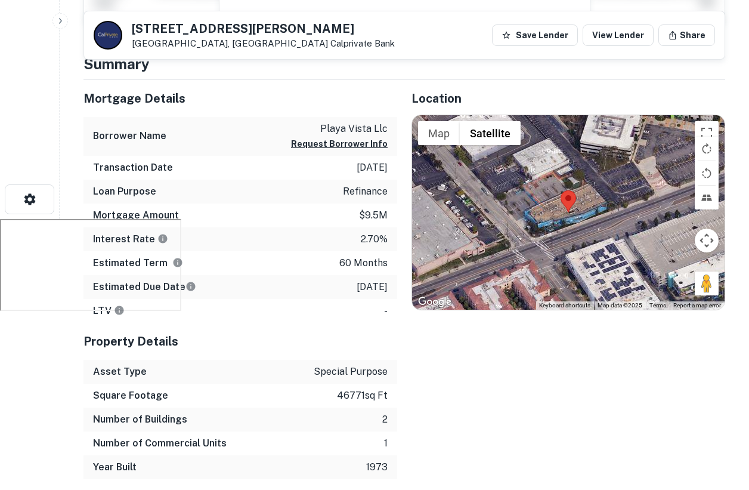
scroll to position [288, 0]
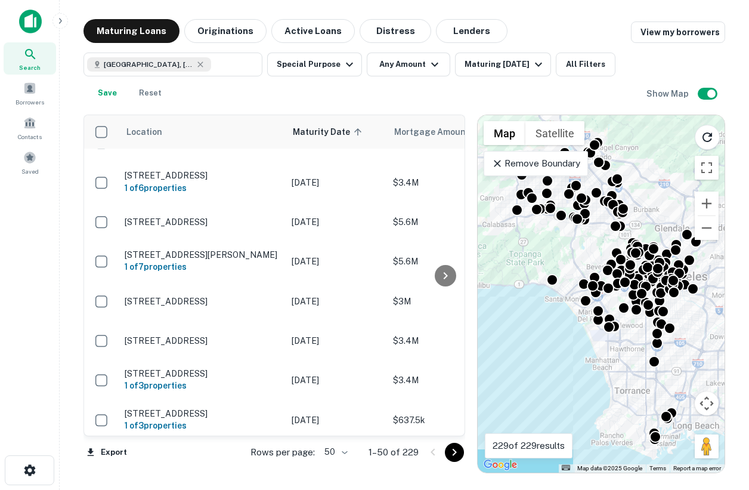
click at [664, 205] on div "To activate drag with keyboard, press Alt + Enter. Once in keyboard drag state,…" at bounding box center [601, 293] width 247 height 357
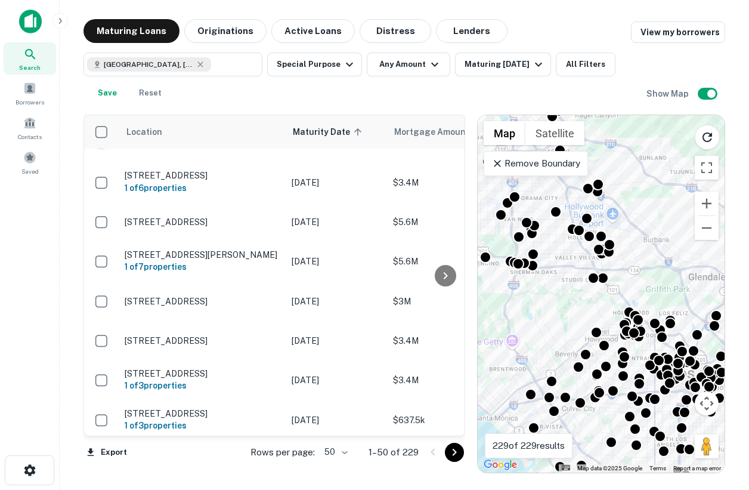
drag, startPoint x: 610, startPoint y: 214, endPoint x: 636, endPoint y: 239, distance: 35.8
click at [636, 239] on div "To activate drag with keyboard, press Alt + Enter. Once in keyboard drag state,…" at bounding box center [601, 293] width 247 height 357
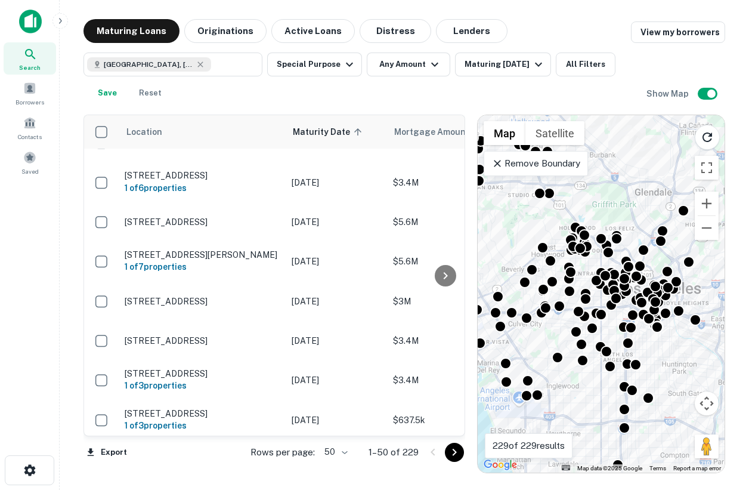
drag, startPoint x: 590, startPoint y: 319, endPoint x: 540, endPoint y: 234, distance: 98.7
click at [540, 234] on div "To activate drag with keyboard, press Alt + Enter. Once in keyboard drag state,…" at bounding box center [601, 293] width 247 height 357
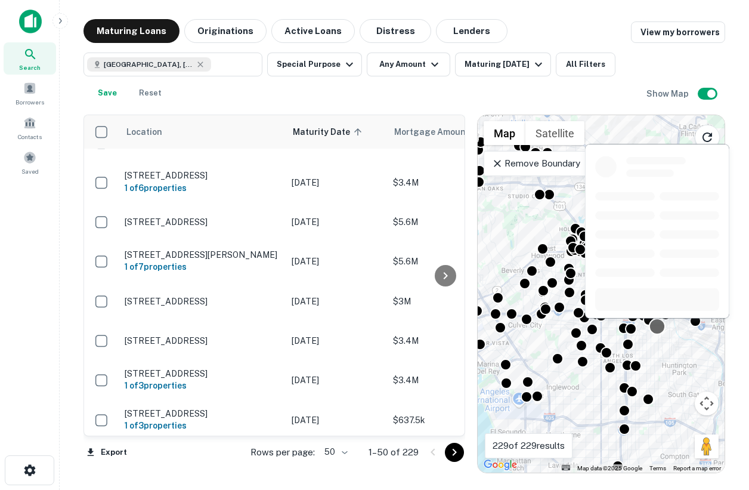
click at [654, 330] on div at bounding box center [657, 325] width 17 height 17
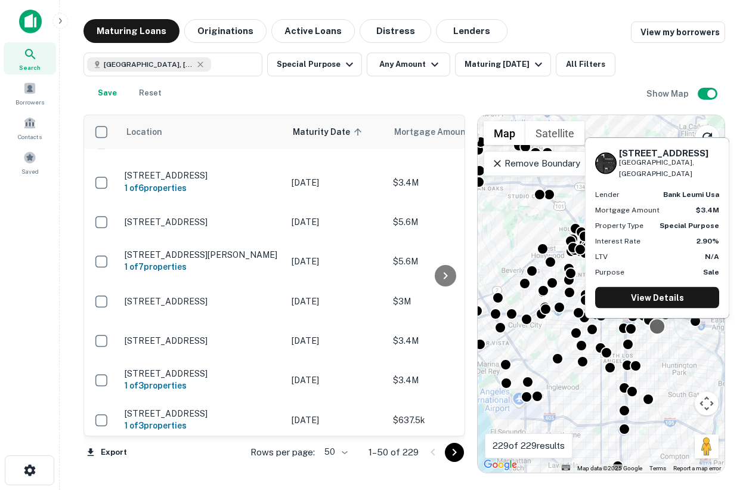
click at [654, 330] on div at bounding box center [657, 325] width 17 height 17
click at [666, 296] on link "View Details" at bounding box center [657, 297] width 124 height 21
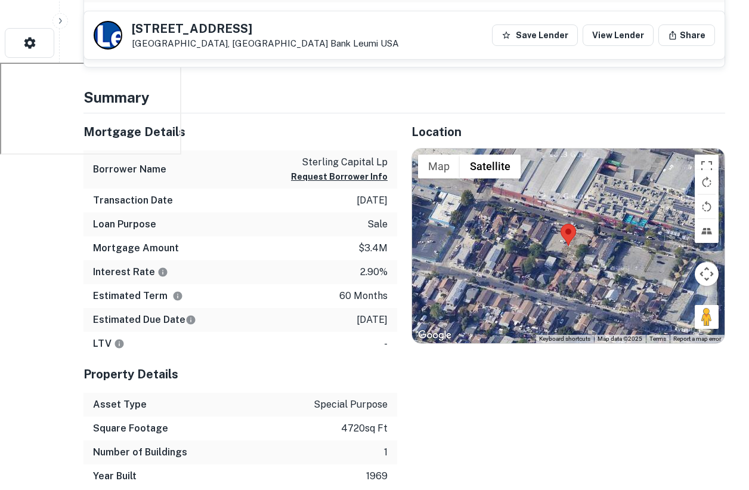
scroll to position [398, 0]
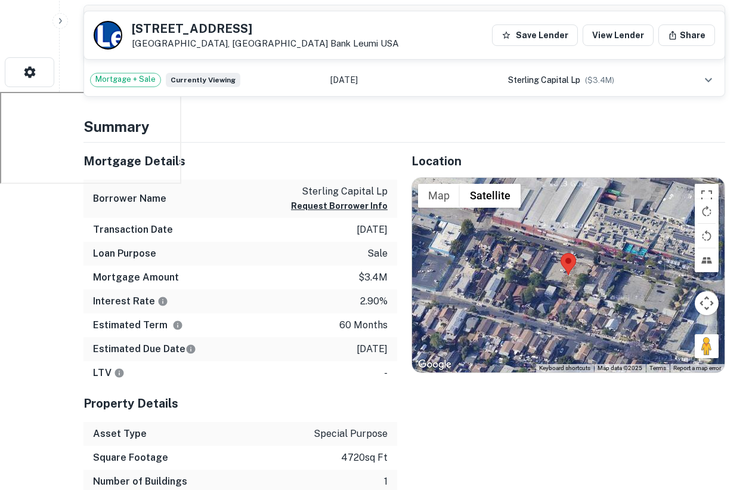
click at [581, 298] on div at bounding box center [568, 275] width 312 height 194
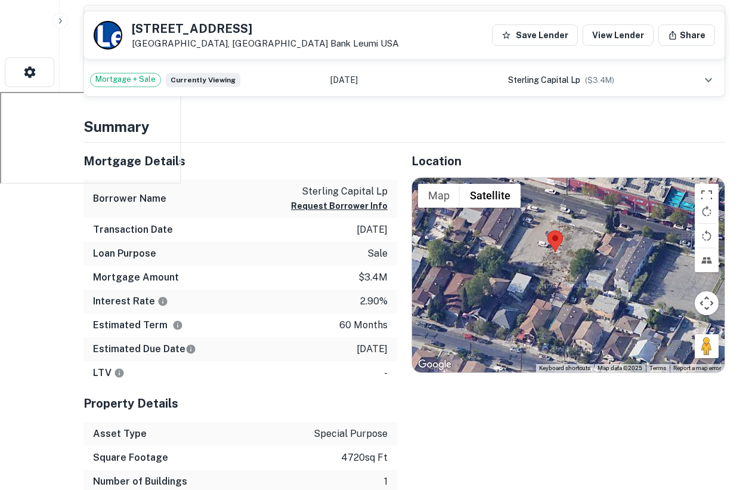
drag, startPoint x: 565, startPoint y: 280, endPoint x: 576, endPoint y: 303, distance: 25.3
click at [578, 304] on div at bounding box center [568, 275] width 312 height 194
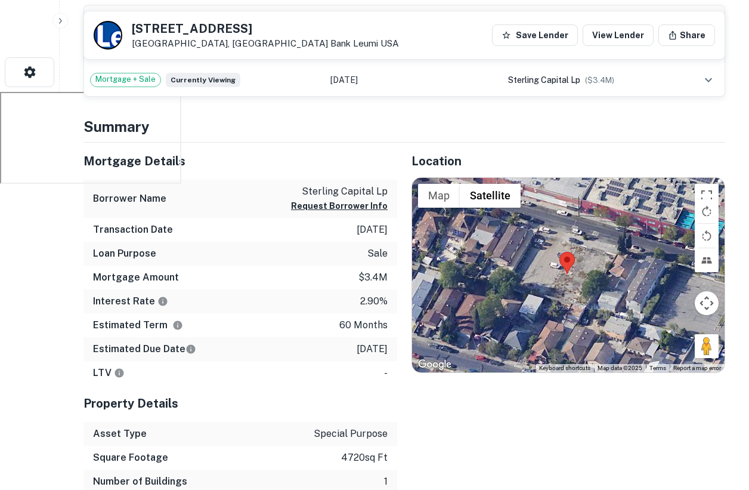
click at [566, 293] on div at bounding box center [568, 275] width 312 height 194
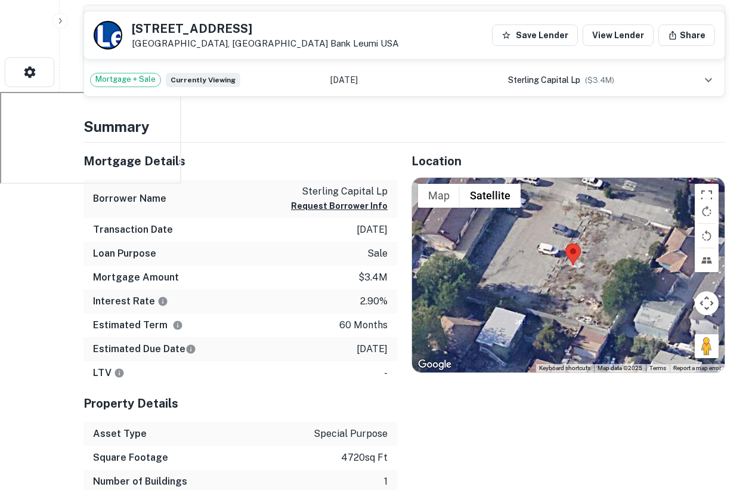
drag, startPoint x: 569, startPoint y: 332, endPoint x: 572, endPoint y: 341, distance: 8.9
click at [573, 341] on div at bounding box center [568, 275] width 312 height 194
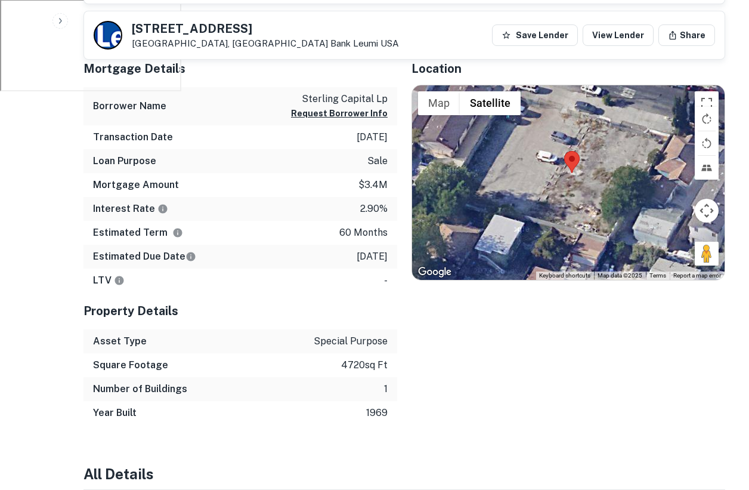
scroll to position [489, 0]
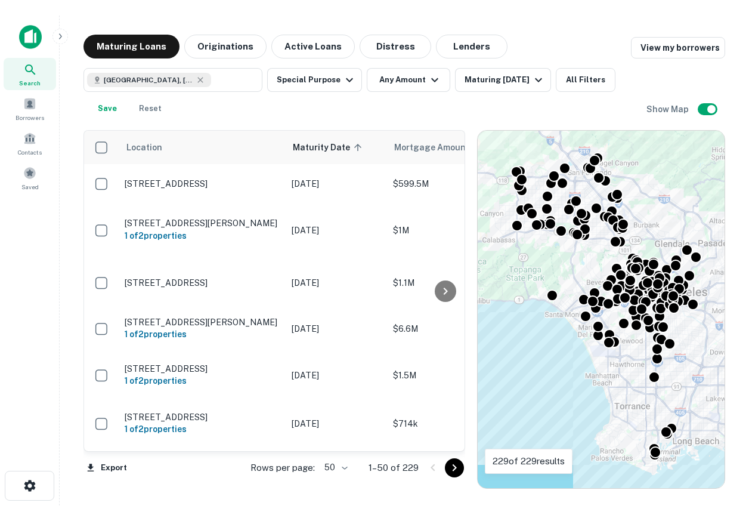
scroll to position [479, 0]
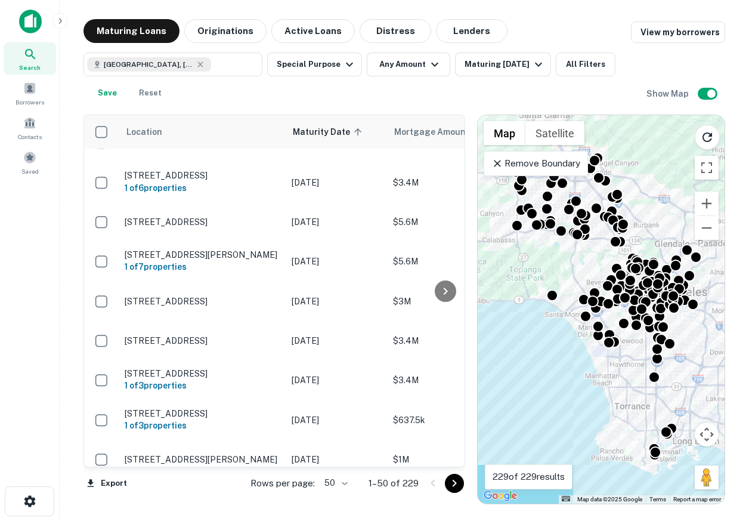
click at [20, 14] on div at bounding box center [30, 26] width 60 height 33
click at [26, 17] on img at bounding box center [30, 22] width 23 height 24
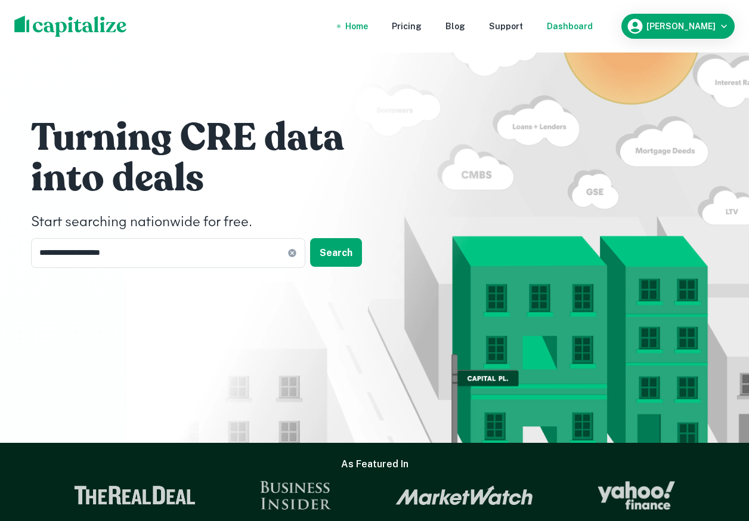
click at [587, 30] on div "Dashboard" at bounding box center [570, 26] width 46 height 13
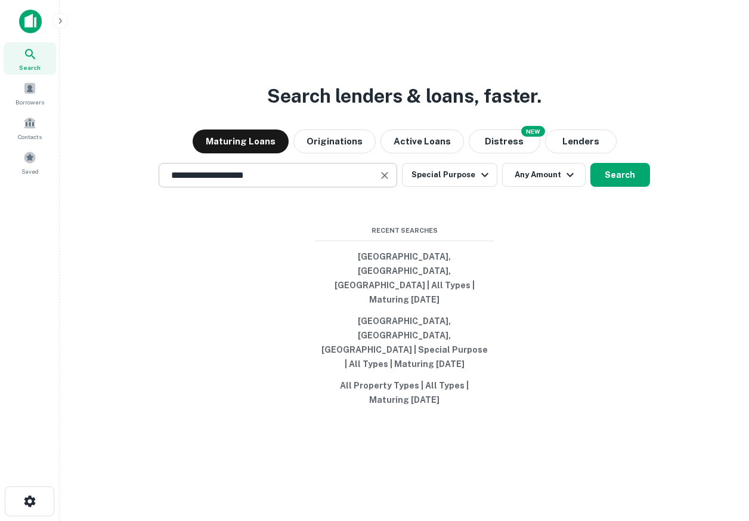
click at [326, 182] on input "**********" at bounding box center [269, 175] width 210 height 14
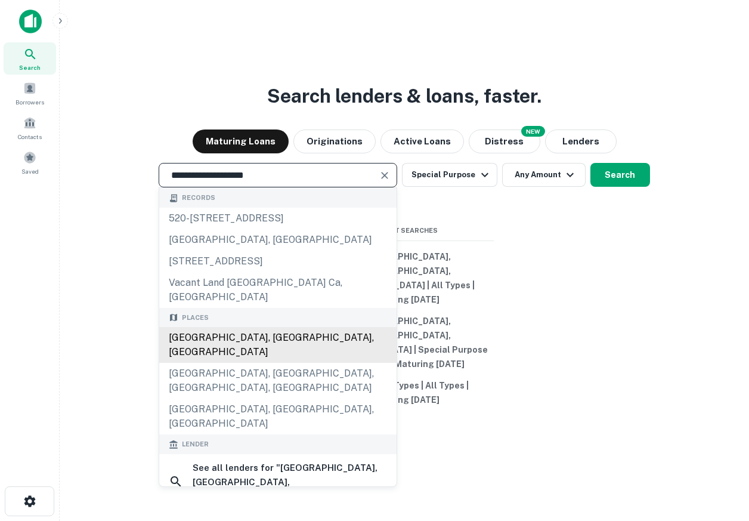
click at [274, 355] on div "[GEOGRAPHIC_DATA], [GEOGRAPHIC_DATA], [GEOGRAPHIC_DATA]" at bounding box center [277, 345] width 237 height 36
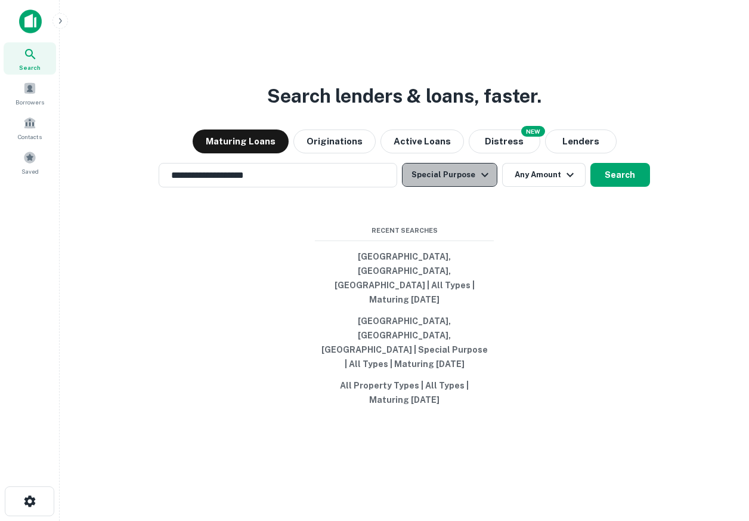
click at [471, 187] on button "Special Purpose" at bounding box center [449, 175] width 95 height 24
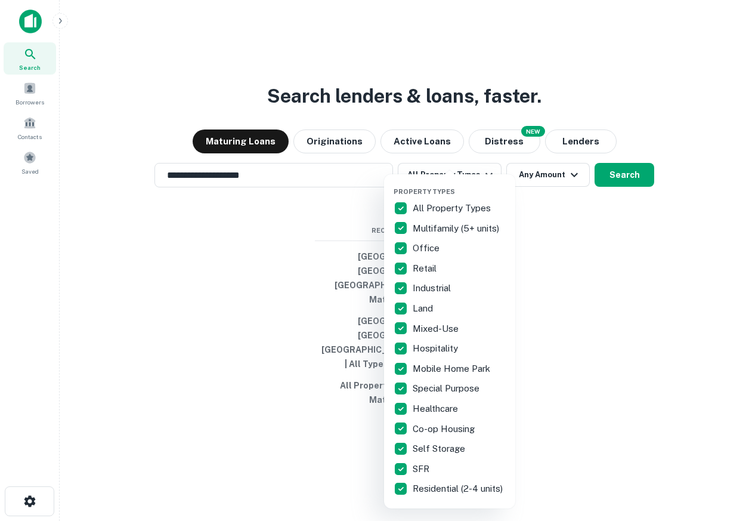
click at [587, 274] on div at bounding box center [374, 260] width 749 height 521
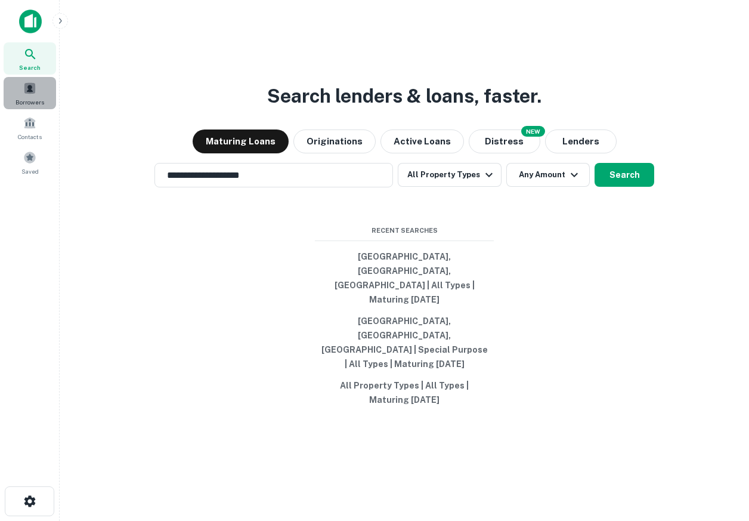
click at [23, 100] on span "Borrowers" at bounding box center [30, 102] width 29 height 10
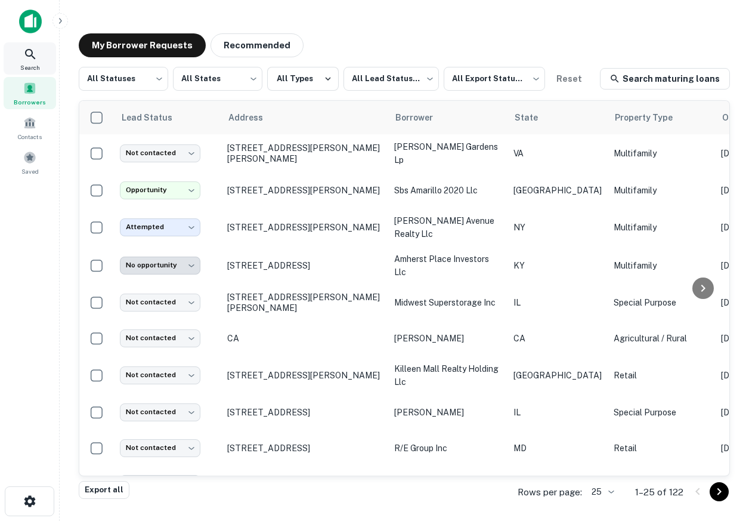
click at [36, 64] on span "Search" at bounding box center [30, 68] width 20 height 10
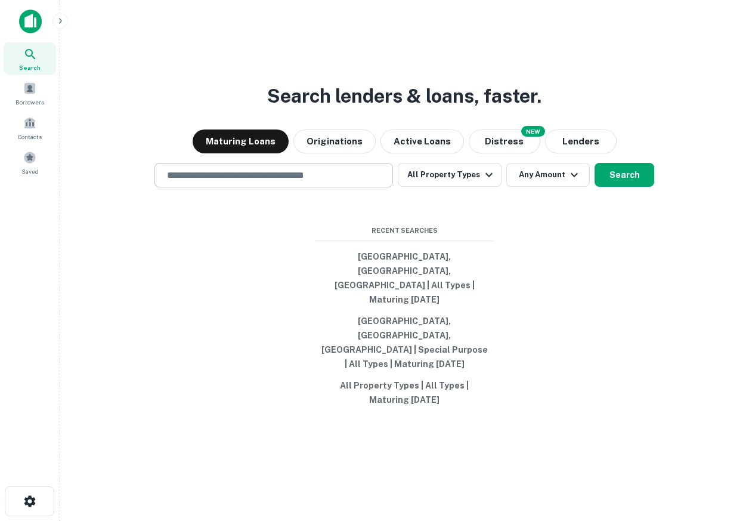
click at [324, 182] on input "text" at bounding box center [274, 175] width 228 height 14
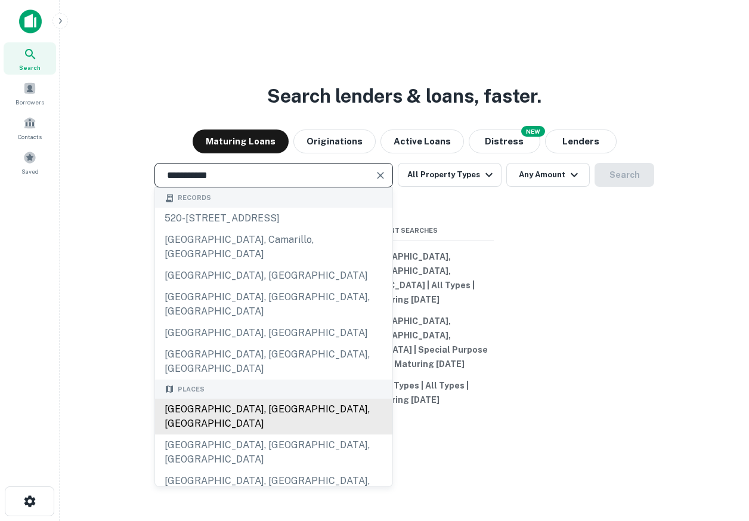
type input "**********"
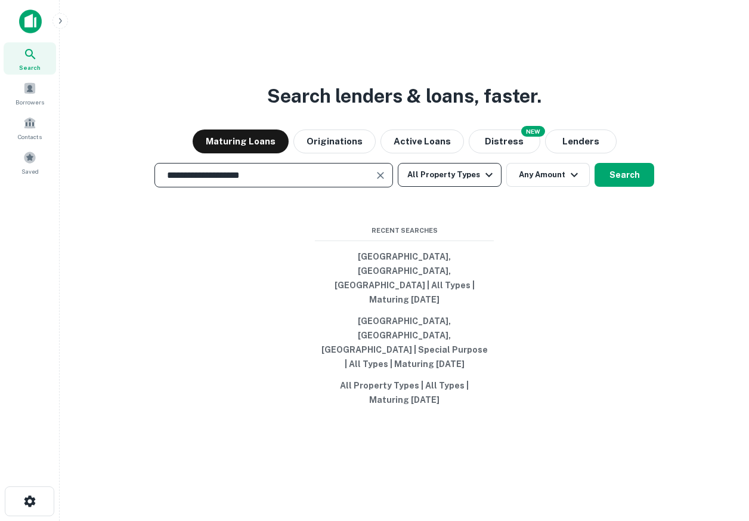
click at [462, 187] on button "All Property Types" at bounding box center [450, 175] width 104 height 24
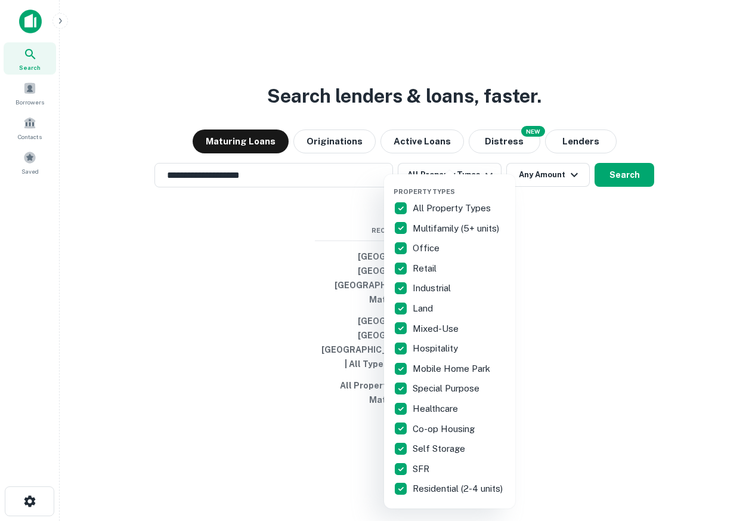
click at [602, 309] on div at bounding box center [374, 260] width 749 height 521
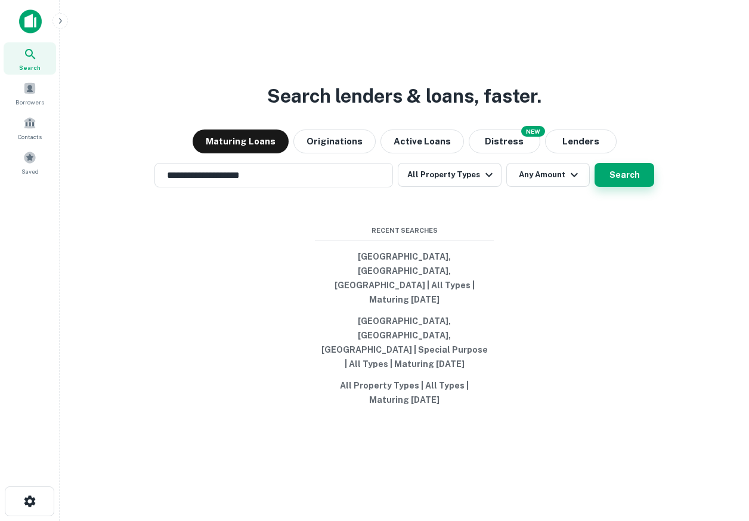
click at [620, 187] on button "Search" at bounding box center [625, 175] width 60 height 24
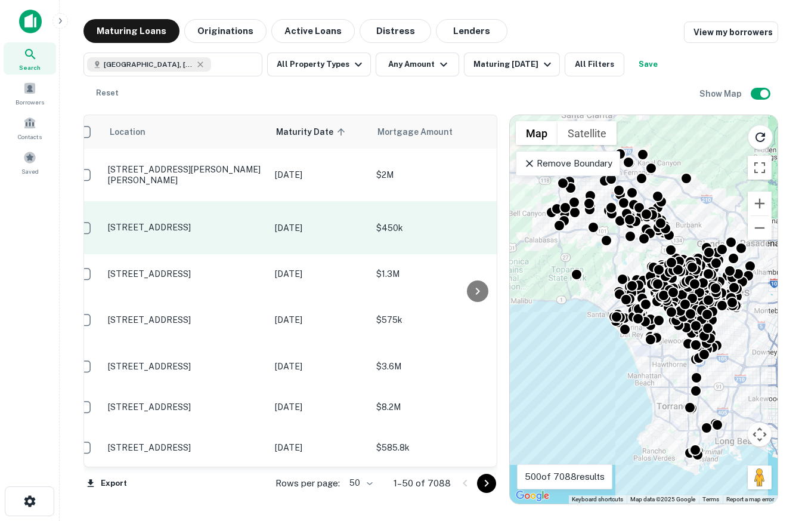
scroll to position [0, 15]
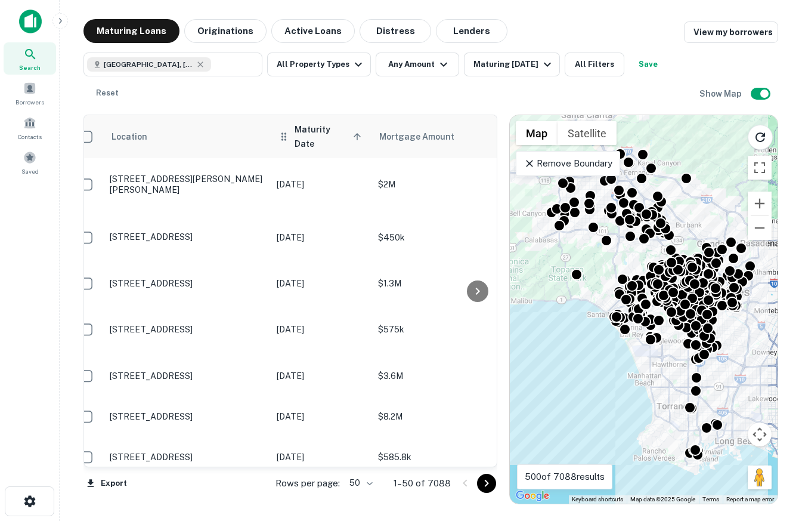
click at [335, 126] on span "Maturity Date sorted ascending" at bounding box center [330, 136] width 70 height 29
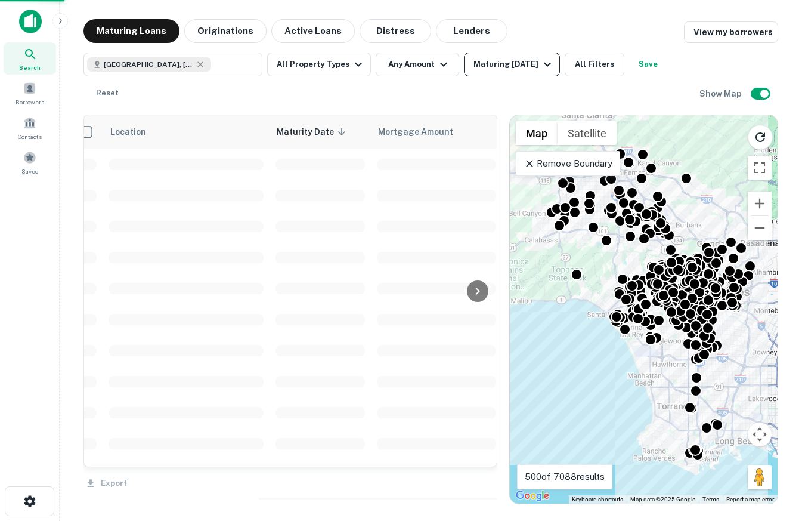
click at [521, 63] on div "Maturing In 1 Year" at bounding box center [513, 64] width 81 height 14
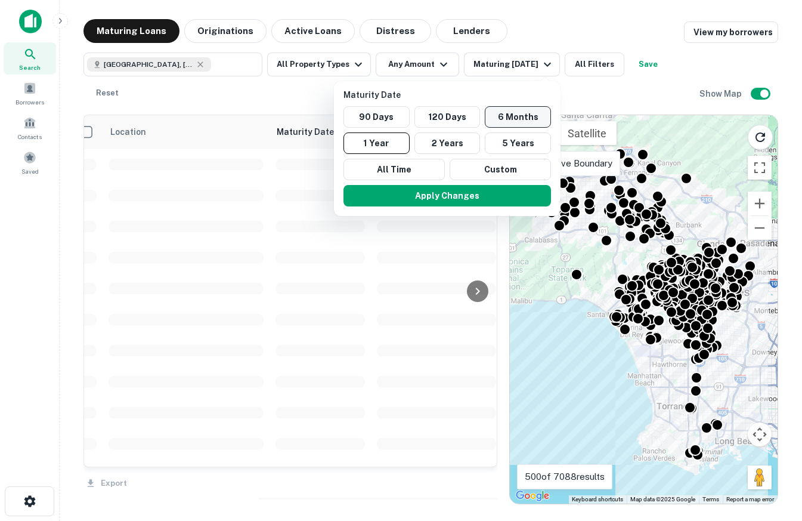
click at [521, 110] on button "6 Months" at bounding box center [518, 116] width 66 height 21
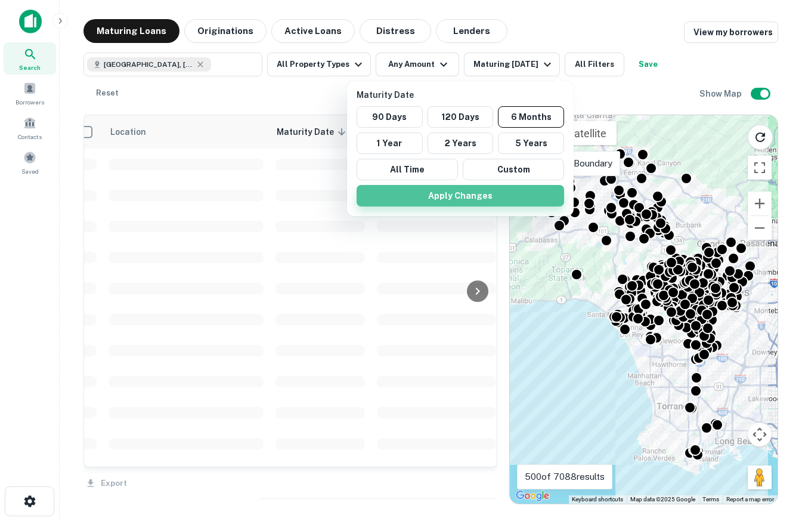
click at [485, 190] on button "Apply Changes" at bounding box center [461, 195] width 208 height 21
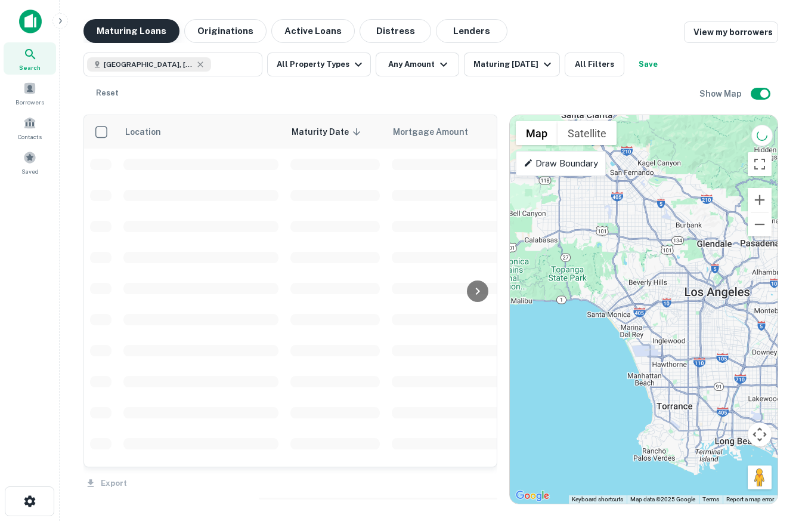
click at [144, 30] on button "Maturing Loans" at bounding box center [131, 31] width 96 height 24
click at [17, 60] on div "Search" at bounding box center [30, 58] width 52 height 32
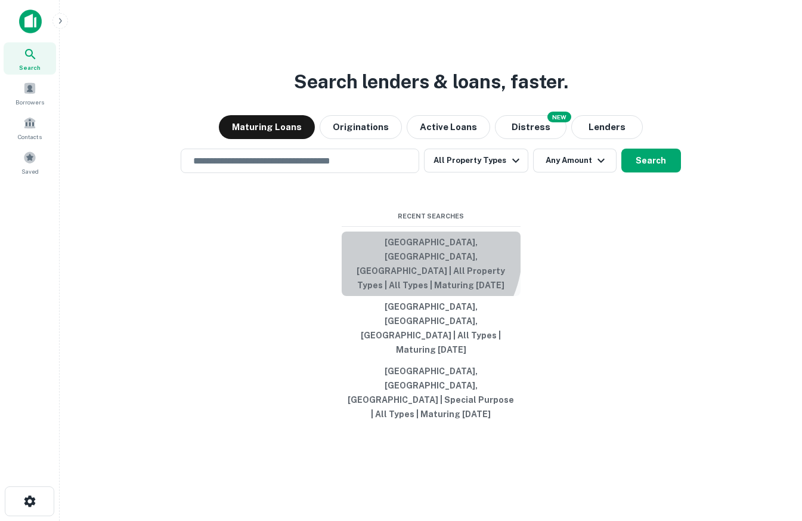
click at [406, 294] on button "[GEOGRAPHIC_DATA], [GEOGRAPHIC_DATA], [GEOGRAPHIC_DATA] | All Property Types | …" at bounding box center [431, 263] width 179 height 64
type input "**********"
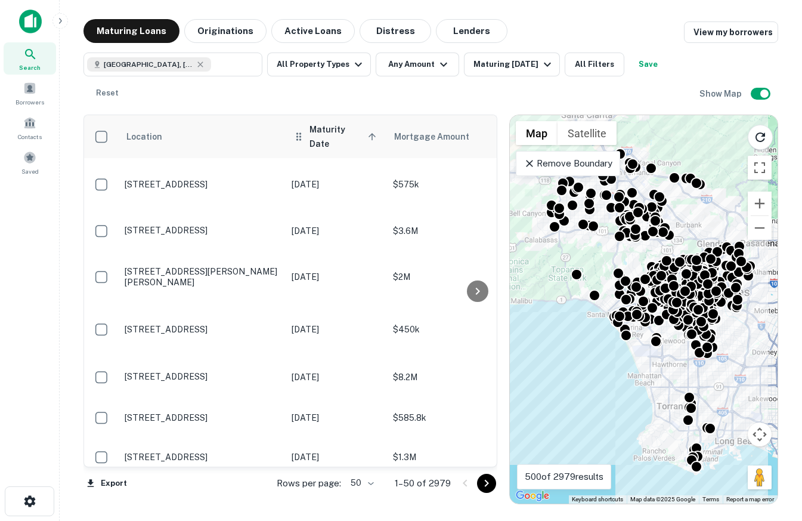
click at [339, 134] on span "Maturity Date sorted ascending" at bounding box center [344, 136] width 70 height 29
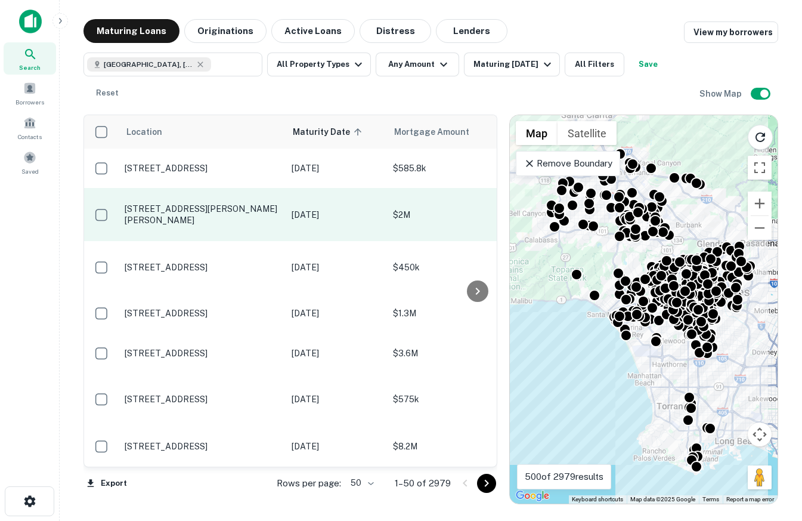
scroll to position [0, 7]
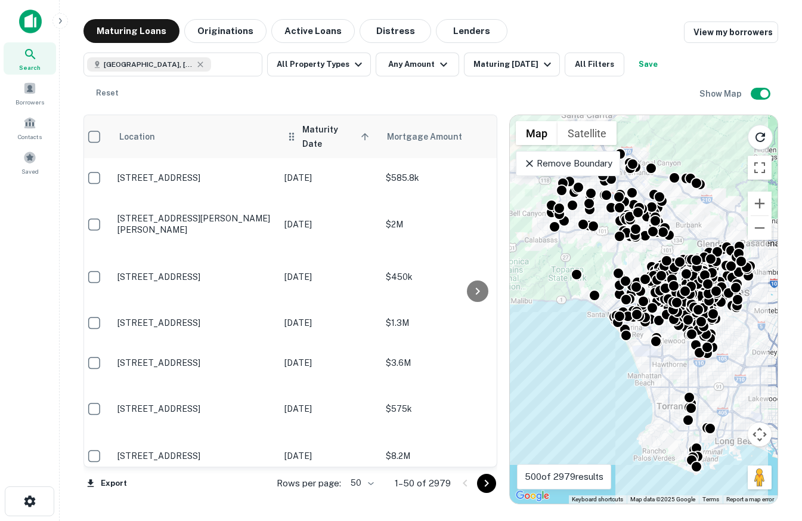
click at [289, 129] on icon at bounding box center [292, 136] width 12 height 14
click at [319, 134] on span "Maturity Date sorted ascending" at bounding box center [337, 136] width 70 height 29
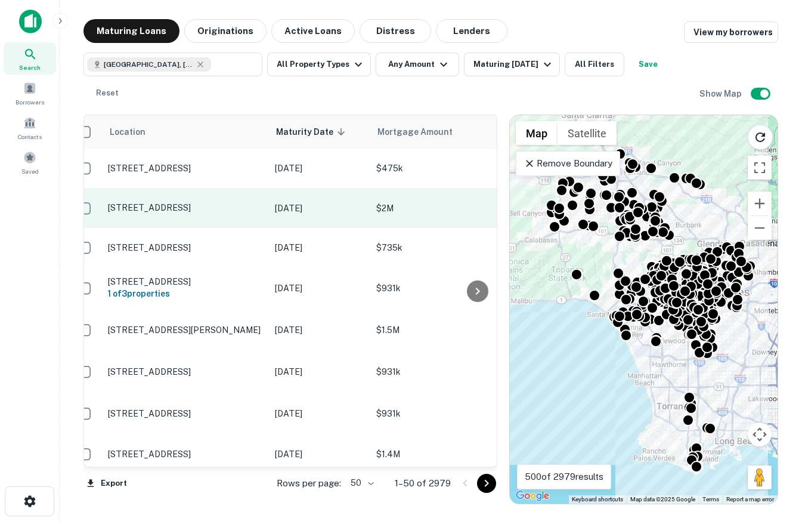
scroll to position [0, 13]
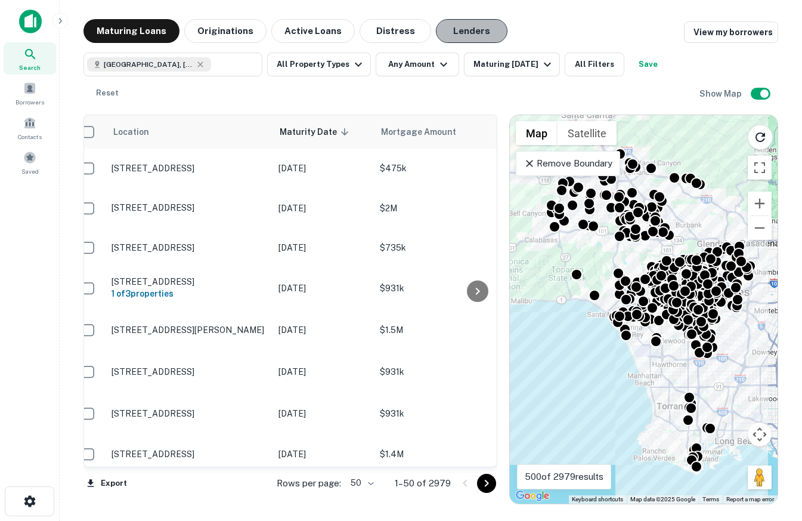
click at [468, 33] on button "Lenders" at bounding box center [472, 31] width 72 height 24
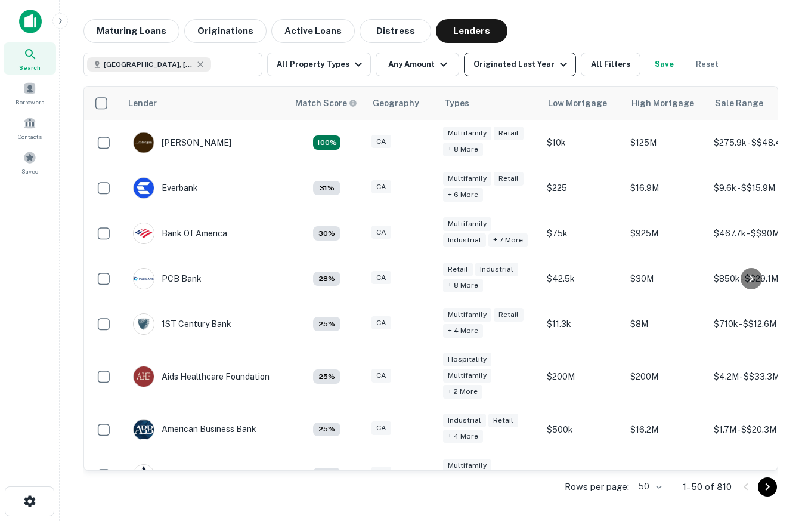
click at [541, 63] on div "Originated Last Year" at bounding box center [521, 64] width 97 height 14
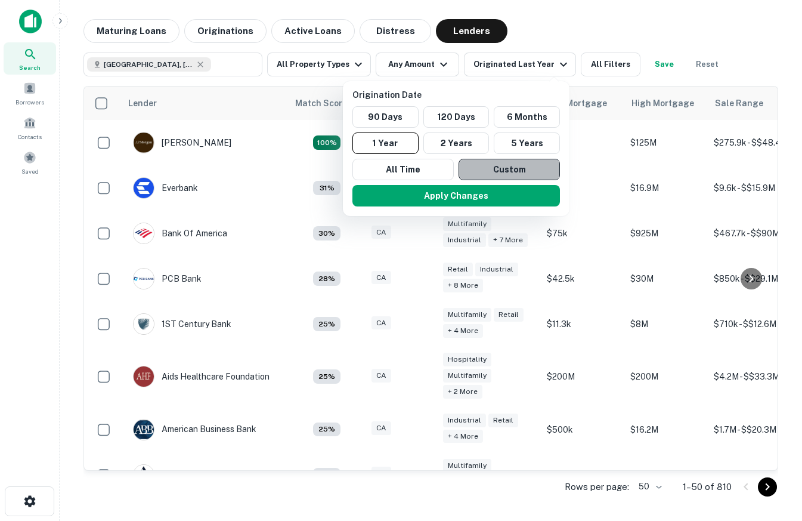
click at [532, 171] on button "Custom" at bounding box center [509, 169] width 101 height 21
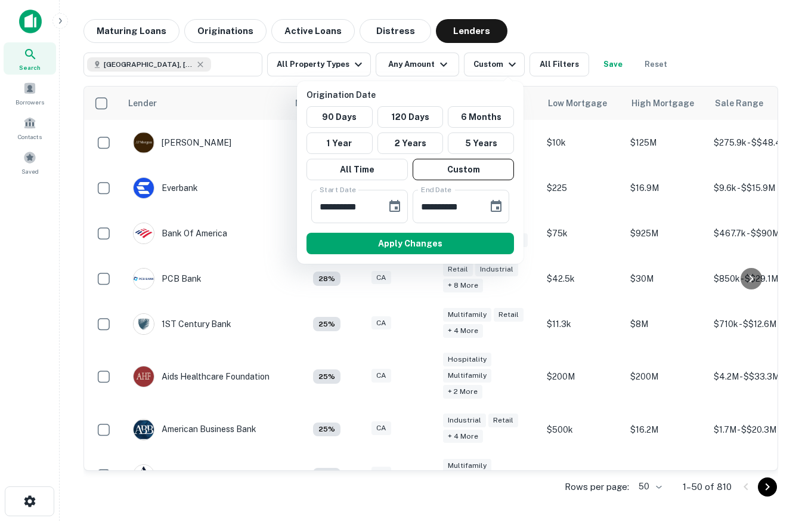
click at [563, 63] on div at bounding box center [401, 260] width 802 height 521
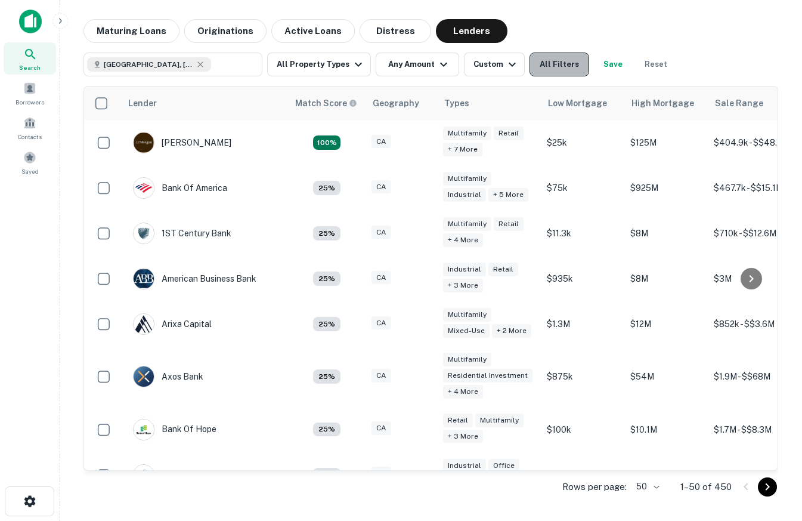
click at [559, 60] on button "All Filters" at bounding box center [560, 64] width 60 height 24
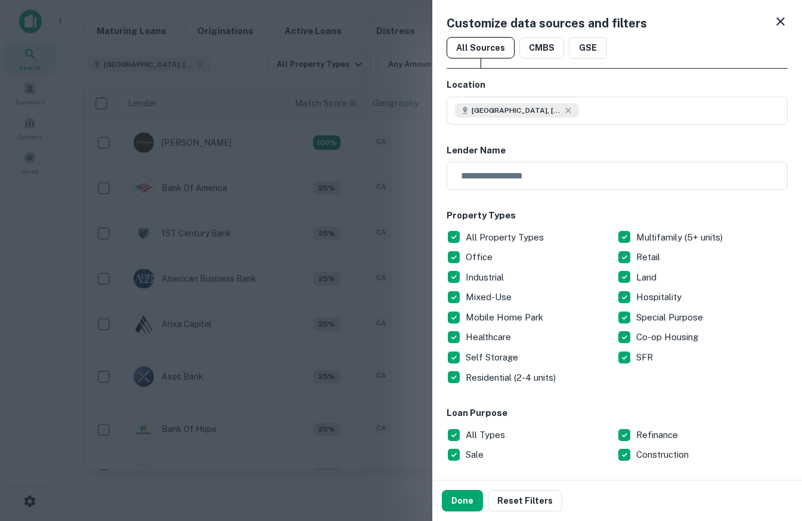
click at [779, 28] on icon at bounding box center [780, 21] width 14 height 14
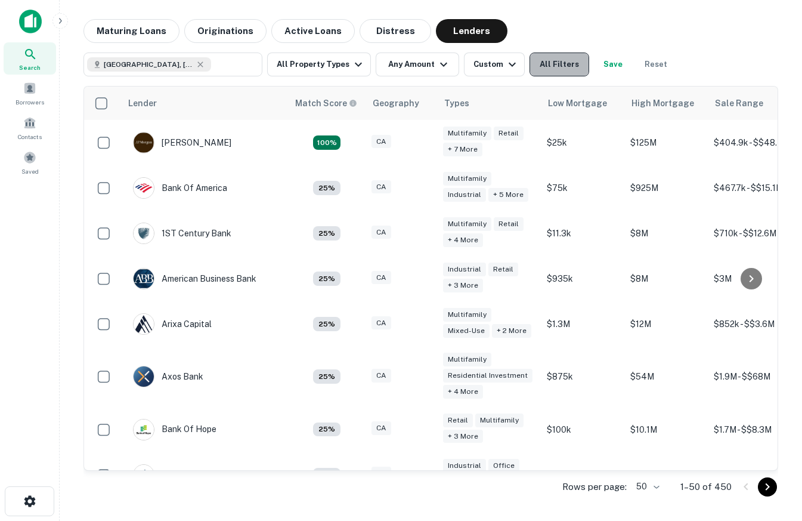
click at [559, 70] on button "All Filters" at bounding box center [560, 64] width 60 height 24
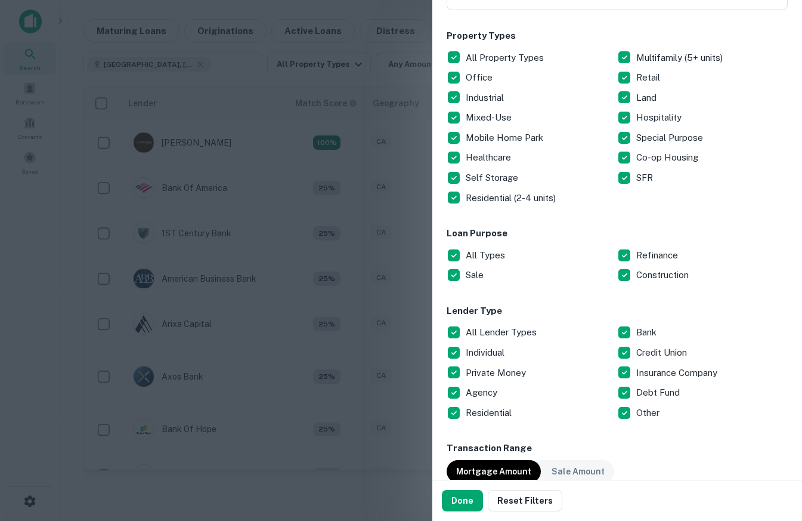
scroll to position [196, 0]
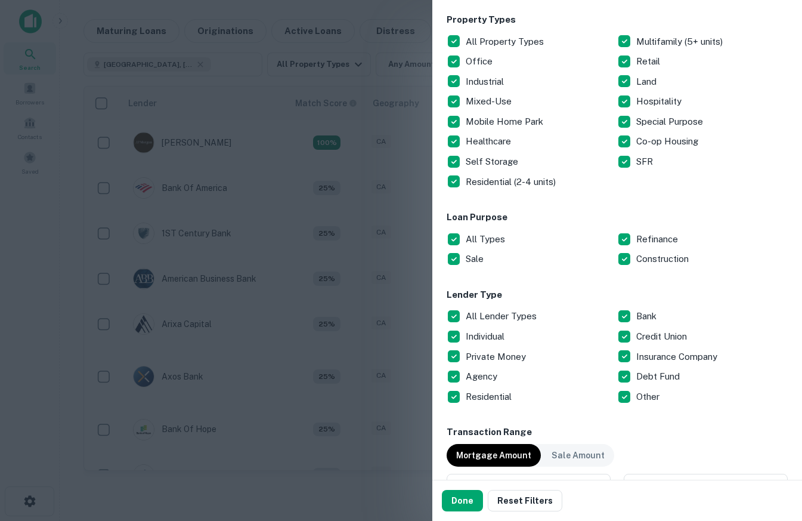
click at [330, 239] on div at bounding box center [401, 260] width 802 height 521
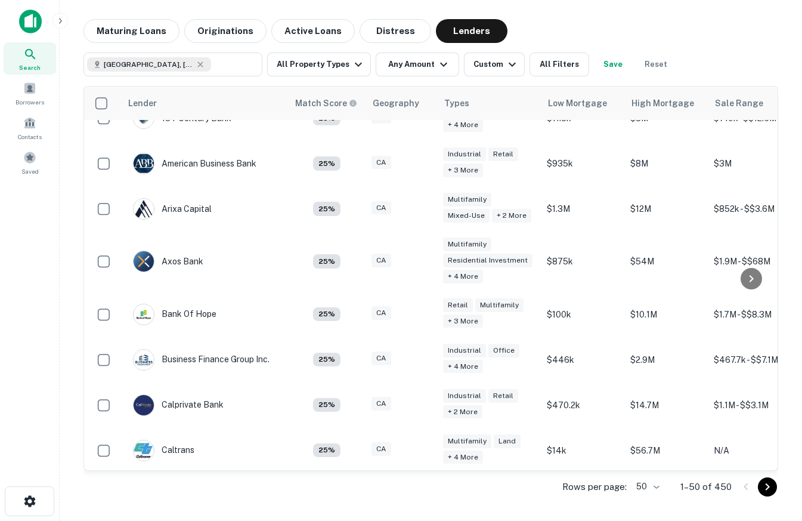
scroll to position [115, 0]
click at [549, 58] on button "All Filters" at bounding box center [560, 64] width 60 height 24
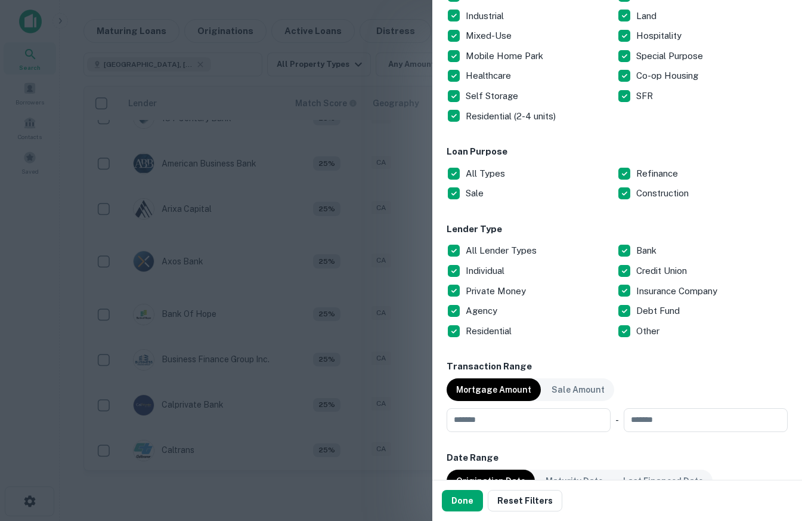
scroll to position [279, 0]
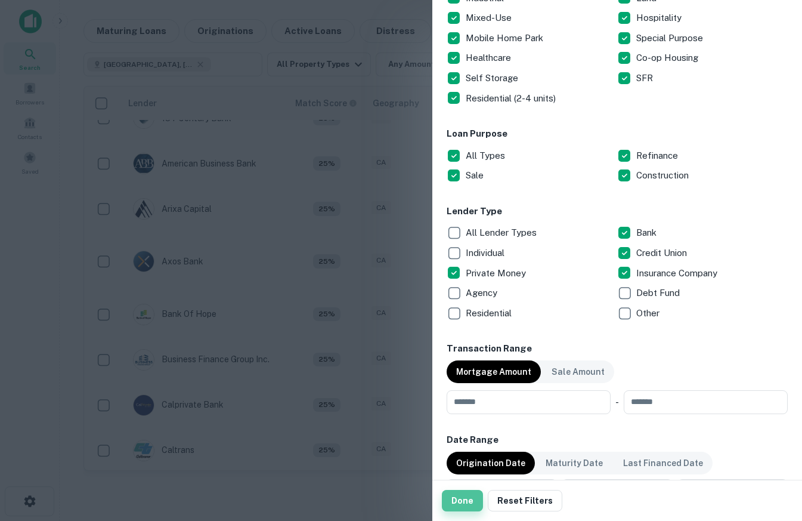
click at [473, 497] on button "Done" at bounding box center [462, 500] width 41 height 21
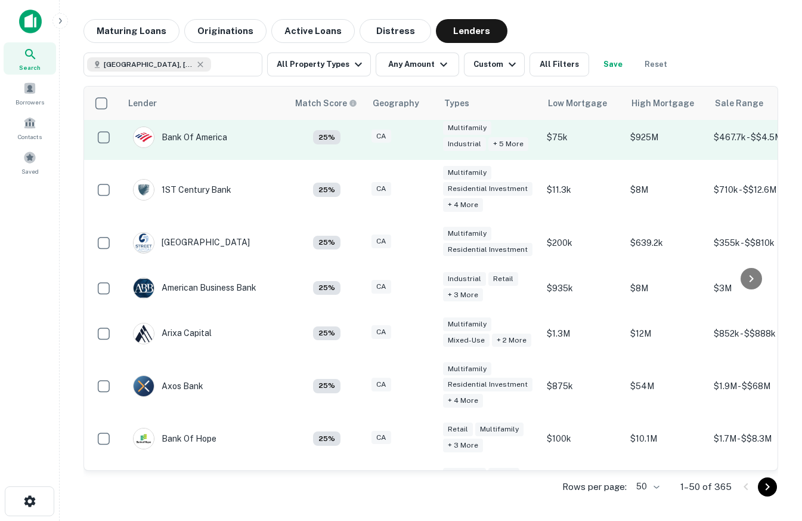
scroll to position [41, 0]
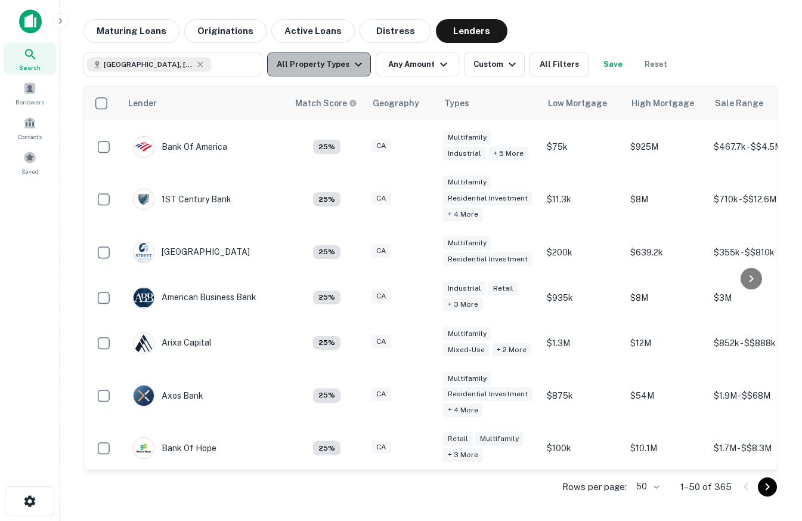
click at [357, 61] on icon "button" at bounding box center [358, 64] width 14 height 14
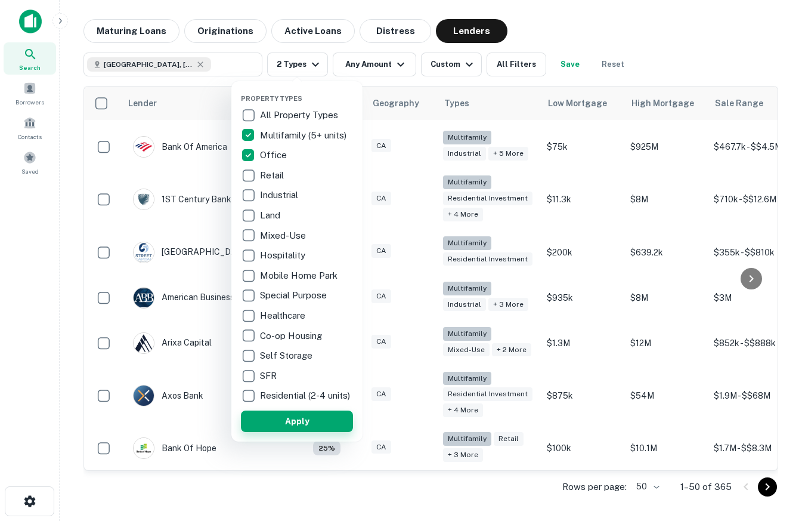
click at [302, 432] on button "Apply" at bounding box center [297, 420] width 112 height 21
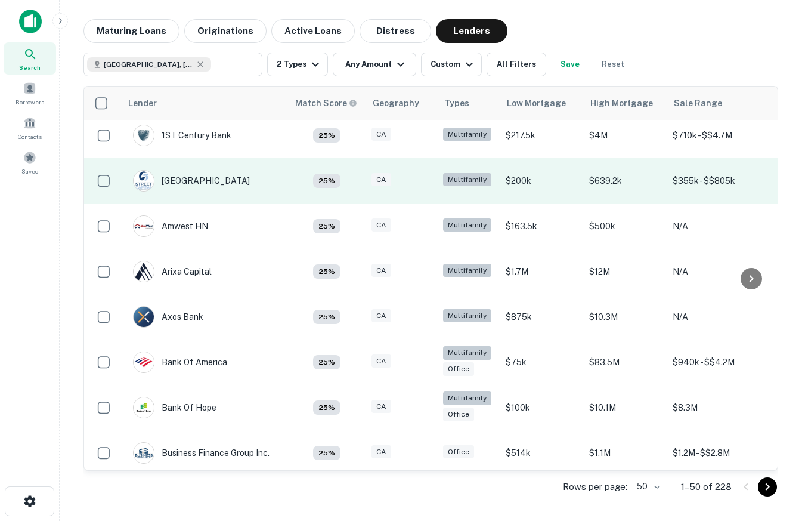
scroll to position [53, 0]
click at [197, 178] on div "5TH Street Capital" at bounding box center [191, 179] width 117 height 21
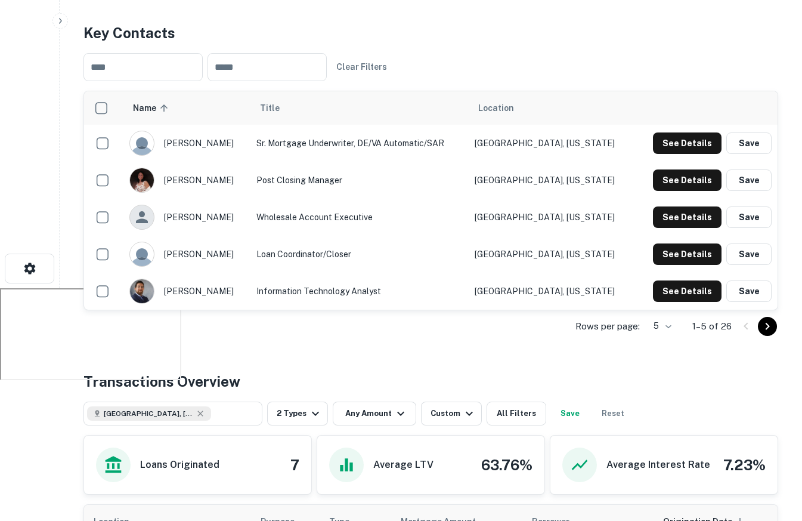
scroll to position [232, 0]
click at [686, 141] on button "See Details" at bounding box center [687, 143] width 69 height 21
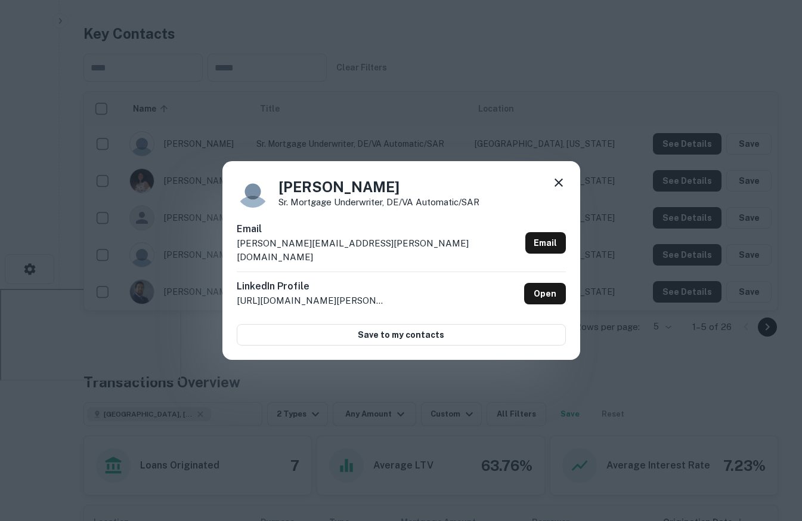
click at [549, 191] on div "Jennifer Quillen Sr. Mortgage Underwriter, DE/VA Automatic/SAR" at bounding box center [401, 191] width 329 height 32
click at [558, 187] on icon at bounding box center [559, 182] width 14 height 14
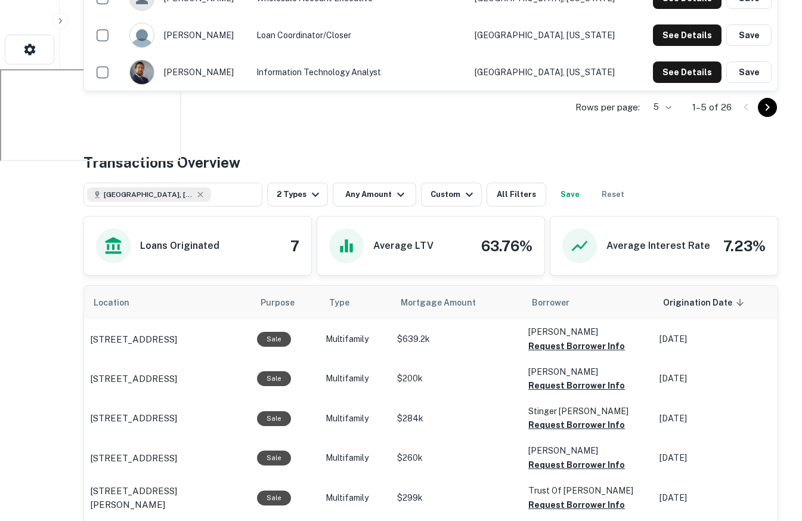
scroll to position [457, 0]
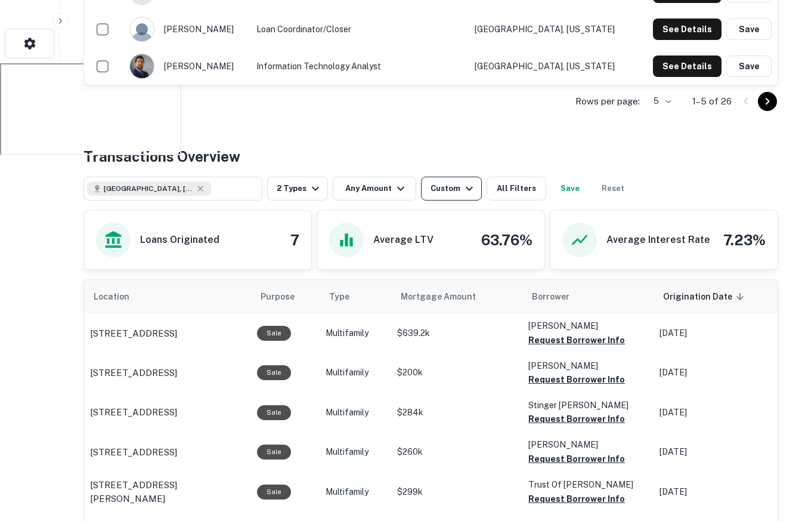
click at [439, 191] on div "Custom" at bounding box center [454, 188] width 46 height 14
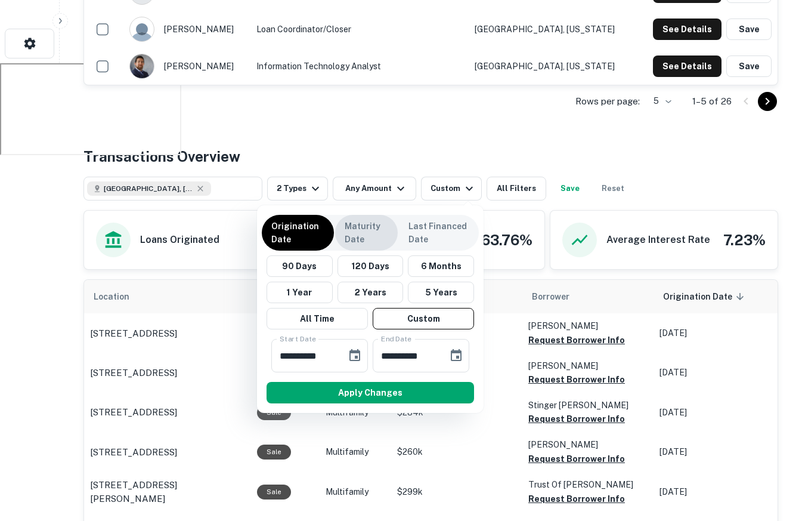
click at [345, 239] on p "Maturity Date" at bounding box center [367, 232] width 44 height 26
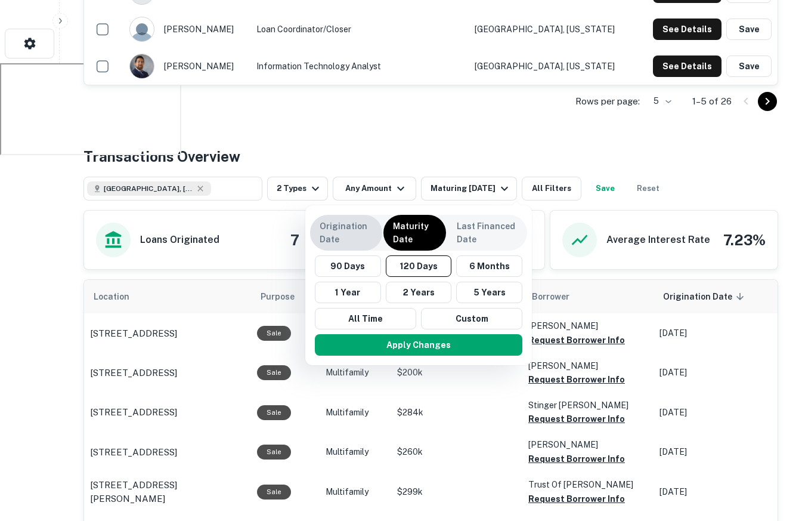
click at [349, 239] on p "Origination Date" at bounding box center [346, 232] width 53 height 26
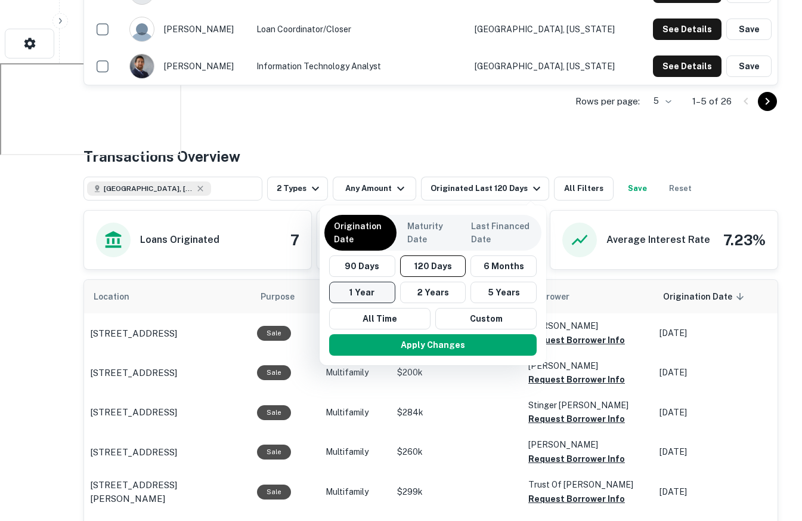
click at [358, 291] on button "1 Year" at bounding box center [362, 291] width 66 height 21
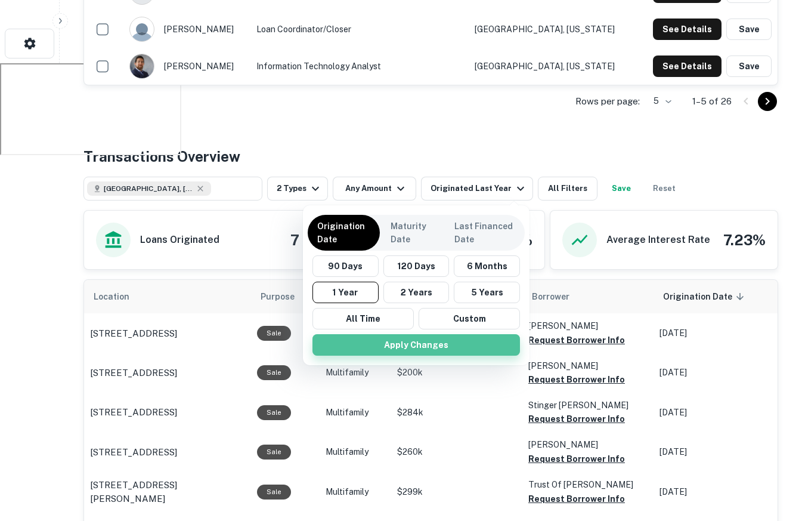
click at [385, 342] on button "Apply Changes" at bounding box center [416, 344] width 208 height 21
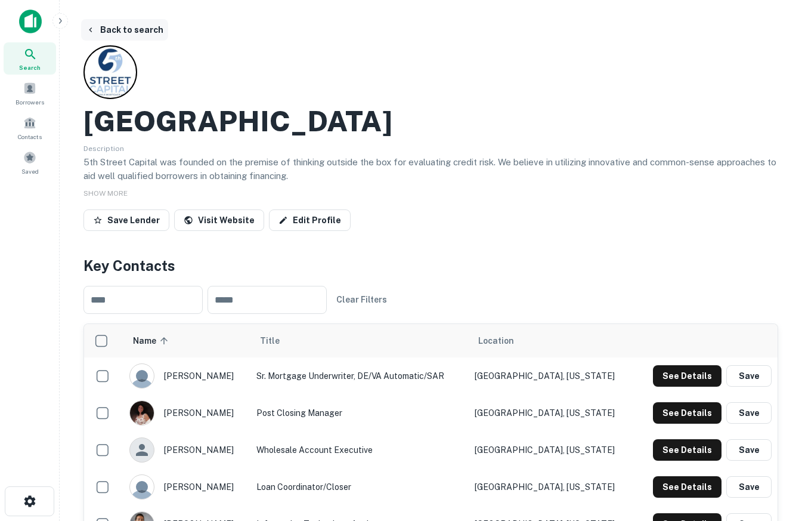
click at [98, 31] on button "Back to search" at bounding box center [124, 29] width 87 height 21
click at [39, 55] on div "Search" at bounding box center [30, 58] width 52 height 32
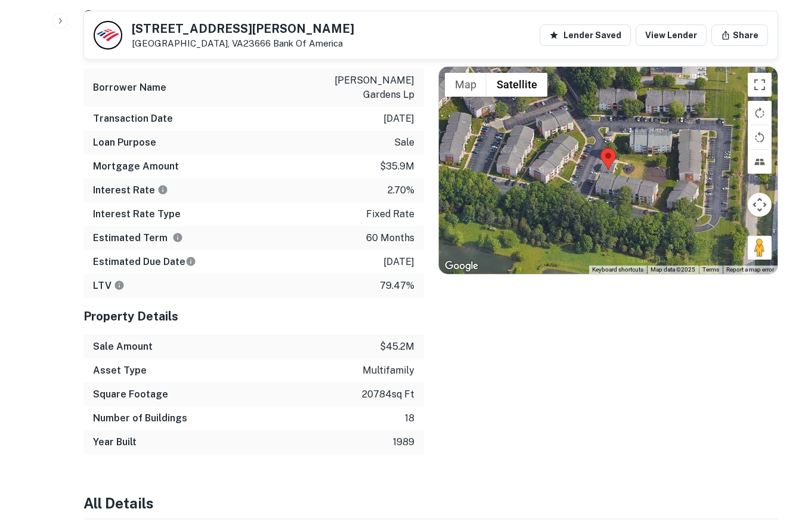
scroll to position [2099, 0]
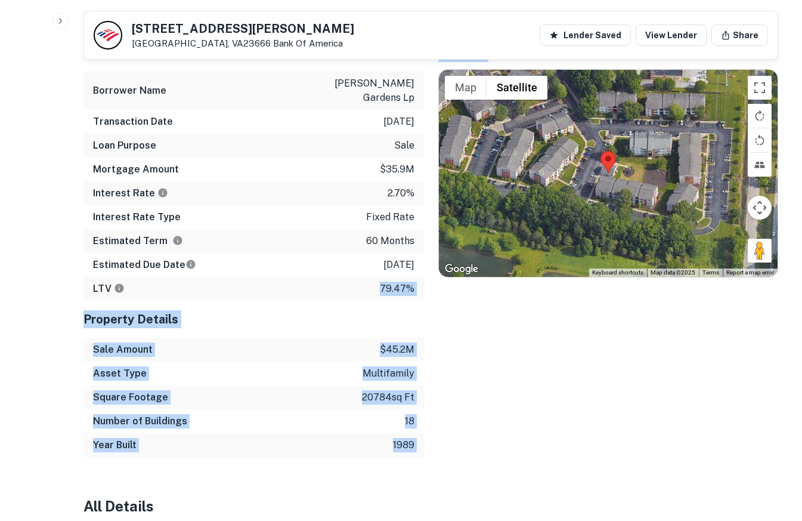
drag, startPoint x: 463, startPoint y: 428, endPoint x: 283, endPoint y: 262, distance: 245.2
click at [283, 262] on div "Mortgage Details Borrower Name [PERSON_NAME] gardens lp Transaction Date [DATE]…" at bounding box center [423, 246] width 709 height 422
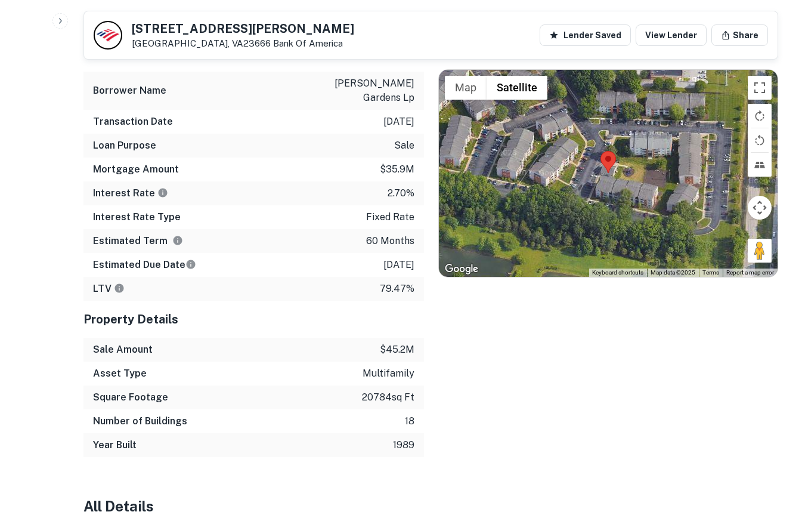
click at [356, 310] on h5 "Property Details" at bounding box center [253, 319] width 341 height 18
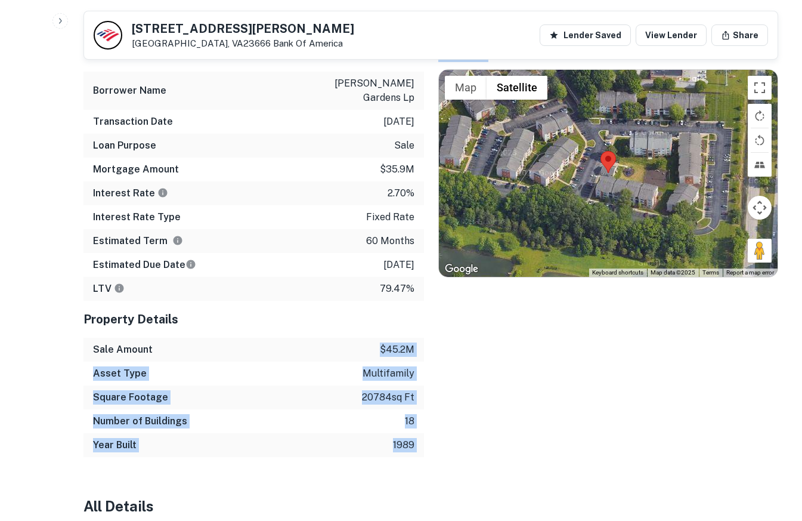
drag, startPoint x: 364, startPoint y: 314, endPoint x: 503, endPoint y: 466, distance: 206.0
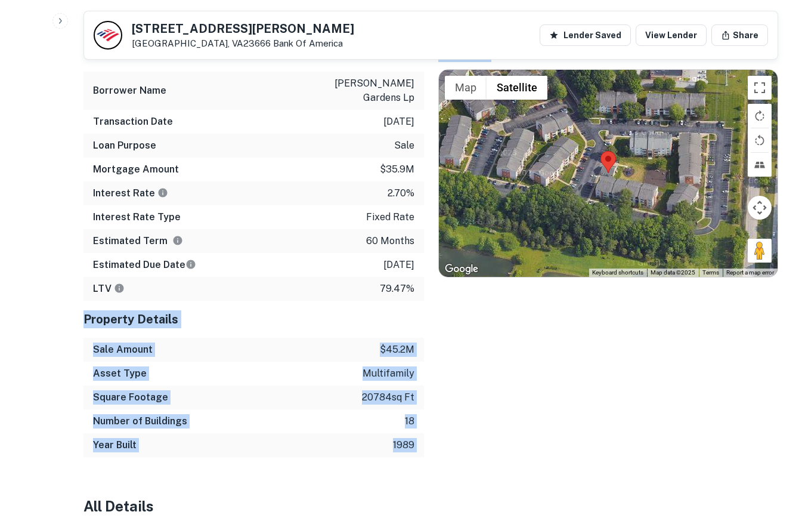
drag, startPoint x: 454, startPoint y: 441, endPoint x: 366, endPoint y: 268, distance: 194.4
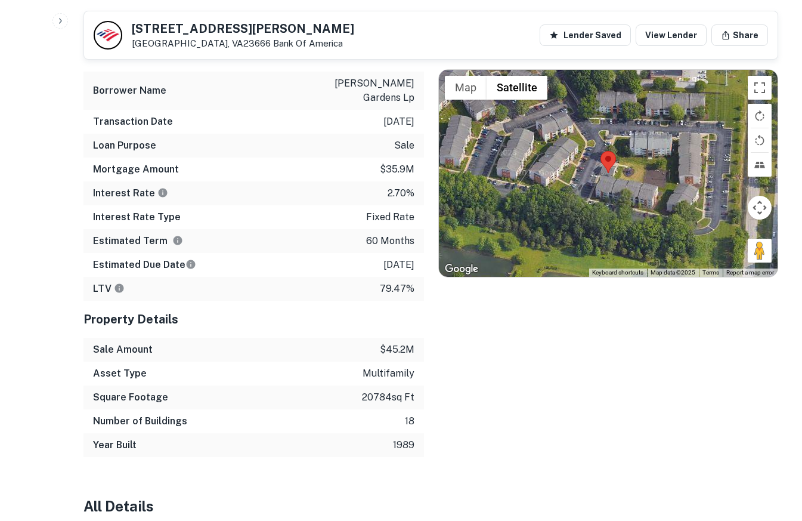
click at [385, 342] on p "$45.2m" at bounding box center [397, 349] width 35 height 14
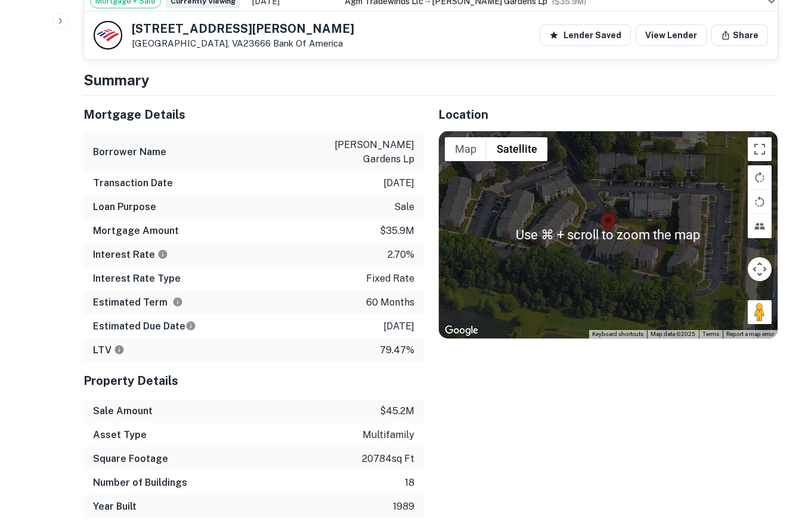
scroll to position [2026, 0]
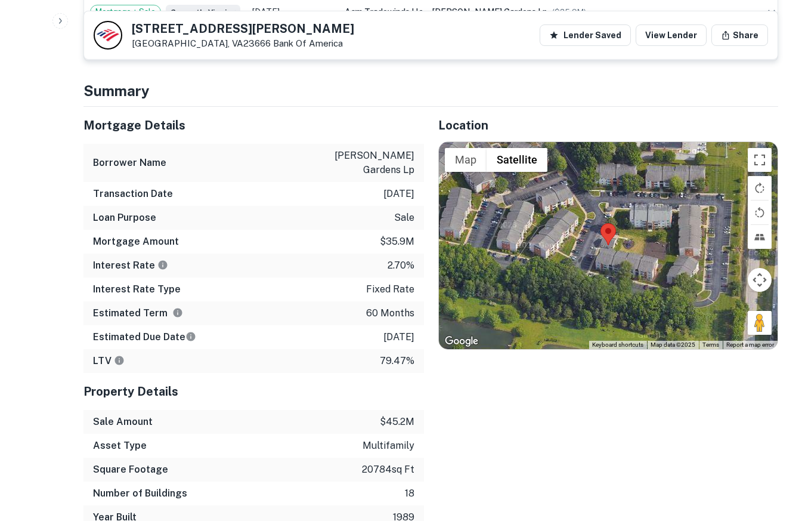
drag, startPoint x: 621, startPoint y: 221, endPoint x: 609, endPoint y: 265, distance: 45.9
click at [609, 265] on div at bounding box center [608, 245] width 339 height 207
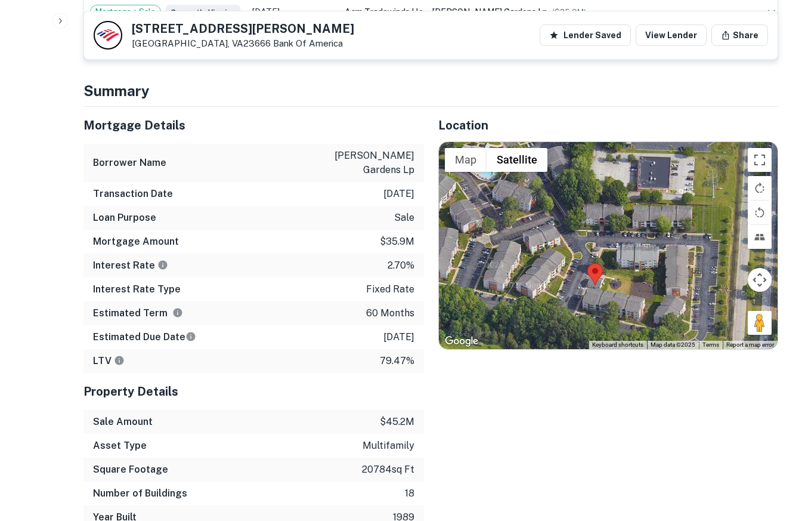
click at [587, 263] on area at bounding box center [587, 263] width 0 height 0
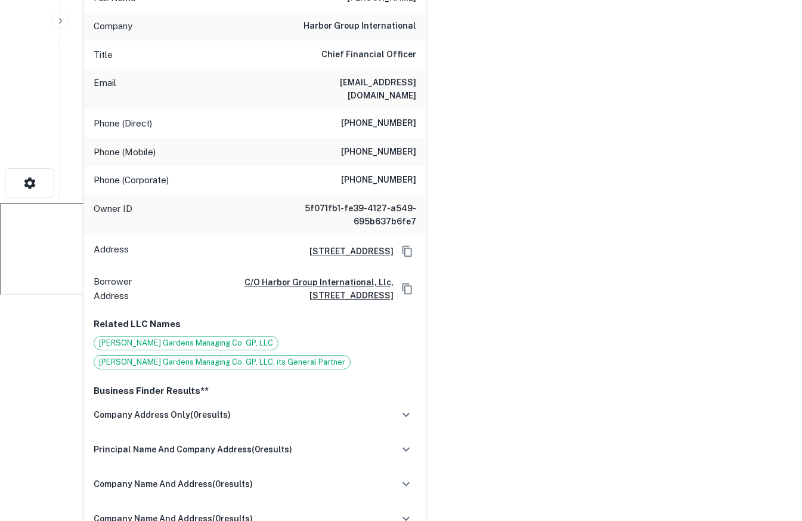
scroll to position [0, 0]
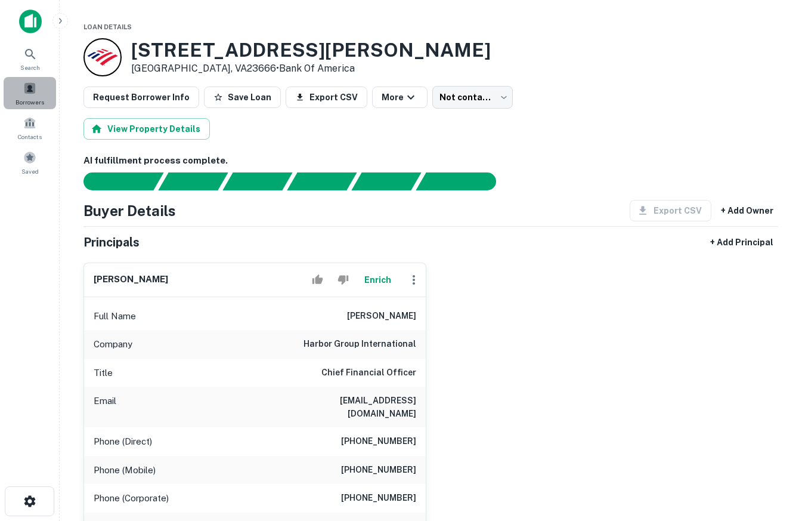
click at [22, 98] on span "Borrowers" at bounding box center [30, 102] width 29 height 10
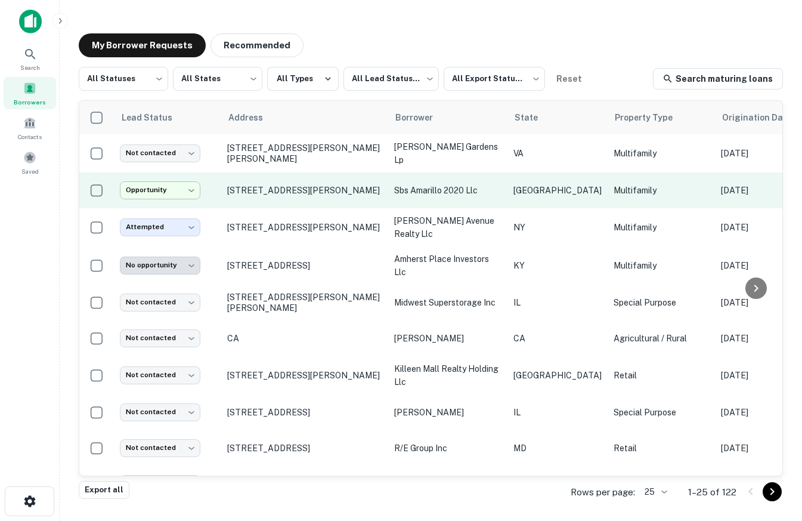
click at [139, 195] on body "**********" at bounding box center [401, 260] width 802 height 521
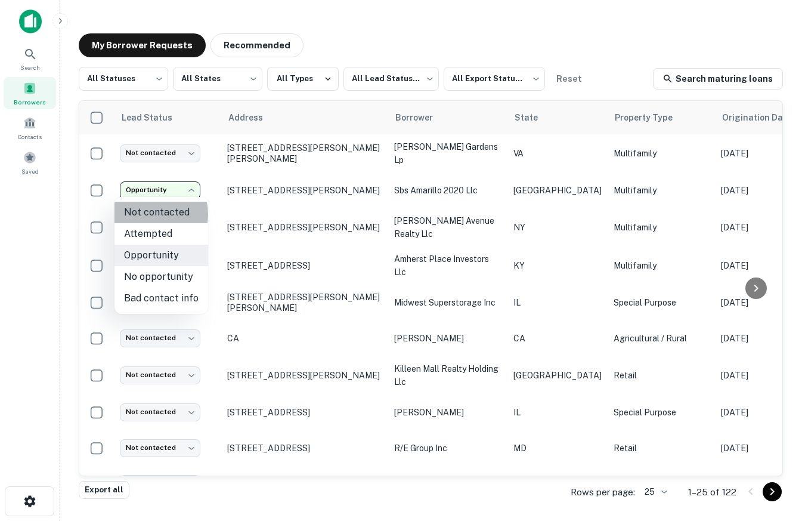
click at [152, 213] on li "Not contacted" at bounding box center [161, 212] width 94 height 21
type input "****"
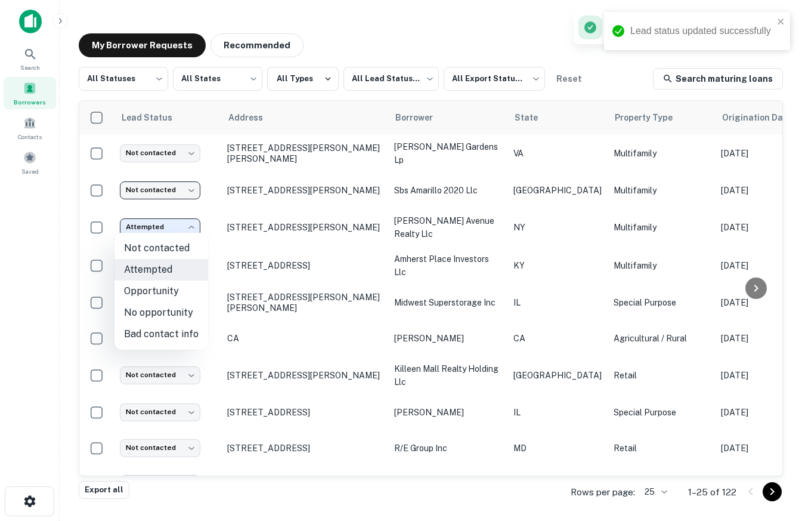
click at [165, 215] on body "**********" at bounding box center [401, 260] width 802 height 521
click at [166, 243] on li "Not contacted" at bounding box center [161, 247] width 94 height 21
type input "****"
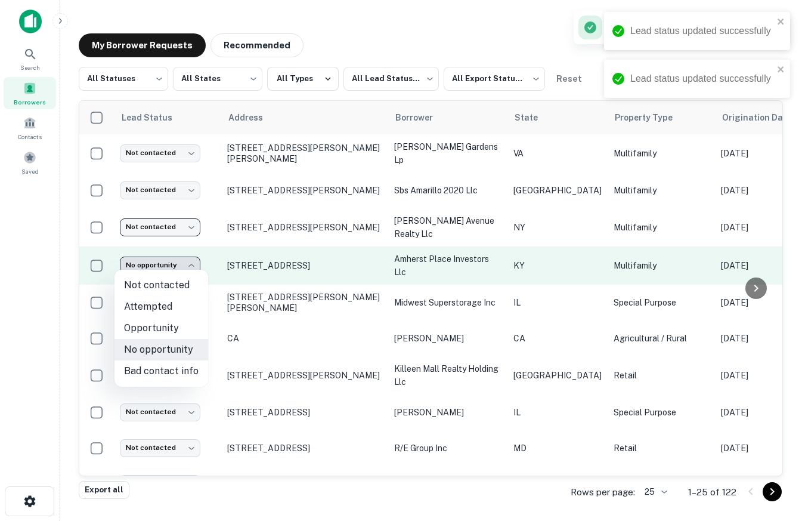
click at [162, 263] on body "**********" at bounding box center [401, 260] width 802 height 521
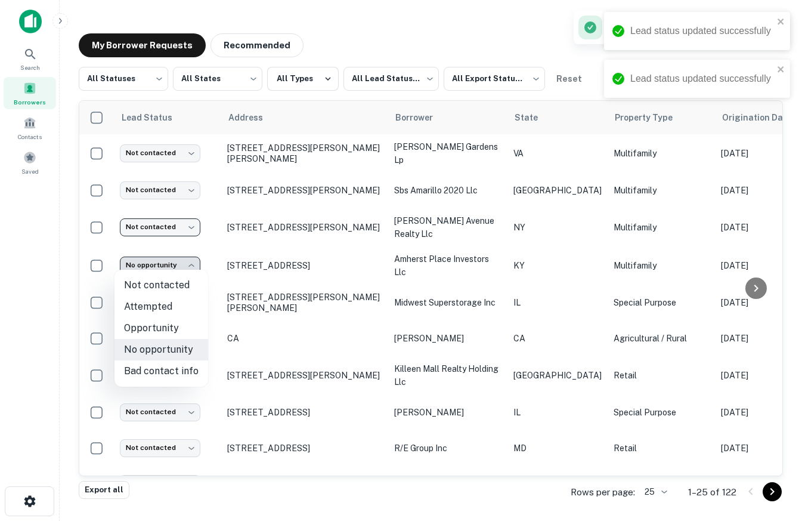
click at [332, 45] on div at bounding box center [401, 260] width 802 height 521
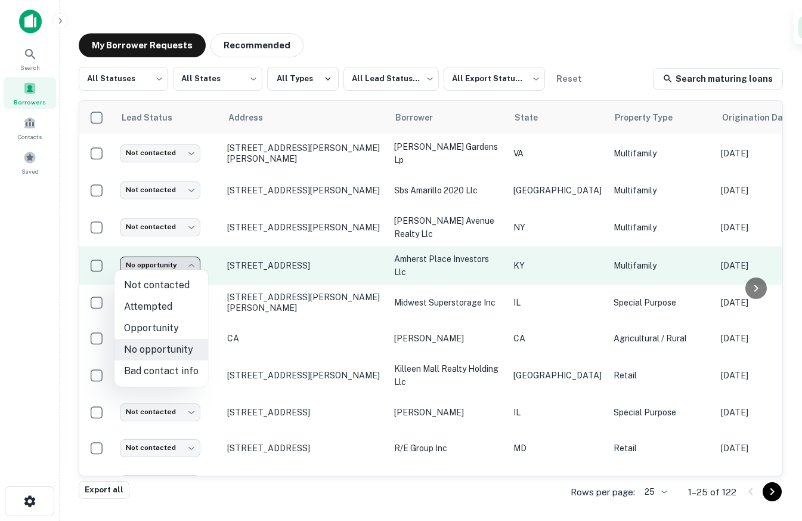
click at [164, 255] on body "**********" at bounding box center [401, 260] width 802 height 521
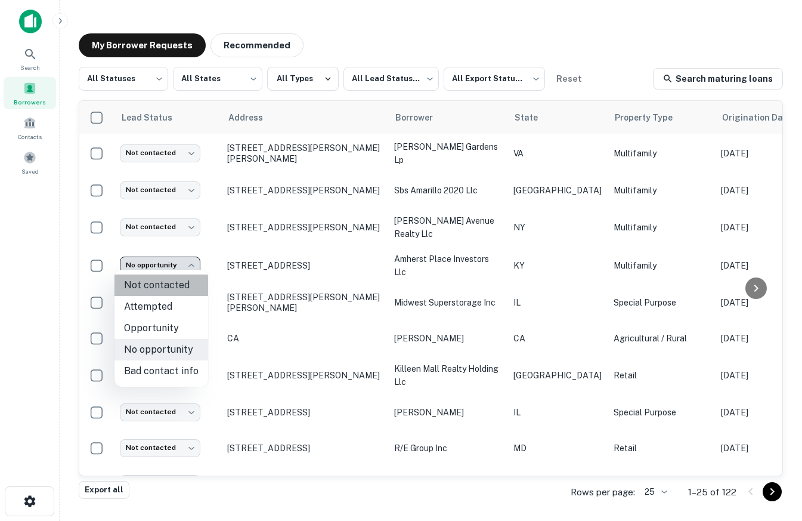
click at [169, 280] on li "Not contacted" at bounding box center [161, 284] width 94 height 21
type input "****"
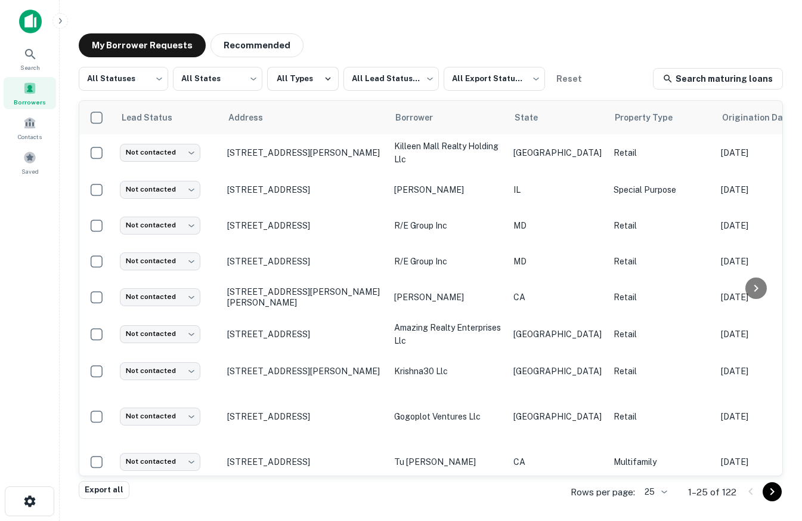
scroll to position [369, 0]
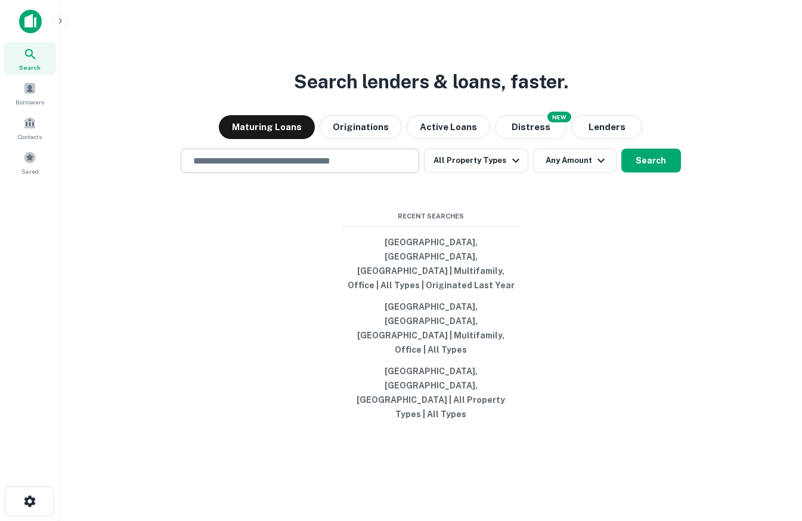
click at [394, 168] on input "text" at bounding box center [300, 161] width 228 height 14
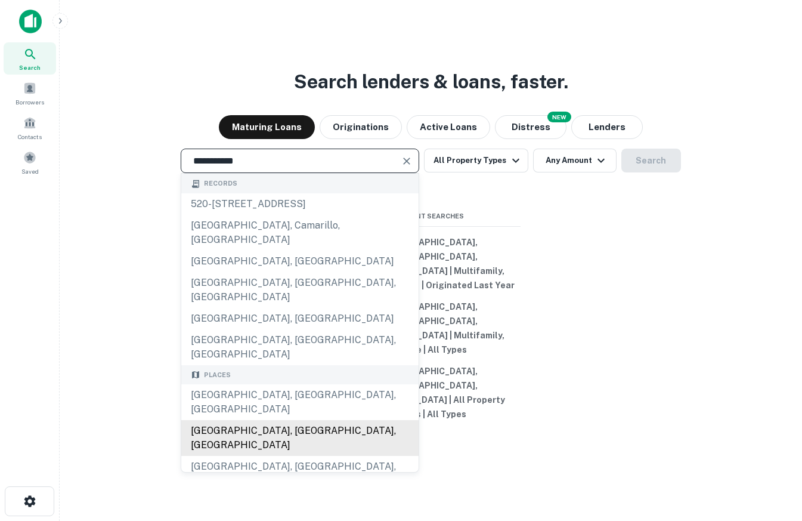
type input "**********"
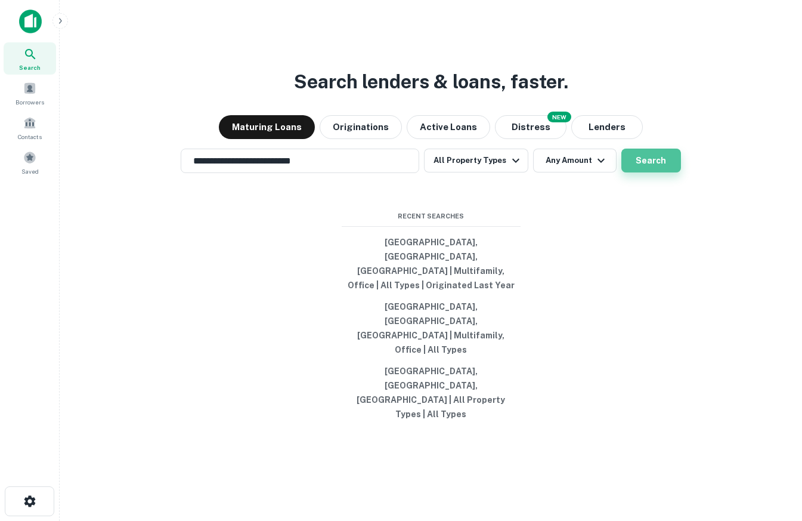
click at [637, 172] on button "Search" at bounding box center [651, 160] width 60 height 24
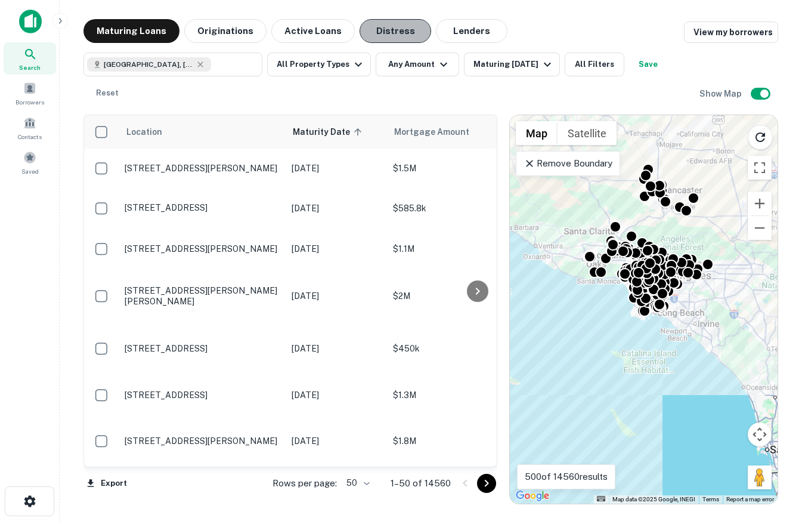
click at [398, 32] on button "Distress" at bounding box center [396, 31] width 72 height 24
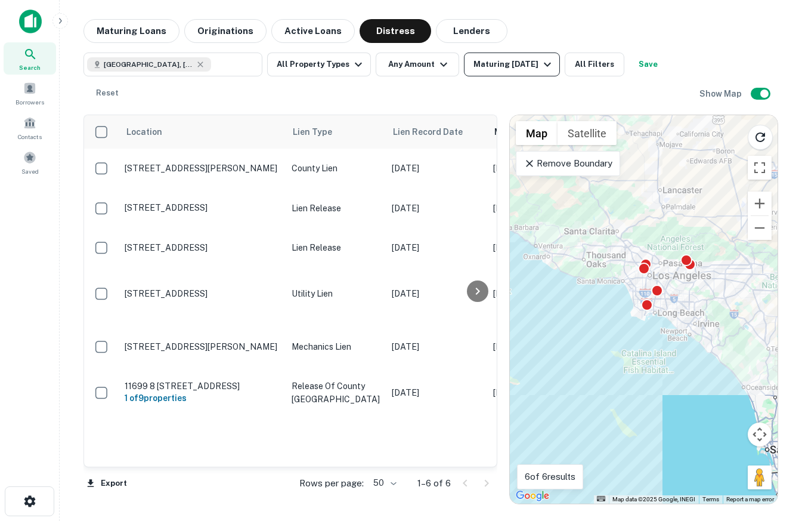
click at [516, 66] on div "Maturing In 1 Year" at bounding box center [513, 64] width 81 height 14
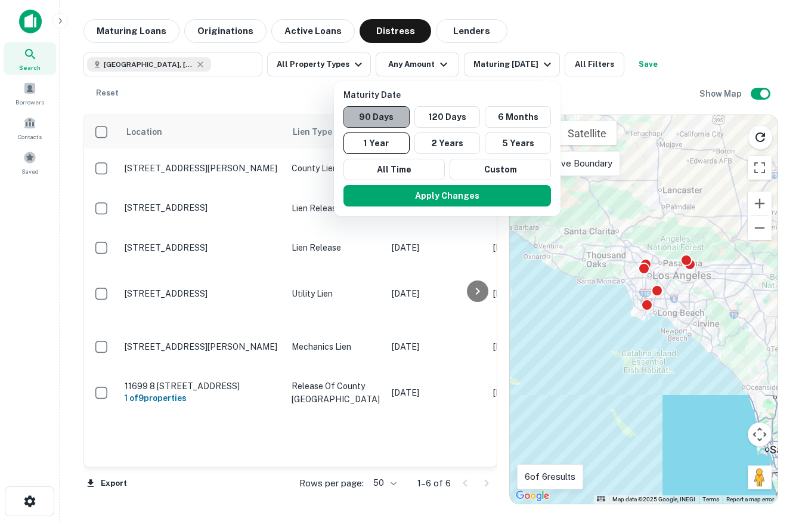
click at [376, 113] on button "90 Days" at bounding box center [376, 116] width 66 height 21
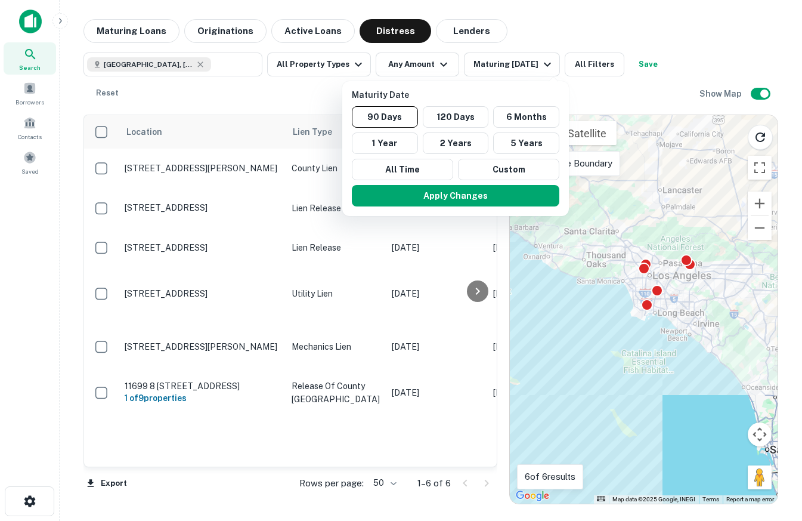
click at [516, 94] on p "Maturity Date" at bounding box center [458, 94] width 212 height 13
click at [521, 70] on div at bounding box center [401, 260] width 802 height 521
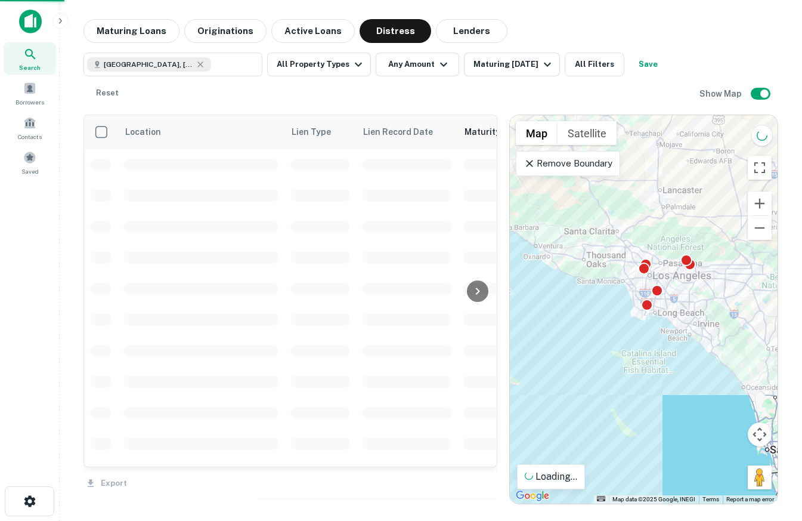
click at [501, 60] on div "Maturity Date 90 Days 120 Days 6 Months 1 Year 2 Years 5 Years All Time Custom …" at bounding box center [401, 260] width 802 height 521
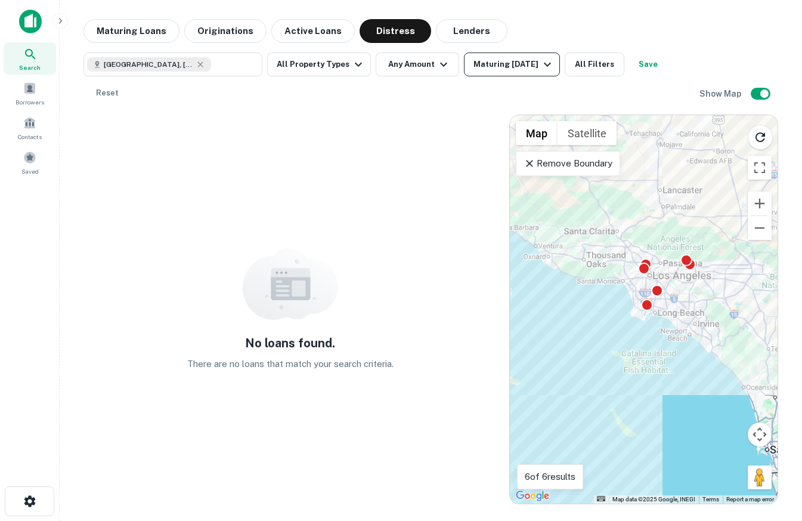
click at [504, 66] on div "Maturing In 90 Days" at bounding box center [513, 64] width 81 height 14
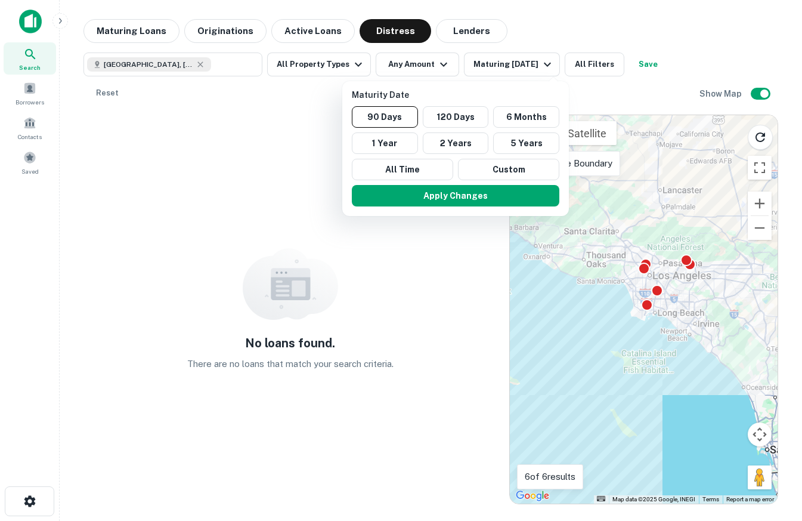
click at [484, 75] on div at bounding box center [401, 260] width 802 height 521
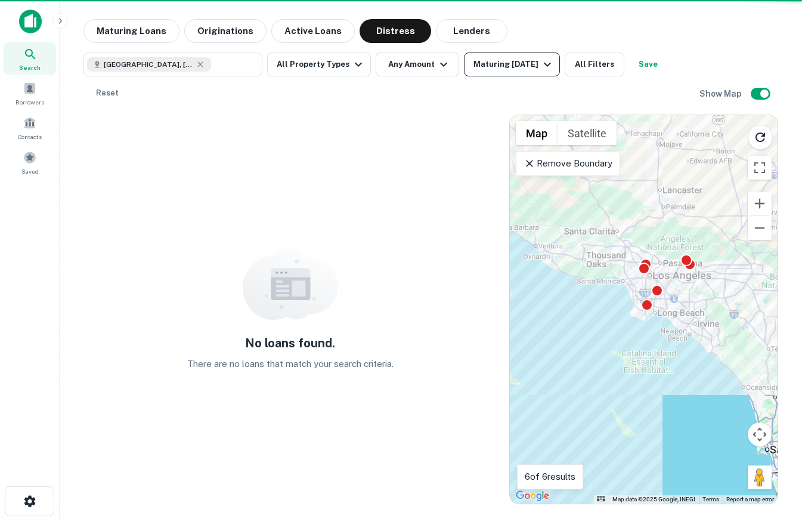
click at [512, 57] on div "Maturing In 90 Days" at bounding box center [513, 64] width 81 height 14
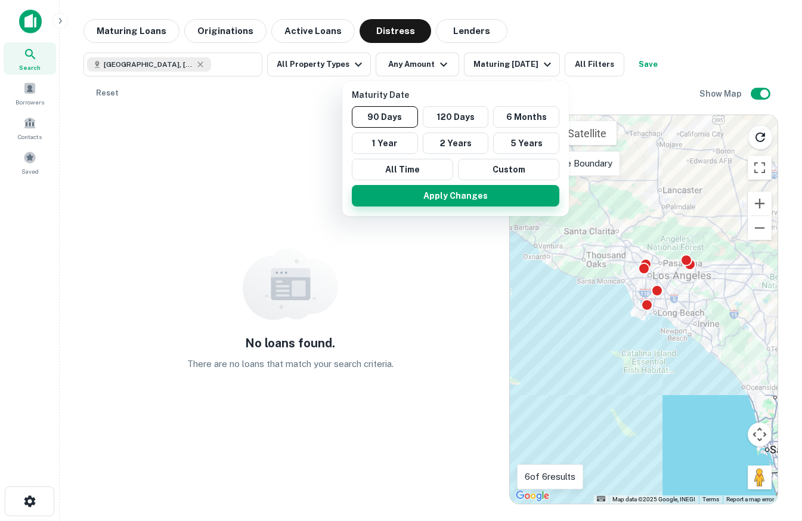
click at [417, 195] on button "Apply Changes" at bounding box center [456, 195] width 208 height 21
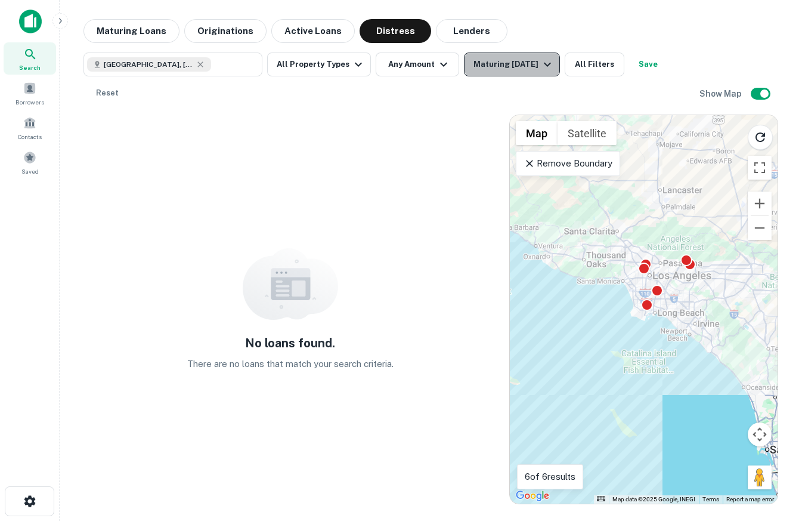
click at [510, 56] on button "Maturing In 90 Days" at bounding box center [512, 64] width 96 height 24
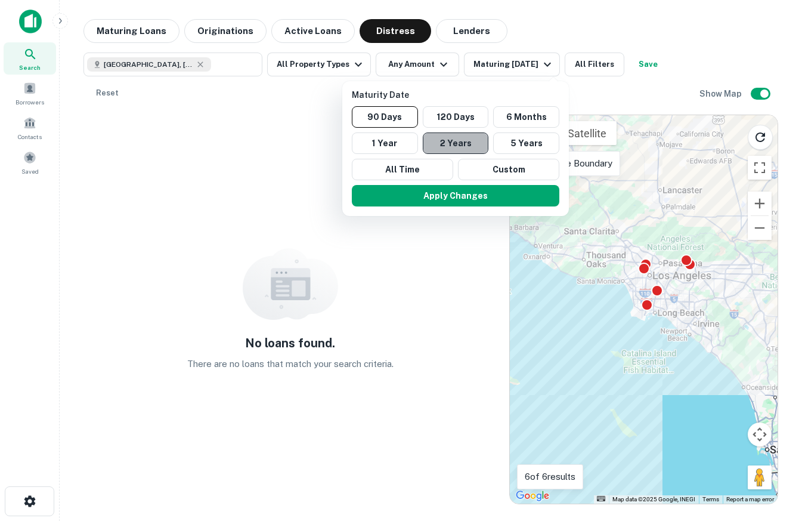
click at [457, 146] on button "2 Years" at bounding box center [456, 142] width 66 height 21
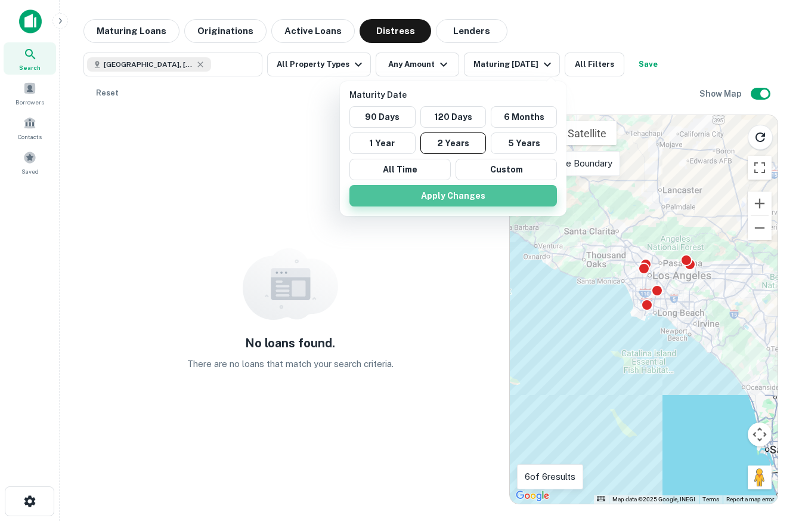
click at [456, 195] on button "Apply Changes" at bounding box center [453, 195] width 208 height 21
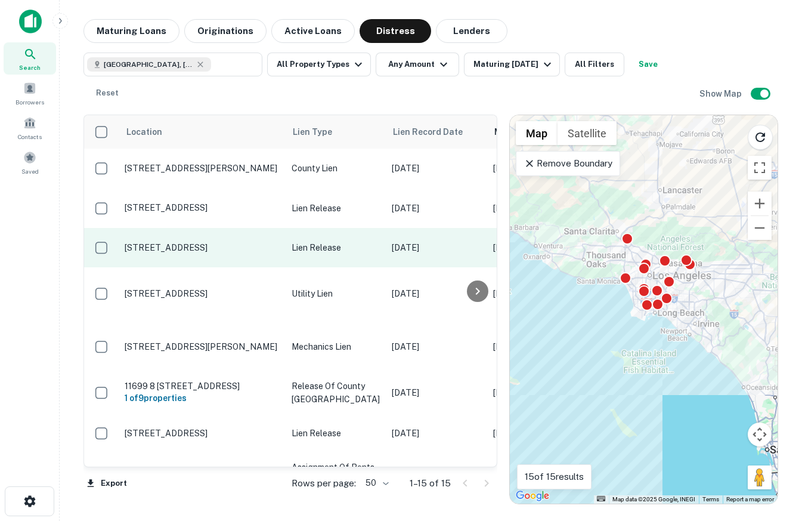
click at [193, 248] on p "1030 Foothill Blvd Oakland, CA94606" at bounding box center [202, 247] width 155 height 11
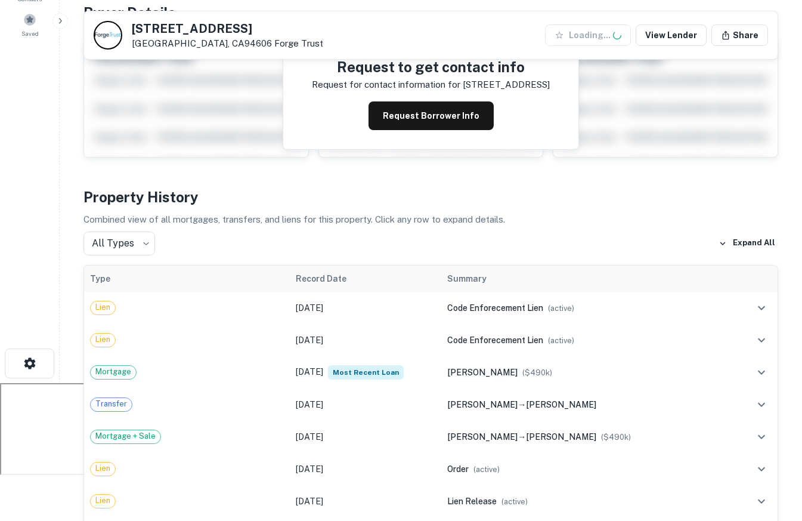
scroll to position [158, 0]
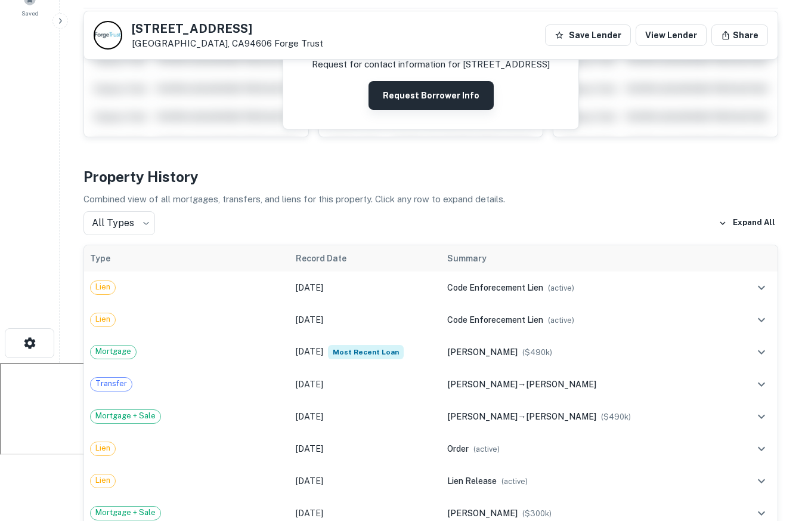
click at [443, 85] on button "Request Borrower Info" at bounding box center [431, 95] width 125 height 29
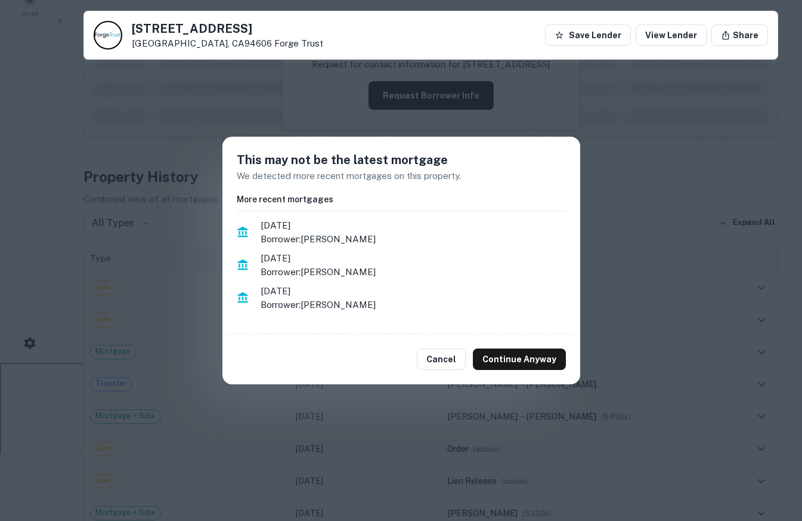
click at [335, 208] on div "More recent mortgages 10/18/2023 Borrower: LIAO RI MING 11/2/2022 Borrower: LIA…" at bounding box center [401, 256] width 329 height 126
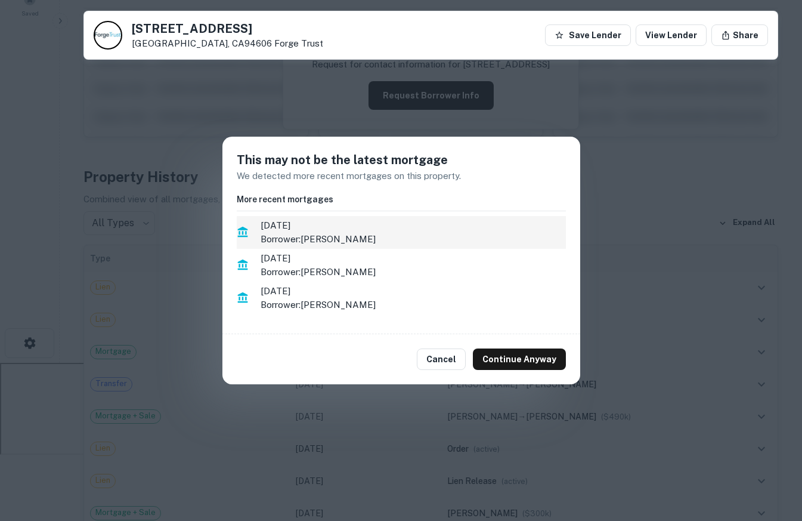
click at [338, 223] on span "10/18/2023" at bounding box center [413, 225] width 305 height 14
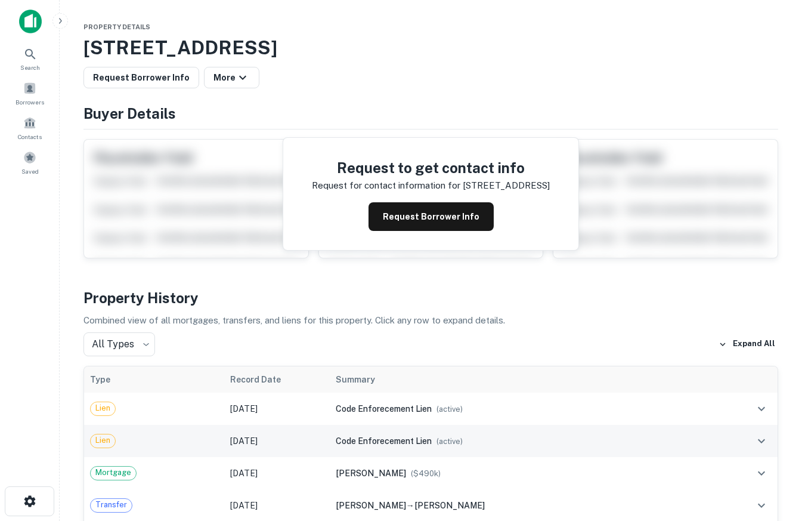
click at [512, 433] on td "code enforecement lien ( active )" at bounding box center [527, 441] width 394 height 32
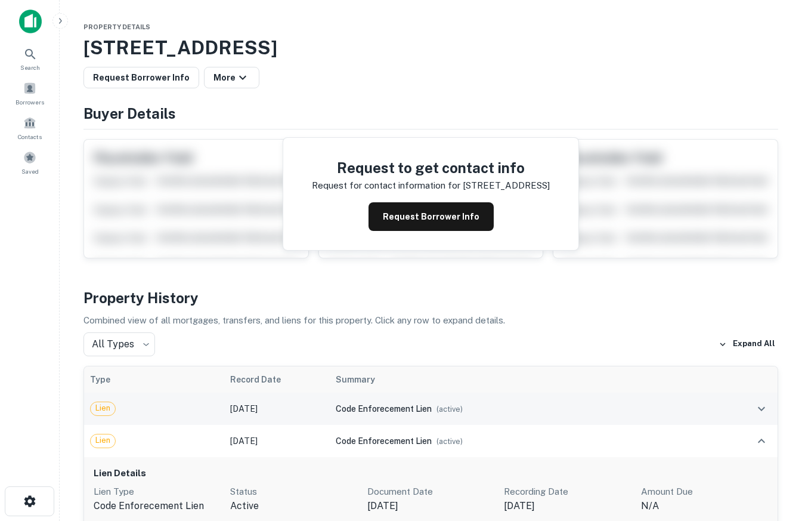
click at [493, 414] on div "code enforecement lien ( active )" at bounding box center [527, 408] width 382 height 13
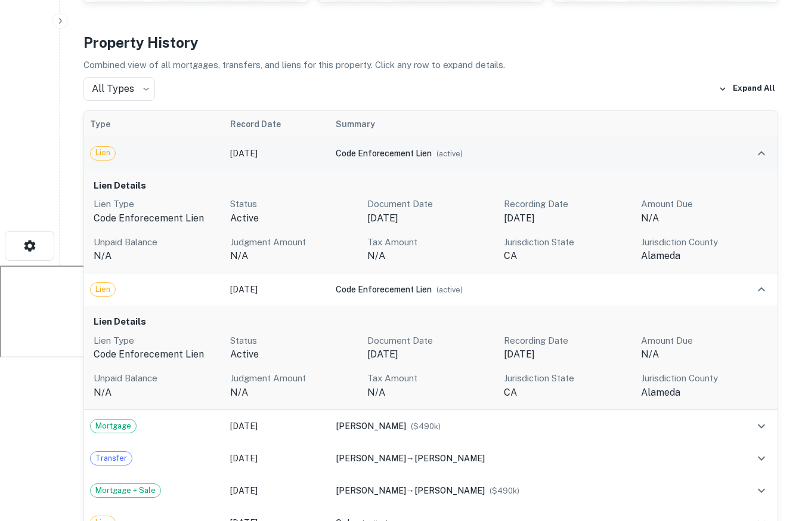
scroll to position [255, 0]
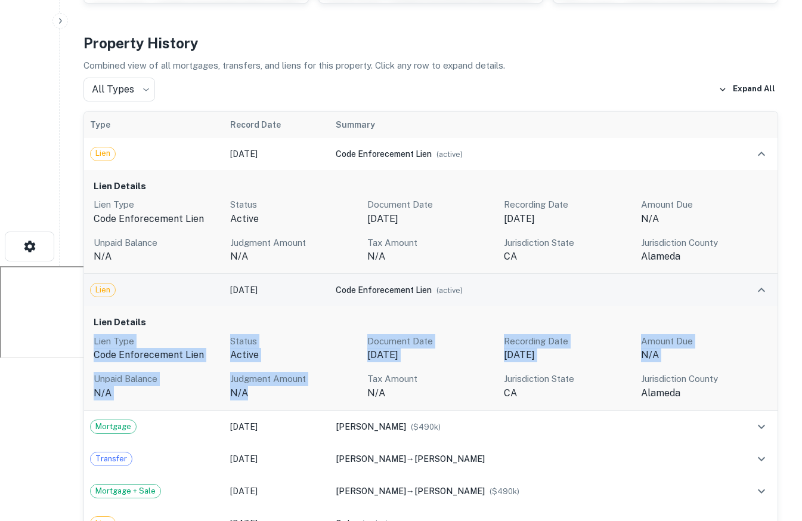
drag, startPoint x: 312, startPoint y: 400, endPoint x: 360, endPoint y: 303, distance: 107.5
click at [350, 316] on div "Lien Details Lien Type code enforecement lien Status active Document Date Feb 1…" at bounding box center [431, 358] width 694 height 104
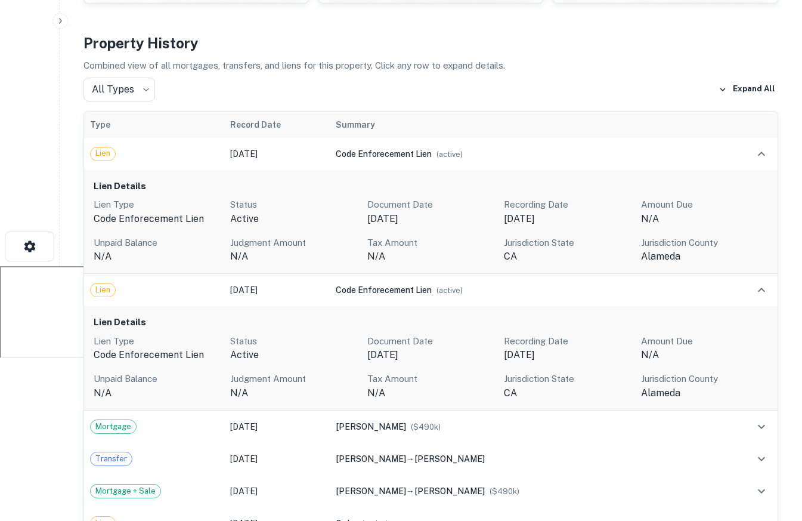
click at [53, 266] on html "Search Borrowers Contacts Saved Property Details 1030 Foothill Blvd, Oakland, C…" at bounding box center [401, 5] width 802 height 521
click at [60, 29] on main "Property Details 1030 Foothill Blvd, Oakland, CA, 94606 Request Borrower Info M…" at bounding box center [431, 5] width 742 height 521
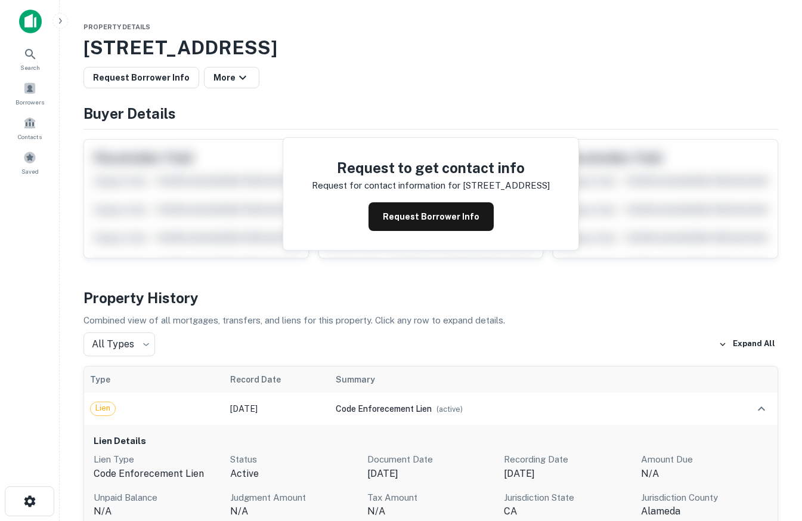
click at [33, 23] on img at bounding box center [30, 22] width 23 height 24
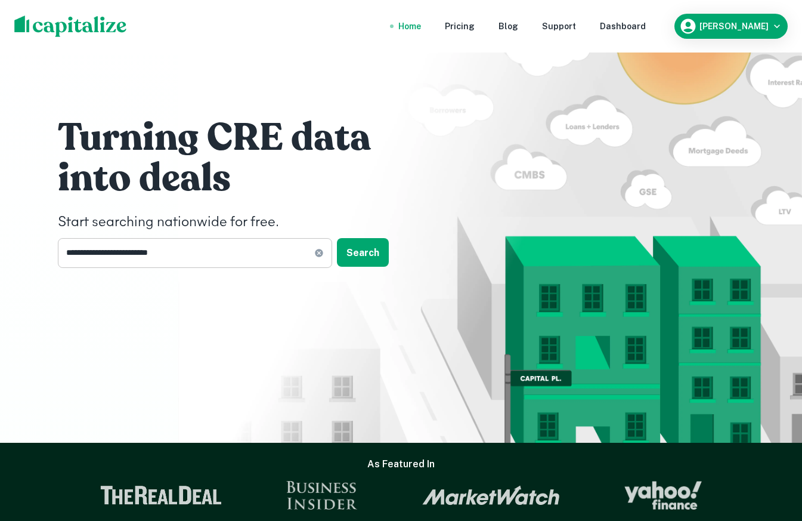
click at [164, 244] on input "**********" at bounding box center [186, 252] width 256 height 29
type input "********"
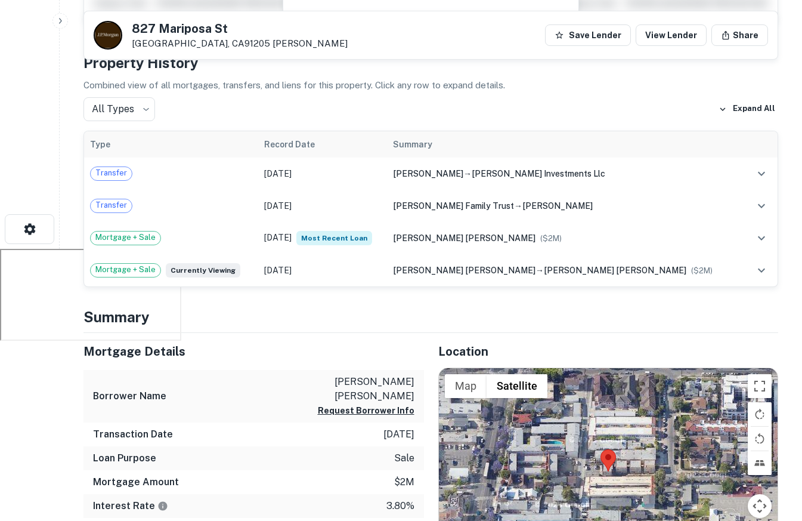
scroll to position [462, 0]
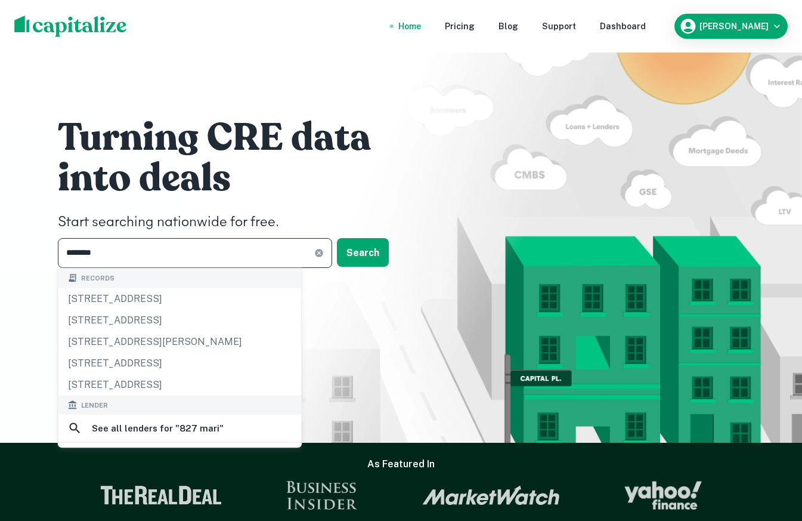
click at [252, 262] on input "********" at bounding box center [186, 252] width 256 height 29
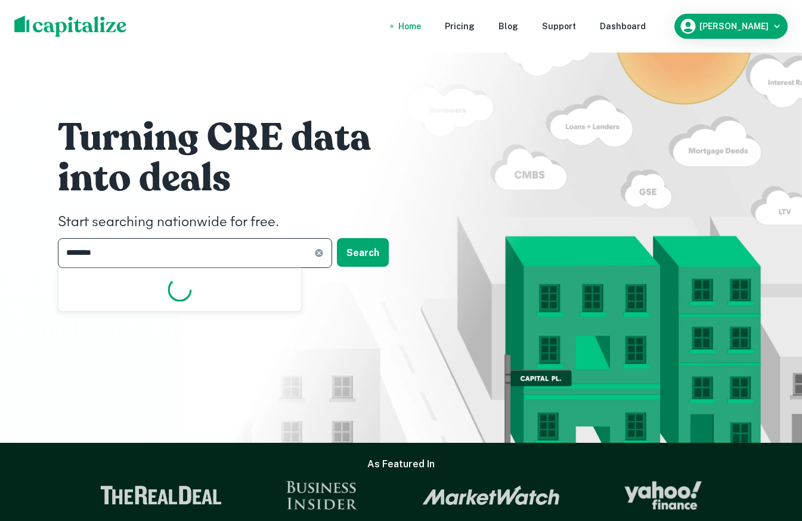
click at [252, 262] on input "********" at bounding box center [186, 252] width 256 height 29
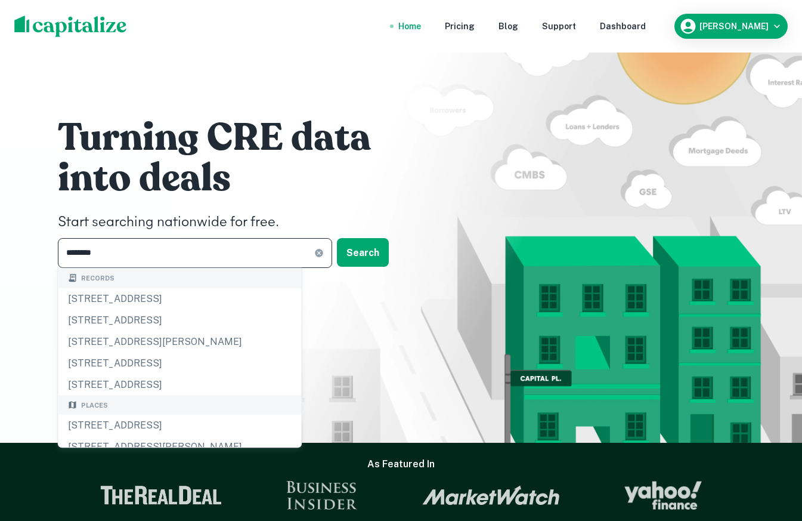
paste input "********"
type input "**********"
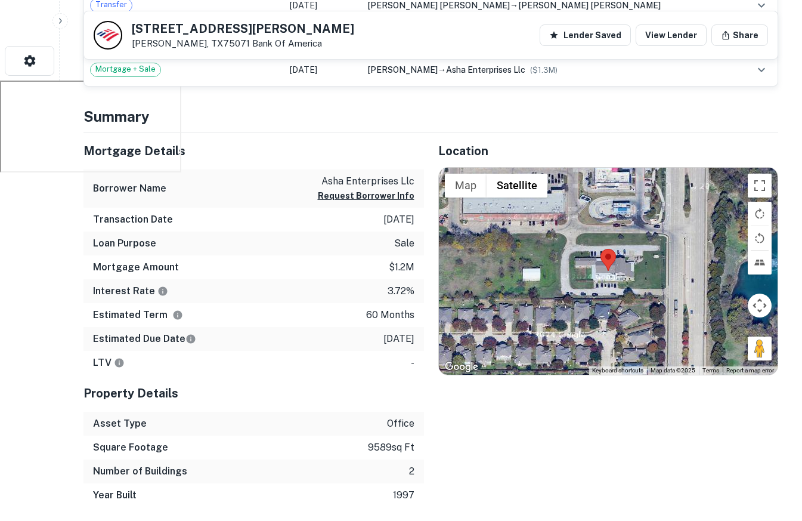
scroll to position [441, 0]
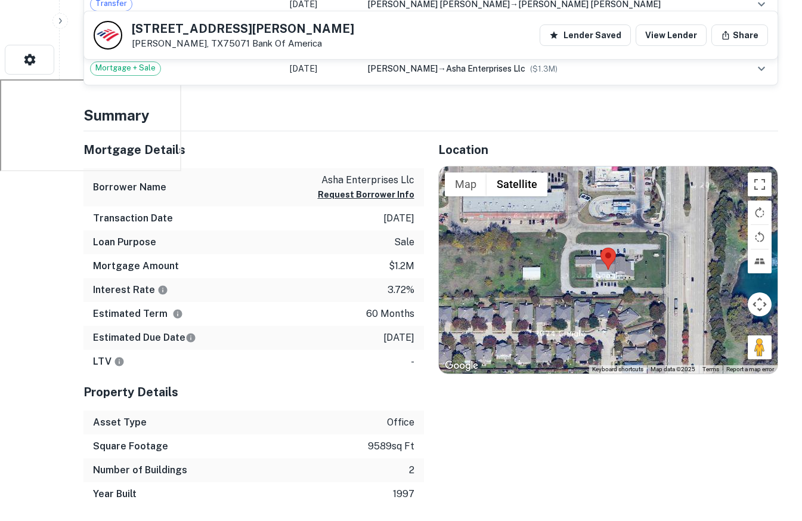
click at [651, 281] on div at bounding box center [608, 269] width 339 height 207
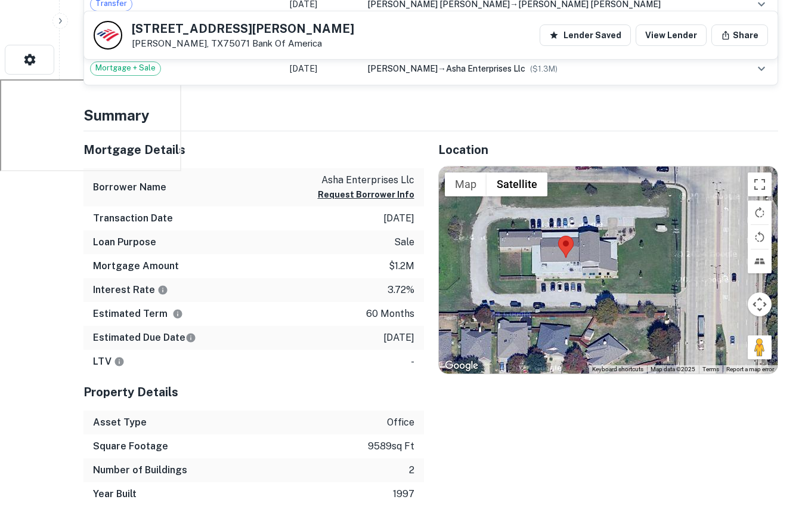
click at [617, 277] on div at bounding box center [608, 269] width 339 height 207
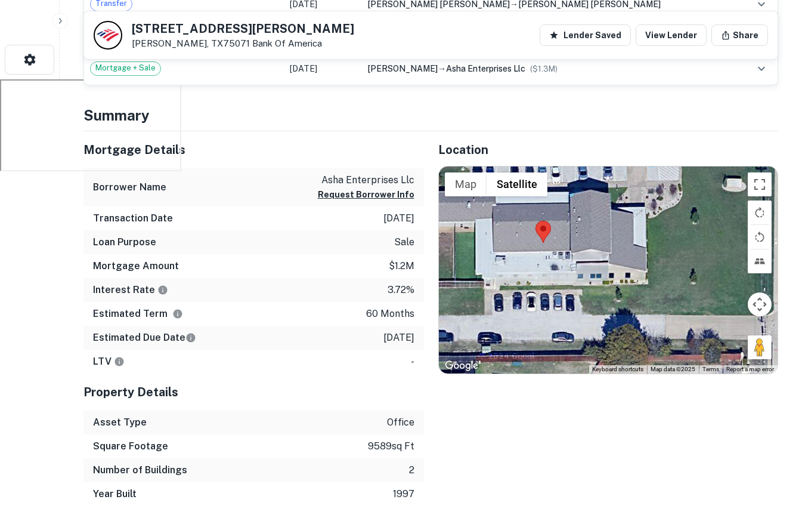
drag, startPoint x: 558, startPoint y: 256, endPoint x: 589, endPoint y: 261, distance: 31.4
click at [589, 261] on div at bounding box center [608, 269] width 339 height 207
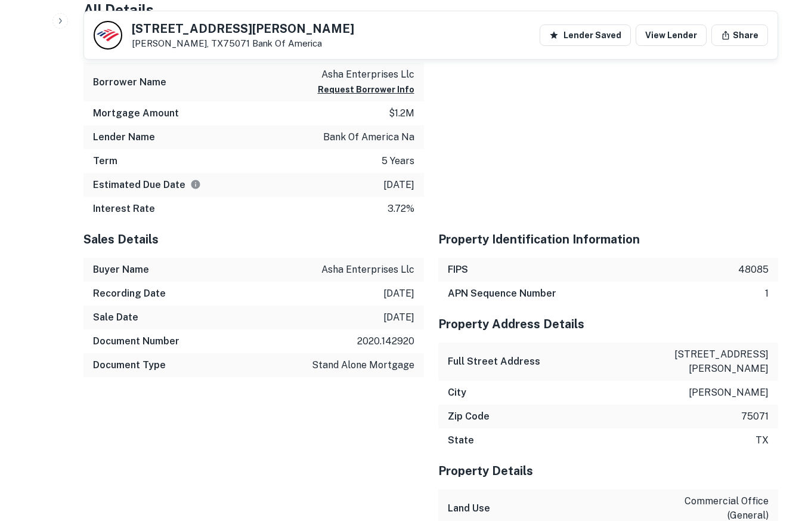
scroll to position [0, 0]
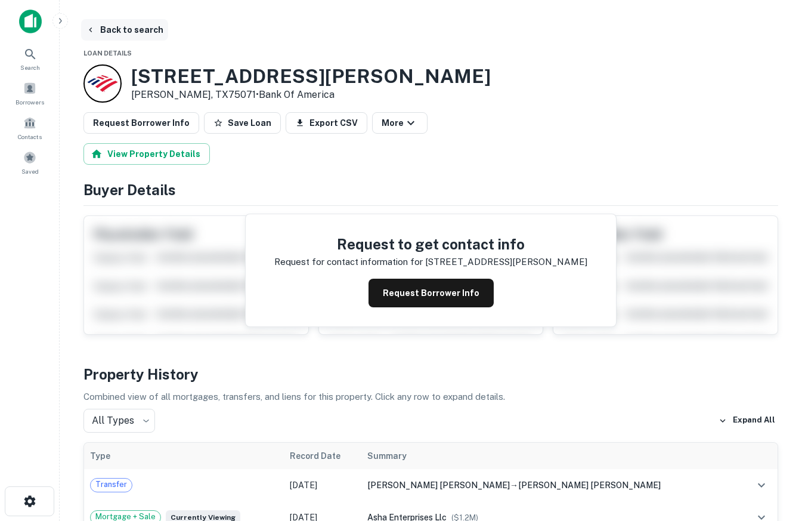
click at [125, 31] on button "Back to search" at bounding box center [124, 29] width 87 height 21
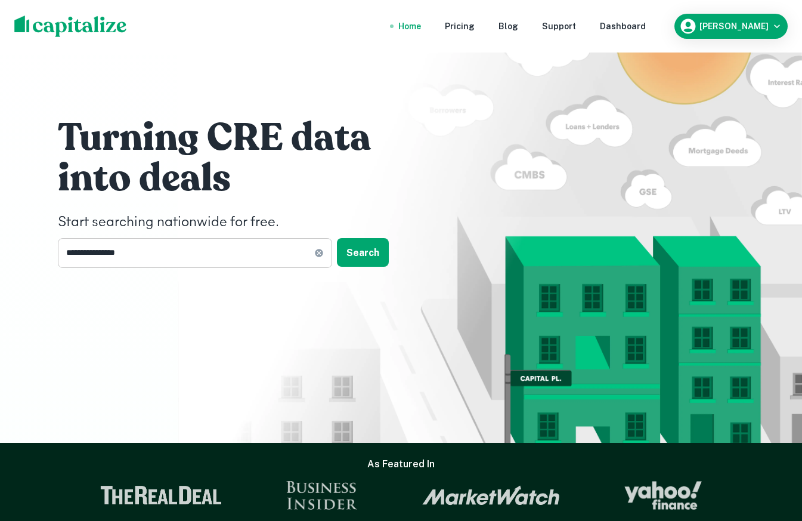
click at [194, 255] on input "**********" at bounding box center [186, 252] width 256 height 29
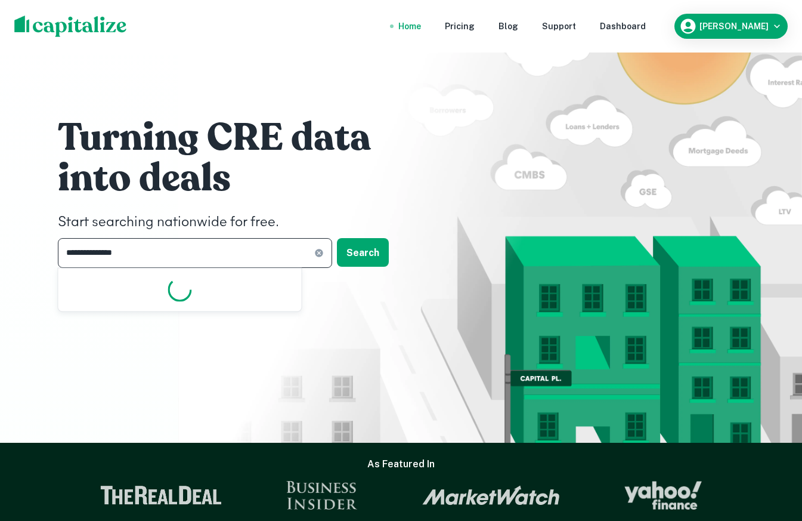
type input "**********"
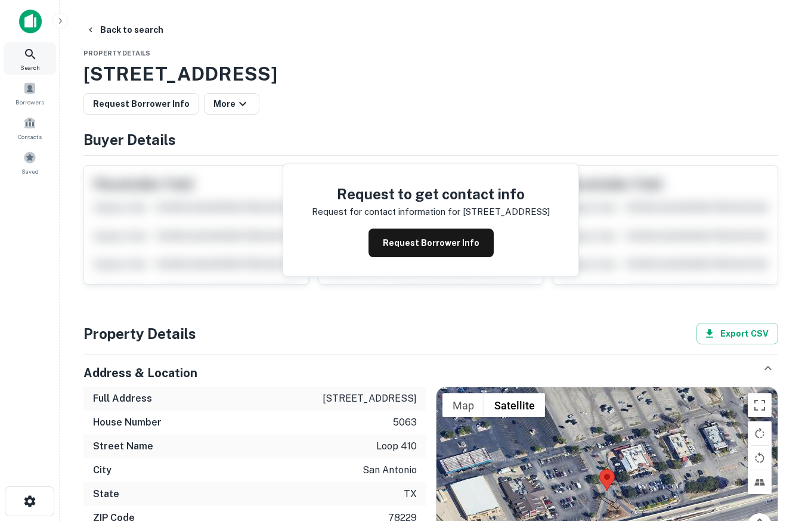
click at [33, 49] on icon at bounding box center [30, 54] width 14 height 14
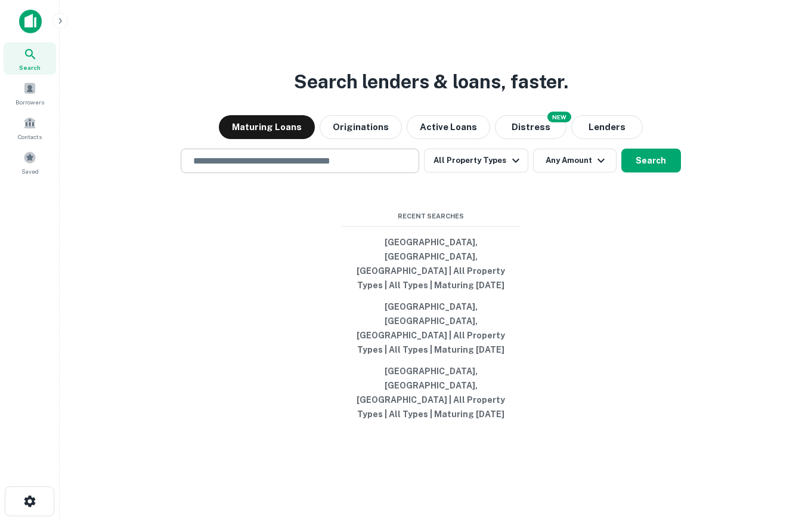
click at [332, 173] on div "​" at bounding box center [300, 160] width 239 height 24
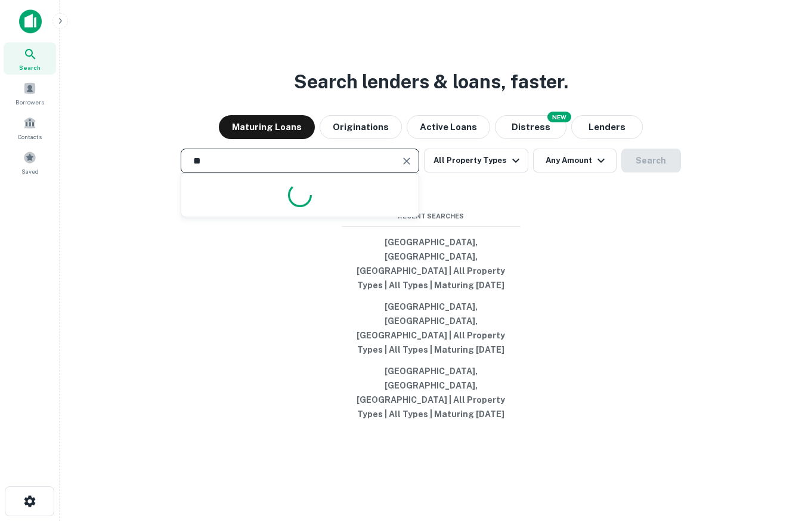
type input "*"
click at [304, 173] on div "​" at bounding box center [300, 160] width 239 height 24
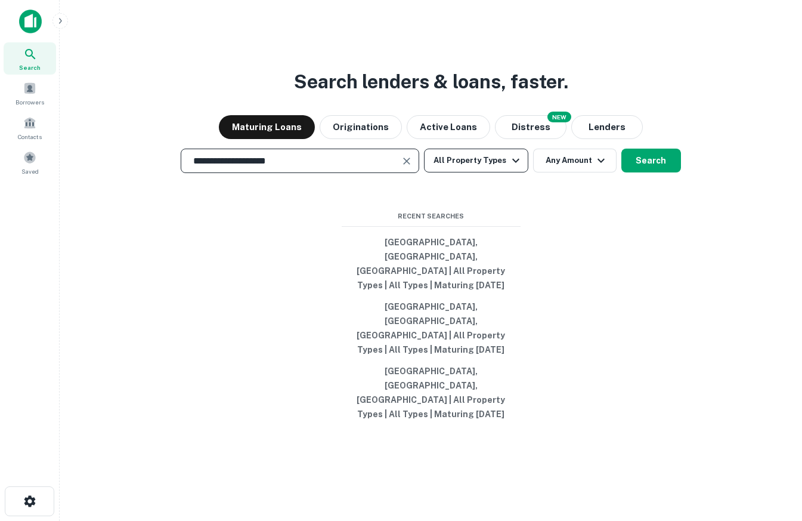
type input "**********"
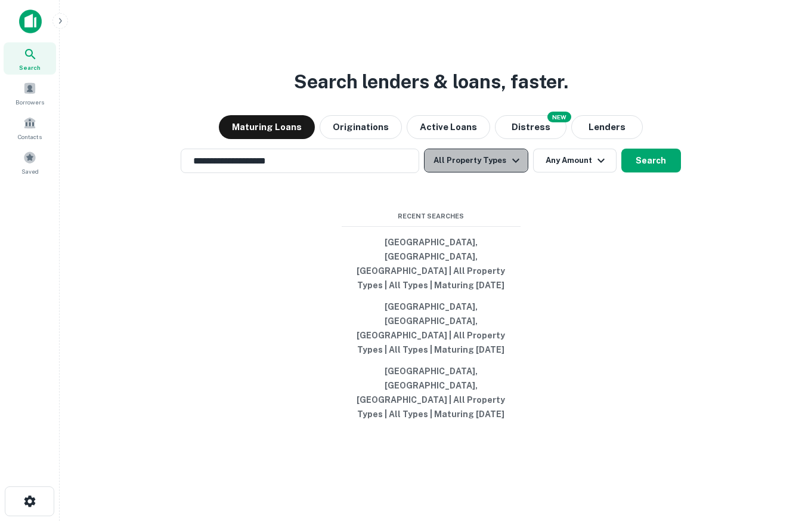
click at [482, 172] on button "All Property Types" at bounding box center [476, 160] width 104 height 24
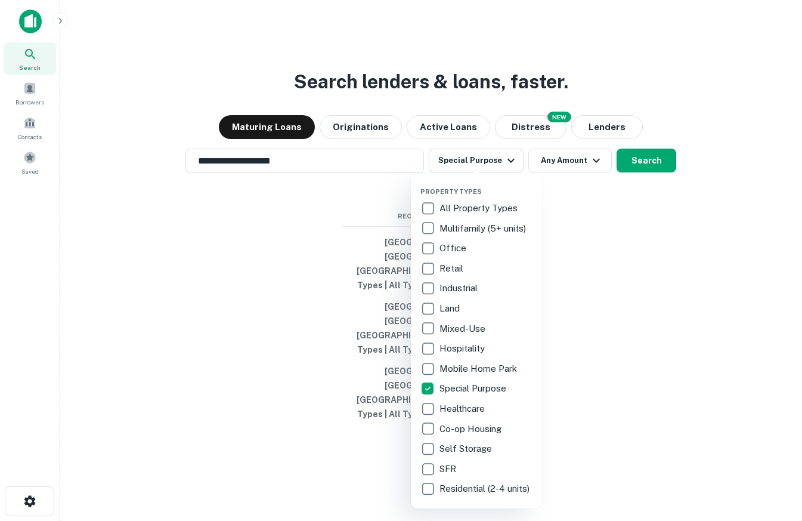
click at [655, 185] on div at bounding box center [401, 260] width 802 height 521
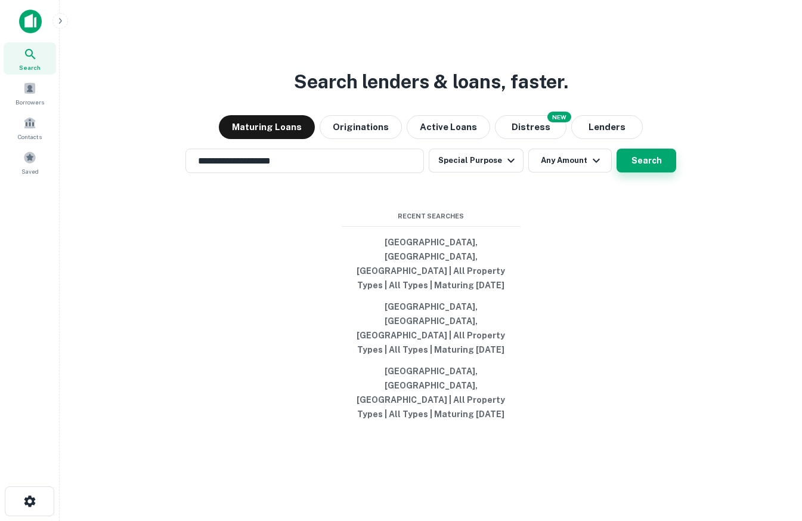
click at [640, 172] on button "Search" at bounding box center [647, 160] width 60 height 24
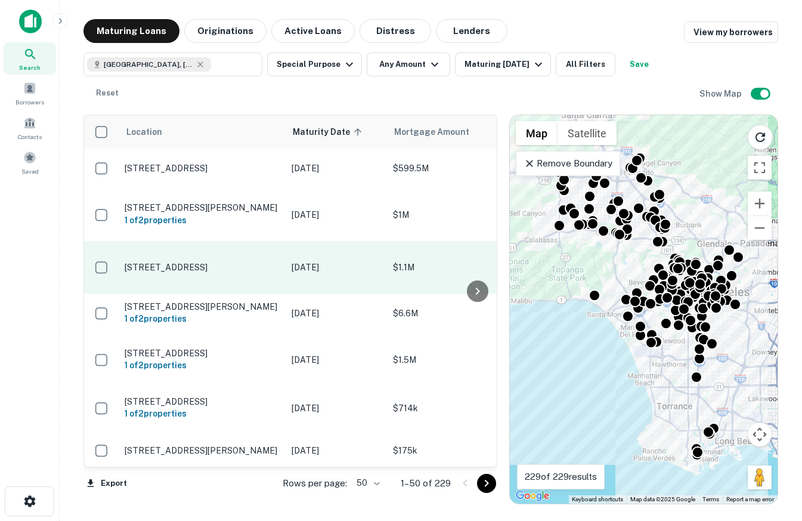
click at [197, 262] on p "[STREET_ADDRESS]" at bounding box center [202, 267] width 155 height 11
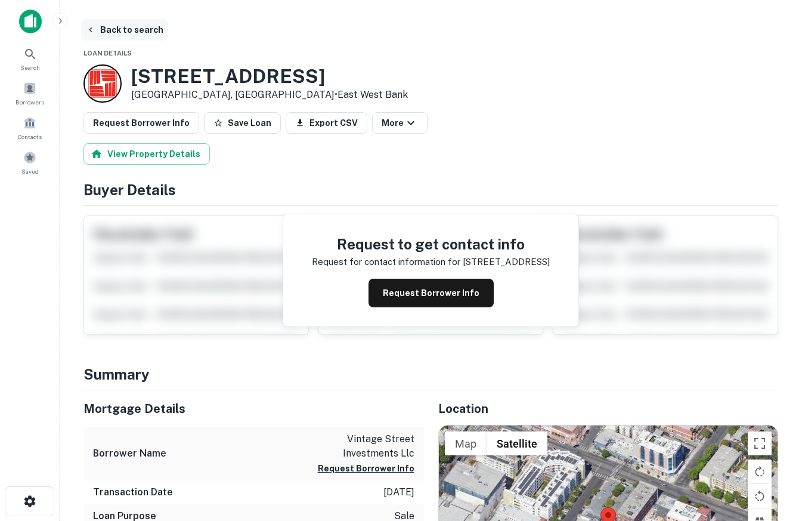
click at [92, 23] on button "Back to search" at bounding box center [124, 29] width 87 height 21
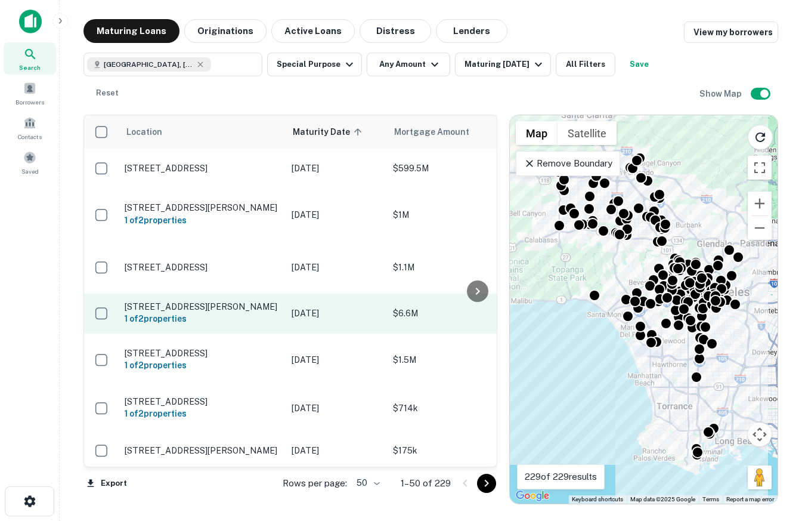
click at [191, 301] on p "[STREET_ADDRESS][PERSON_NAME]" at bounding box center [202, 306] width 155 height 11
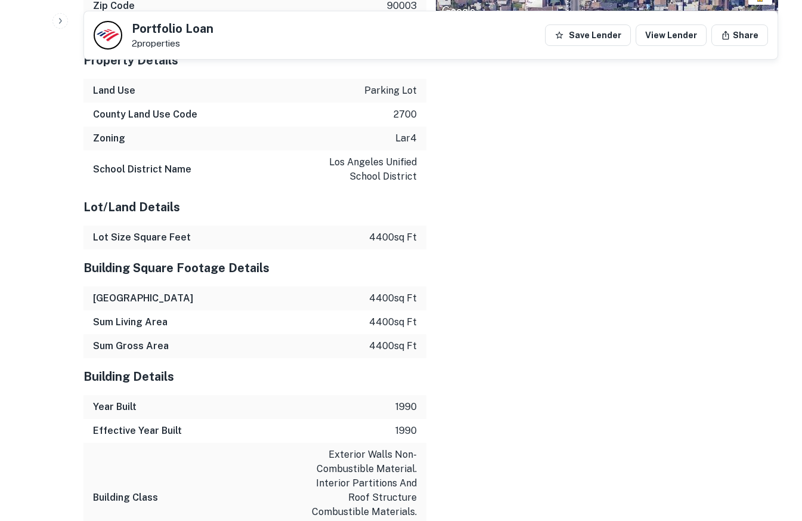
scroll to position [1326, 0]
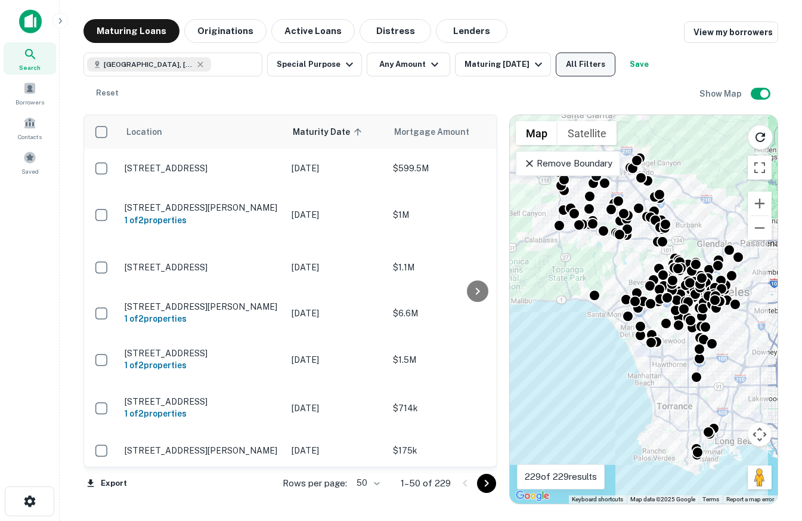
click at [596, 70] on button "All Filters" at bounding box center [586, 64] width 60 height 24
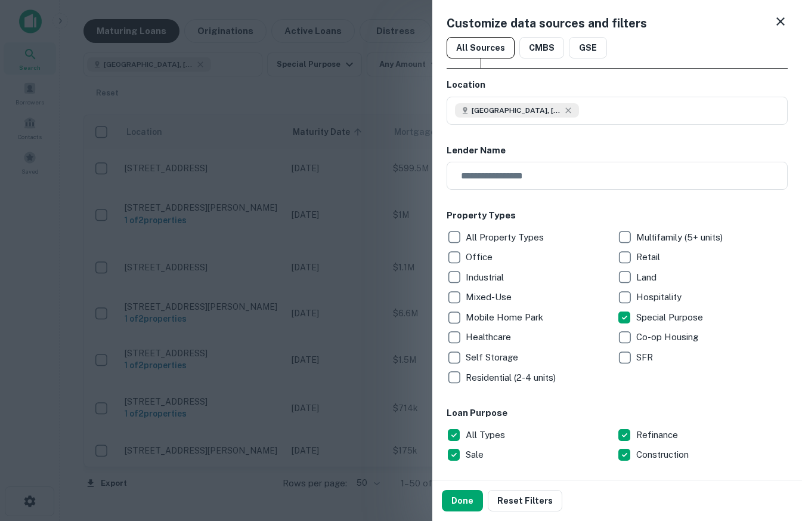
click at [370, 117] on div at bounding box center [401, 260] width 802 height 521
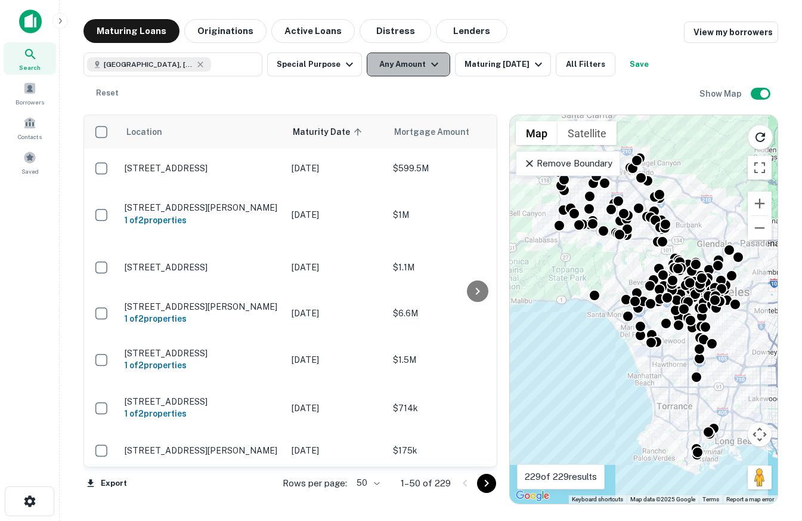
click at [409, 67] on button "Any Amount" at bounding box center [408, 64] width 83 height 24
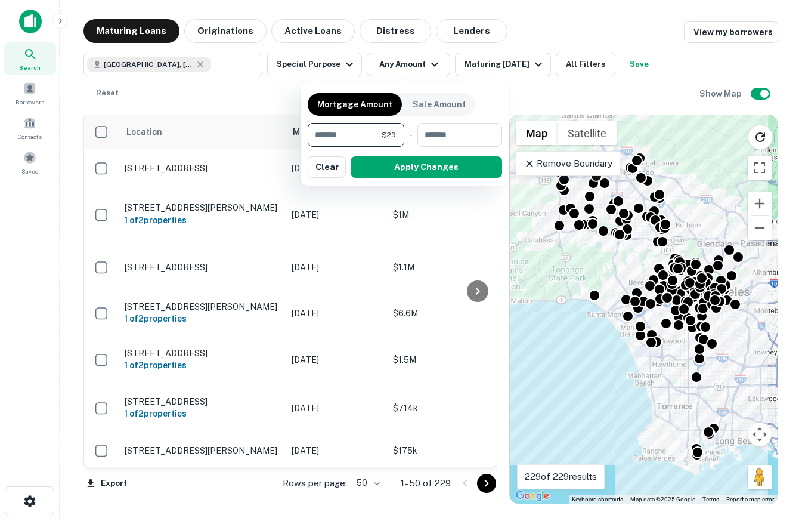
type input "*"
type input "********"
click at [423, 171] on button "Apply Changes" at bounding box center [426, 166] width 151 height 21
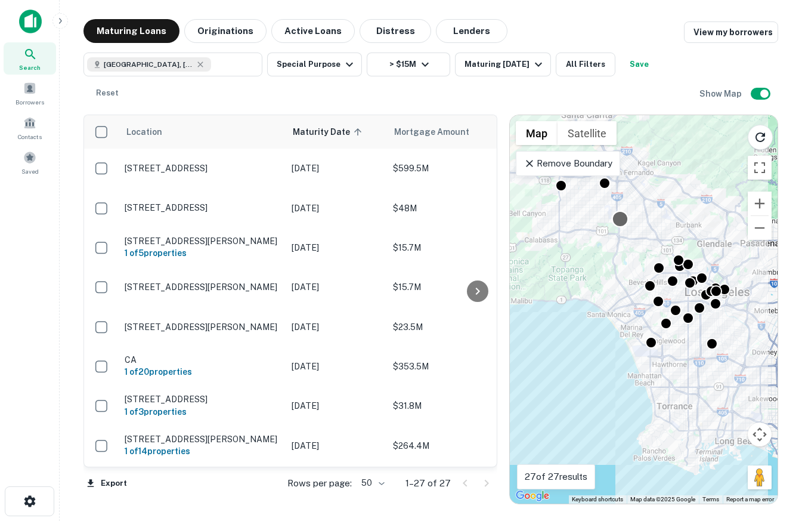
click at [620, 210] on div at bounding box center [620, 218] width 17 height 17
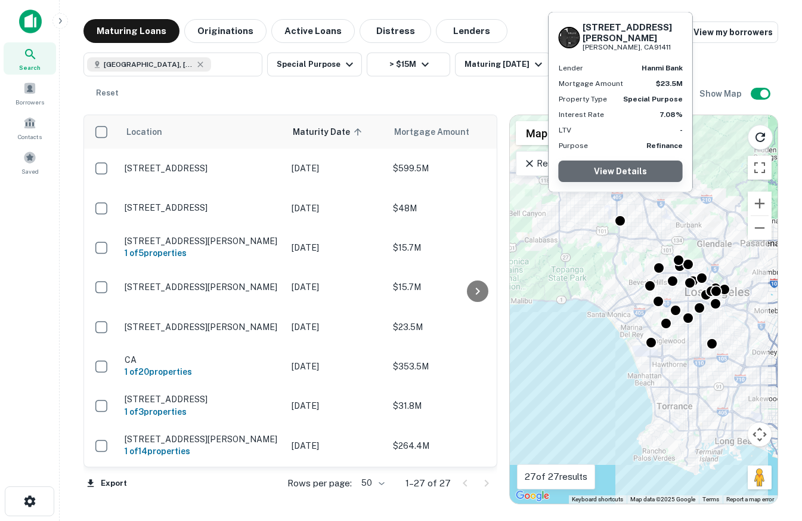
click at [617, 162] on link "View Details" at bounding box center [621, 170] width 124 height 21
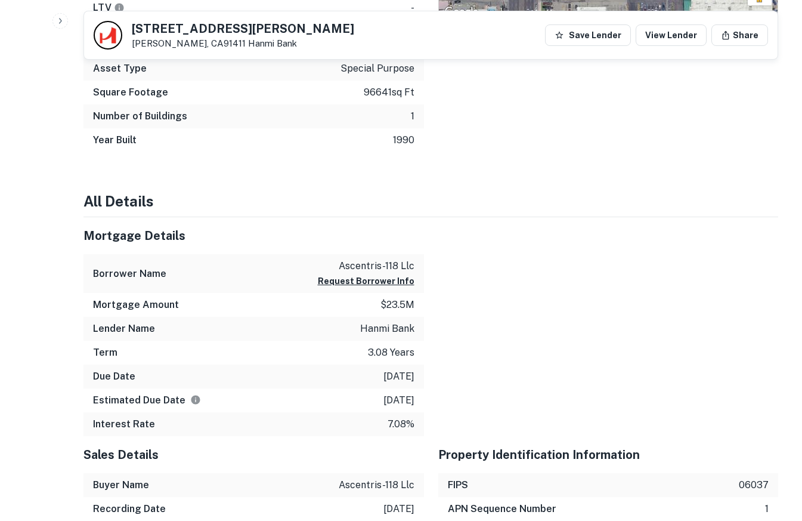
scroll to position [354, 0]
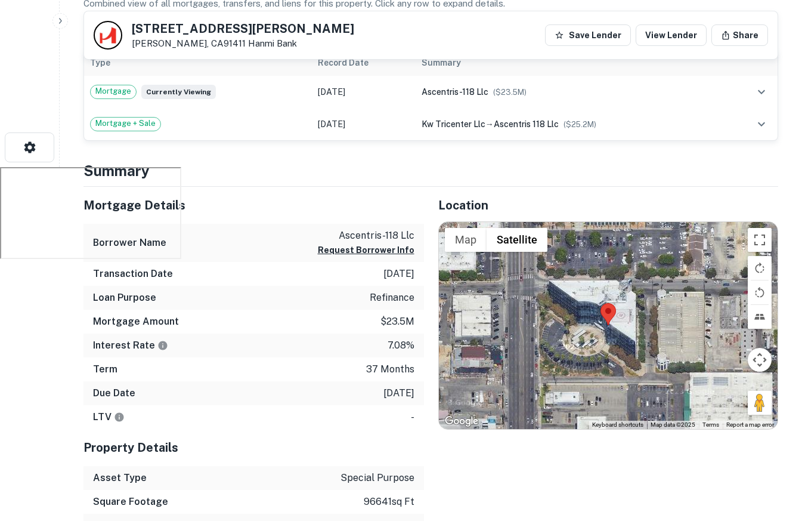
click at [629, 321] on div at bounding box center [608, 325] width 339 height 207
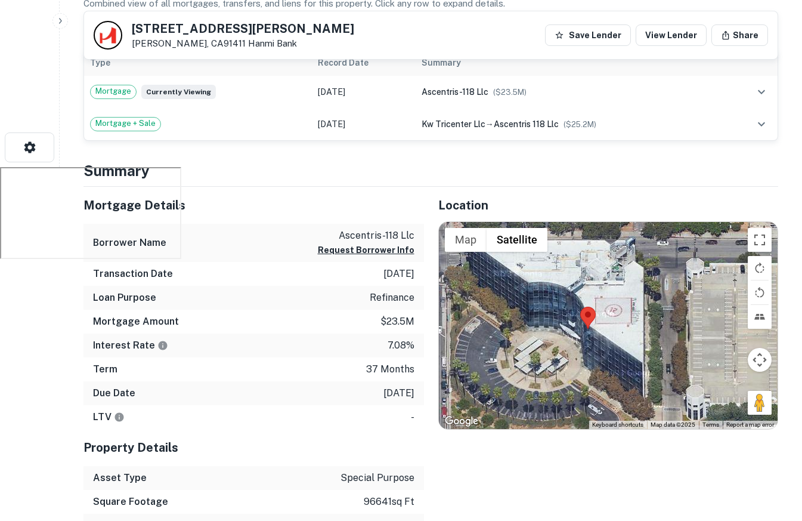
click at [614, 334] on div at bounding box center [608, 325] width 339 height 207
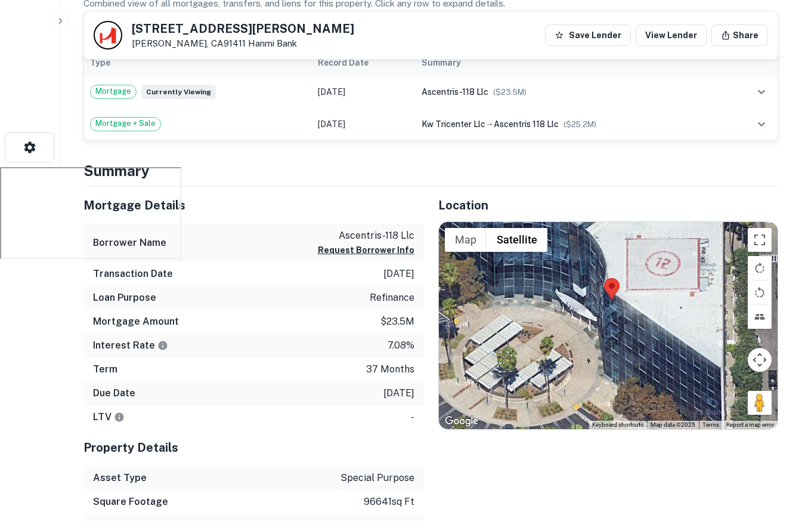
drag, startPoint x: 614, startPoint y: 334, endPoint x: 666, endPoint y: 311, distance: 56.9
click at [666, 311] on div at bounding box center [608, 325] width 339 height 207
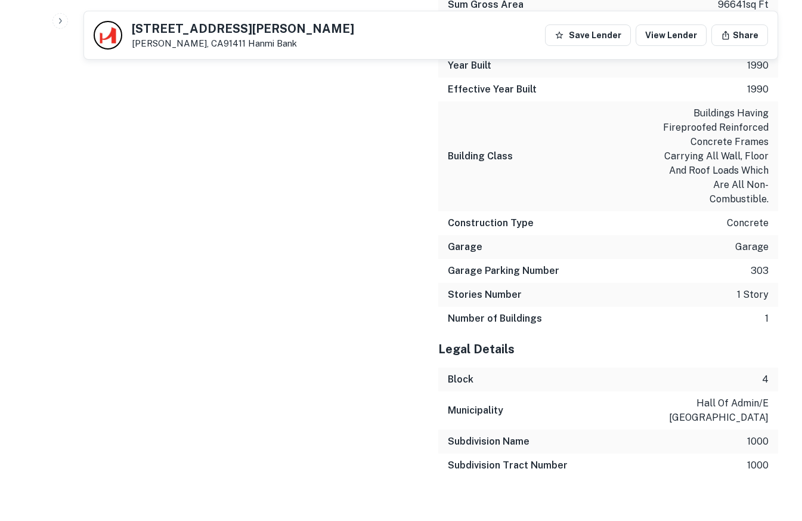
scroll to position [1742, 0]
drag, startPoint x: 767, startPoint y: 281, endPoint x: 653, endPoint y: 273, distance: 114.3
click at [681, 284] on div "Stories Number 1 story" at bounding box center [608, 296] width 341 height 24
drag, startPoint x: 775, startPoint y: 255, endPoint x: 686, endPoint y: 255, distance: 88.9
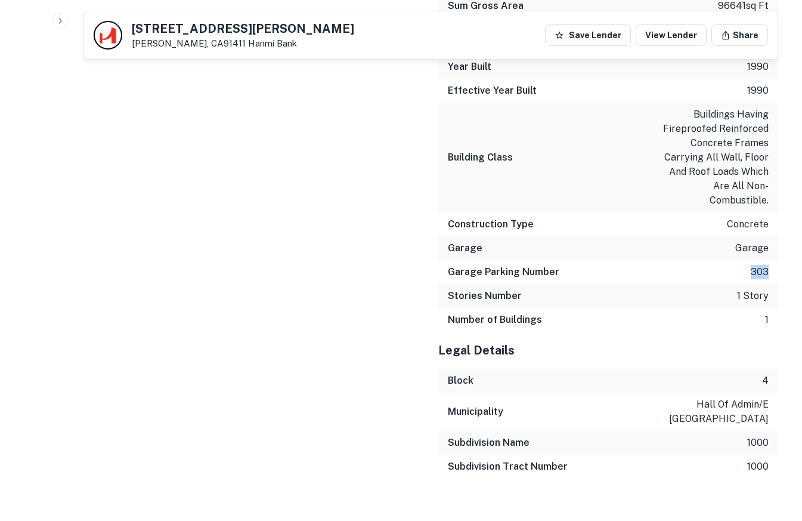
click at [686, 260] on div "Garage Parking Number 303" at bounding box center [608, 272] width 341 height 24
click at [681, 285] on div "Stories Number 1 story" at bounding box center [608, 296] width 341 height 24
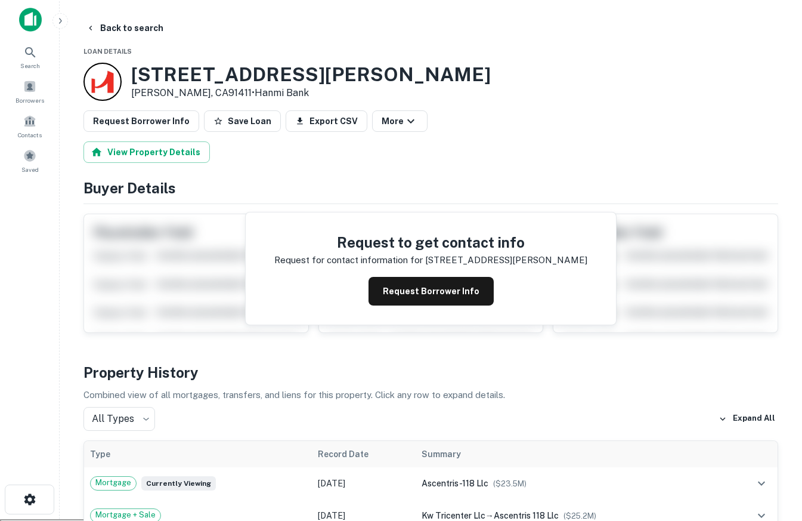
scroll to position [0, 0]
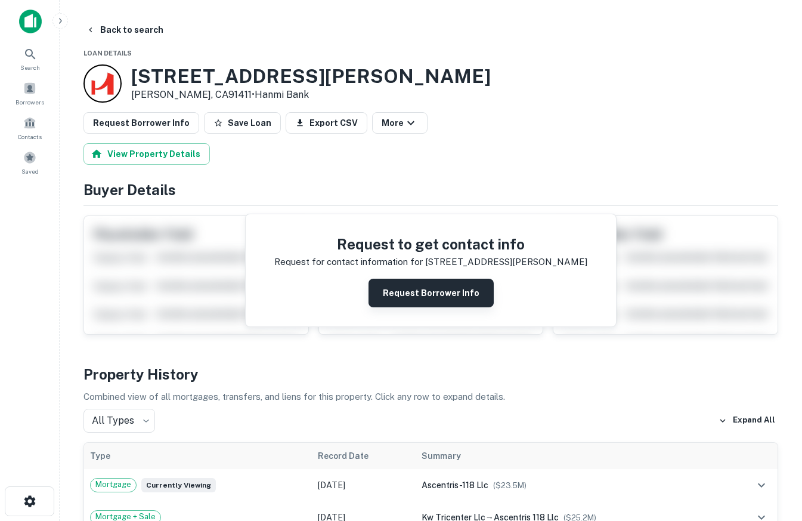
click at [460, 290] on button "Request Borrower Info" at bounding box center [431, 292] width 125 height 29
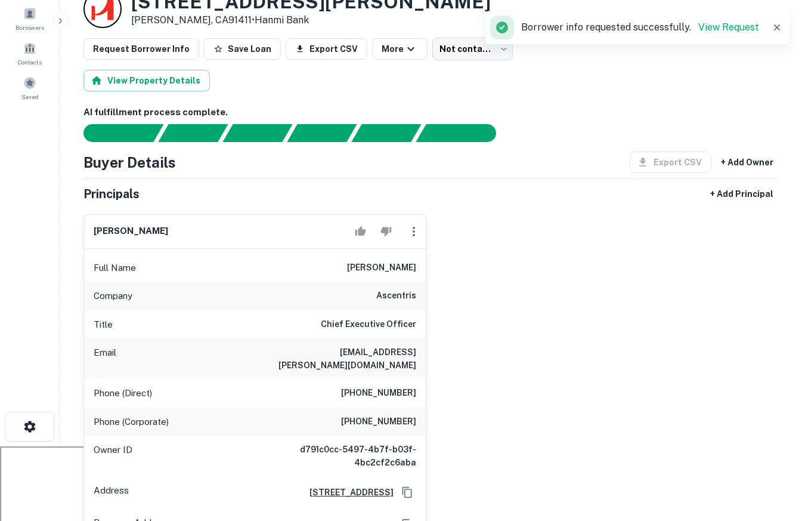
scroll to position [89, 0]
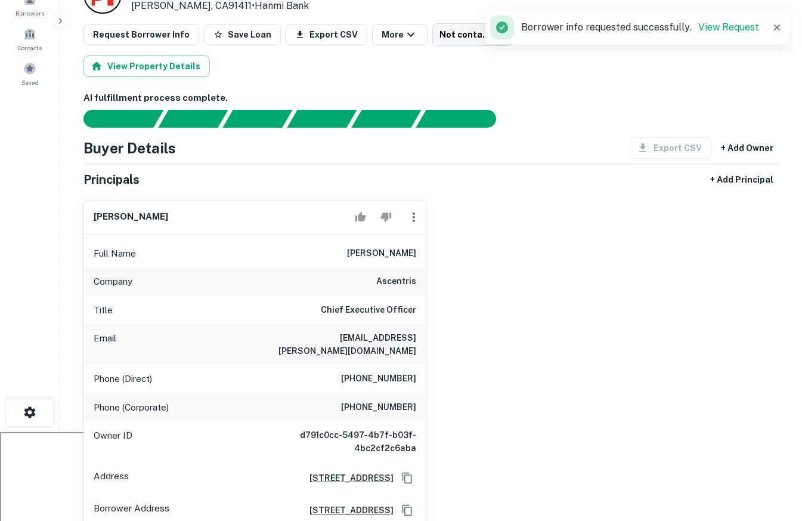
drag, startPoint x: 407, startPoint y: 345, endPoint x: 256, endPoint y: 345, distance: 150.3
click at [256, 345] on div "[PERSON_NAME] Full Name [PERSON_NAME] Company ascentris Title Chief Executive O…" at bounding box center [426, 382] width 704 height 384
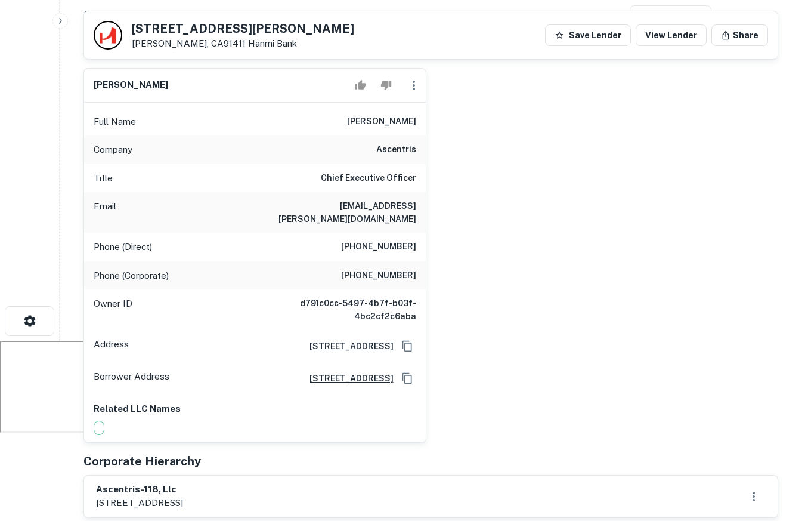
scroll to position [0, 0]
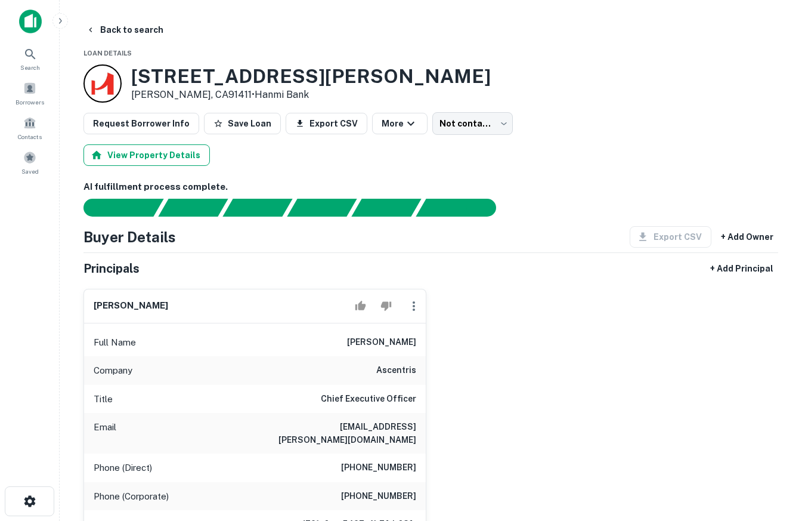
click at [145, 156] on button "View Property Details" at bounding box center [146, 154] width 126 height 21
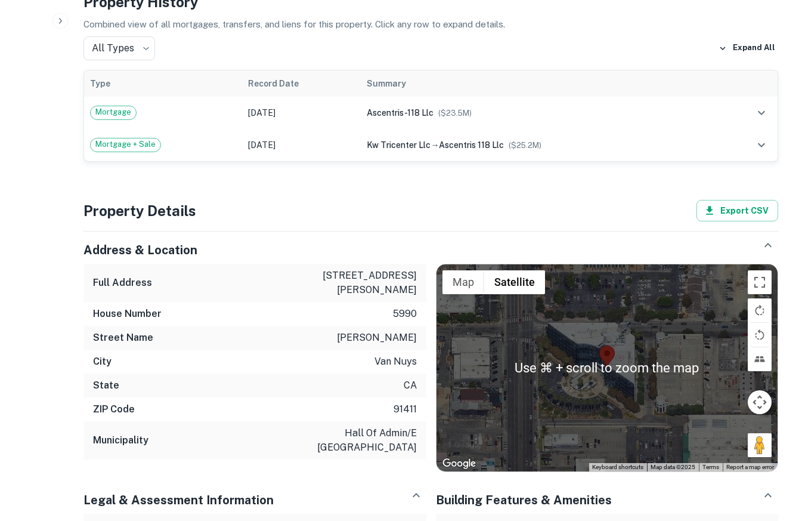
scroll to position [914, 0]
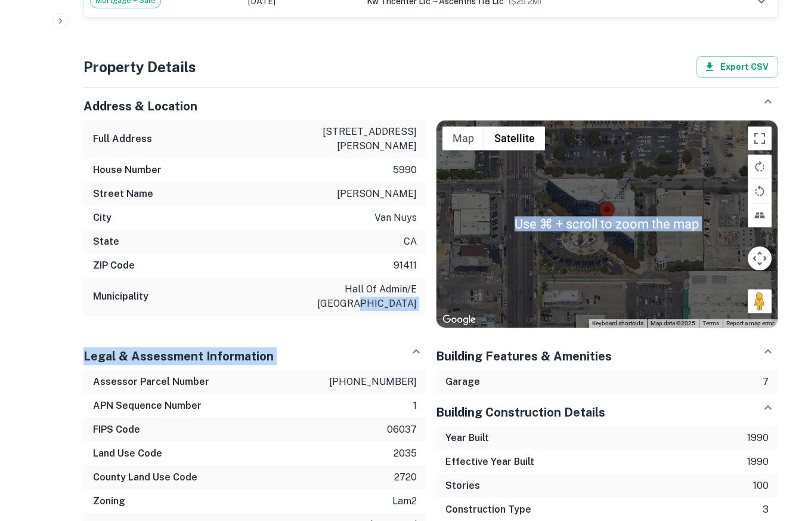
drag, startPoint x: 290, startPoint y: 274, endPoint x: 360, endPoint y: 332, distance: 90.6
click at [360, 332] on div "Address & Location Full Address [STREET_ADDRESS][PERSON_NAME][US_STATE] Municip…" at bounding box center [426, 442] width 704 height 728
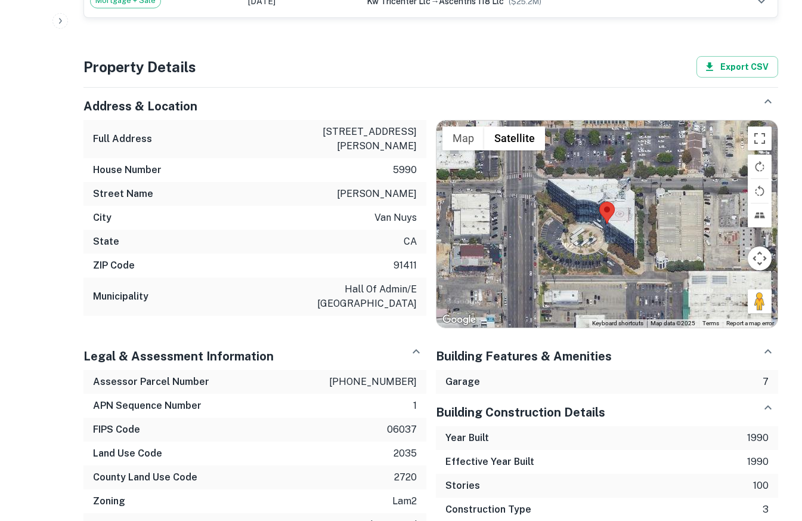
click at [259, 277] on div "Municipality hall of admin/e [GEOGRAPHIC_DATA]" at bounding box center [254, 296] width 343 height 38
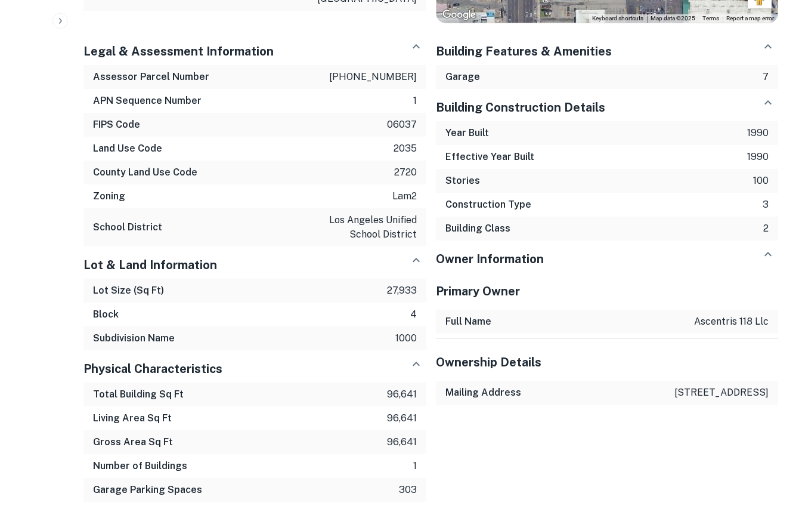
scroll to position [1212, 0]
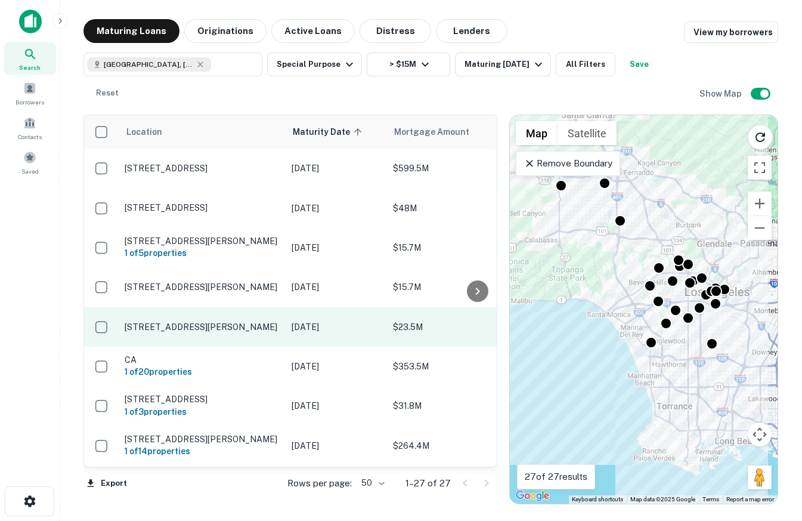
click at [205, 321] on p "[STREET_ADDRESS][PERSON_NAME]" at bounding box center [202, 326] width 155 height 11
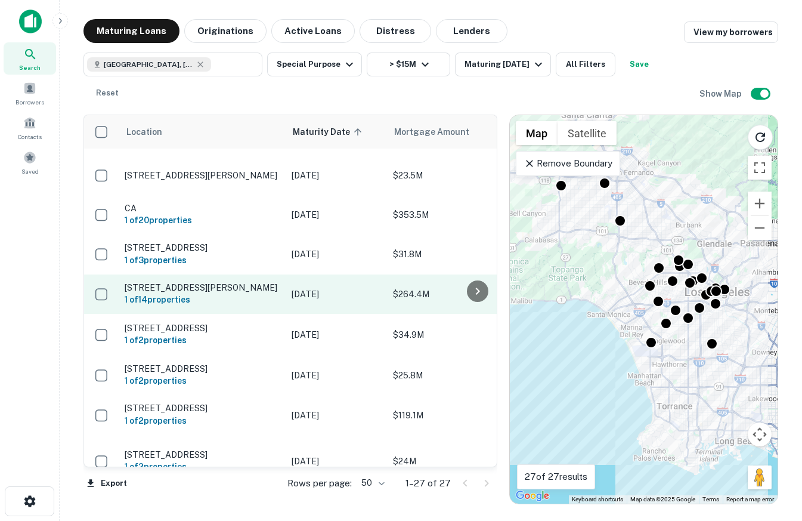
scroll to position [176, 0]
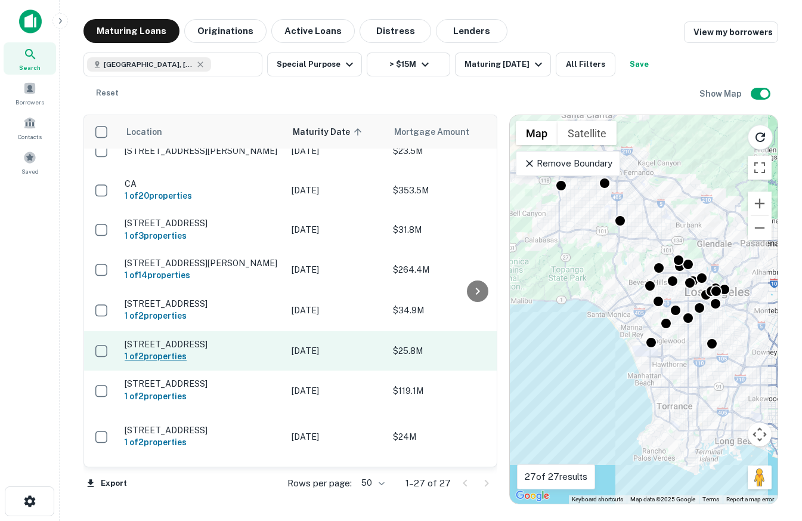
click at [226, 349] on h6 "1 of 2 properties" at bounding box center [202, 355] width 155 height 13
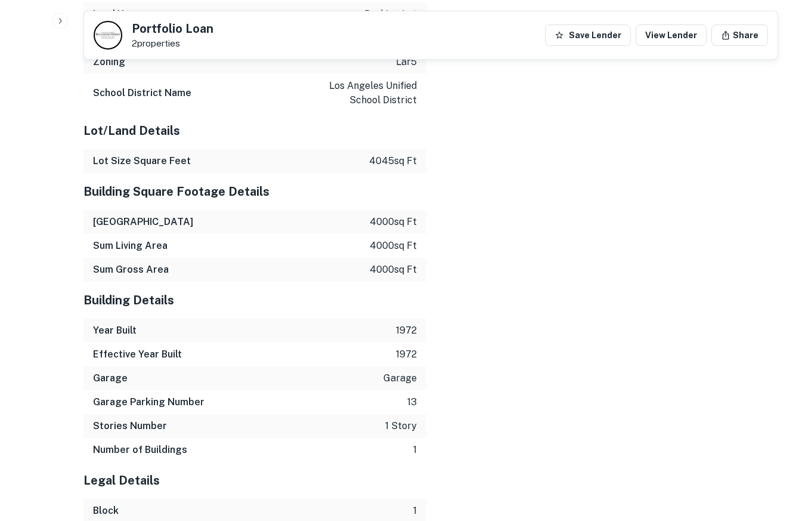
scroll to position [1280, 0]
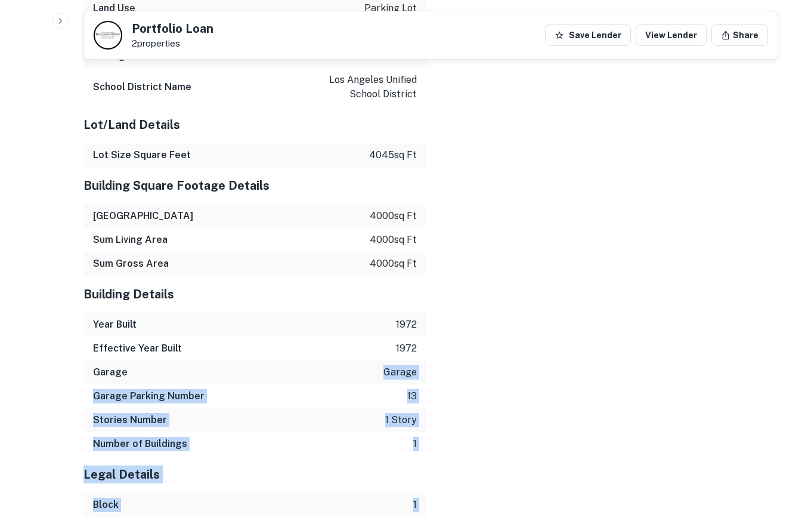
drag, startPoint x: 428, startPoint y: 379, endPoint x: 335, endPoint y: 360, distance: 94.3
click at [335, 360] on div "Property Identification Information FIPS 06037 APN Sequence Number 1 Property A…" at bounding box center [426, 148] width 704 height 831
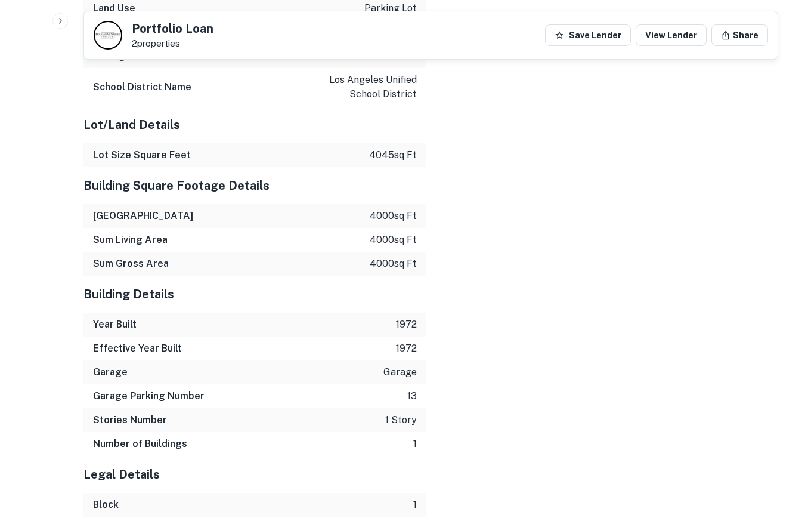
click at [473, 326] on div "Location ← Move left → Move right ↑ Move up ↓ Move down + Zoom in - Zoom out Ho…" at bounding box center [602, 148] width 352 height 831
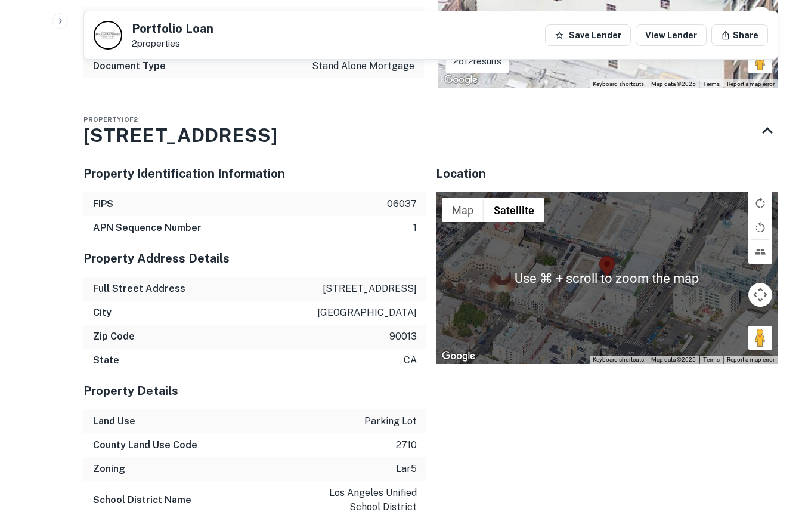
scroll to position [871, 0]
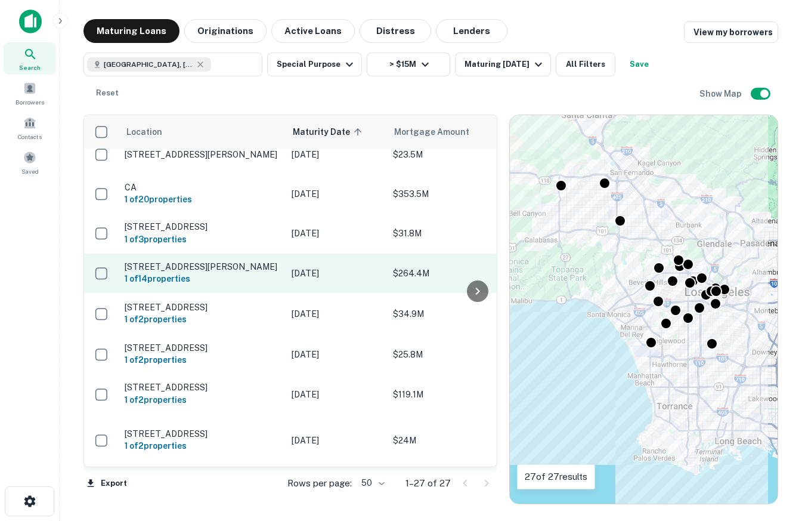
scroll to position [176, 0]
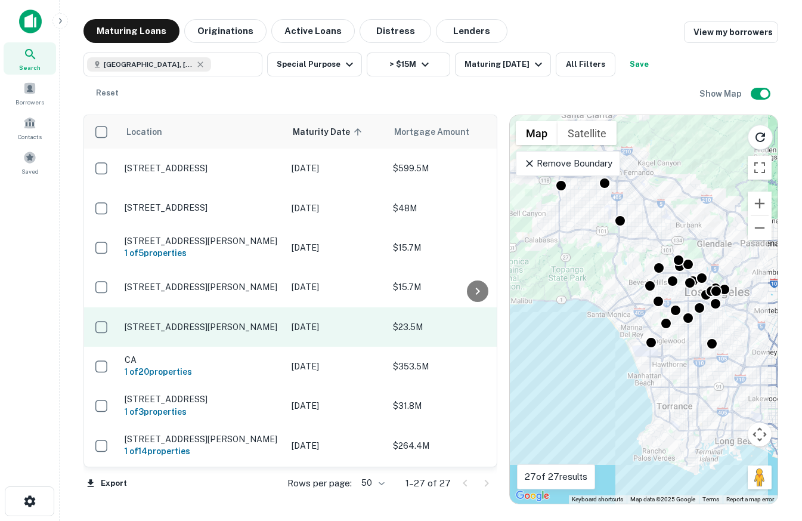
scroll to position [839, 0]
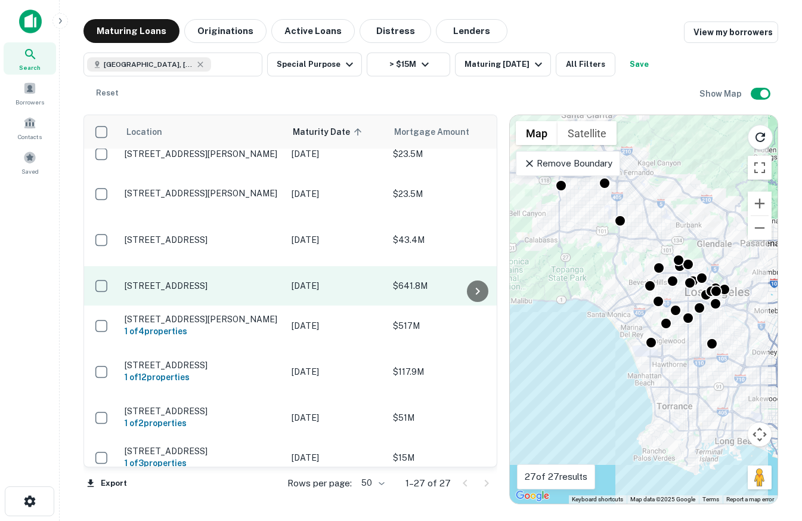
click at [189, 280] on p "16901 Lassen St North Hills, CA91343" at bounding box center [202, 285] width 155 height 11
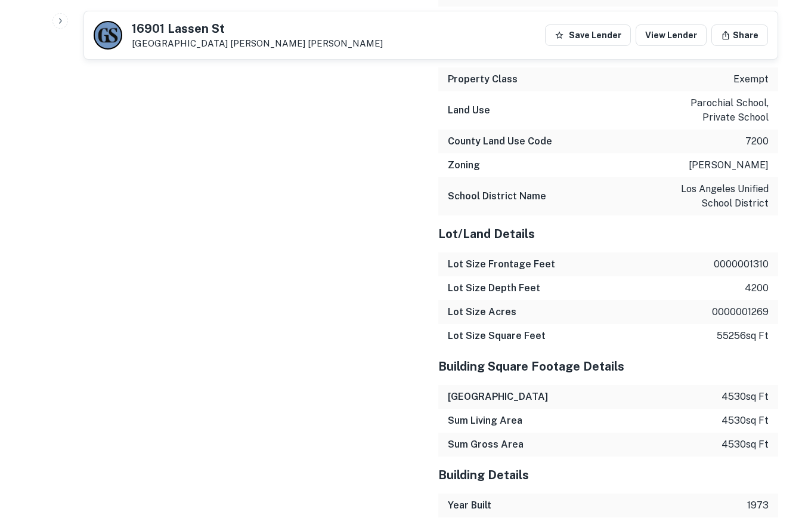
scroll to position [1419, 0]
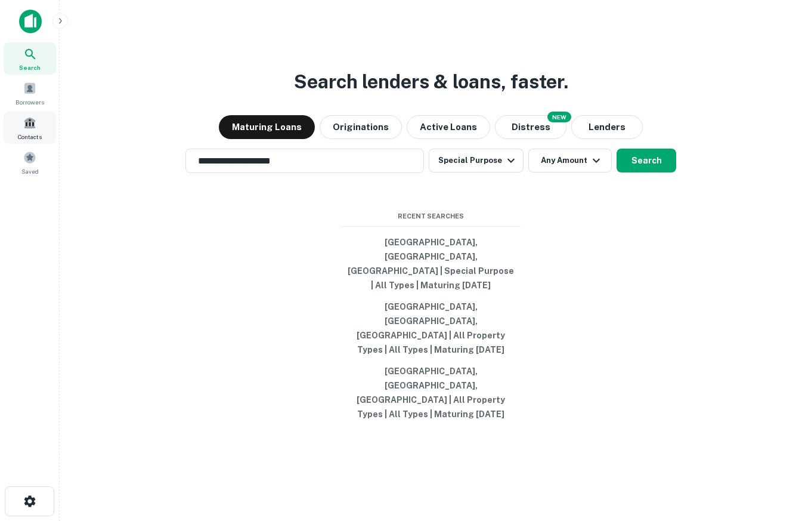
click at [18, 121] on div "Contacts" at bounding box center [30, 128] width 52 height 32
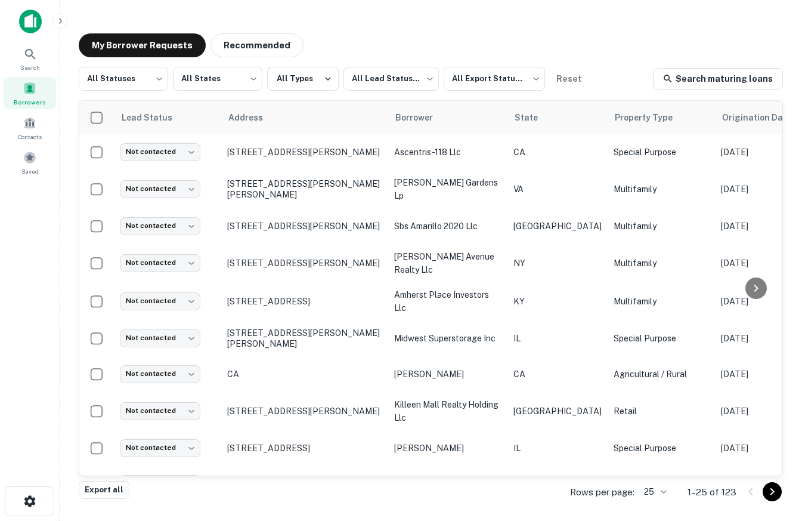
click at [27, 20] on img at bounding box center [30, 22] width 23 height 24
